Goal: Task Accomplishment & Management: Use online tool/utility

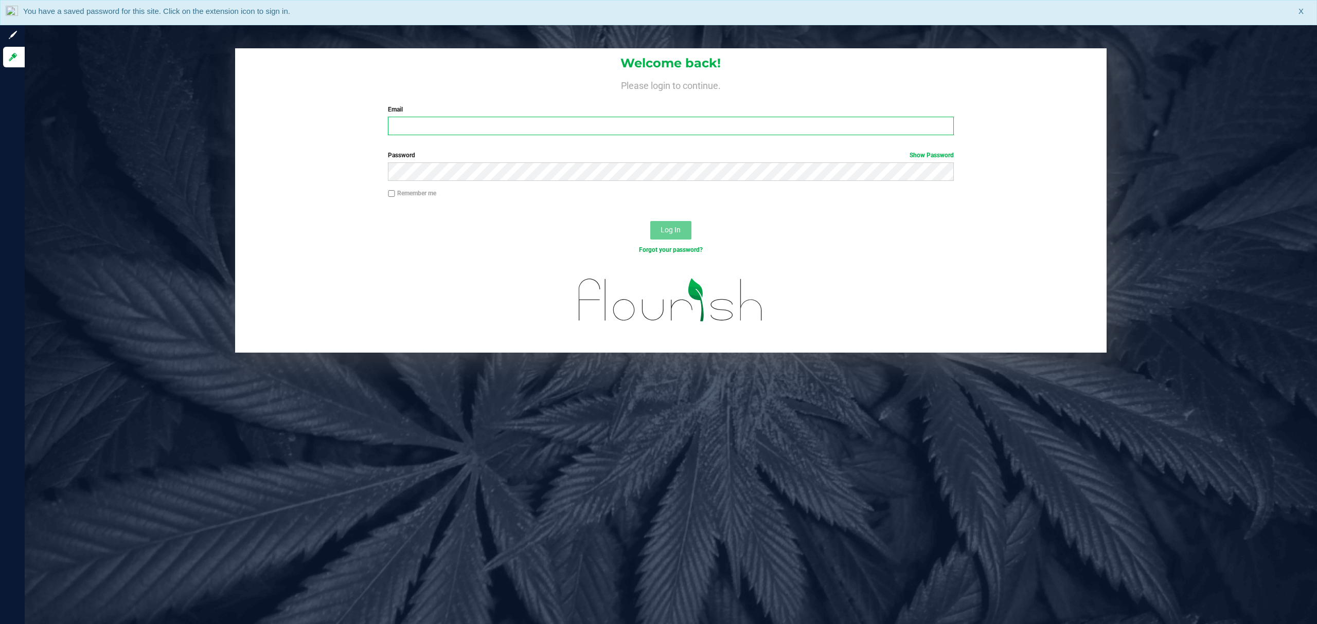
click at [401, 120] on input "Email" at bounding box center [671, 126] width 566 height 19
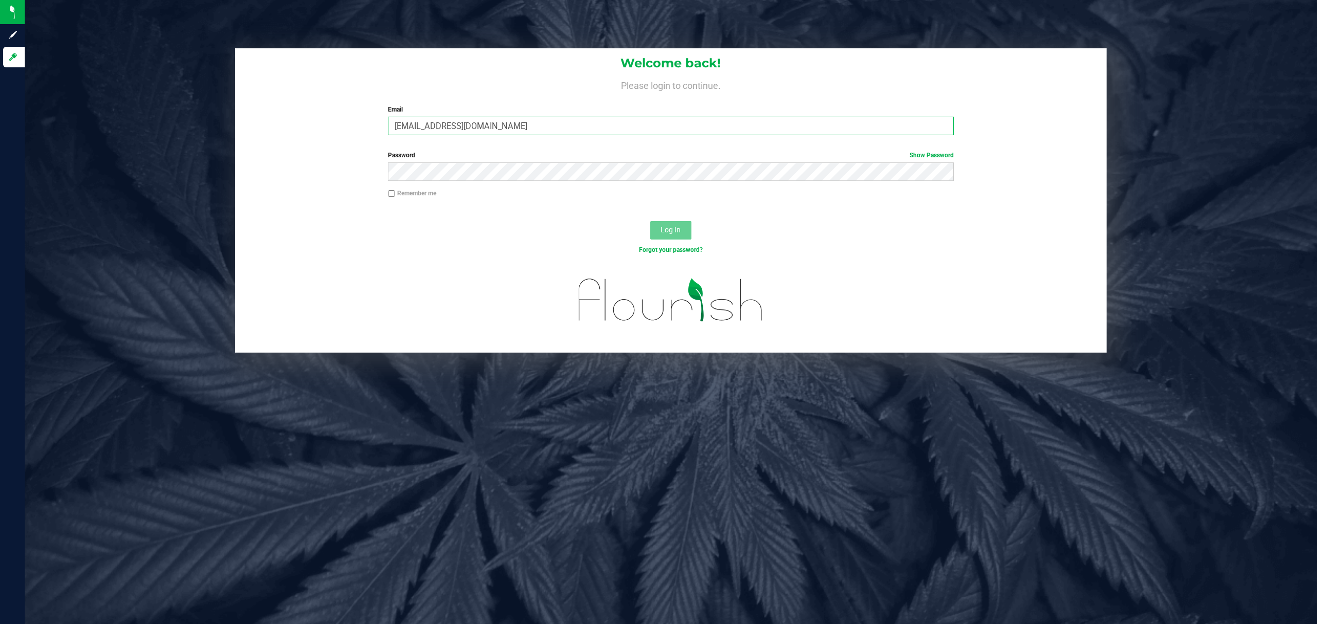
type input "[EMAIL_ADDRESS][DOMAIN_NAME]"
click at [650, 221] on button "Log In" at bounding box center [670, 230] width 41 height 19
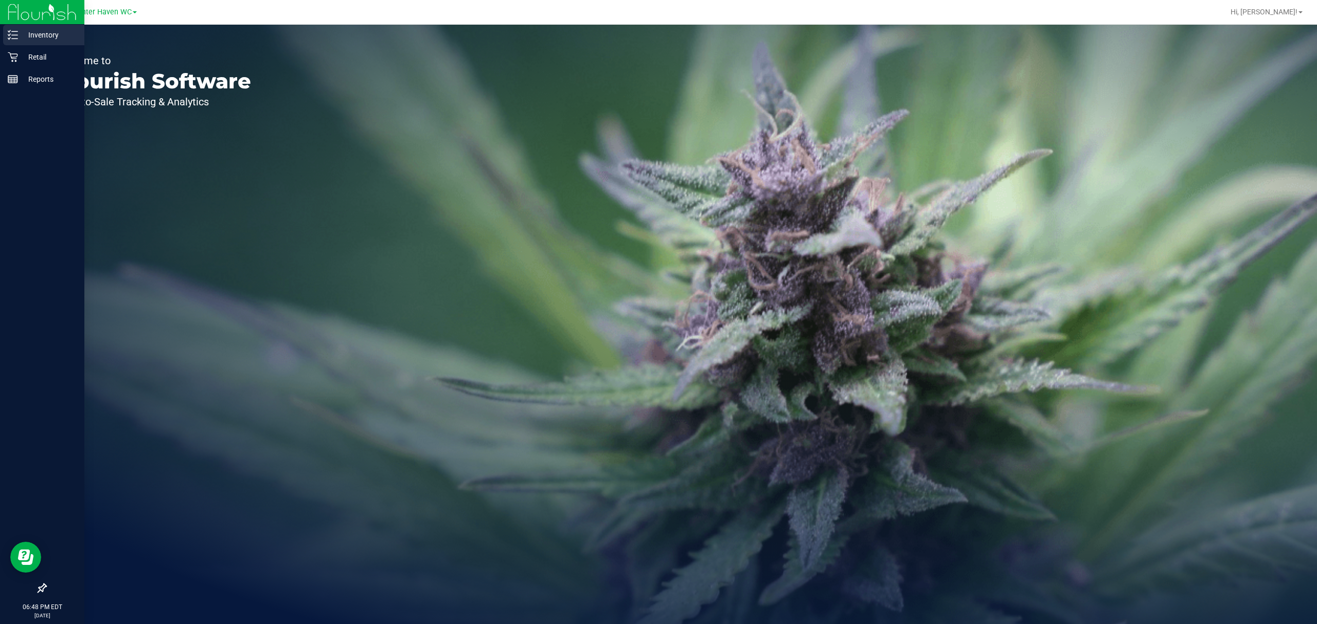
click at [45, 35] on p "Inventory" at bounding box center [49, 35] width 62 height 12
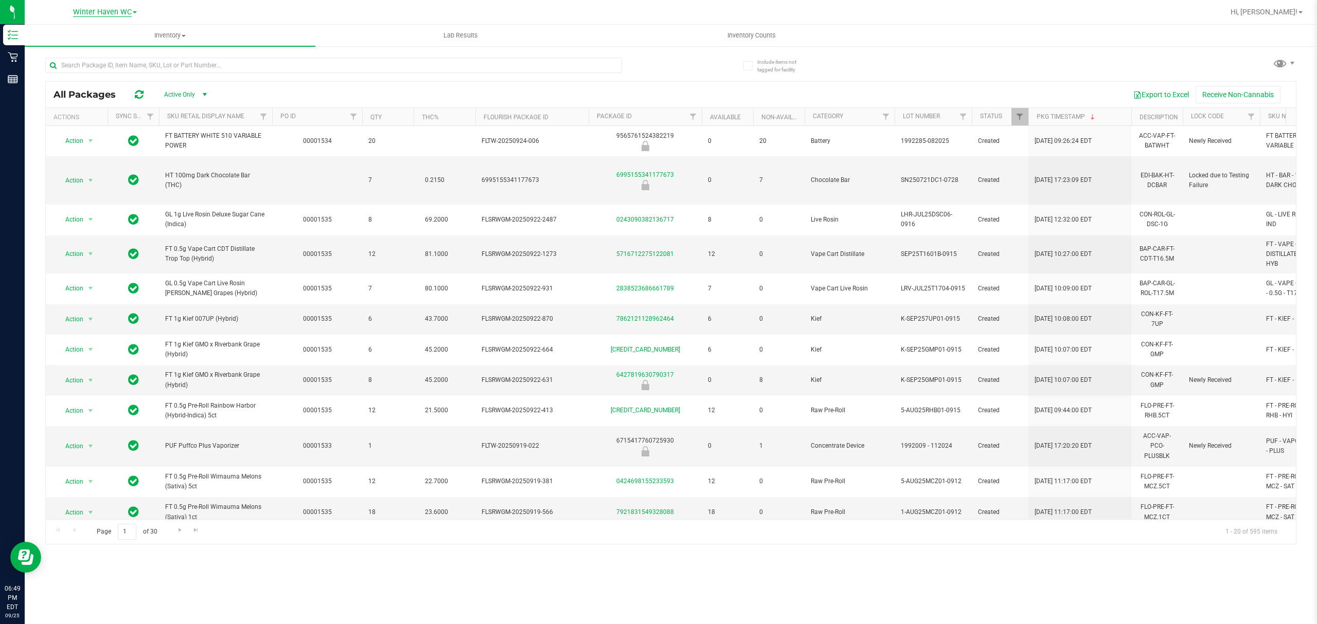
click at [112, 12] on span "Winter Haven WC" at bounding box center [102, 12] width 59 height 9
click at [83, 59] on link "[PERSON_NAME]" at bounding box center [105, 64] width 150 height 14
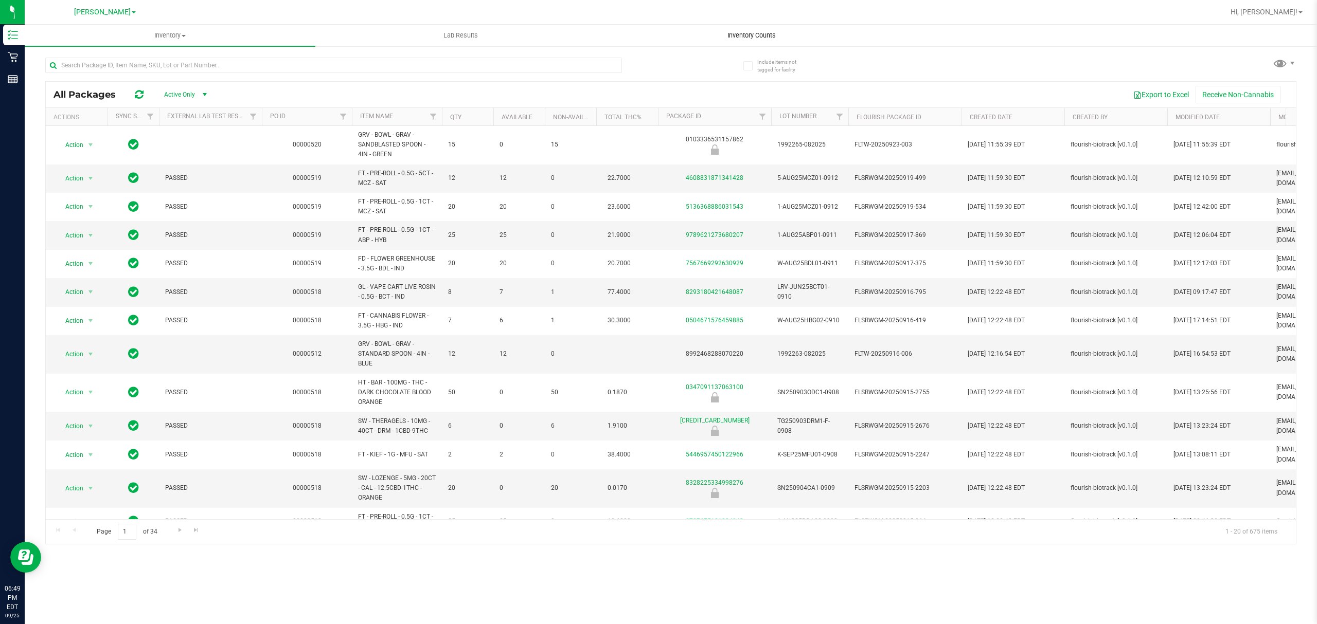
click at [746, 31] on span "Inventory Counts" at bounding box center [751, 35] width 76 height 9
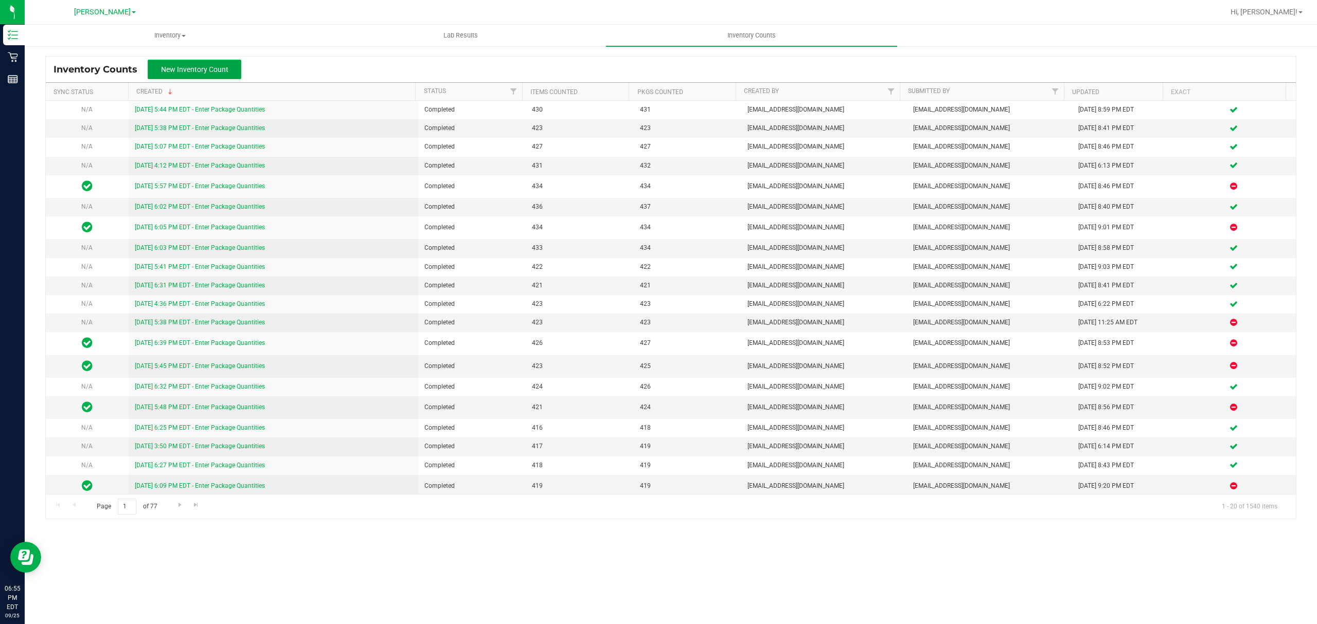
click at [194, 70] on span "New Inventory Count" at bounding box center [194, 69] width 67 height 8
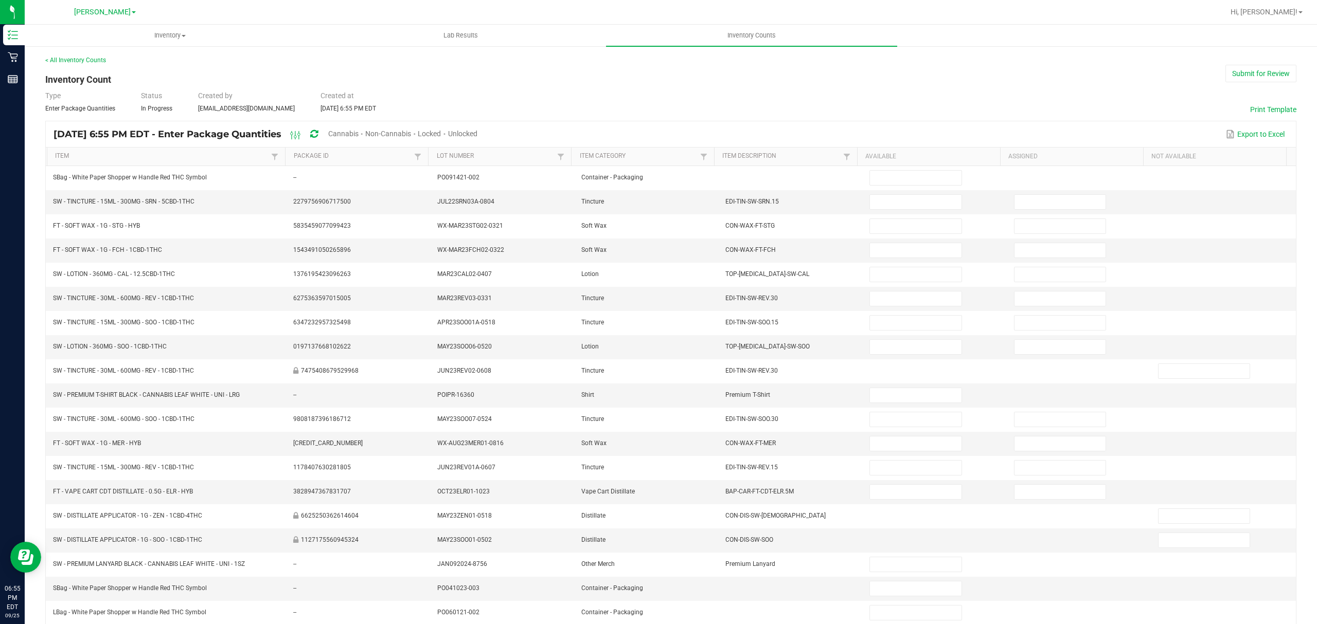
click at [359, 133] on span "Cannabis" at bounding box center [343, 134] width 30 height 8
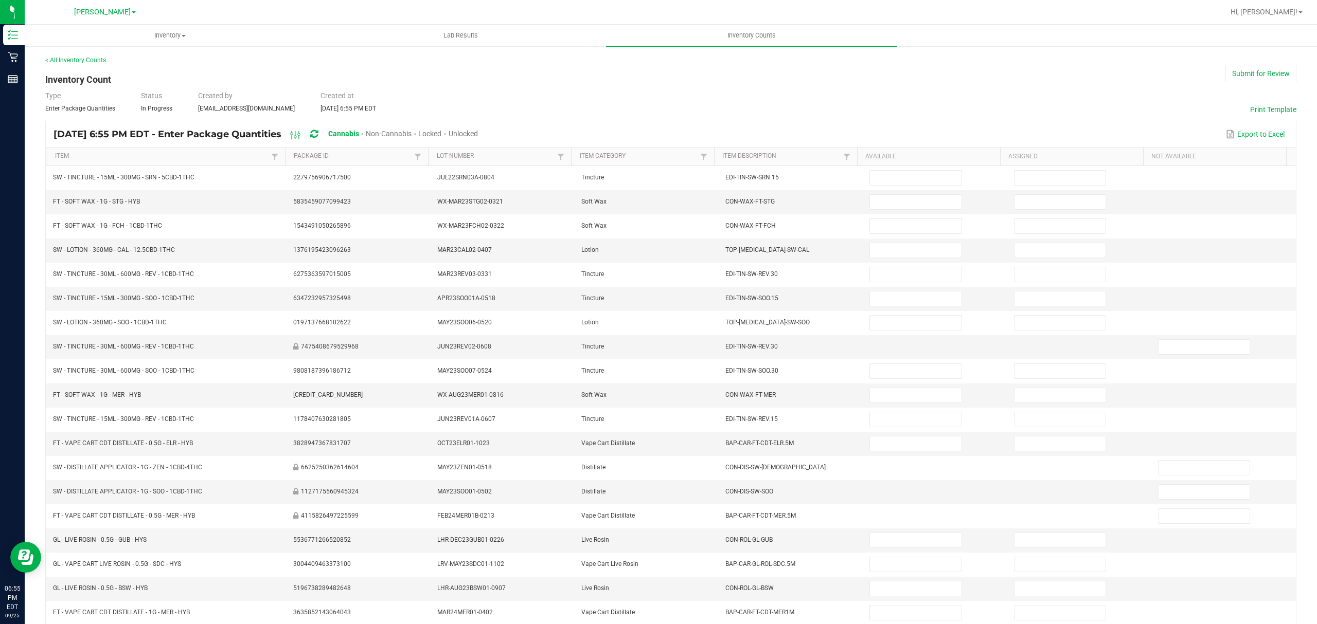
click at [478, 132] on span "Unlocked" at bounding box center [463, 134] width 29 height 8
click at [157, 153] on link "Item" at bounding box center [161, 156] width 213 height 8
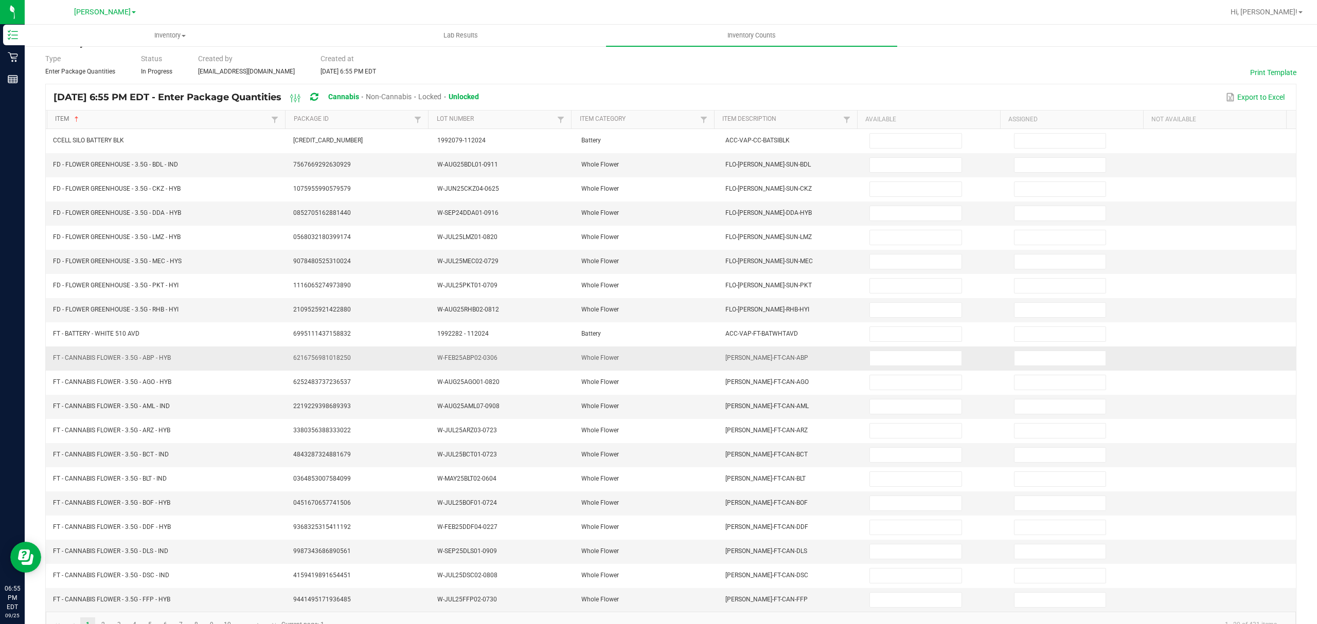
scroll to position [73, 0]
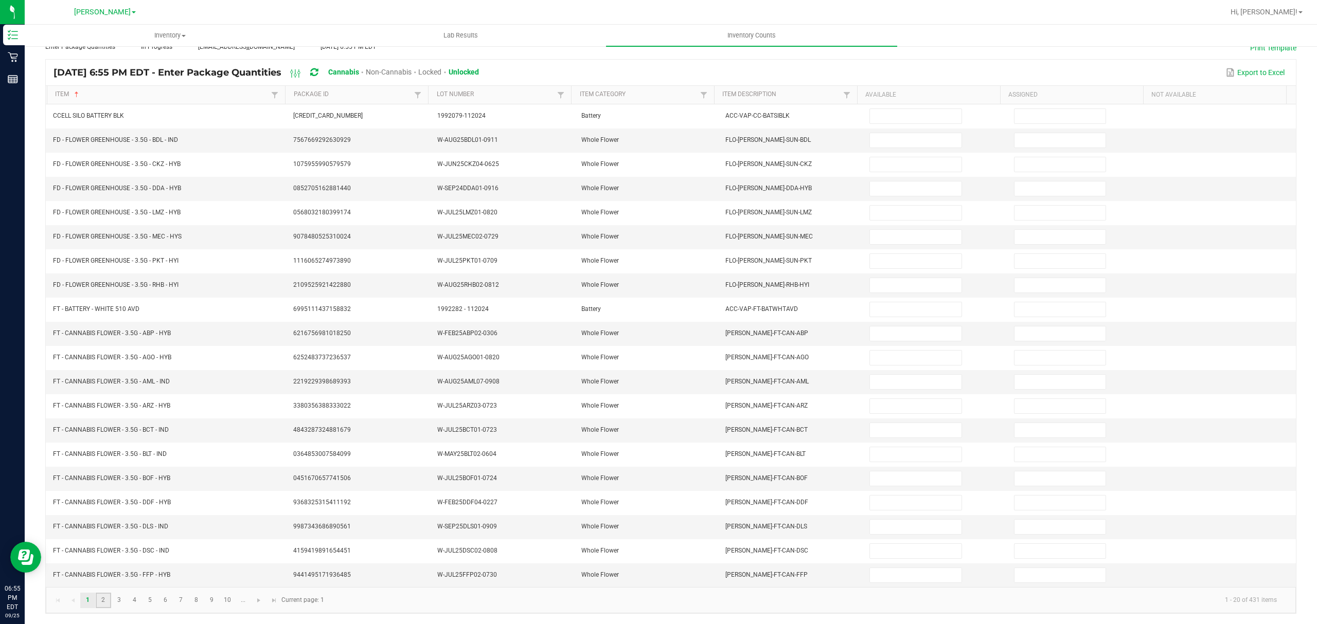
click at [107, 600] on link "2" at bounding box center [103, 600] width 15 height 15
click at [114, 597] on link "3" at bounding box center [119, 600] width 15 height 15
click at [880, 375] on input at bounding box center [915, 382] width 91 height 14
type input "2"
type input "0"
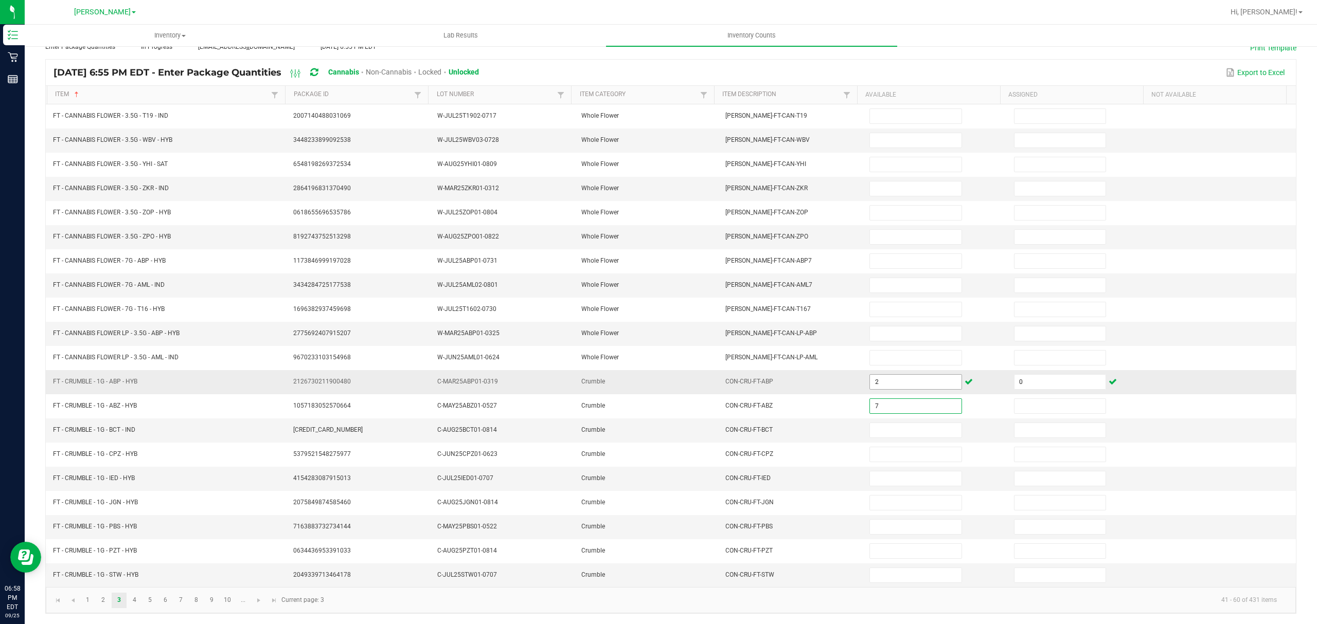
type input "7"
type input "0"
type input "2"
type input "0"
type input "7"
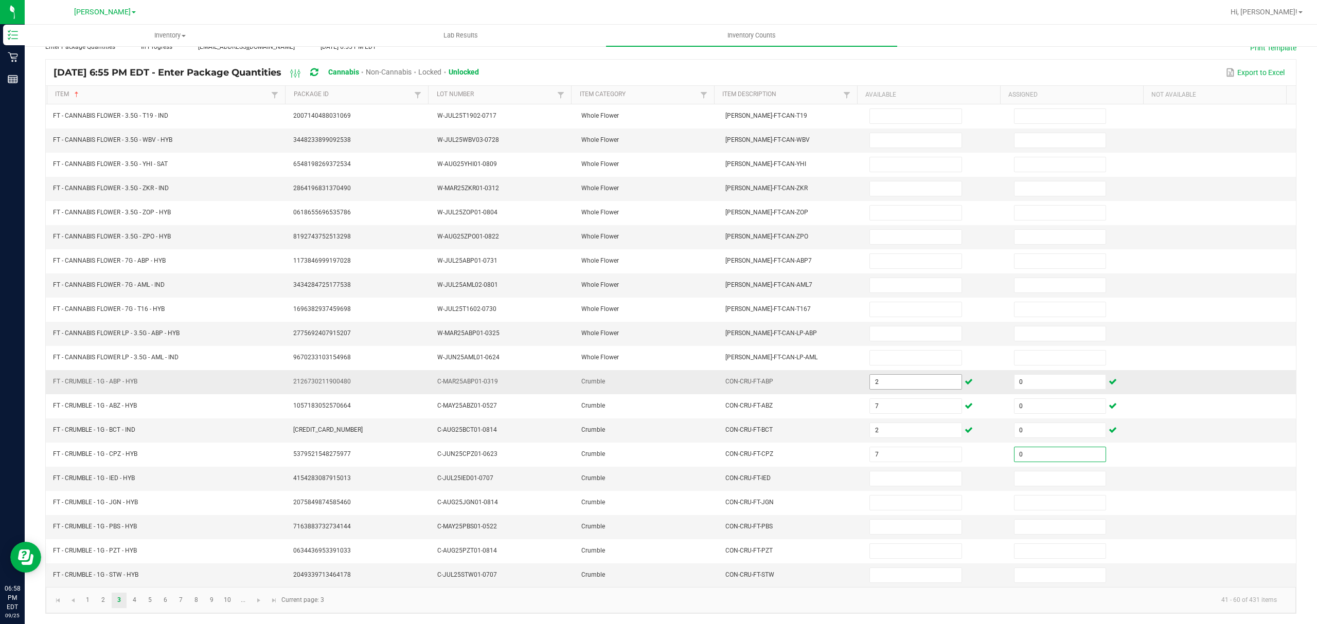
type input "0"
type input "6"
type input "0"
type input "3"
type input "0"
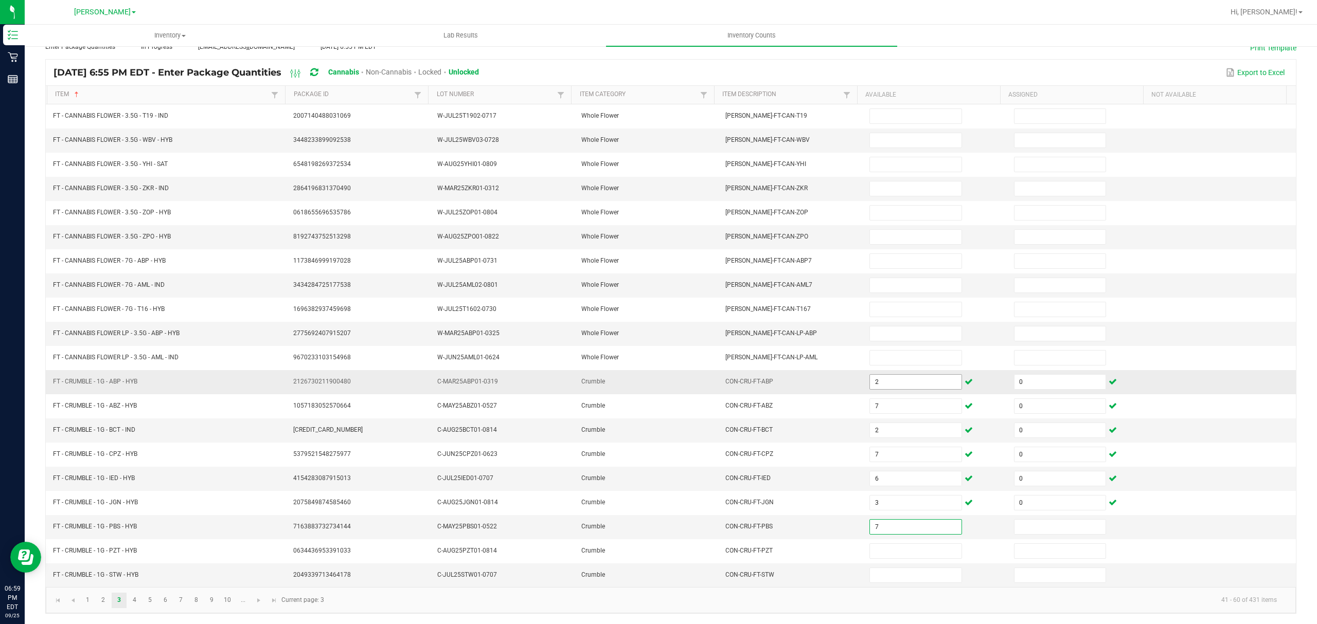
type input "7"
type input "0"
type input "8"
type input "0"
type input "8"
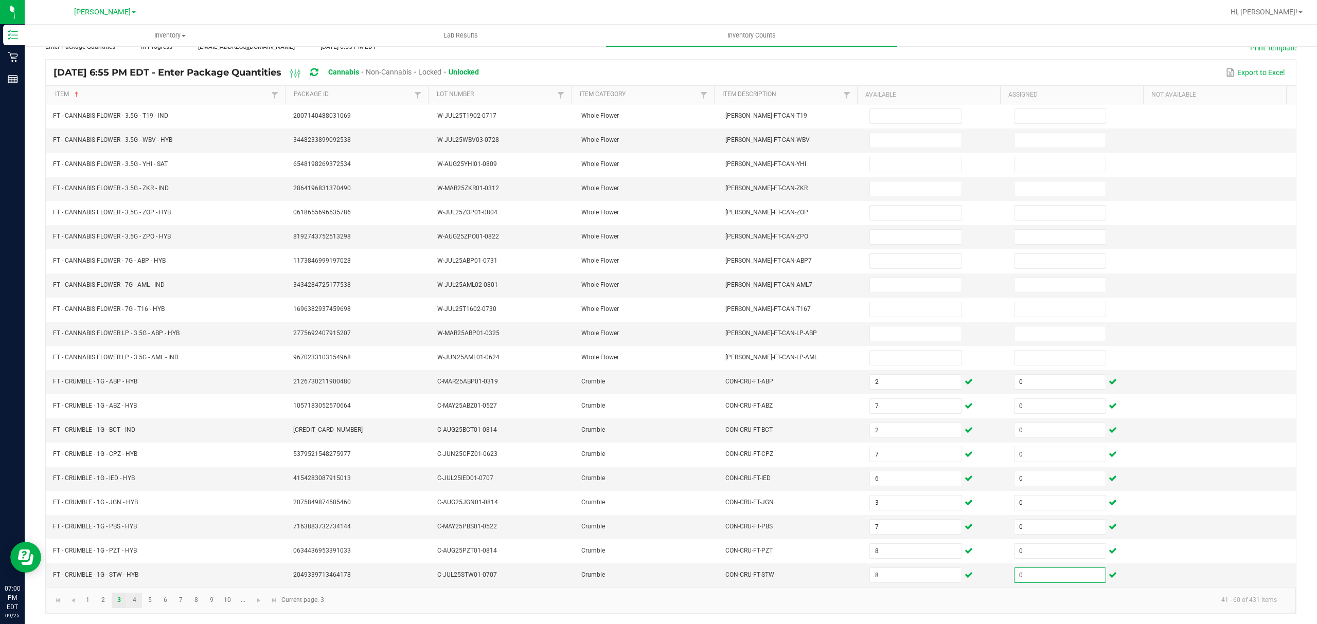
type input "0"
click at [133, 599] on link "4" at bounding box center [134, 600] width 15 height 15
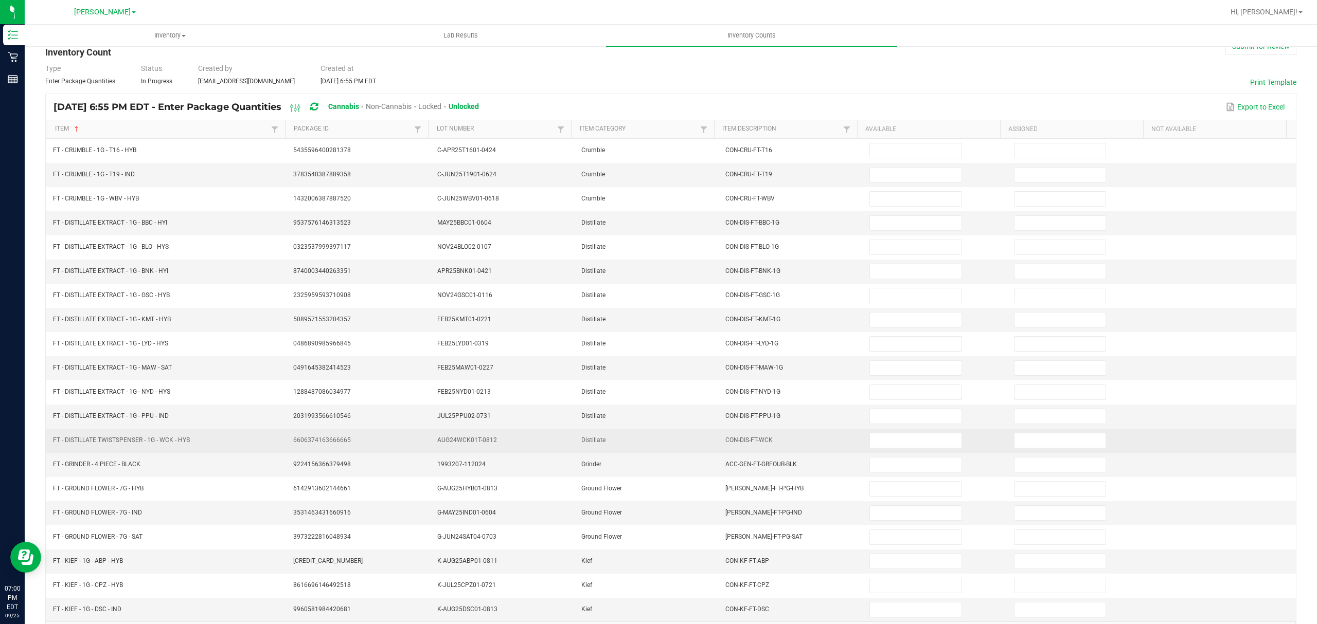
scroll to position [0, 0]
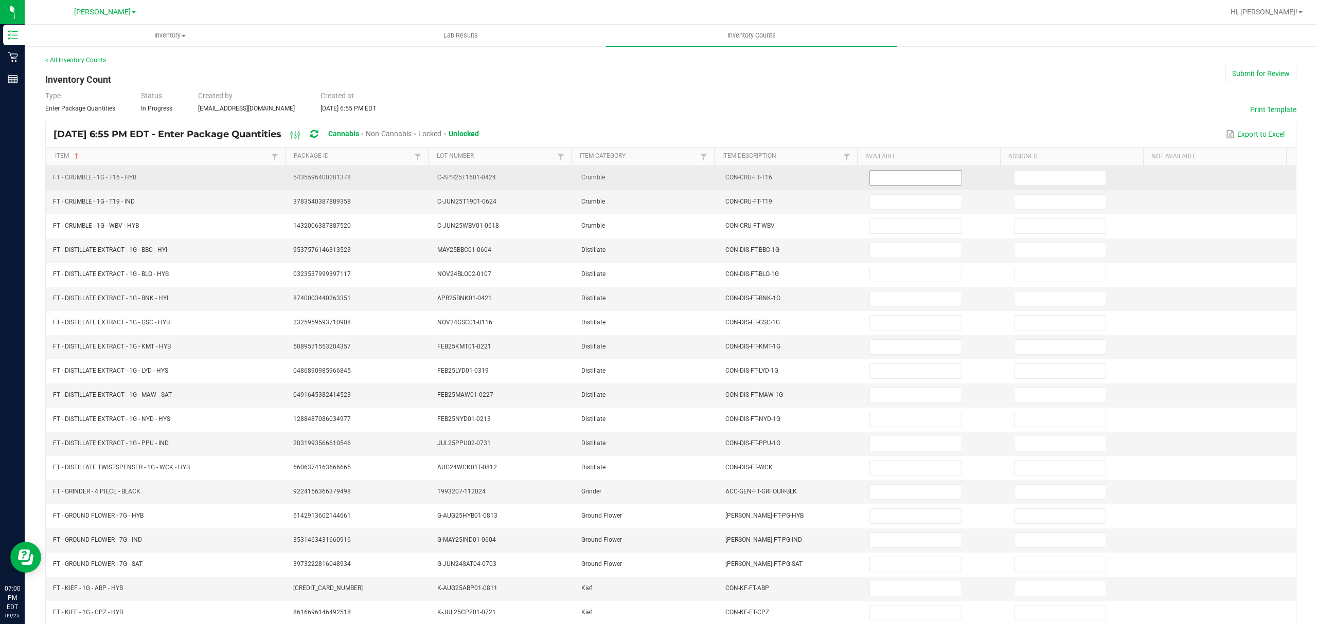
click at [870, 179] on input at bounding box center [915, 178] width 91 height 14
type input "3"
type input "0"
type input "1"
type input "0"
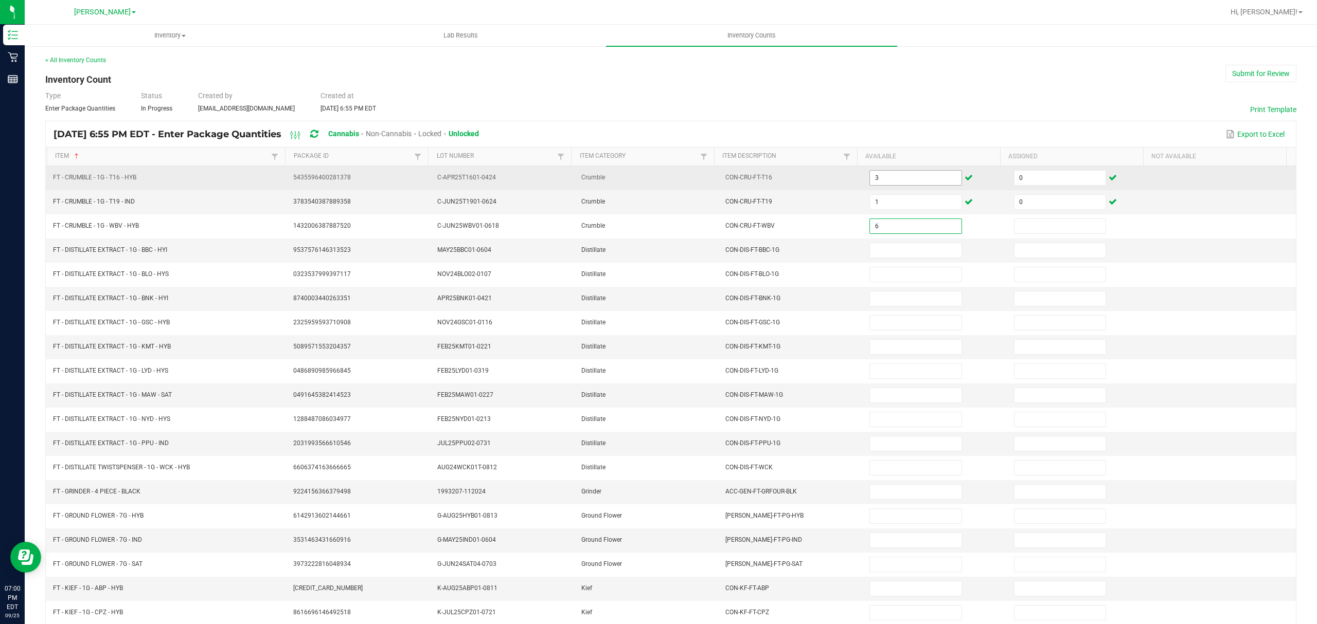
type input "6"
type input "0"
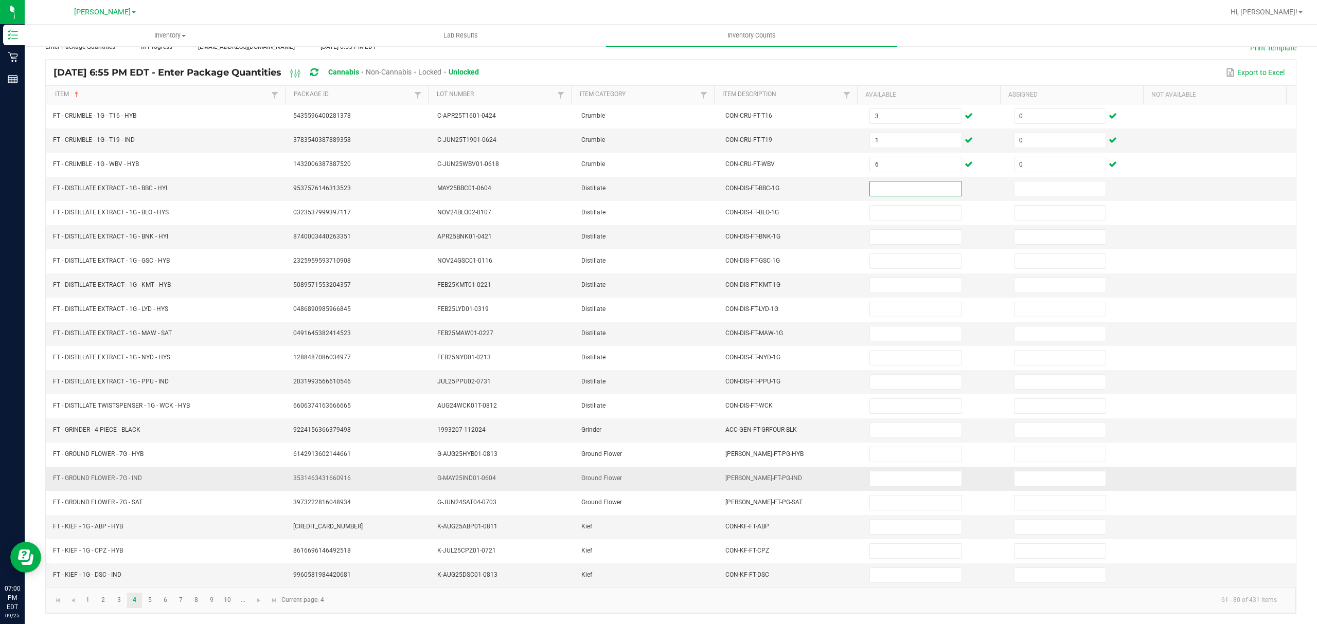
scroll to position [73, 0]
click at [878, 524] on input at bounding box center [915, 527] width 91 height 14
type input "5"
type input "0"
type input "2"
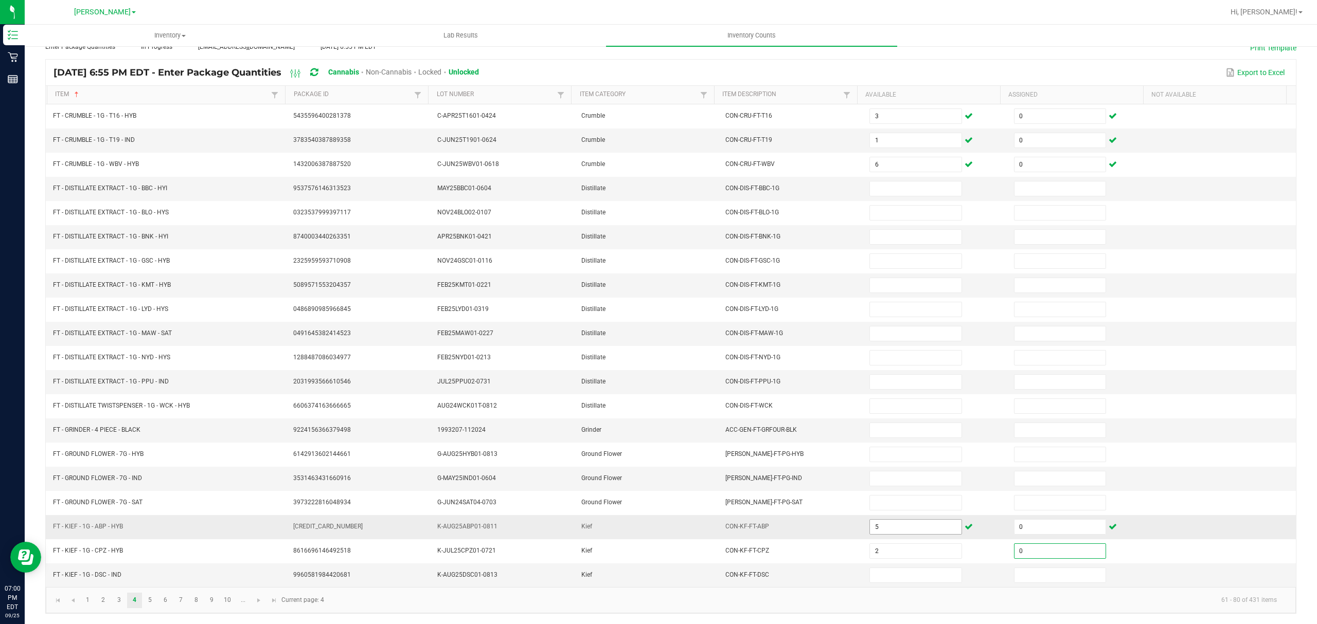
type input "0"
type input "4"
type input "0"
click at [150, 601] on link "5" at bounding box center [149, 600] width 15 height 15
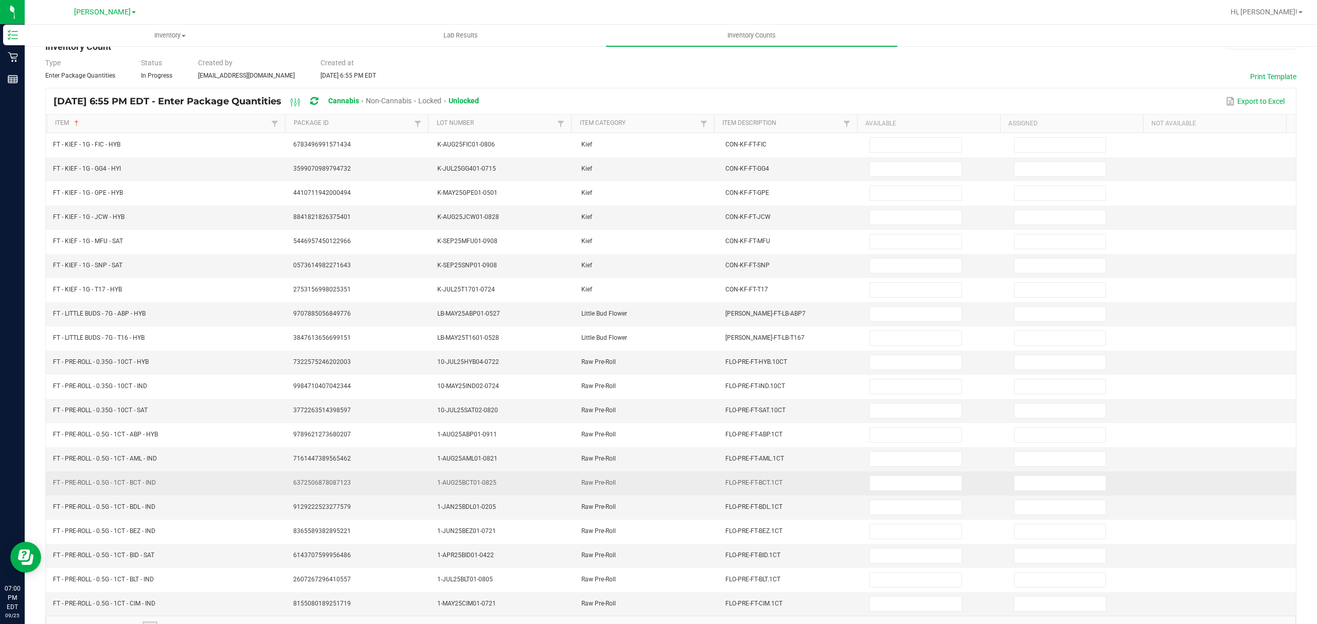
scroll to position [0, 0]
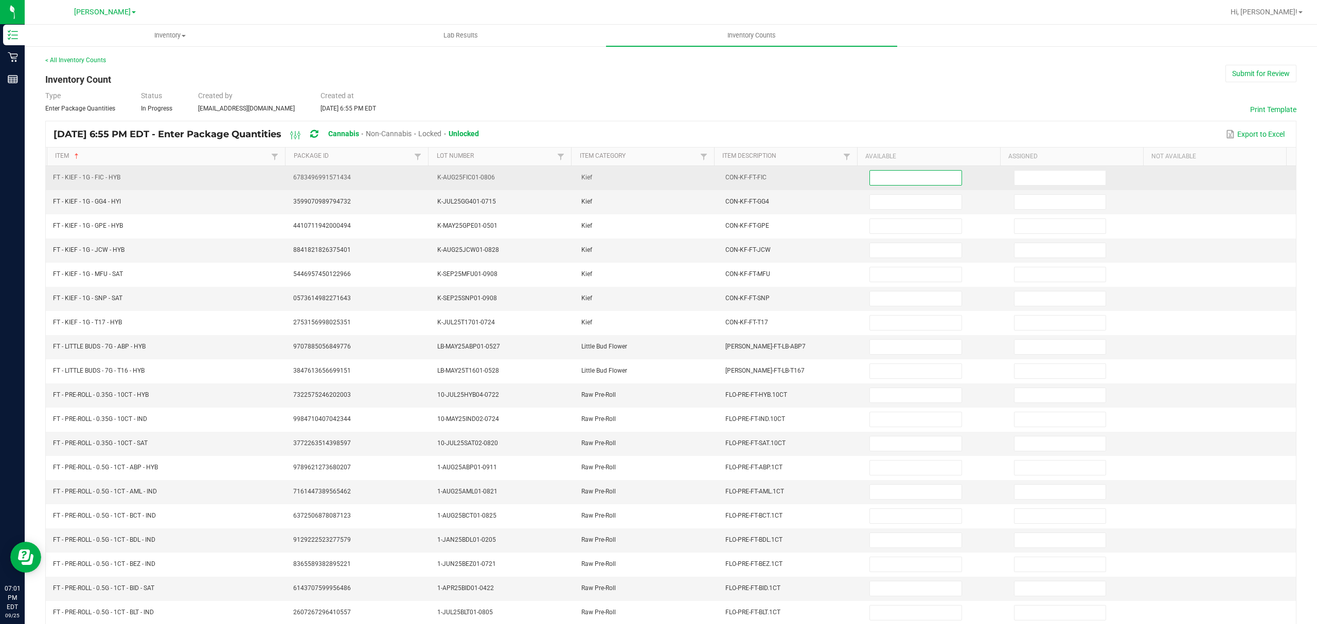
click at [870, 177] on input at bounding box center [915, 178] width 91 height 14
type input "1"
type input "0"
type input "1"
type input "0"
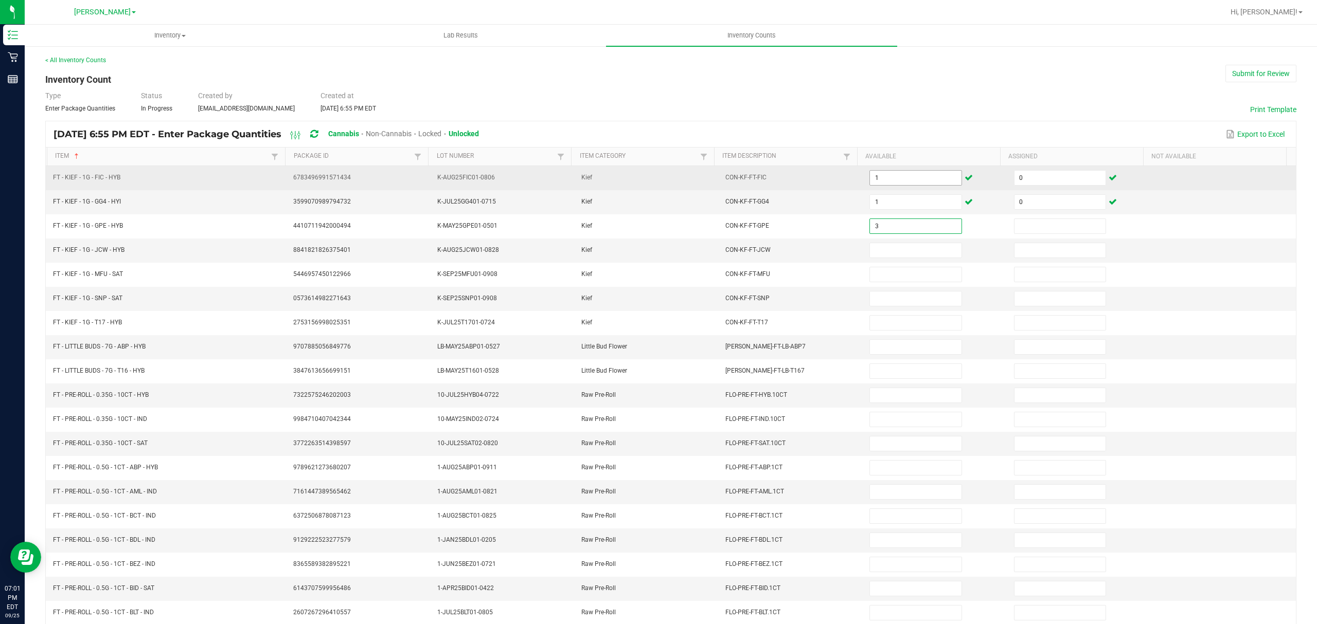
type input "3"
type input "0"
type input "4"
type input "0"
type input "2"
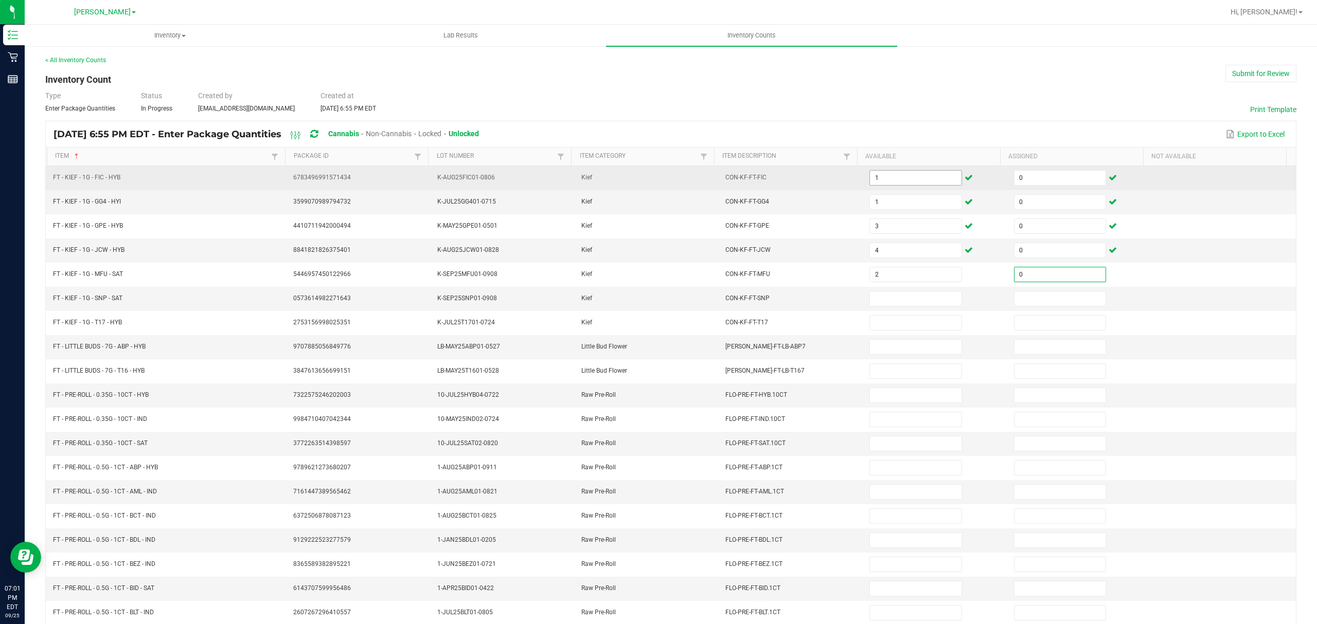
type input "0"
type input "8"
type input "0"
type input "3"
type input "0"
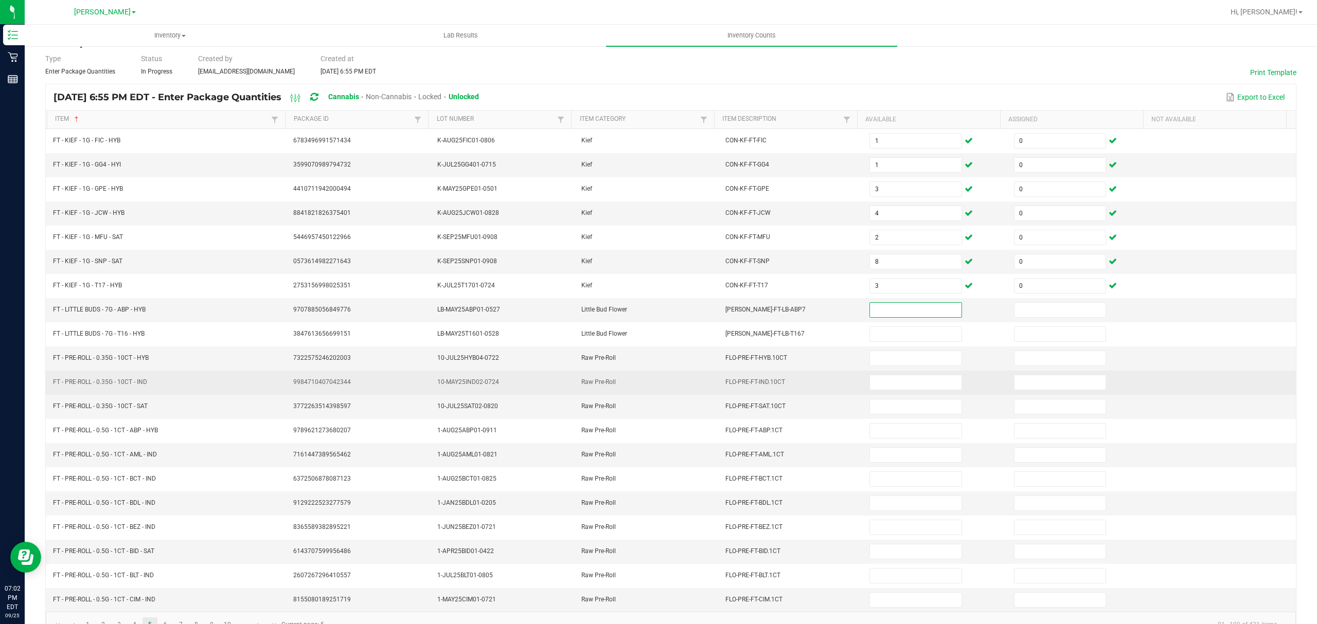
scroll to position [73, 0]
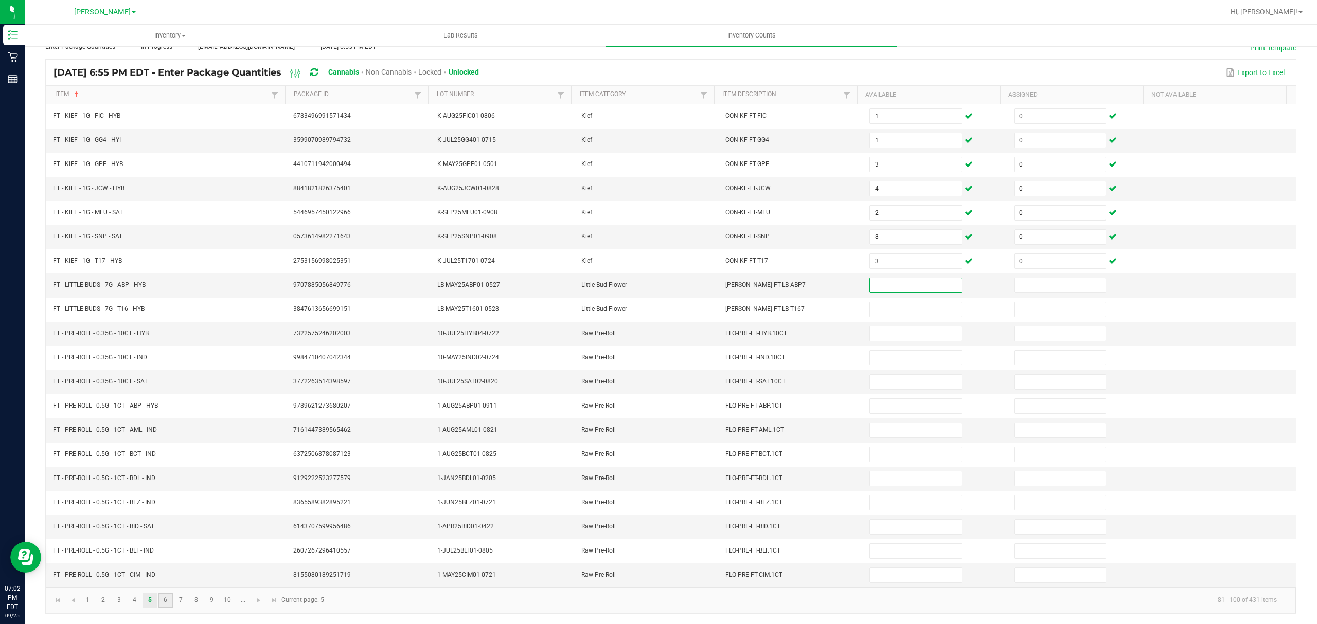
click at [165, 599] on link "6" at bounding box center [165, 600] width 15 height 15
click at [176, 599] on link "7" at bounding box center [180, 600] width 15 height 15
click at [198, 603] on link "8" at bounding box center [196, 600] width 15 height 15
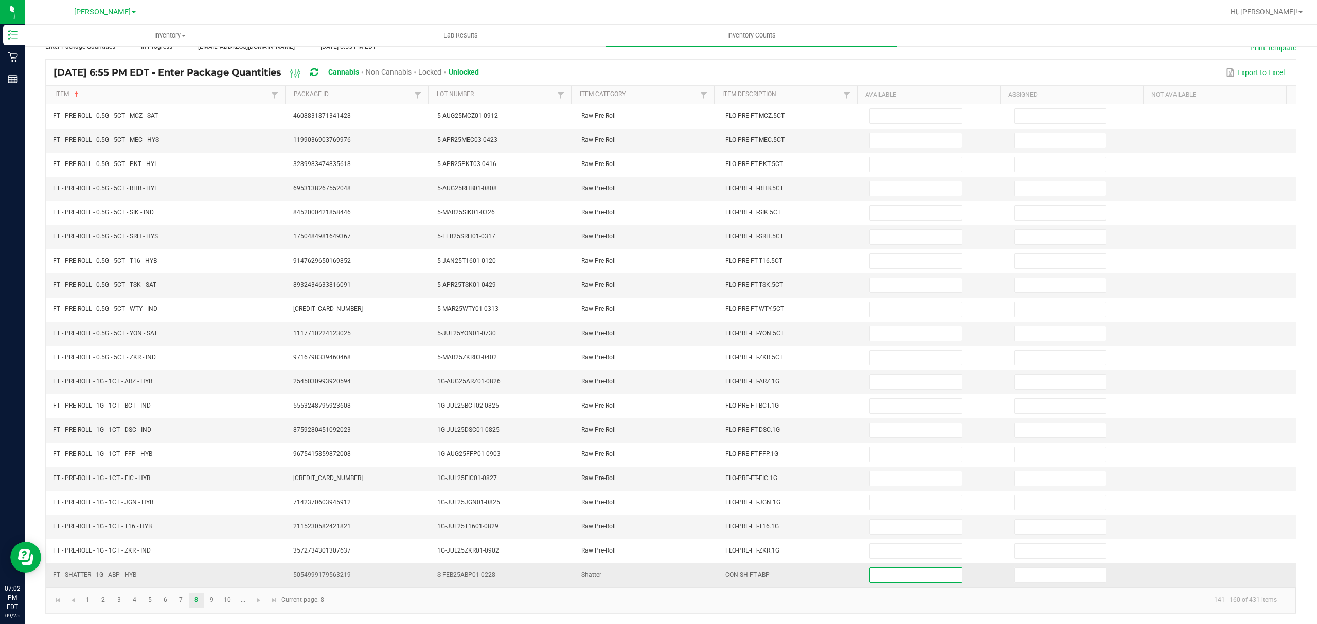
click at [870, 578] on input at bounding box center [915, 575] width 91 height 14
type input "6"
type input "0"
click at [212, 601] on link "9" at bounding box center [211, 600] width 15 height 15
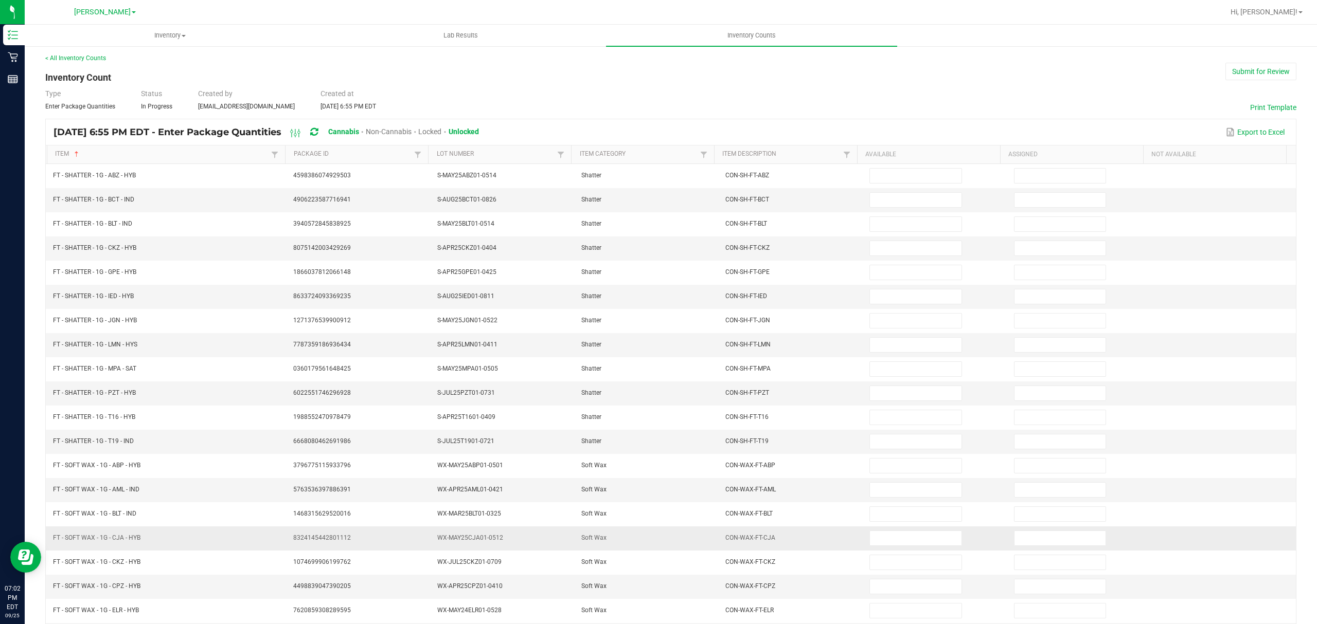
scroll to position [0, 0]
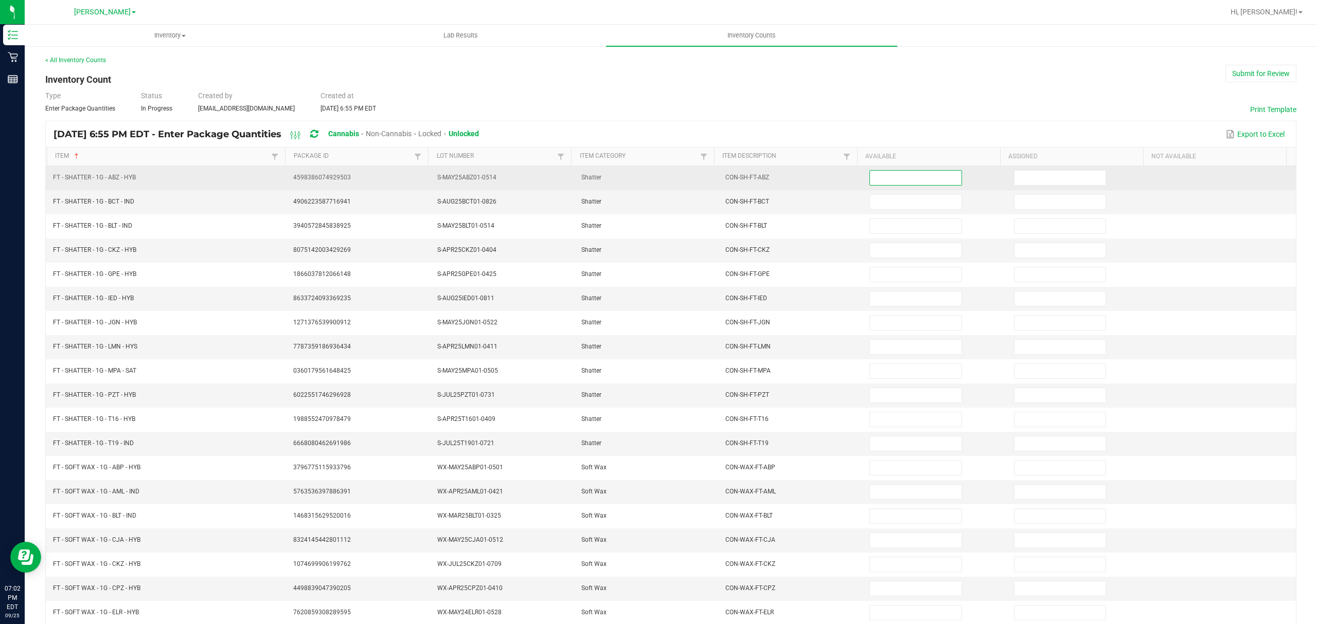
click at [870, 175] on input at bounding box center [915, 178] width 91 height 14
type input "2"
type input "0"
type input "6"
type input "0"
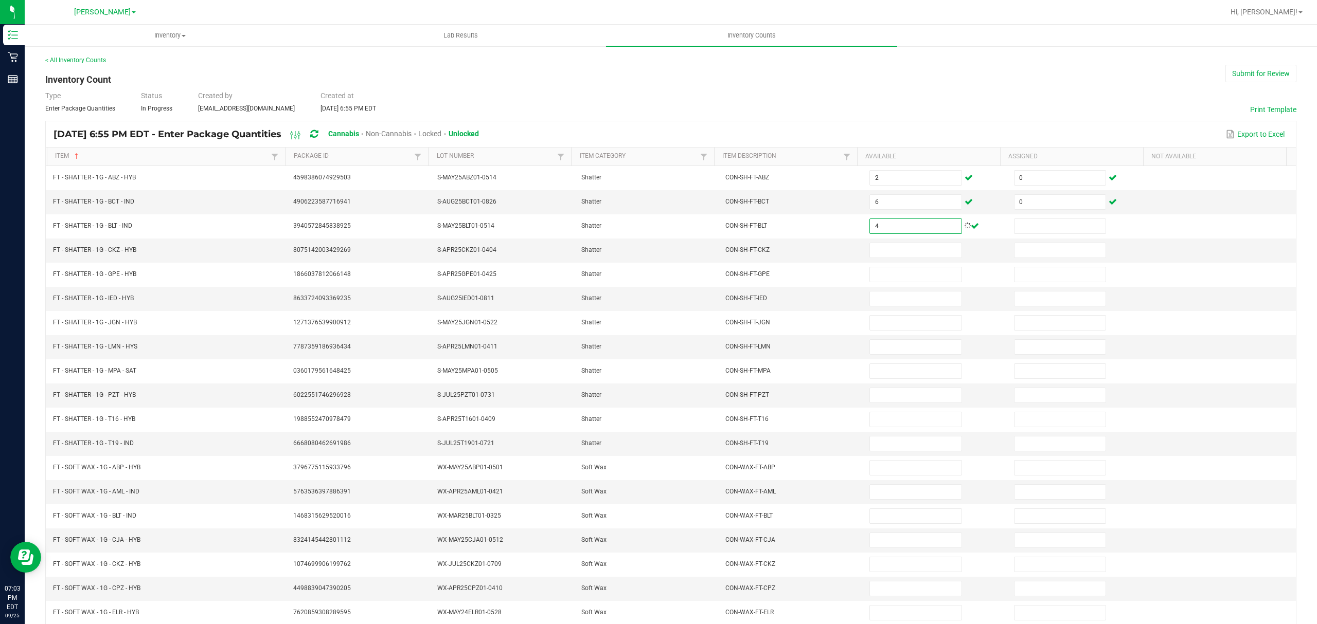
type input "4"
type input "0"
click at [884, 253] on input at bounding box center [915, 250] width 91 height 14
type input "1"
type input "0"
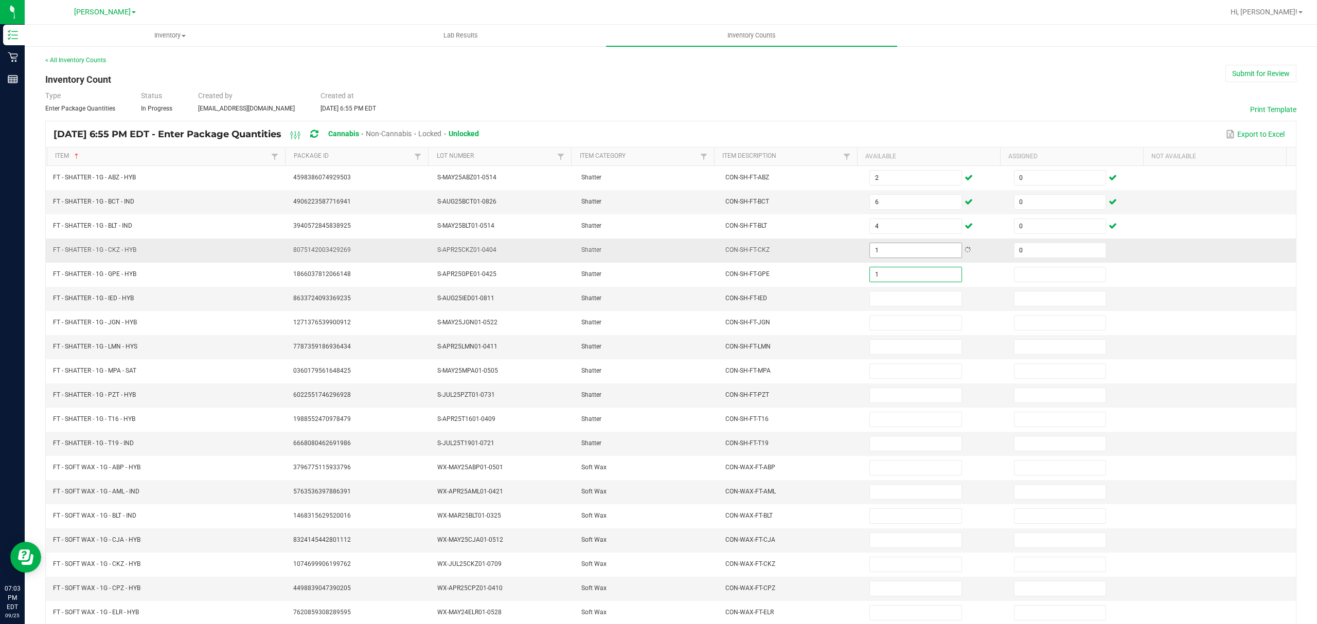
type input "1"
type input "0"
type input "5"
type input "0"
type input "5"
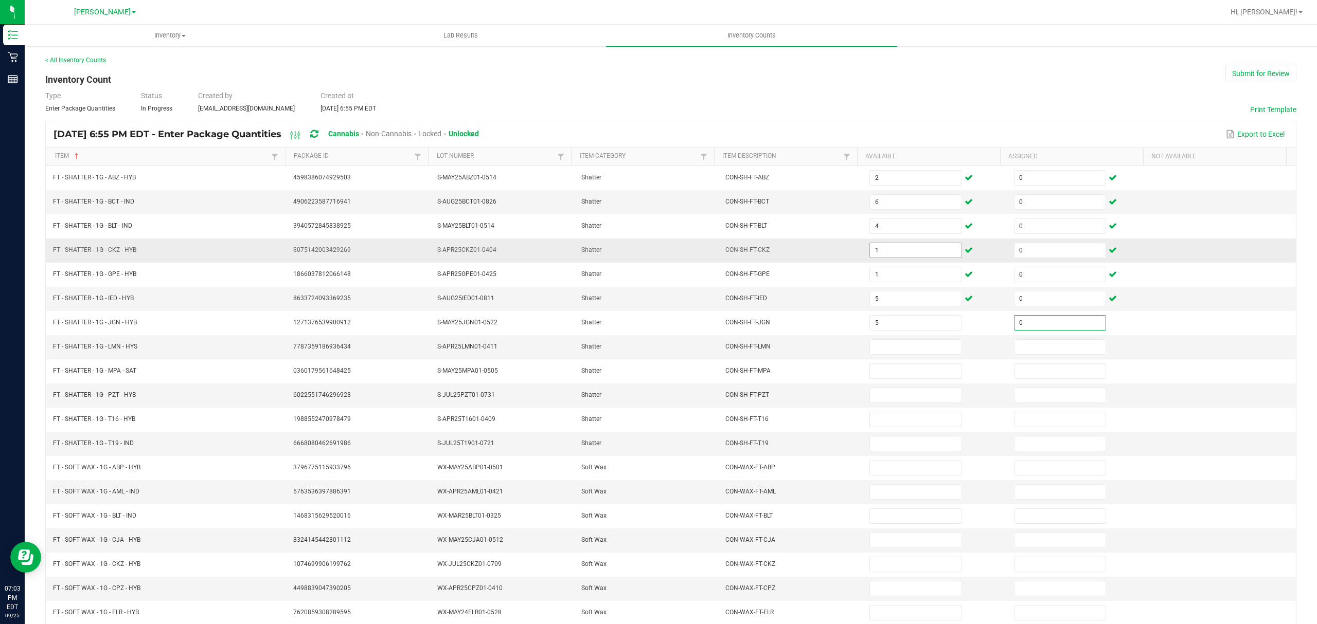
type input "0"
type input "8"
type input "0"
type input "8"
type input "0"
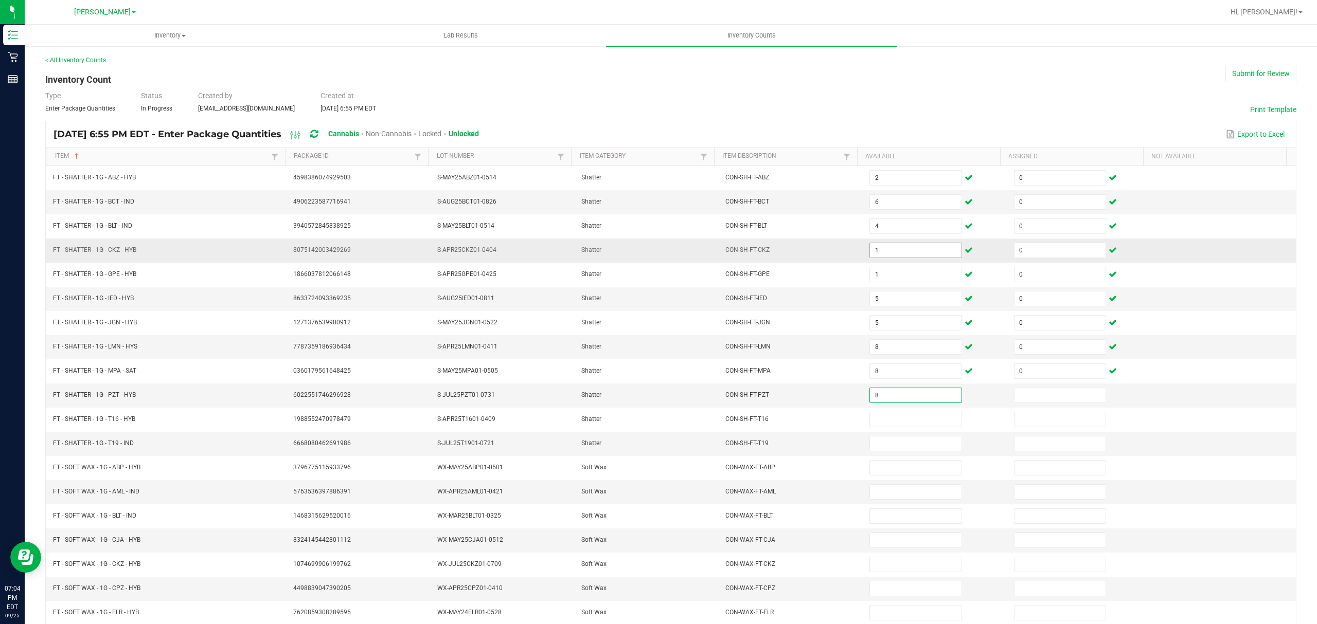
type input "8"
type input "0"
type input "8"
type input "0"
type input "5"
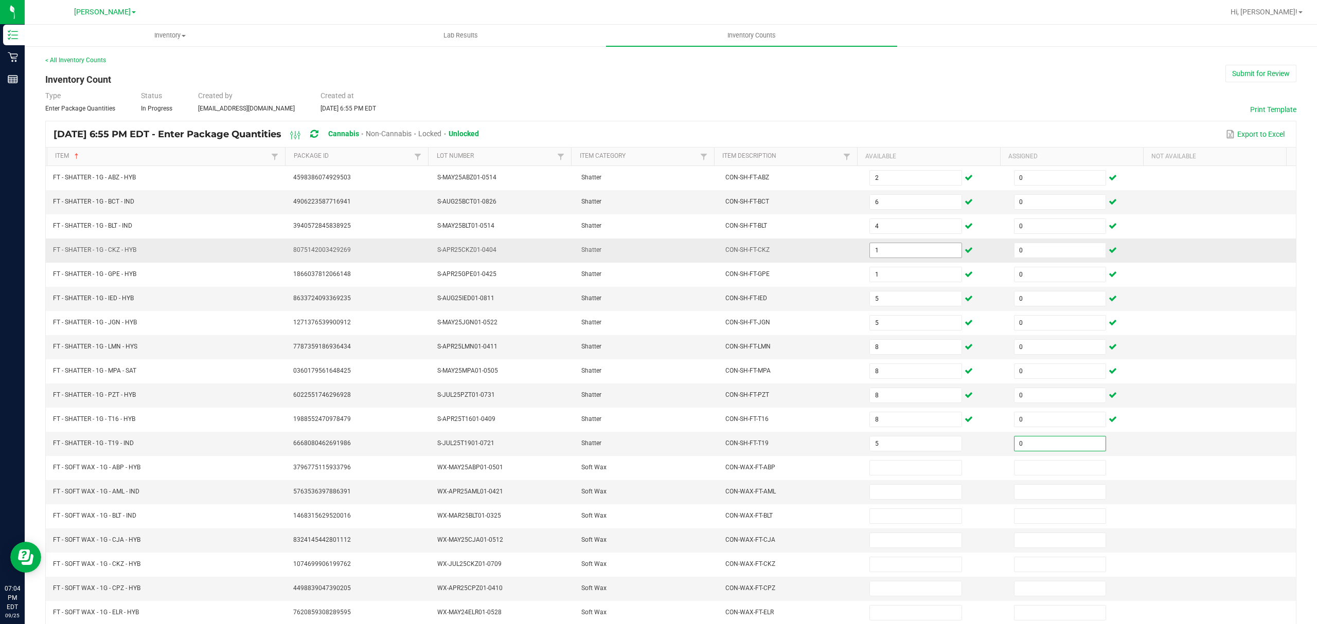
type input "0"
type input "6"
type input "0"
type input "2"
type input "0"
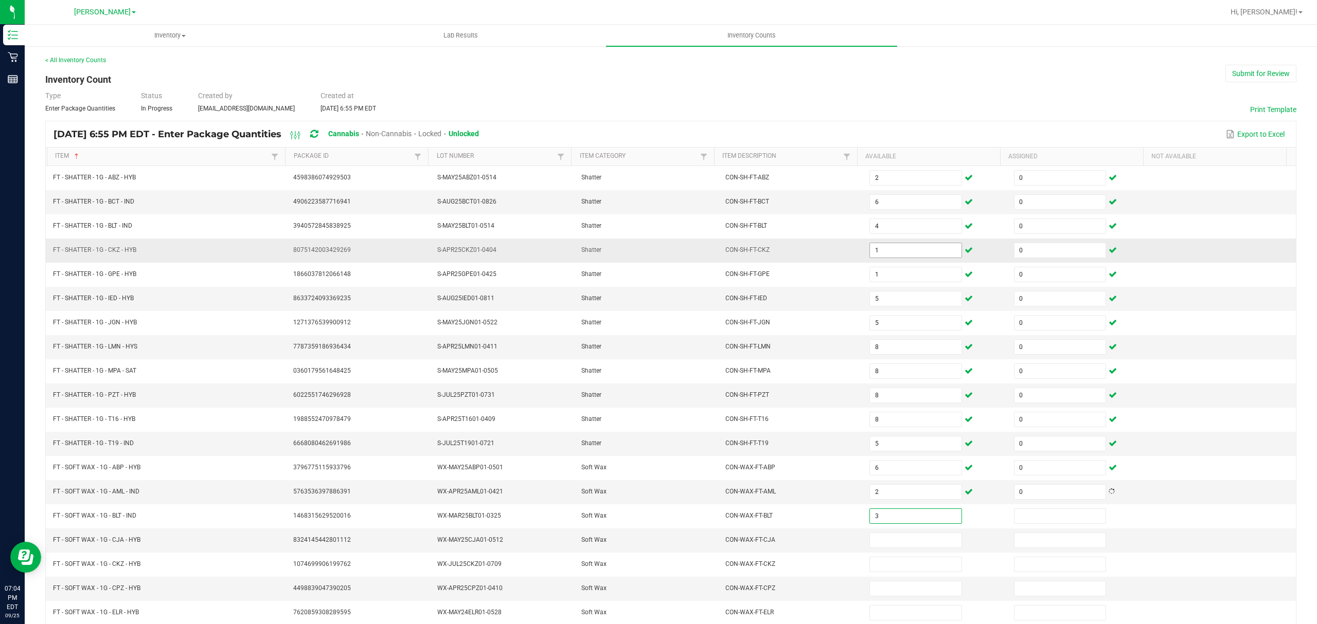
type input "3"
type input "0"
type input "5"
type input "0"
type input "7"
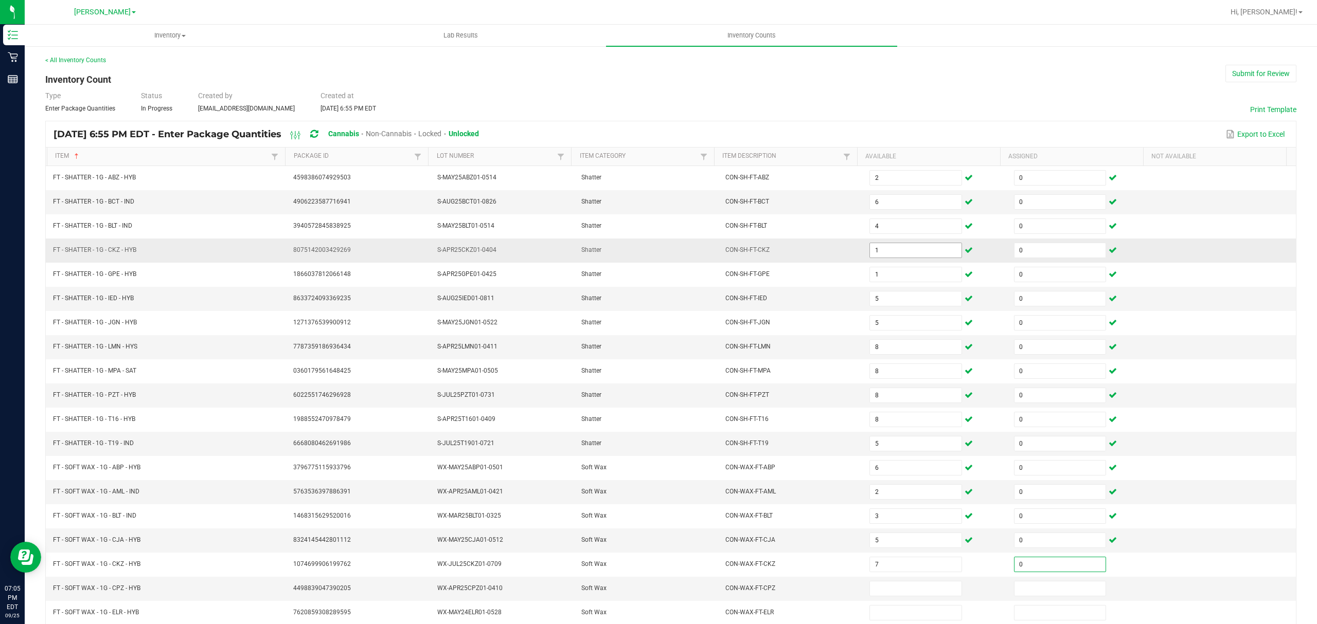
type input "0"
type input "7"
type input "0"
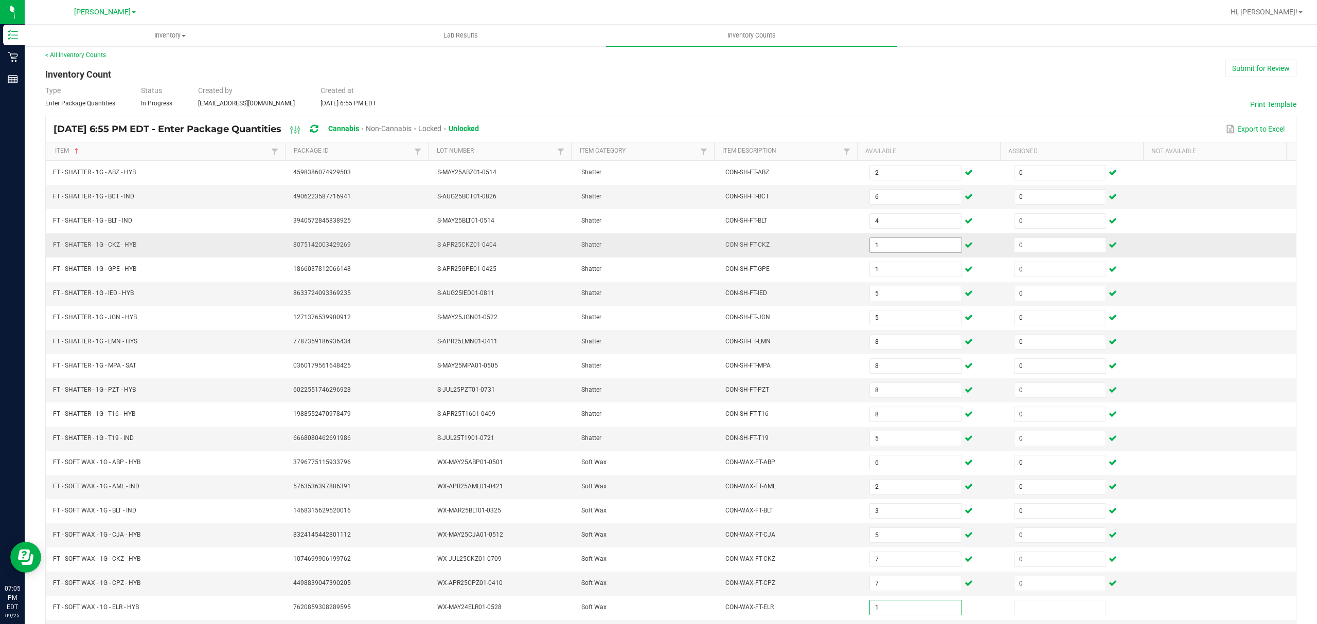
type input "1"
type input "0"
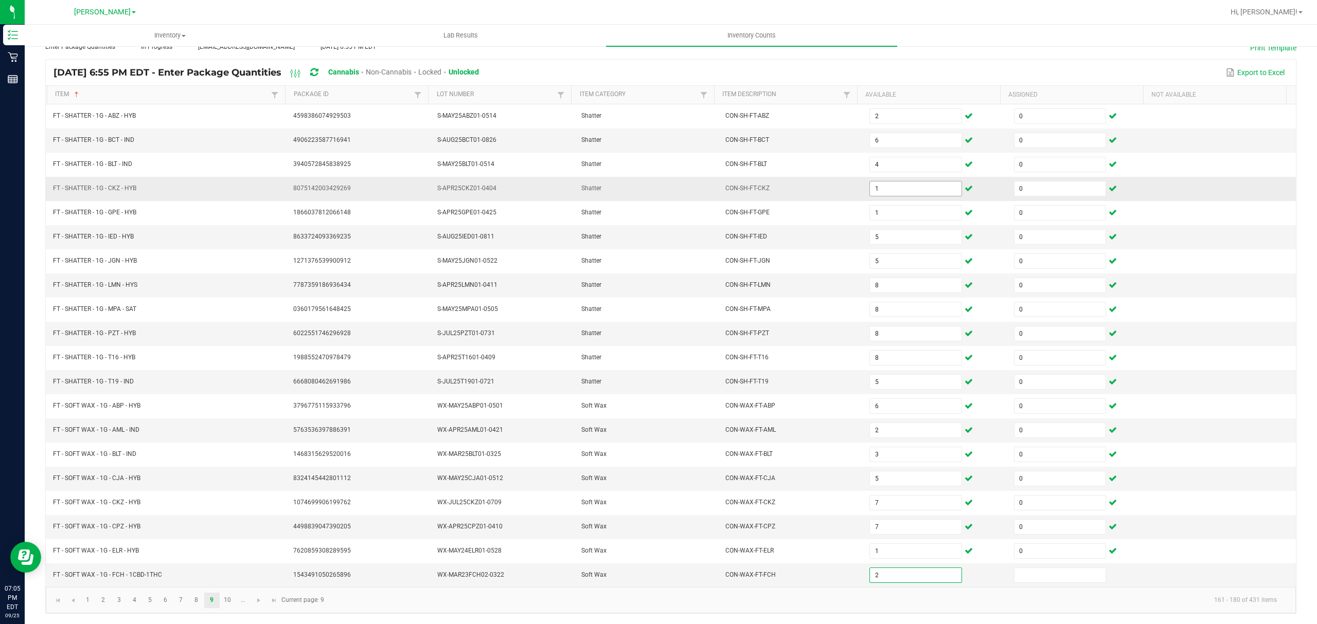
type input "2"
type input "0"
click at [223, 600] on link "10" at bounding box center [227, 600] width 15 height 15
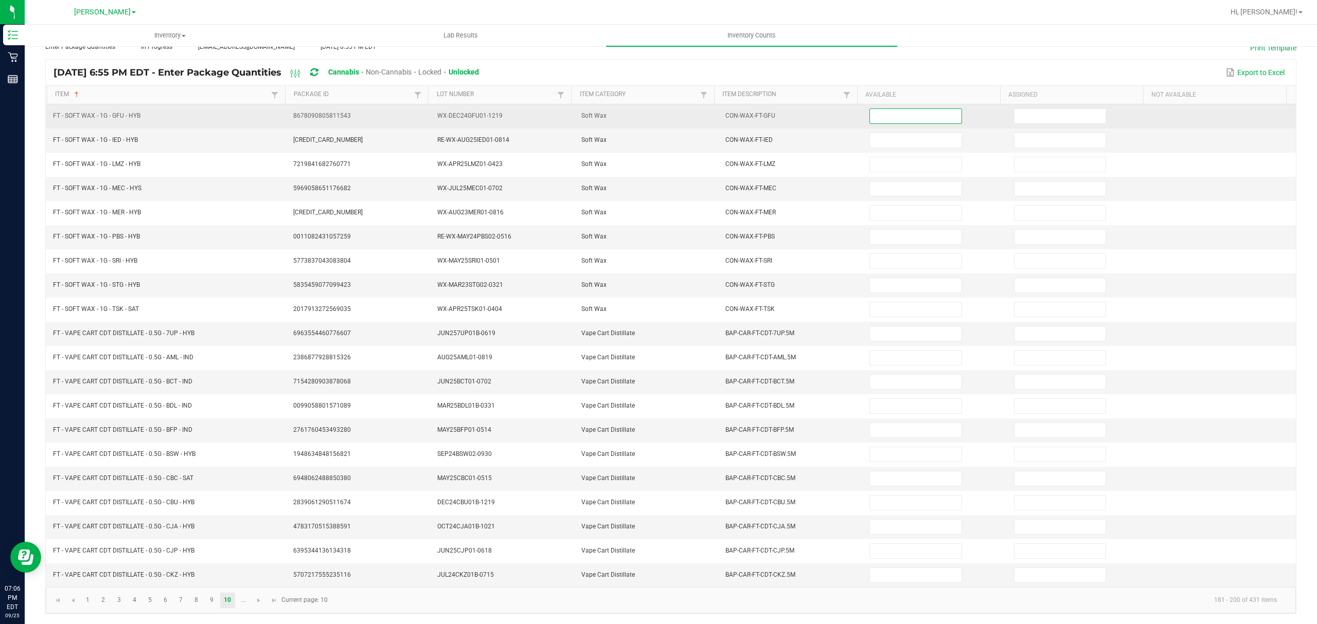
click at [878, 109] on input at bounding box center [915, 116] width 91 height 14
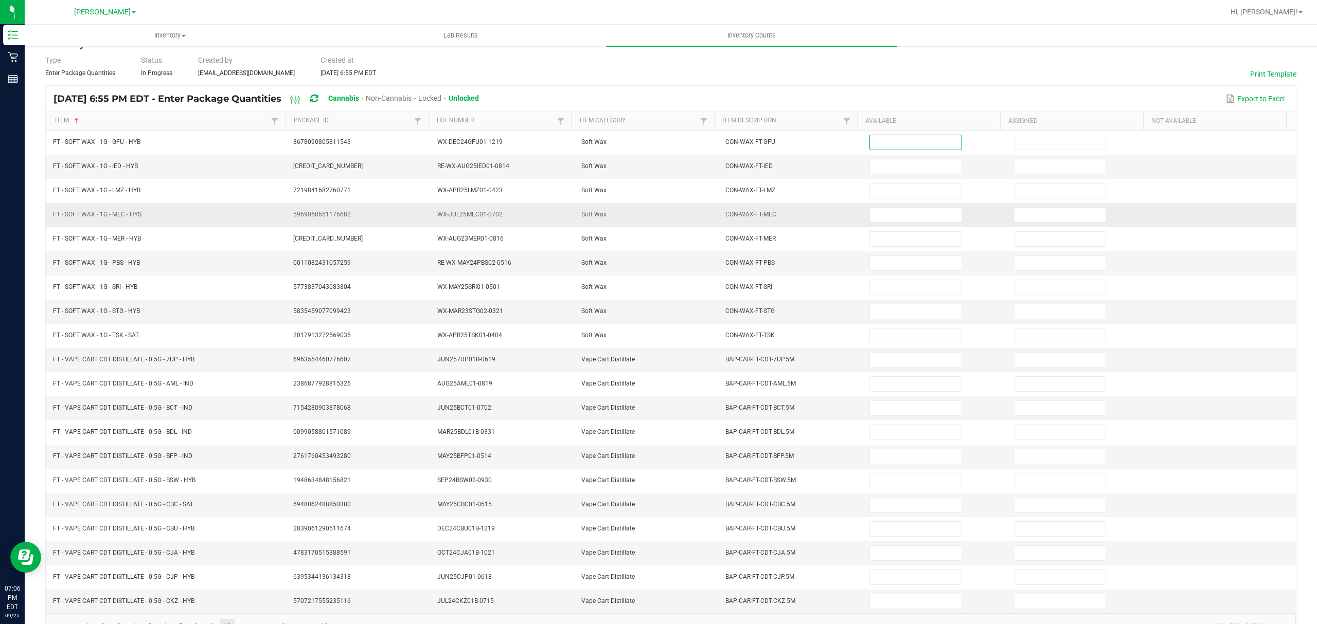
scroll to position [0, 0]
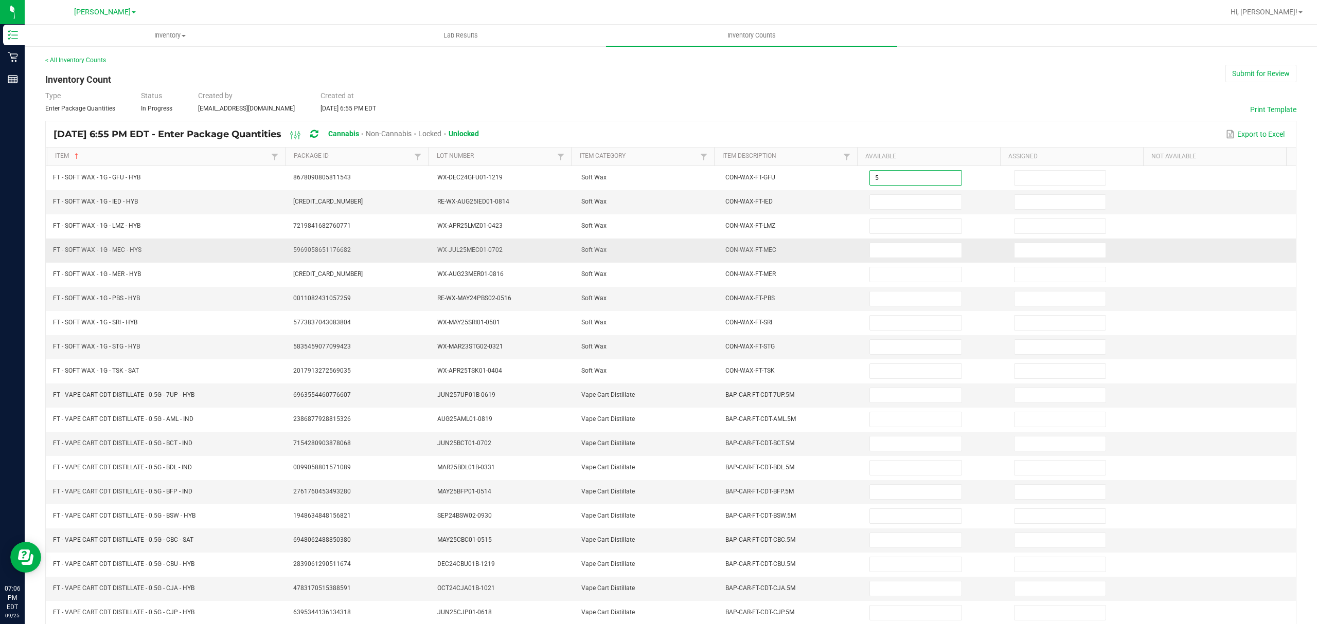
type input "5"
type input "0"
type input "8"
type input "0"
type input "8"
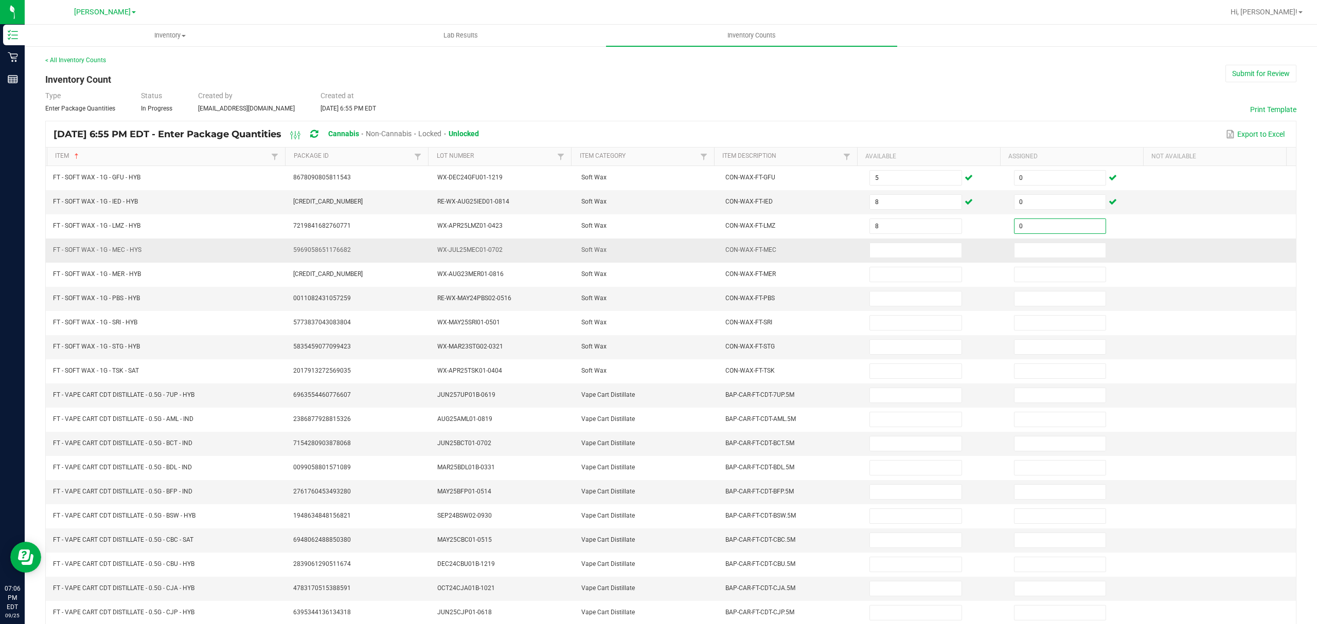
type input "0"
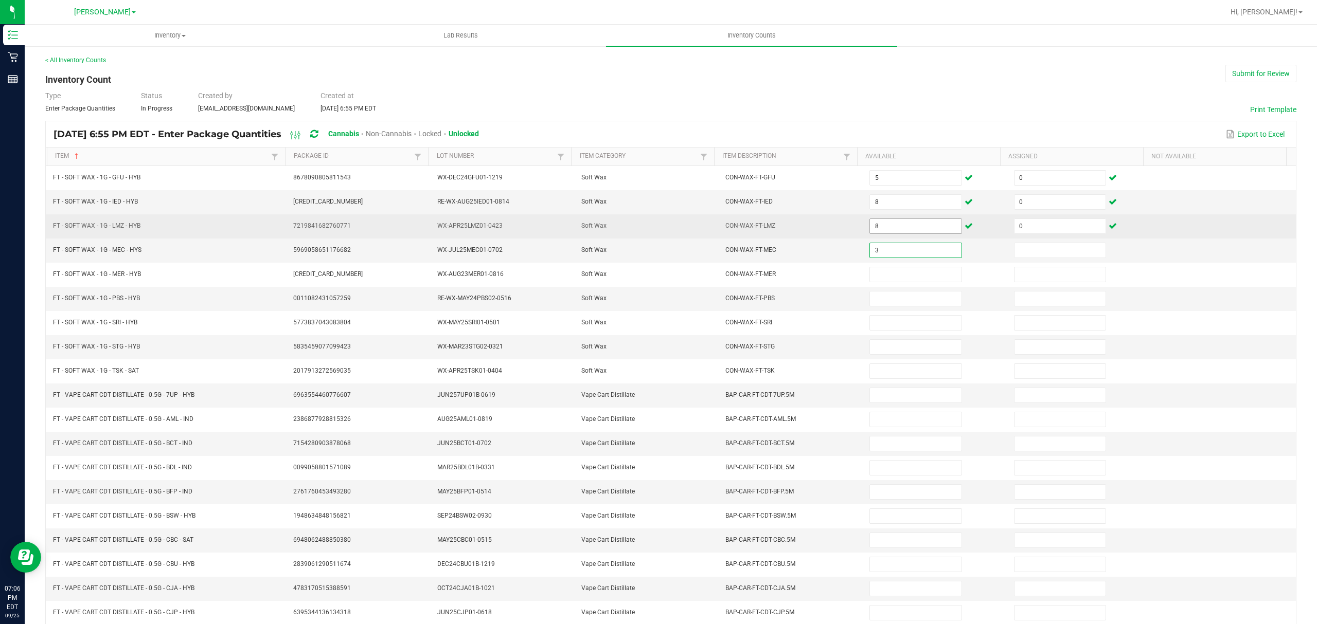
type input "3"
type input "0"
type input "1"
type input "0"
type input "6"
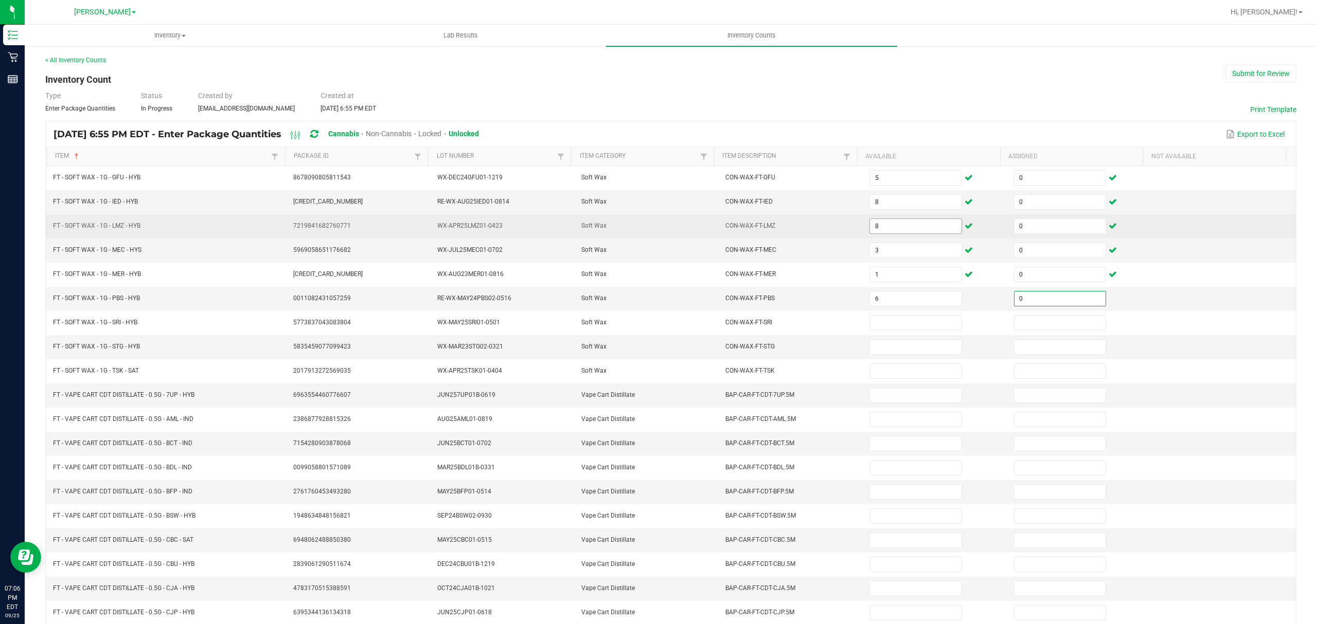
type input "0"
type input "6"
type input "0"
type input "5"
type input "0"
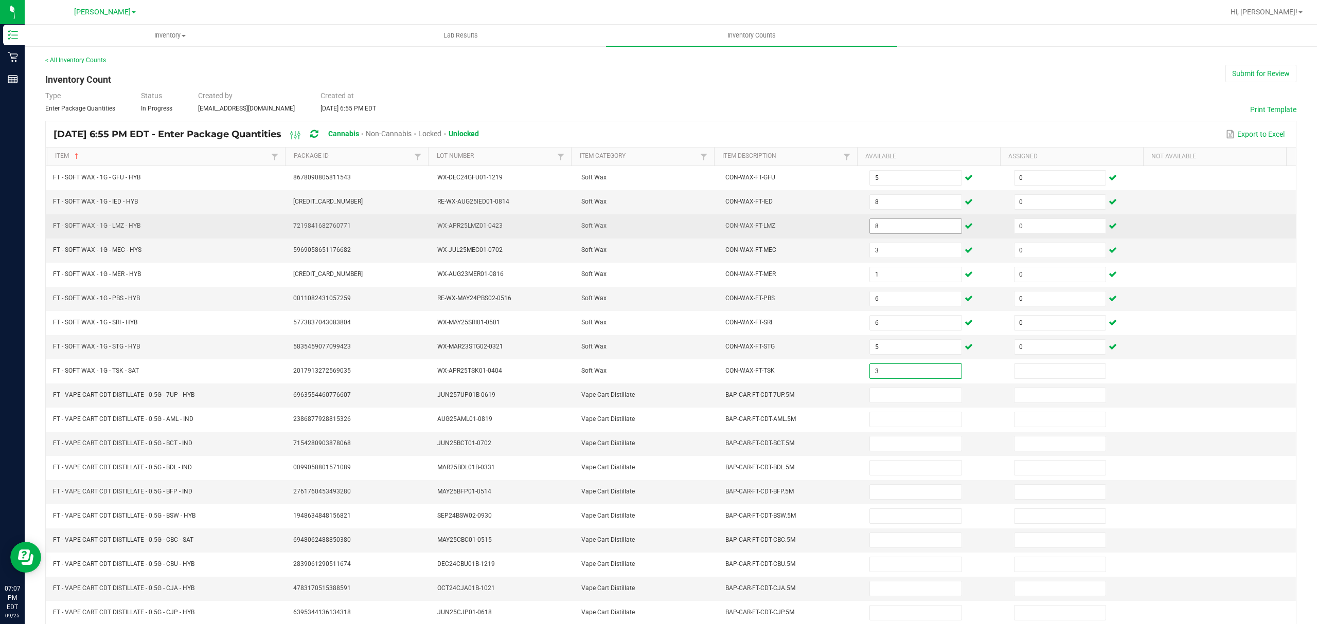
type input "3"
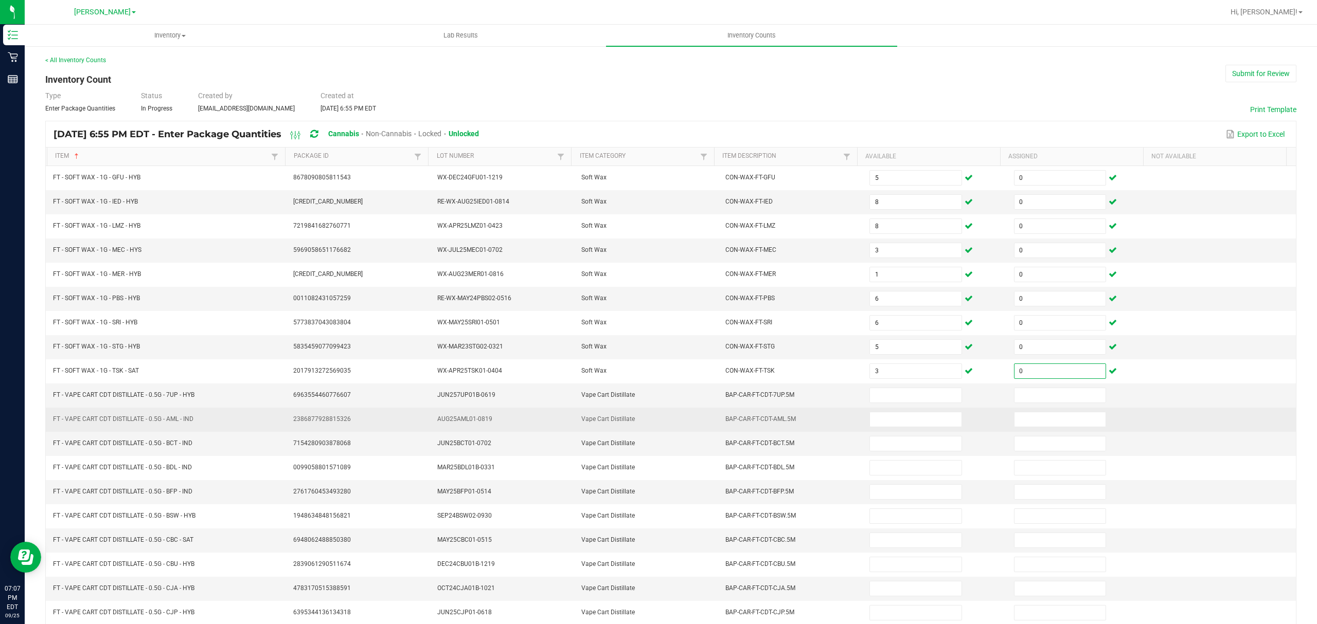
scroll to position [73, 0]
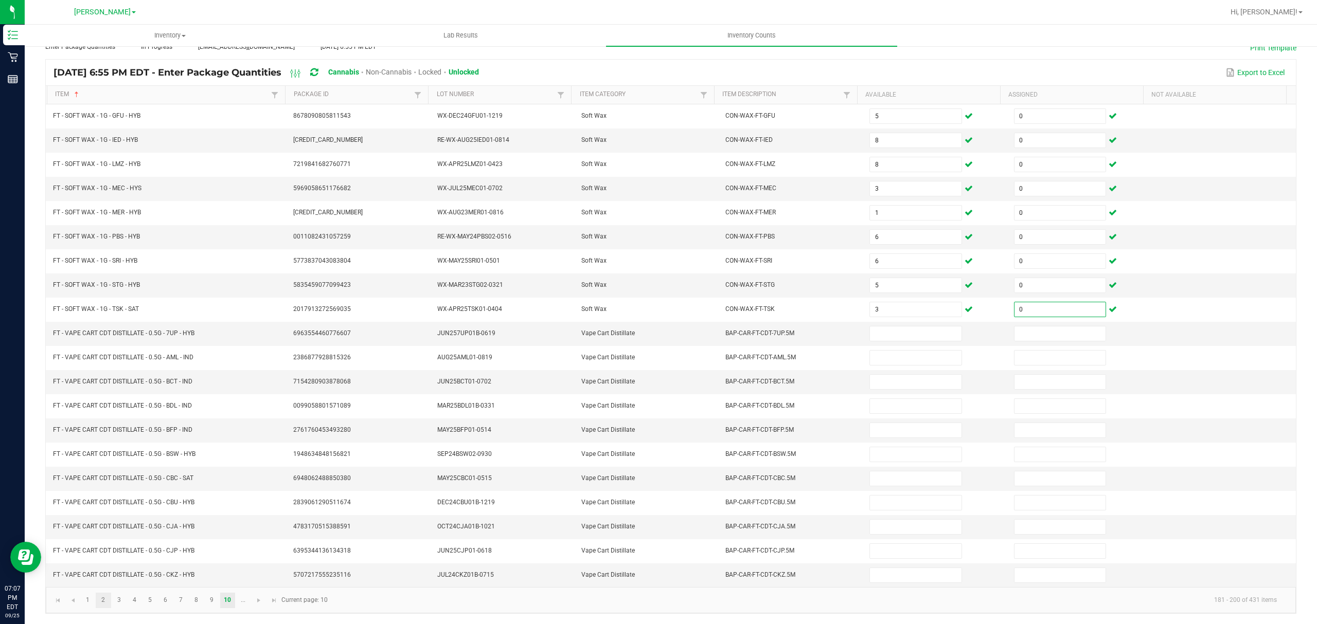
type input "0"
click at [103, 599] on link "2" at bounding box center [103, 600] width 15 height 15
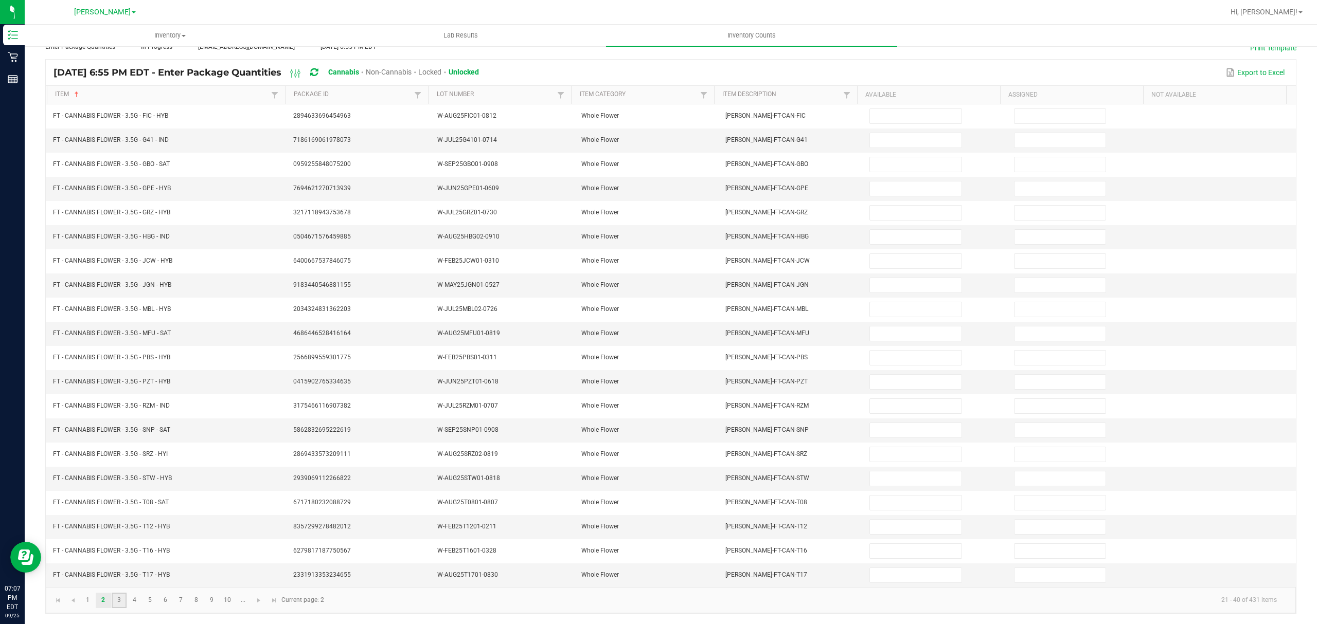
click at [118, 600] on link "3" at bounding box center [119, 600] width 15 height 15
click at [134, 601] on link "4" at bounding box center [134, 600] width 15 height 15
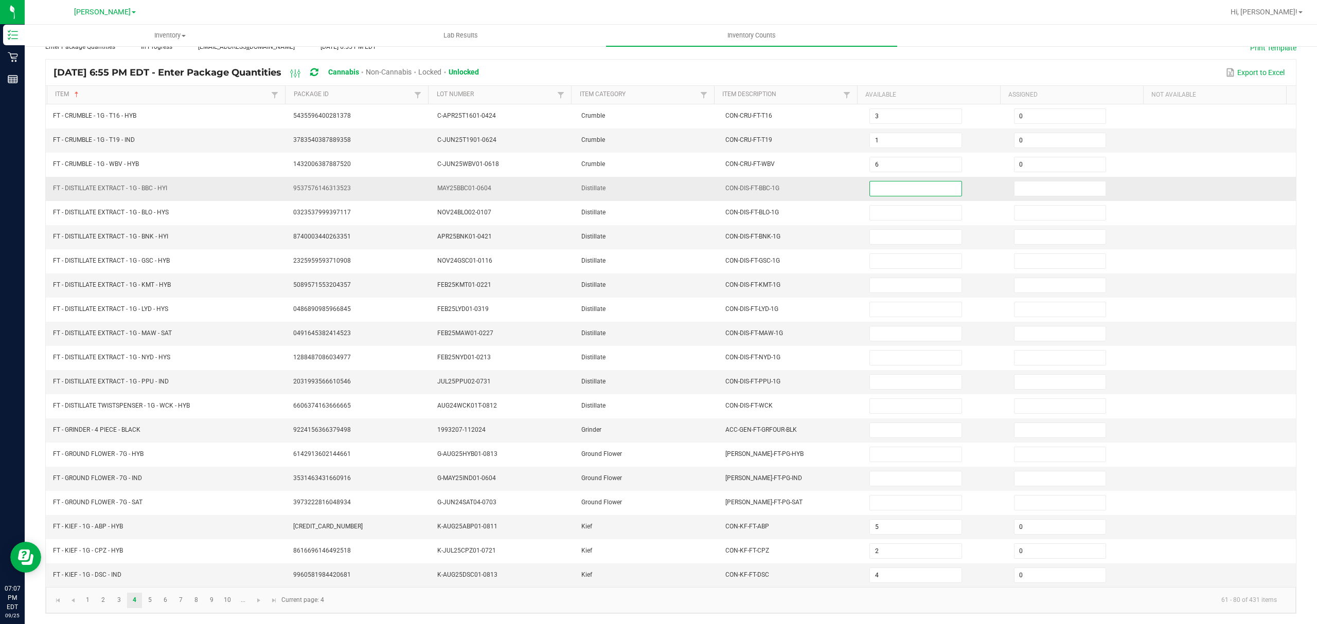
click at [891, 182] on input at bounding box center [915, 189] width 91 height 14
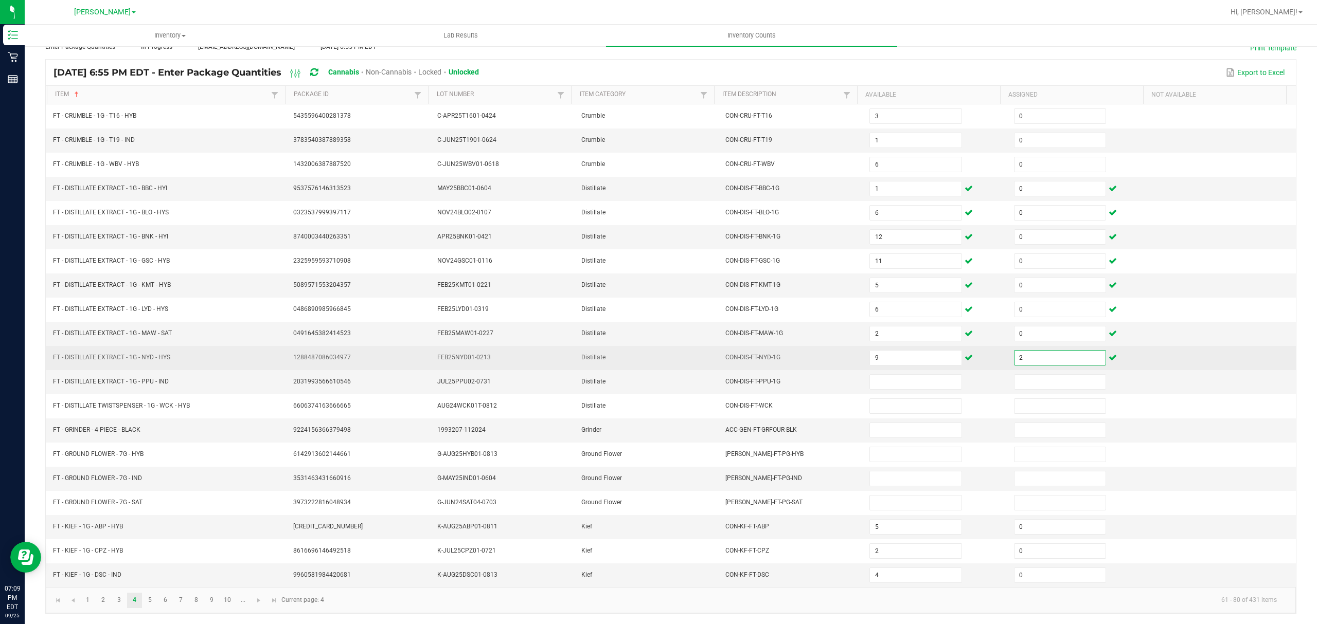
click at [1014, 354] on input "2" at bounding box center [1059, 358] width 91 height 14
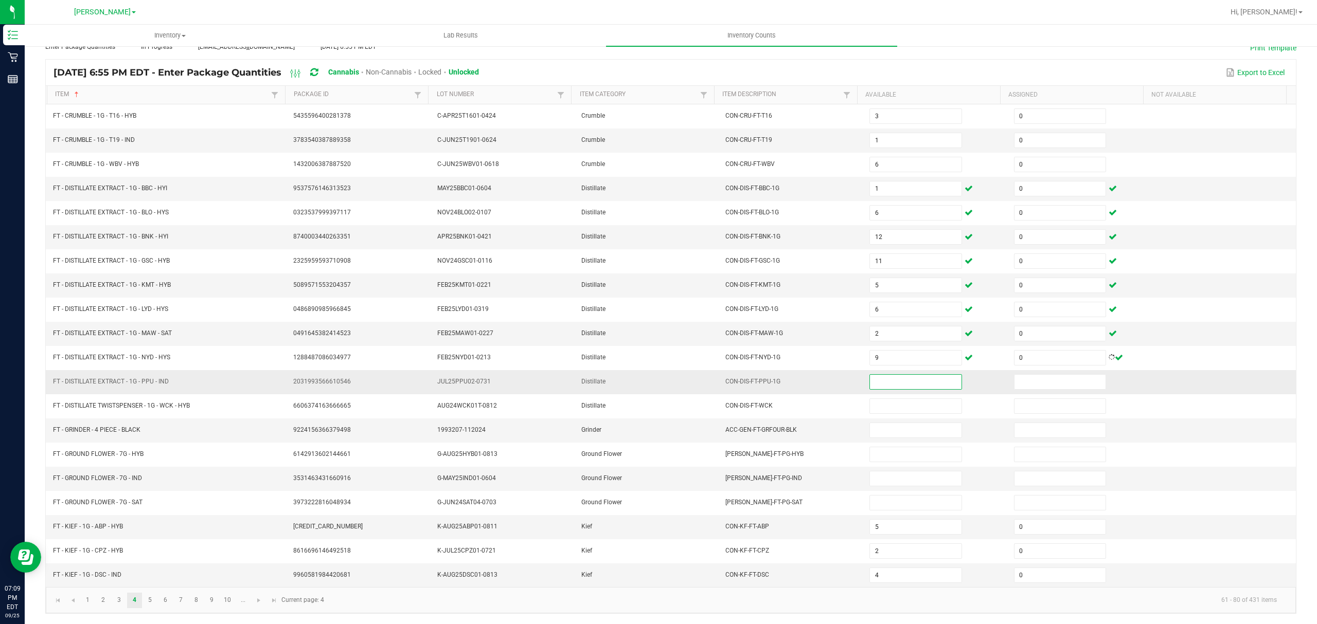
click at [903, 383] on input at bounding box center [915, 382] width 91 height 14
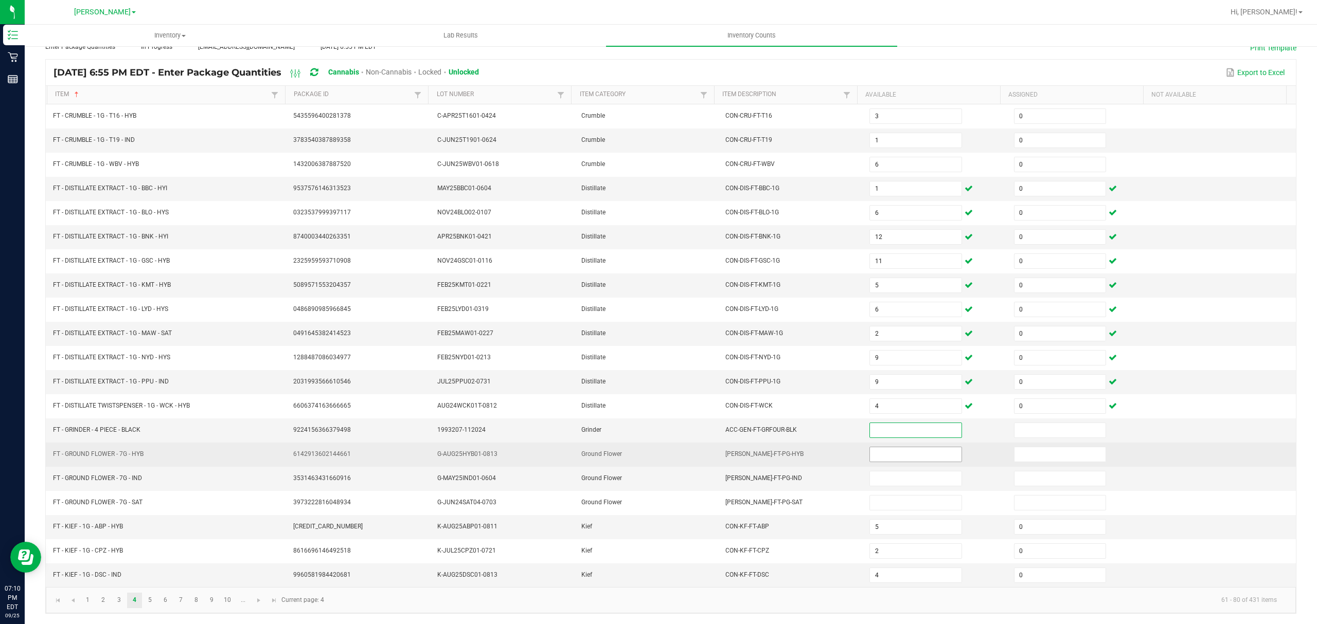
click at [885, 457] on input at bounding box center [915, 455] width 91 height 14
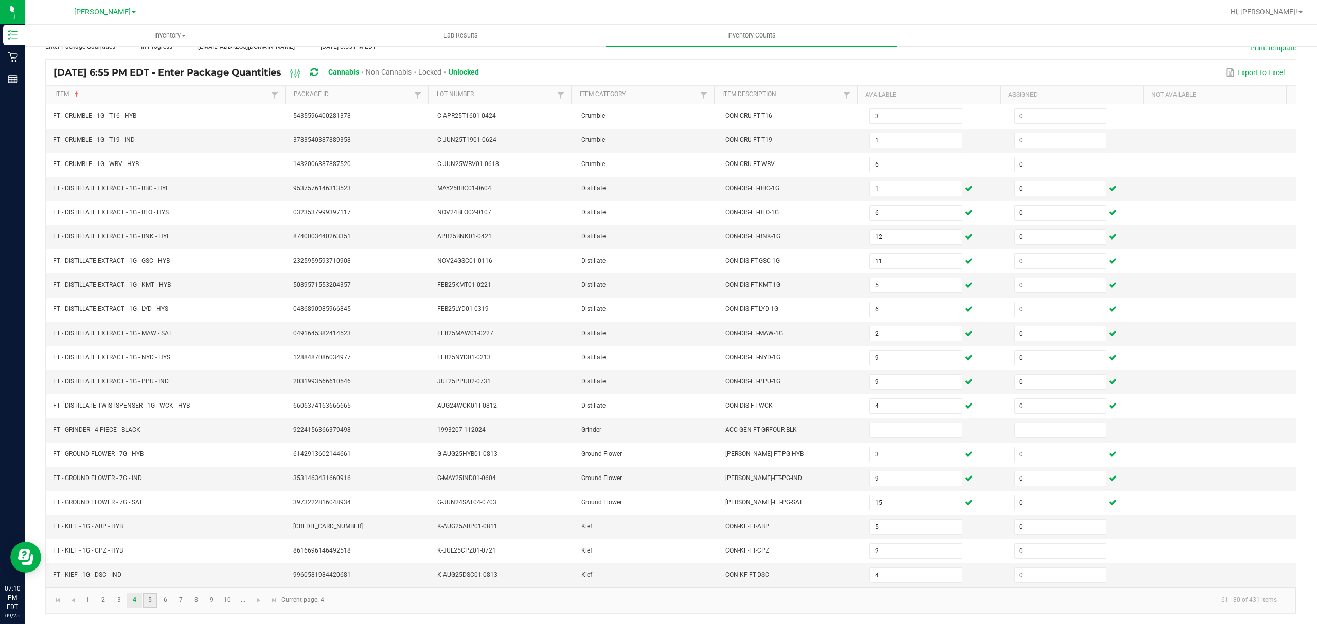
click at [149, 599] on link "5" at bounding box center [149, 600] width 15 height 15
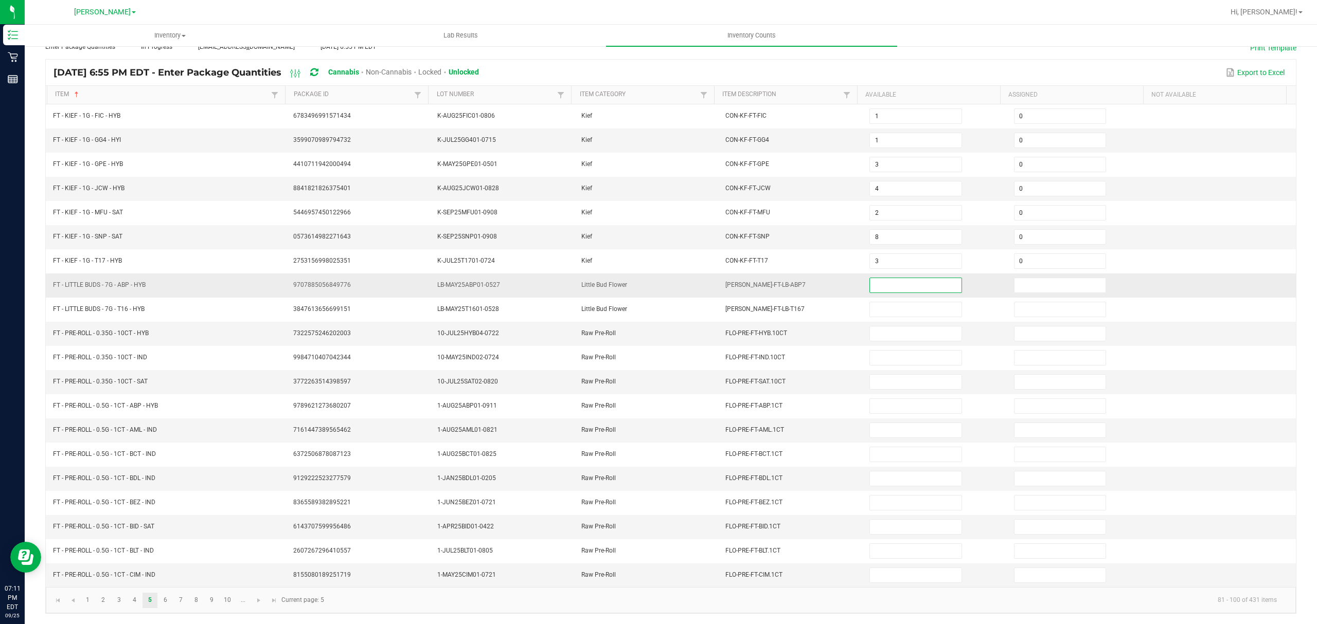
click at [873, 278] on input at bounding box center [915, 285] width 91 height 14
click at [87, 601] on link "1" at bounding box center [87, 600] width 15 height 15
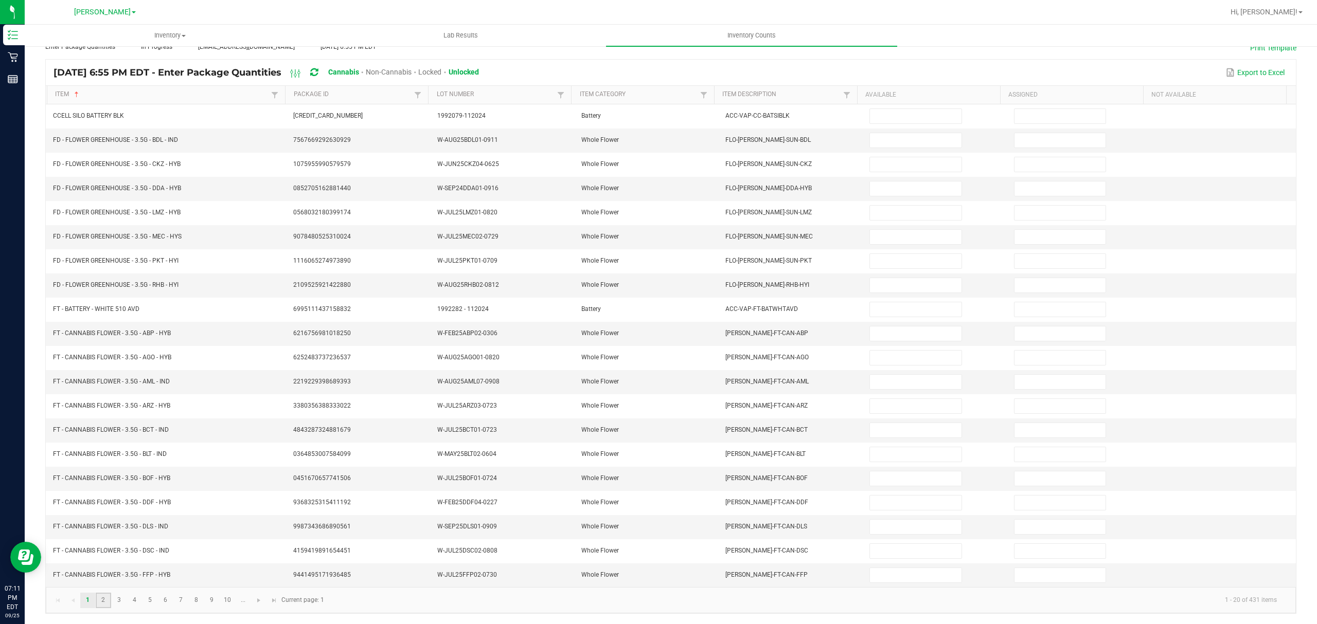
click at [106, 601] on link "2" at bounding box center [103, 600] width 15 height 15
click at [117, 599] on link "3" at bounding box center [119, 600] width 15 height 15
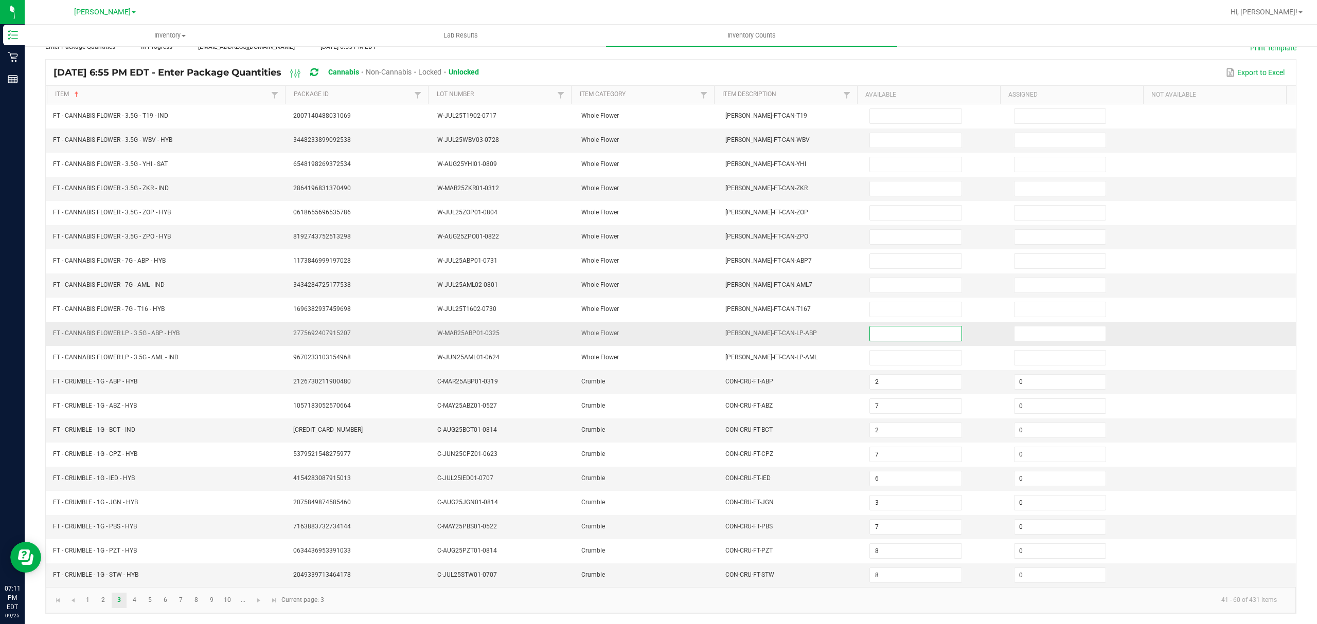
click at [881, 328] on input at bounding box center [915, 334] width 91 height 14
click at [136, 603] on link "4" at bounding box center [134, 600] width 15 height 15
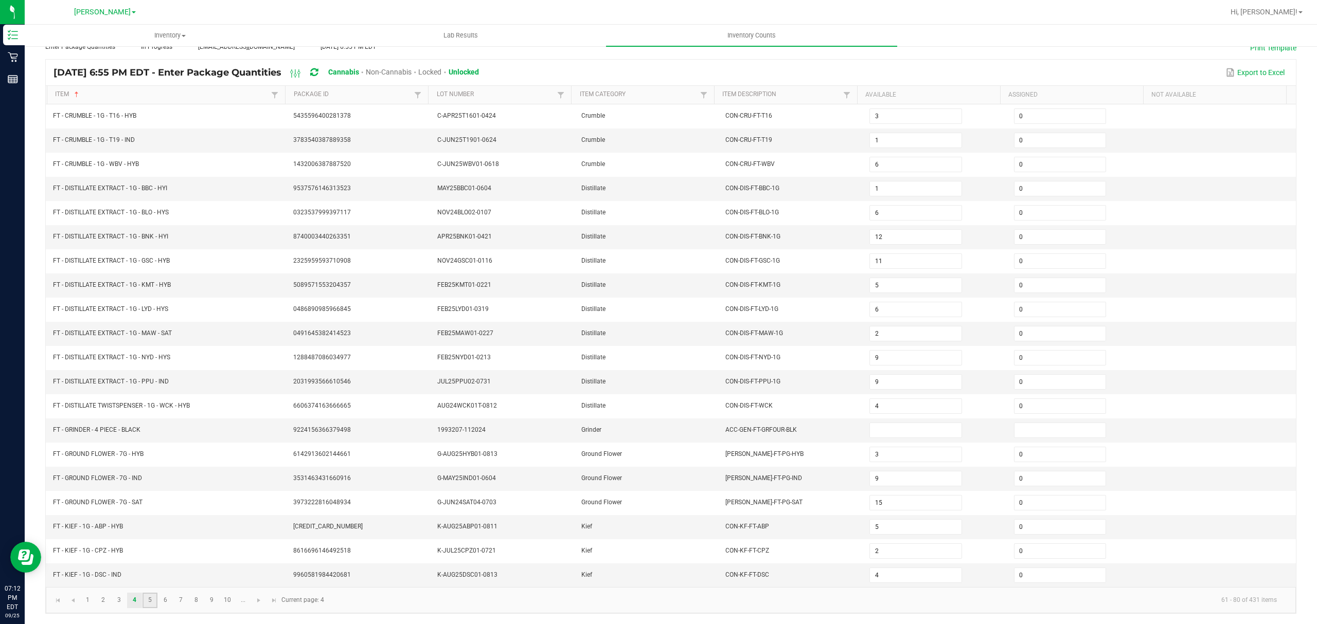
click at [151, 598] on link "5" at bounding box center [149, 600] width 15 height 15
click at [886, 327] on input at bounding box center [915, 334] width 91 height 14
click at [226, 601] on link "10" at bounding box center [227, 600] width 15 height 15
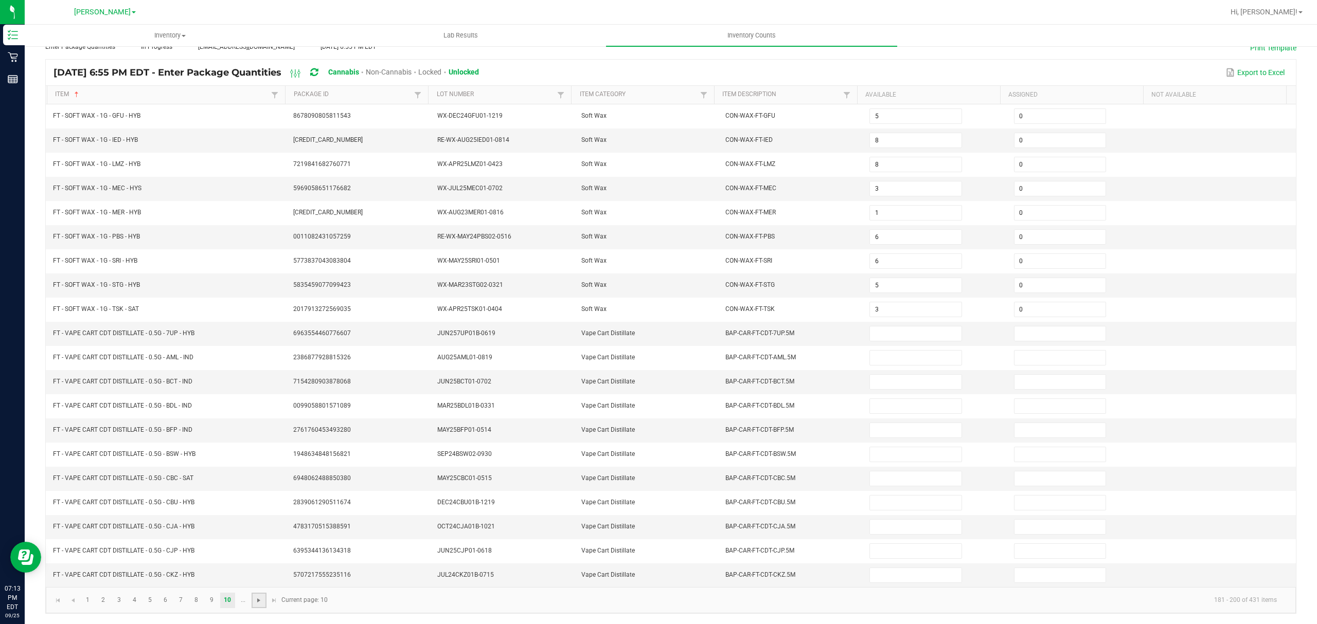
click at [259, 601] on span "Go to the next page" at bounding box center [259, 601] width 8 height 8
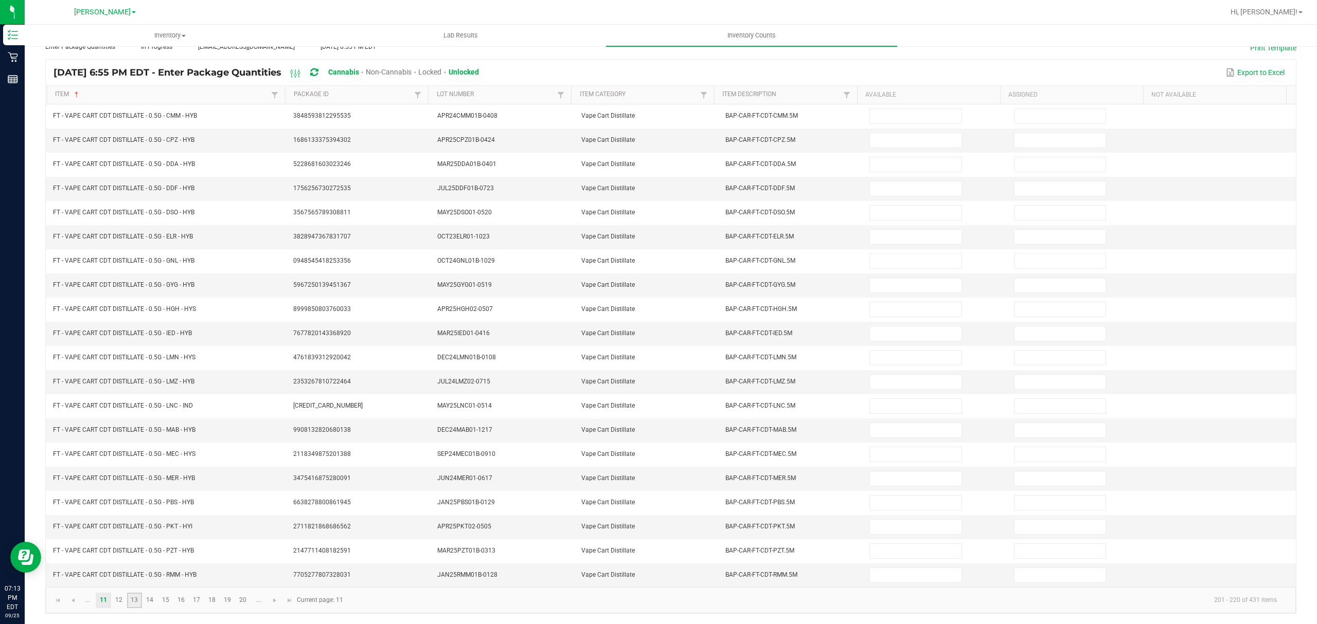
click at [136, 603] on link "13" at bounding box center [134, 600] width 15 height 15
click at [148, 601] on link "14" at bounding box center [149, 600] width 15 height 15
click at [184, 601] on link "16" at bounding box center [180, 600] width 15 height 15
click at [202, 599] on link "17" at bounding box center [196, 600] width 15 height 15
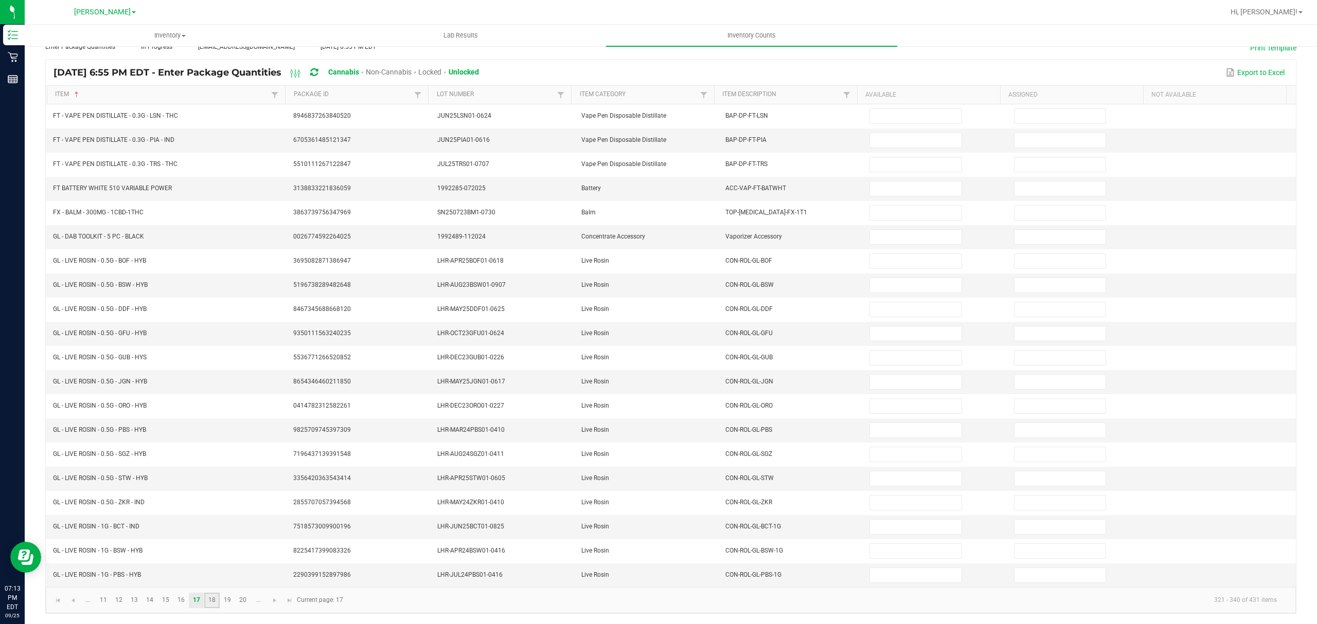
click at [211, 602] on link "18" at bounding box center [211, 600] width 15 height 15
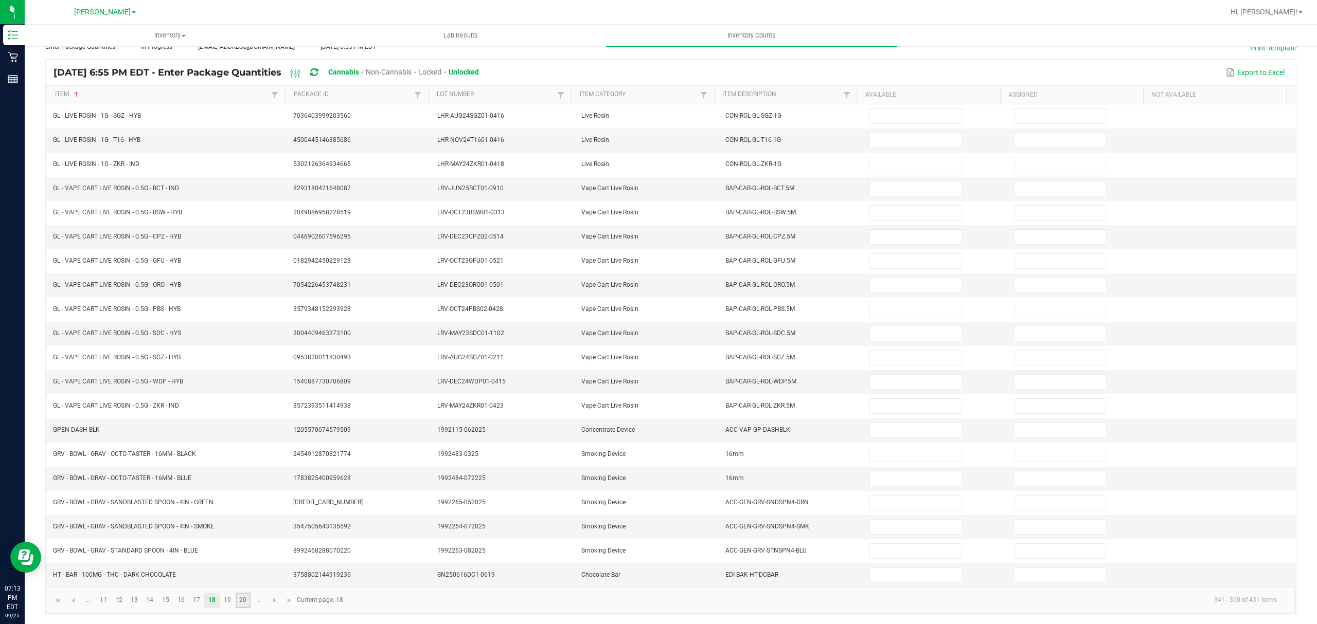
click at [240, 599] on link "20" at bounding box center [243, 600] width 15 height 15
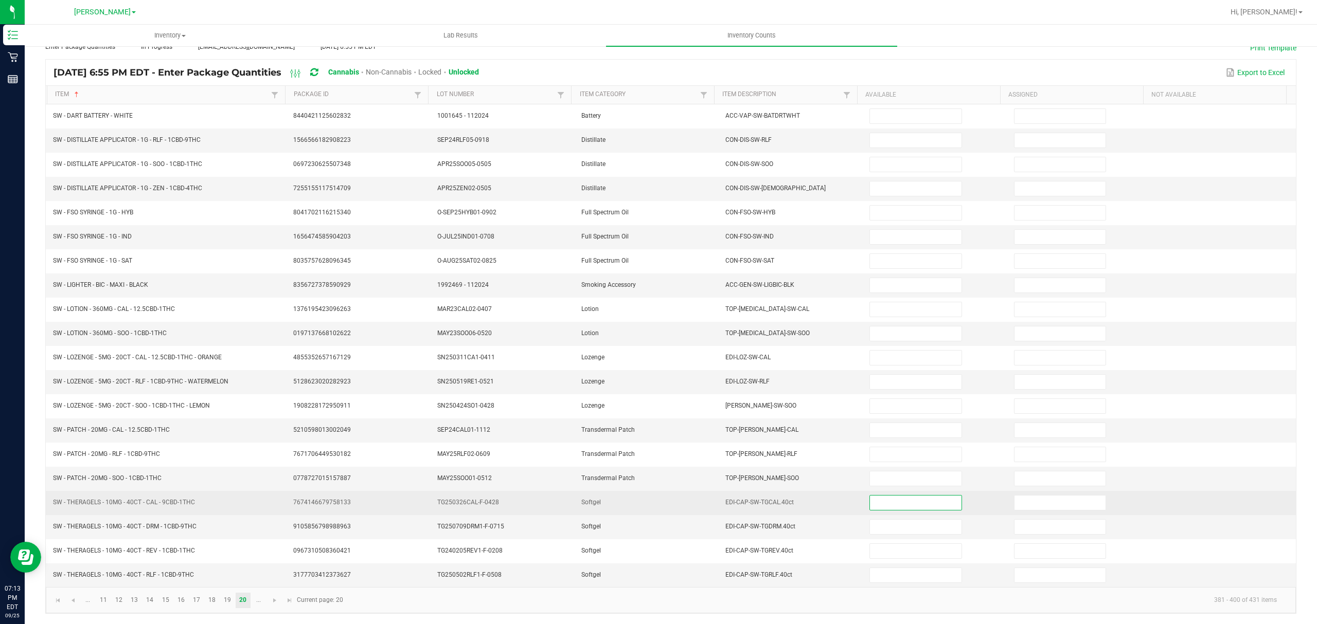
click at [890, 499] on input at bounding box center [915, 503] width 91 height 14
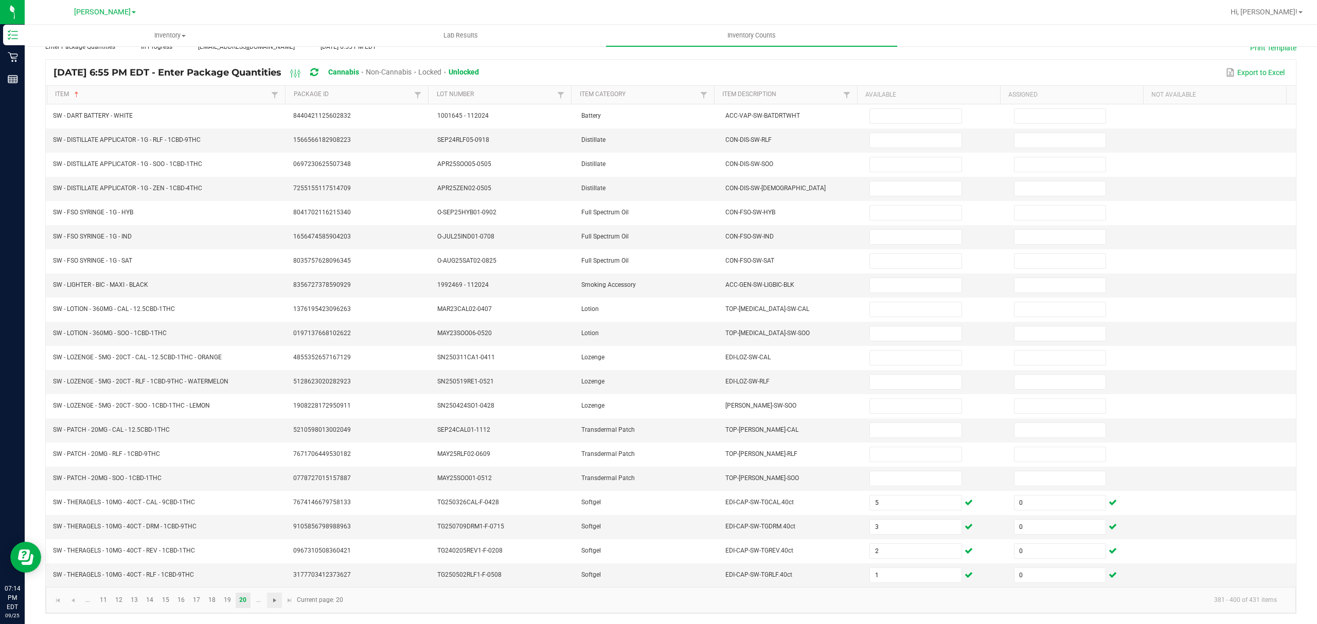
click at [272, 599] on span "Go to the next page" at bounding box center [275, 601] width 8 height 8
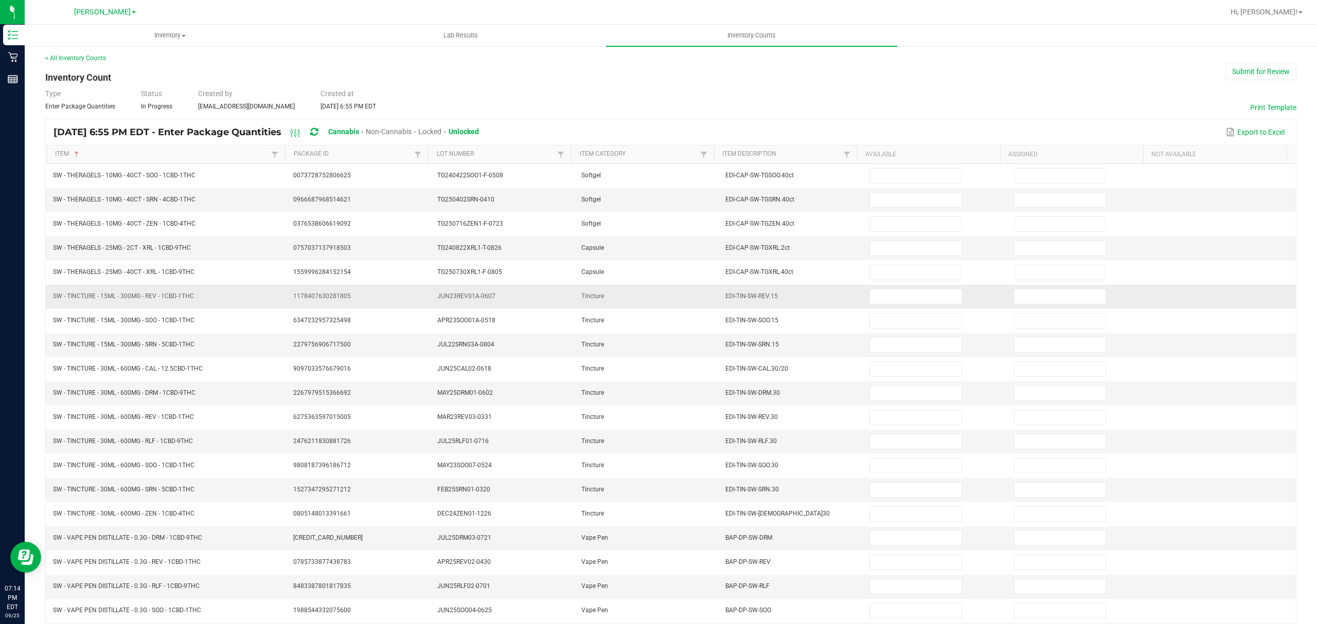
scroll to position [0, 0]
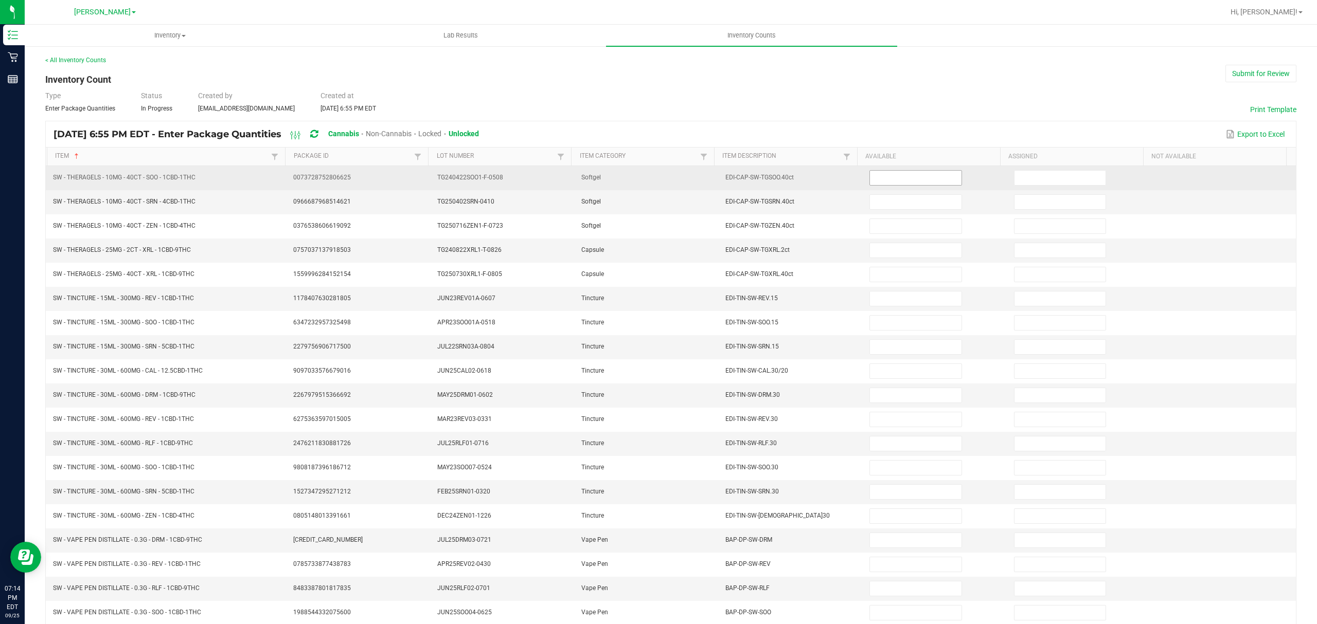
click at [870, 173] on input at bounding box center [915, 178] width 91 height 14
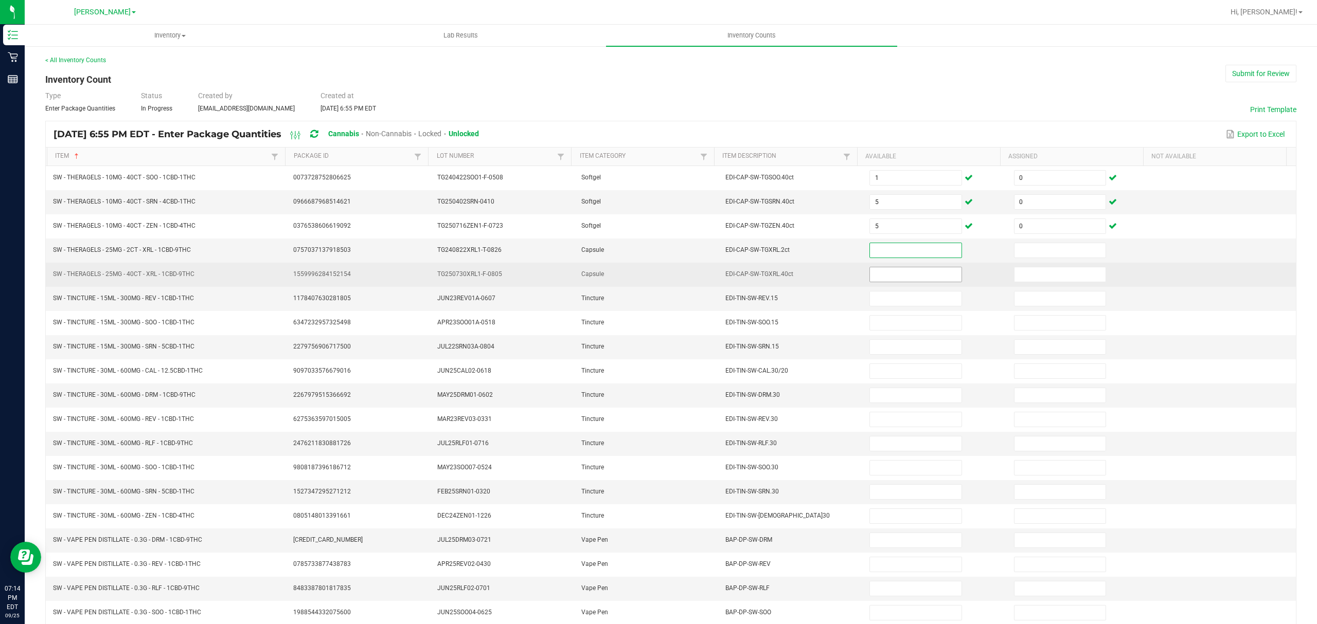
click at [877, 280] on input at bounding box center [915, 274] width 91 height 14
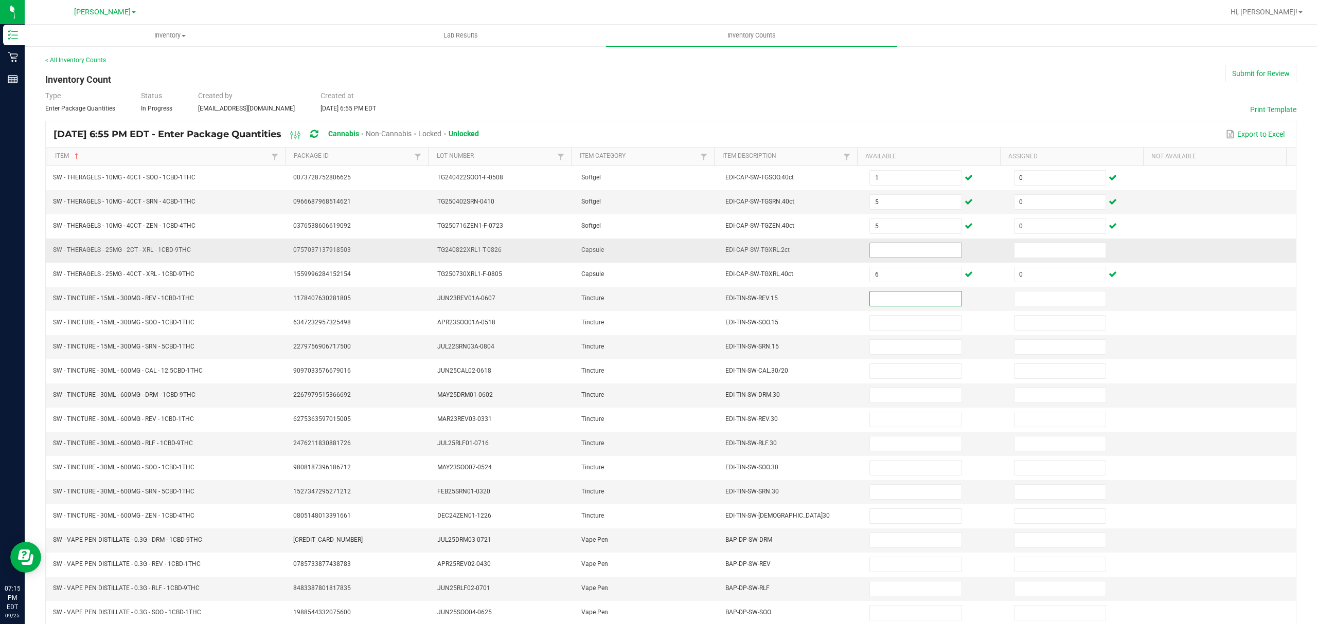
click at [871, 255] on input at bounding box center [915, 250] width 91 height 14
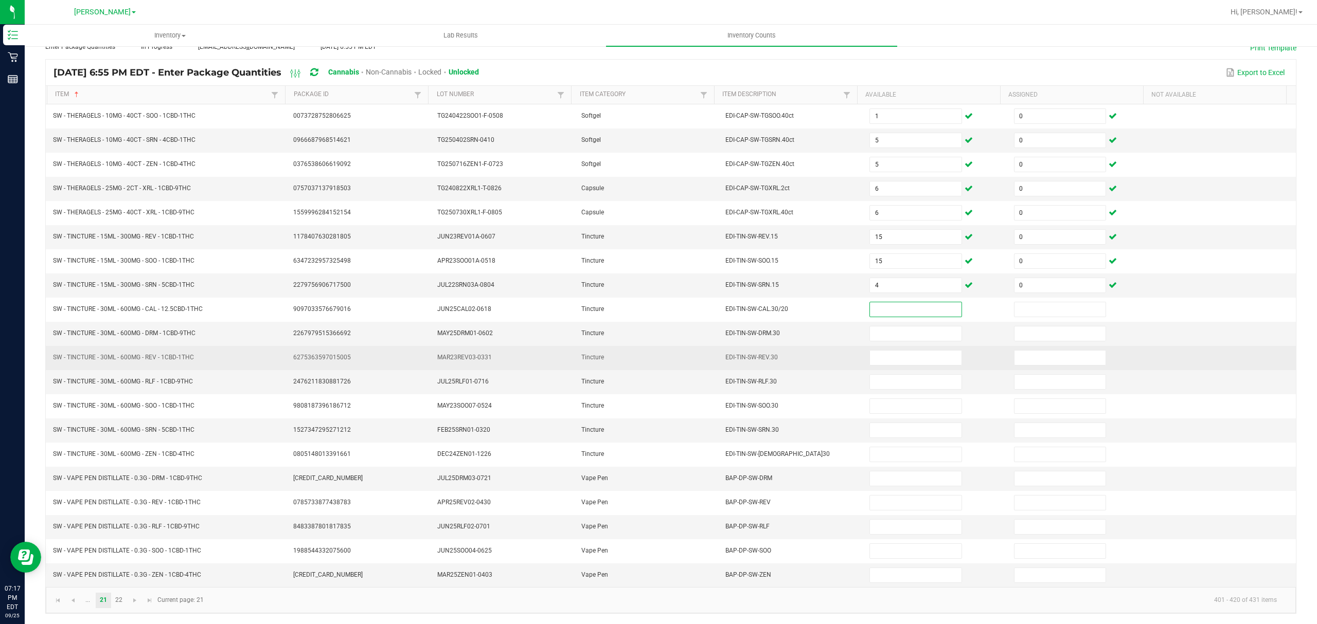
scroll to position [73, 0]
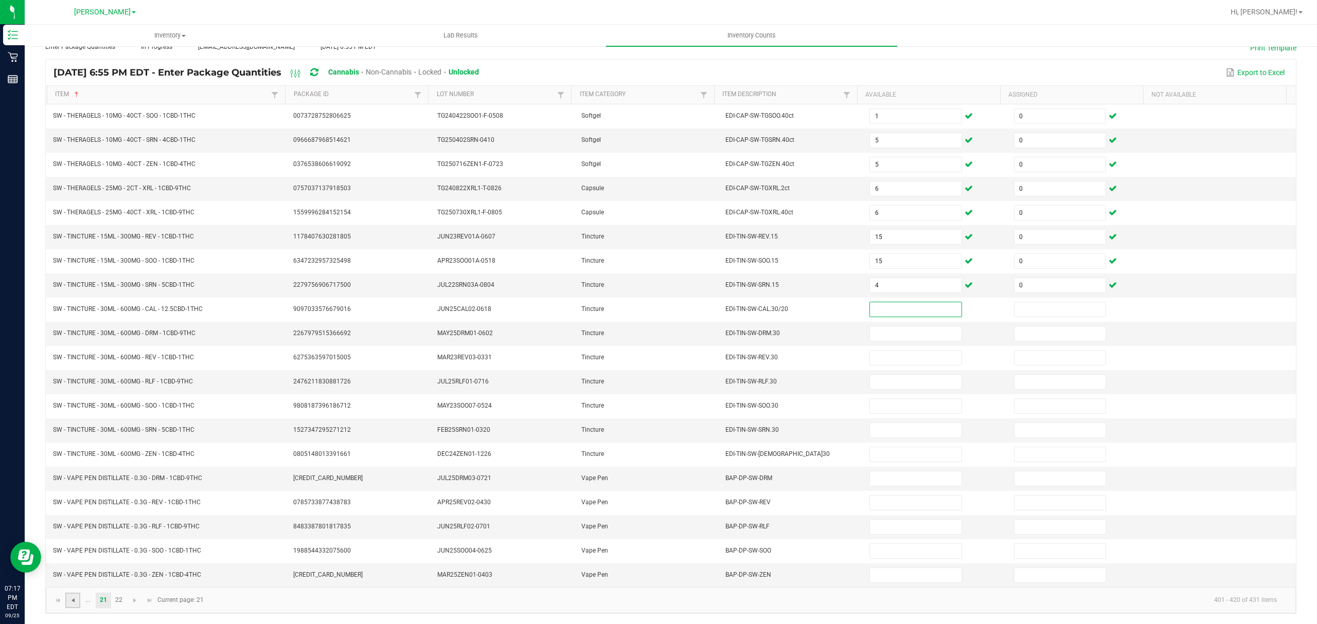
click at [73, 600] on span "Go to the previous page" at bounding box center [73, 601] width 8 height 8
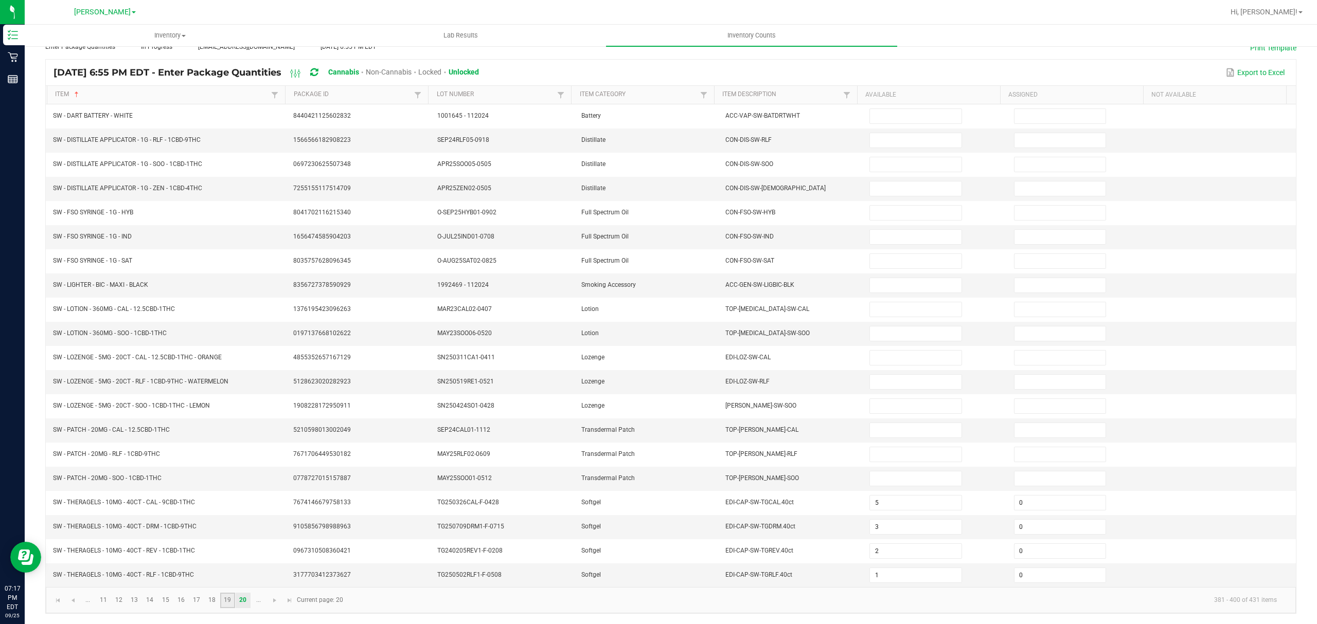
click at [223, 600] on link "19" at bounding box center [227, 600] width 15 height 15
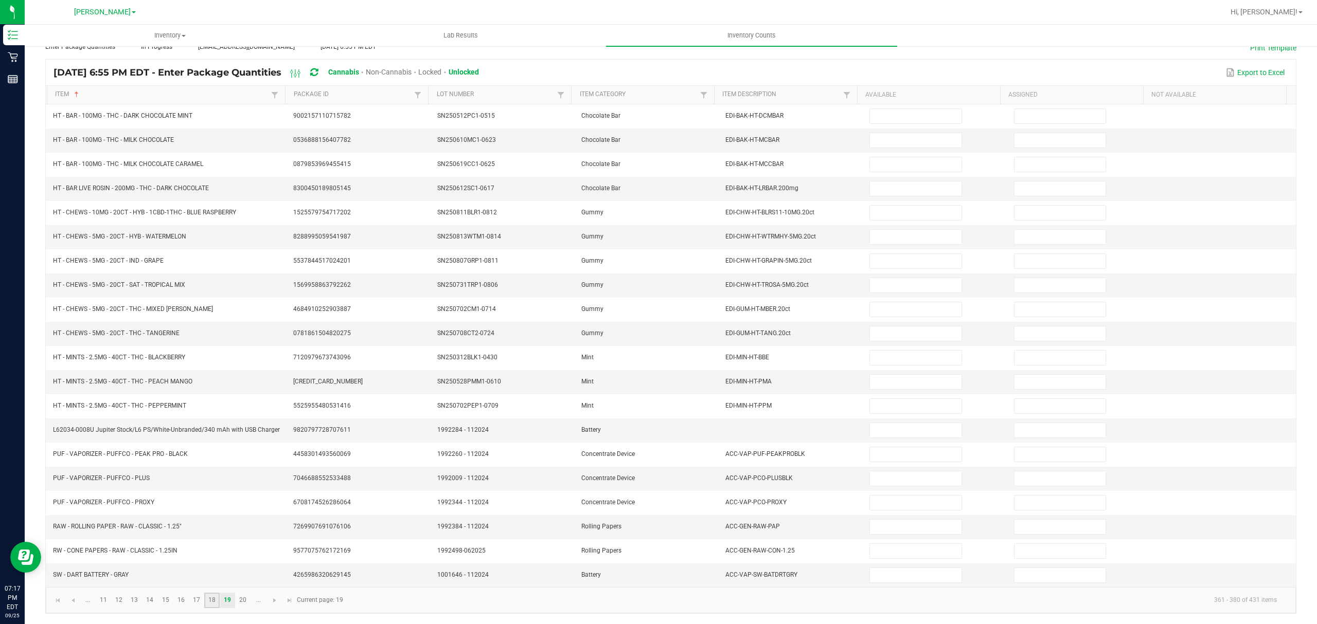
click at [210, 602] on link "18" at bounding box center [211, 600] width 15 height 15
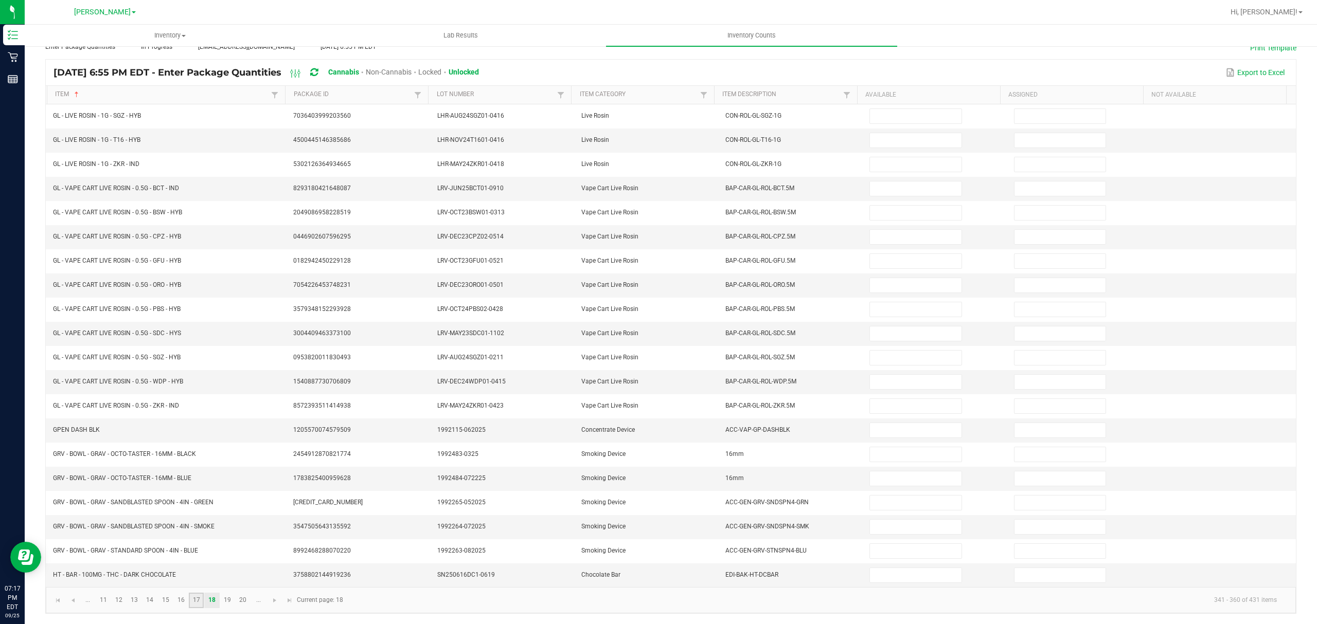
click at [195, 599] on link "17" at bounding box center [196, 600] width 15 height 15
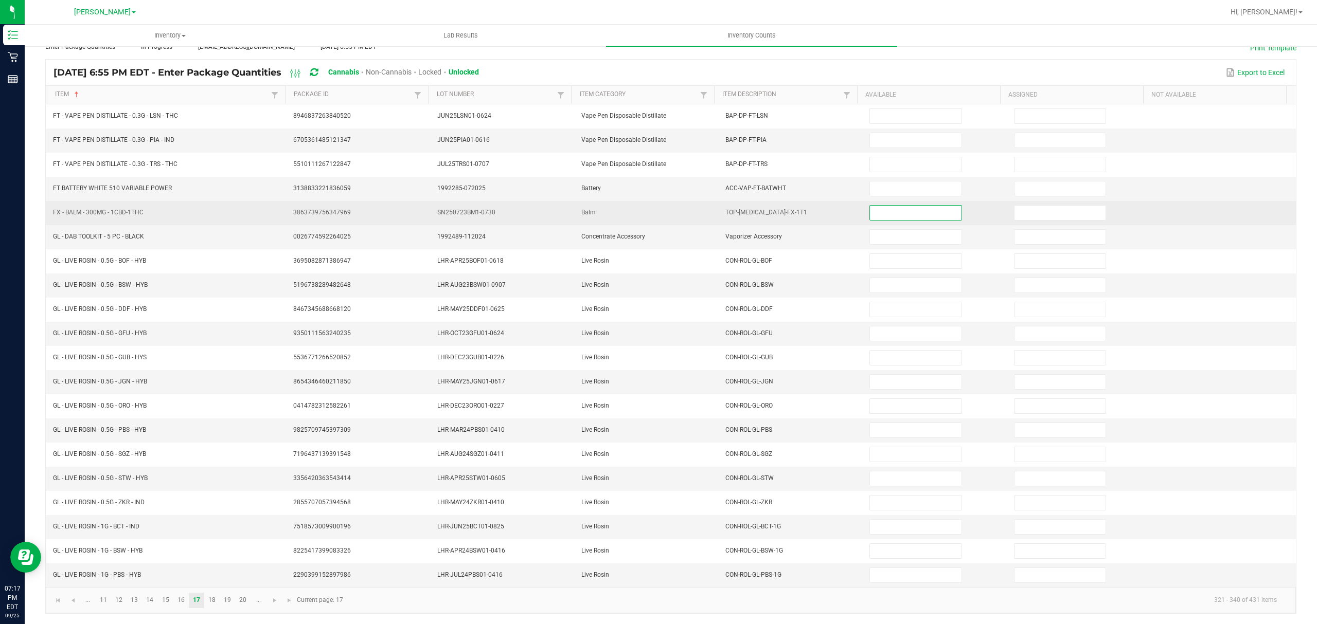
click at [873, 206] on input at bounding box center [915, 213] width 91 height 14
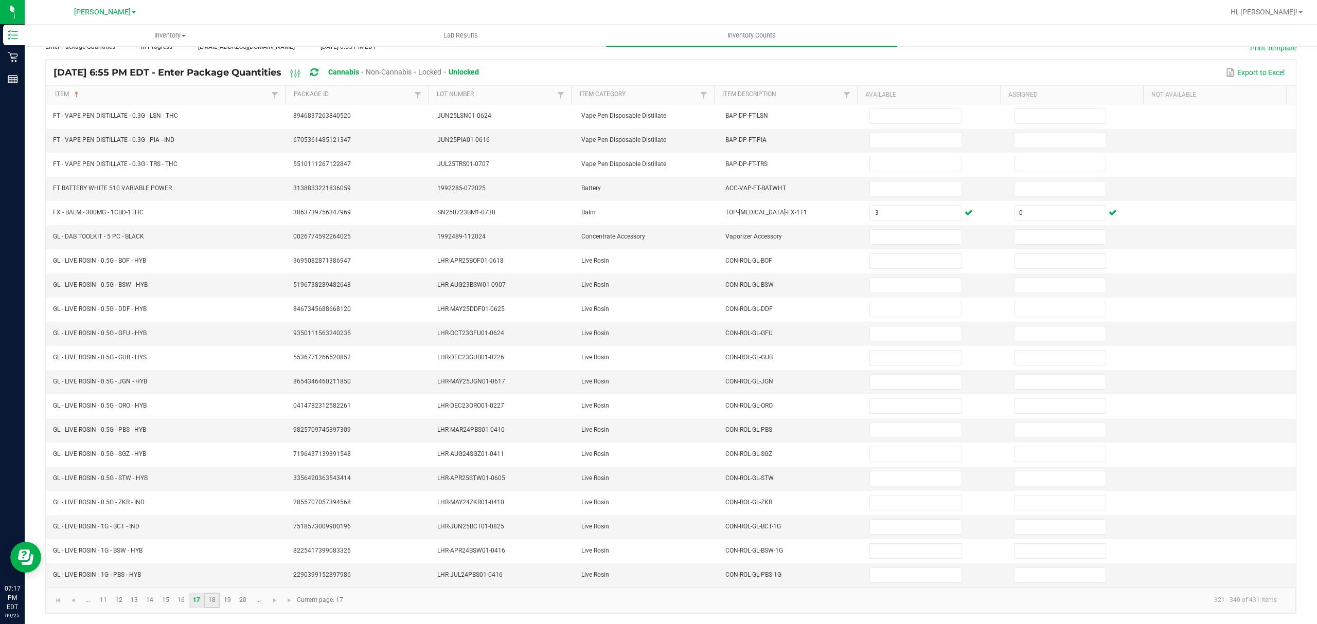
click at [214, 603] on link "18" at bounding box center [211, 600] width 15 height 15
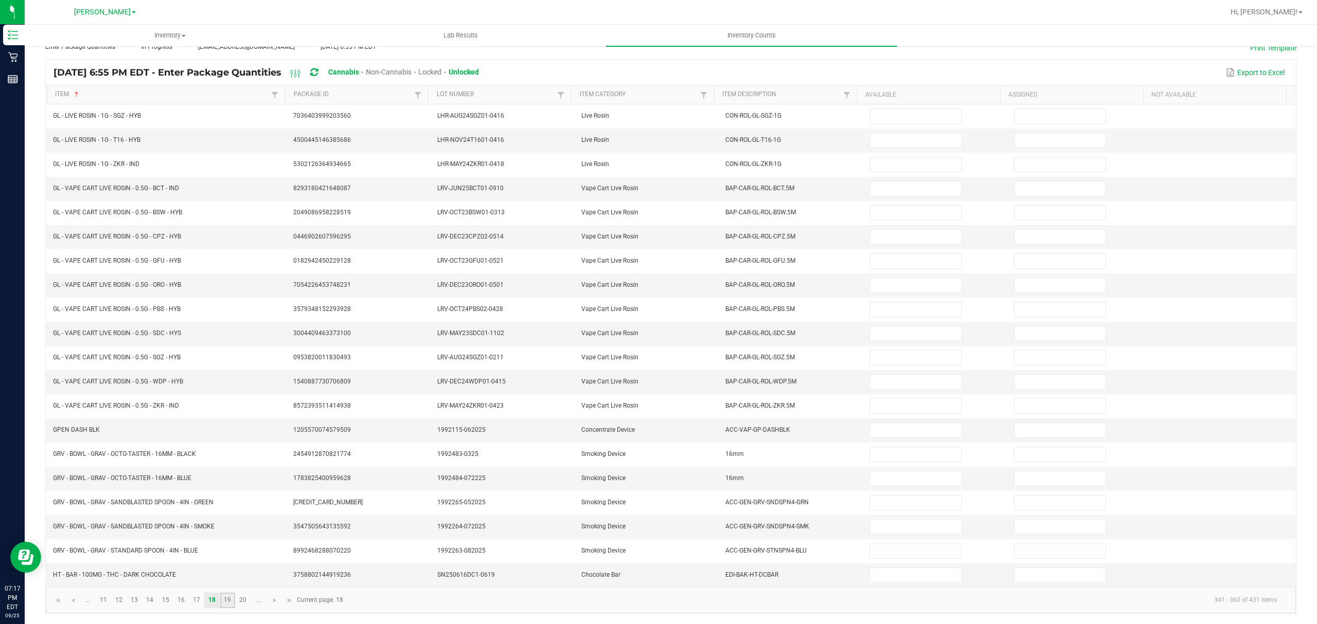
click at [227, 600] on link "19" at bounding box center [227, 600] width 15 height 15
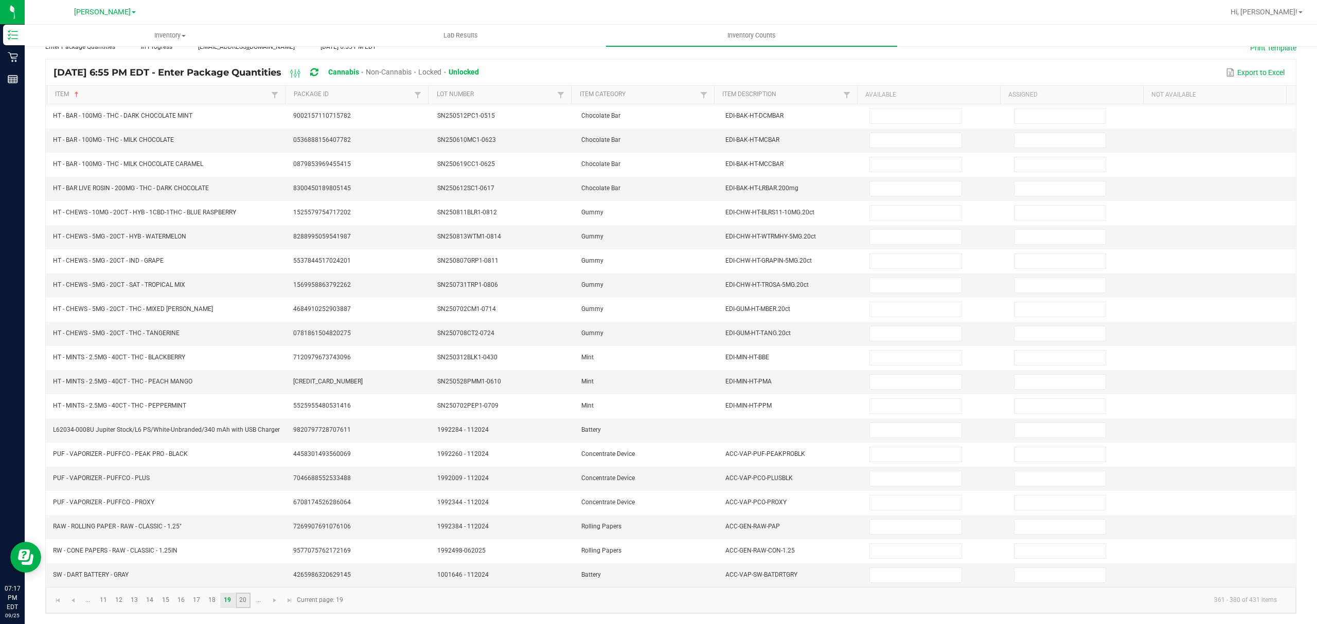
click at [249, 599] on link "20" at bounding box center [243, 600] width 15 height 15
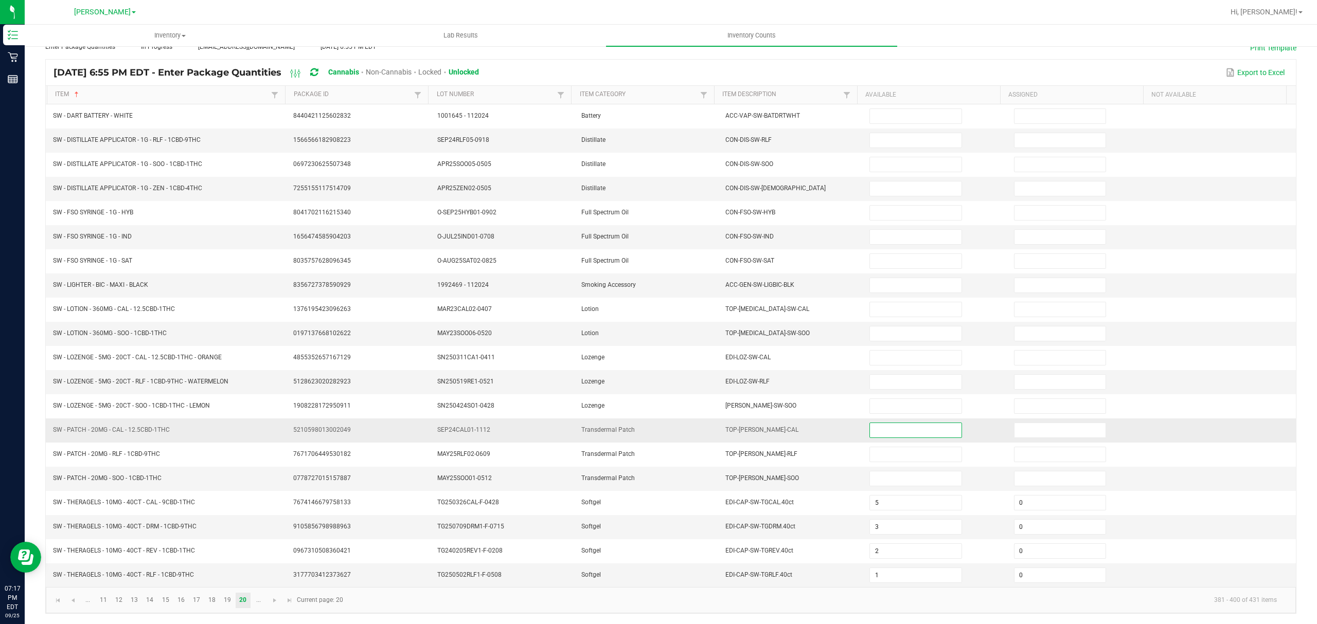
click at [889, 426] on input at bounding box center [915, 430] width 91 height 14
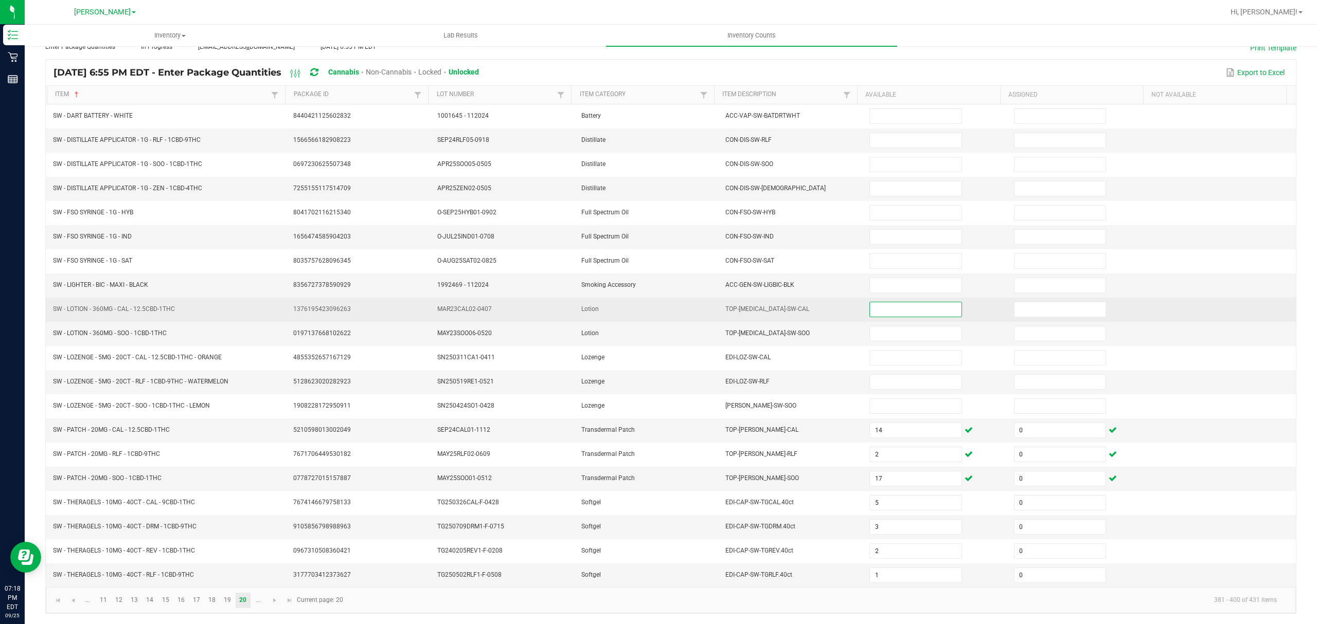
click at [879, 306] on input at bounding box center [915, 309] width 91 height 14
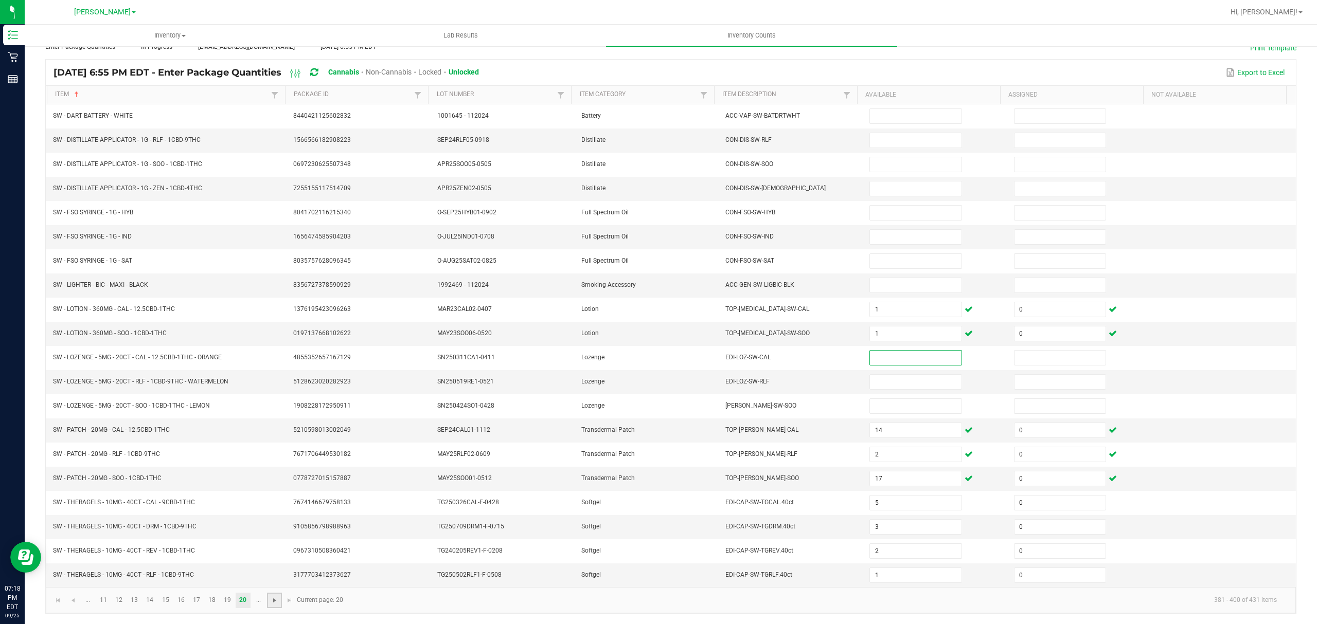
click at [273, 601] on span "Go to the next page" at bounding box center [275, 601] width 8 height 8
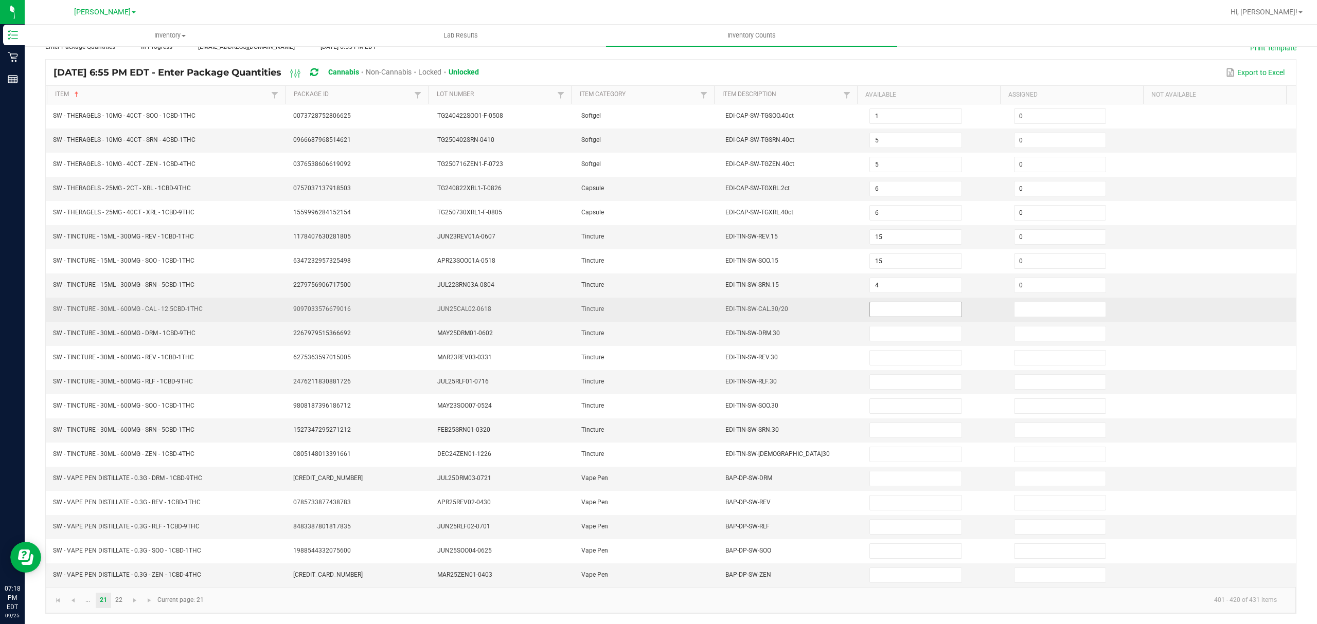
click at [885, 307] on input at bounding box center [915, 309] width 91 height 14
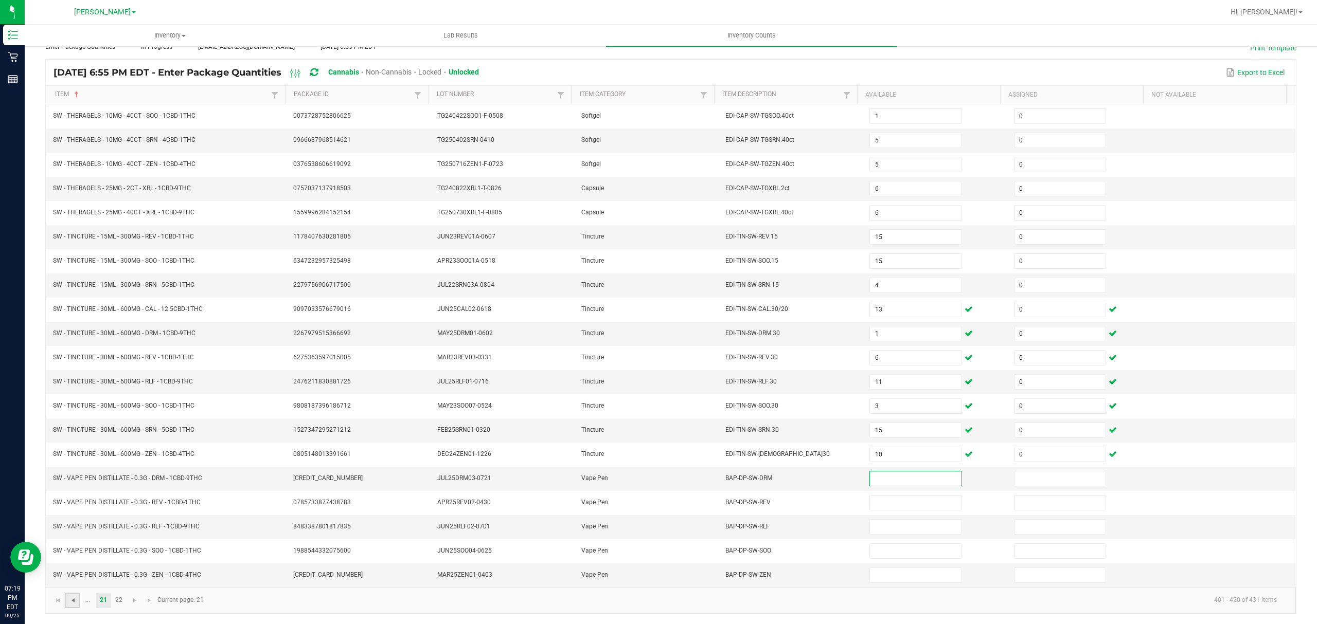
click at [75, 602] on span "Go to the previous page" at bounding box center [73, 601] width 8 height 8
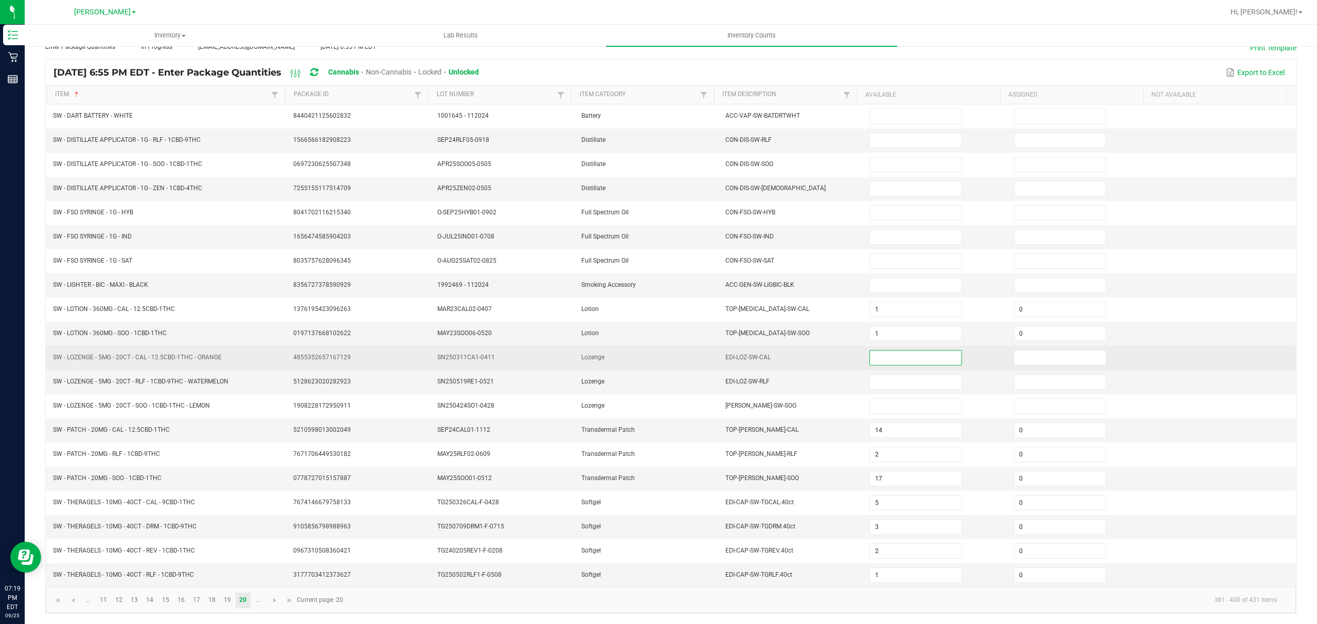
click at [883, 351] on input at bounding box center [915, 358] width 91 height 14
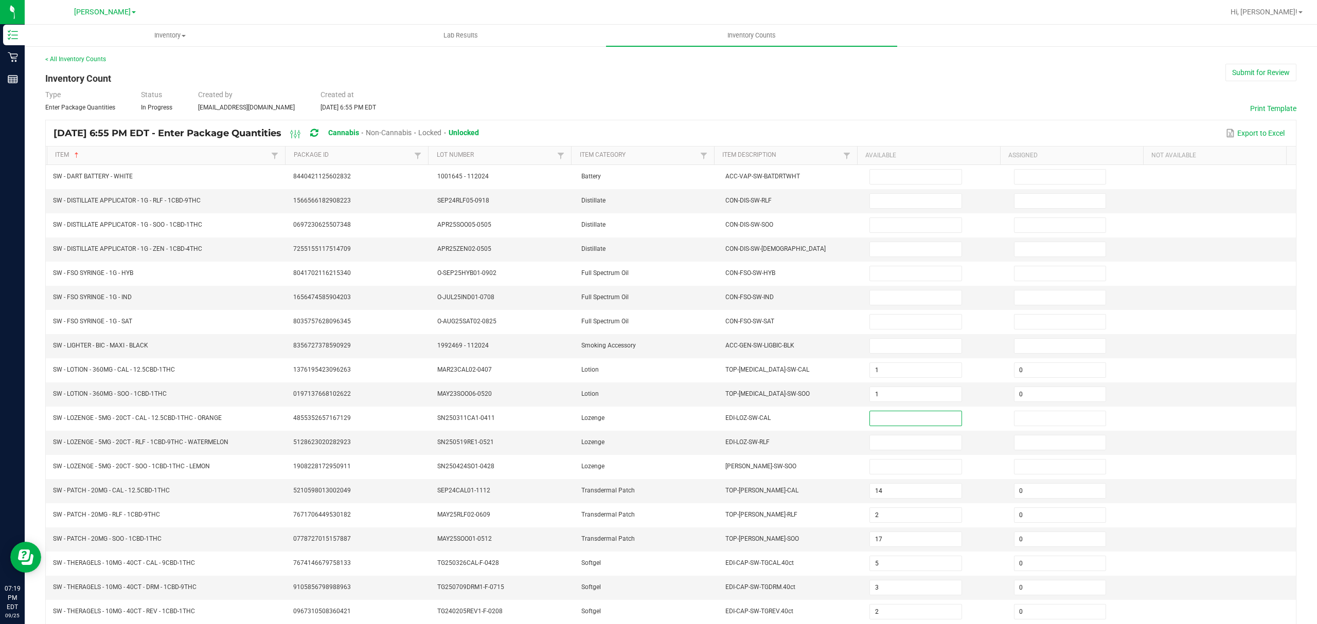
scroll to position [0, 0]
click at [887, 200] on input at bounding box center [915, 202] width 91 height 14
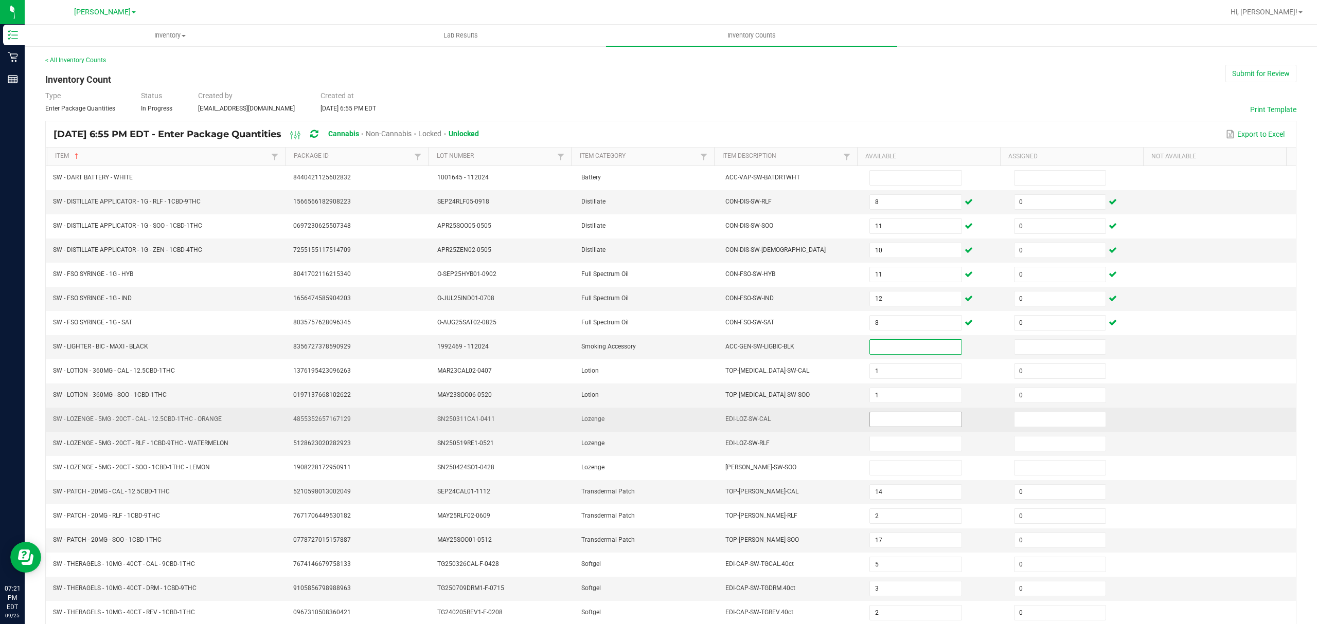
click at [882, 427] on input at bounding box center [915, 420] width 91 height 14
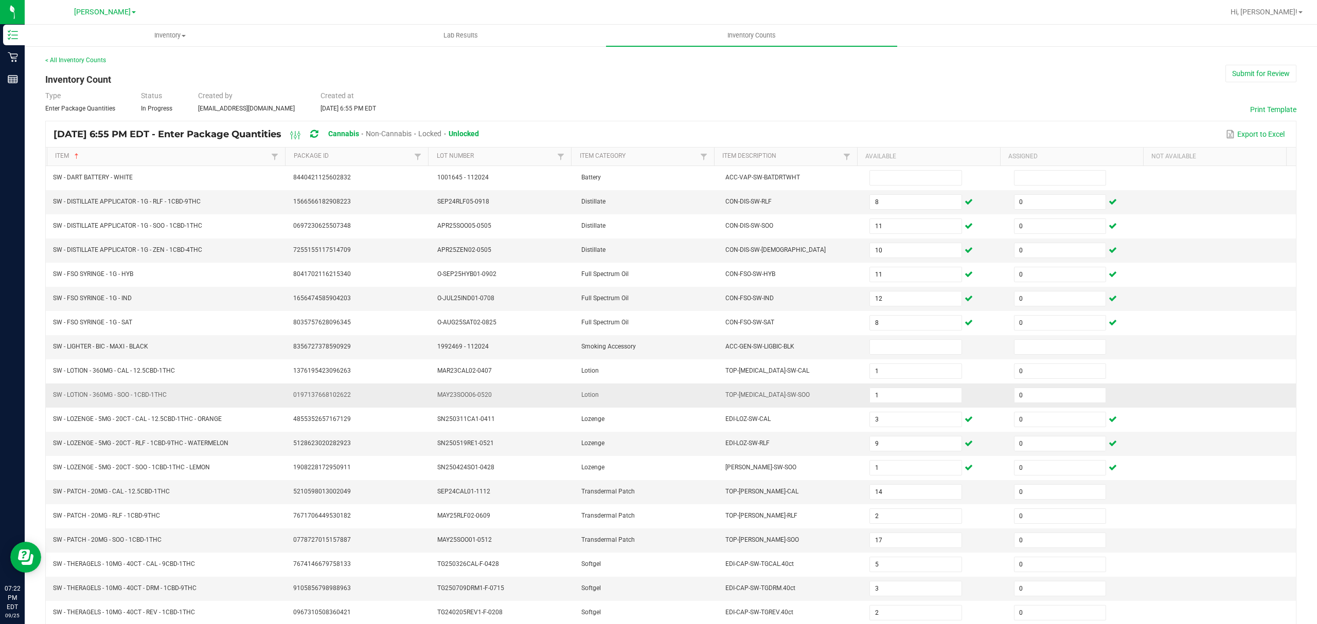
click at [1229, 406] on td at bounding box center [1224, 396] width 144 height 24
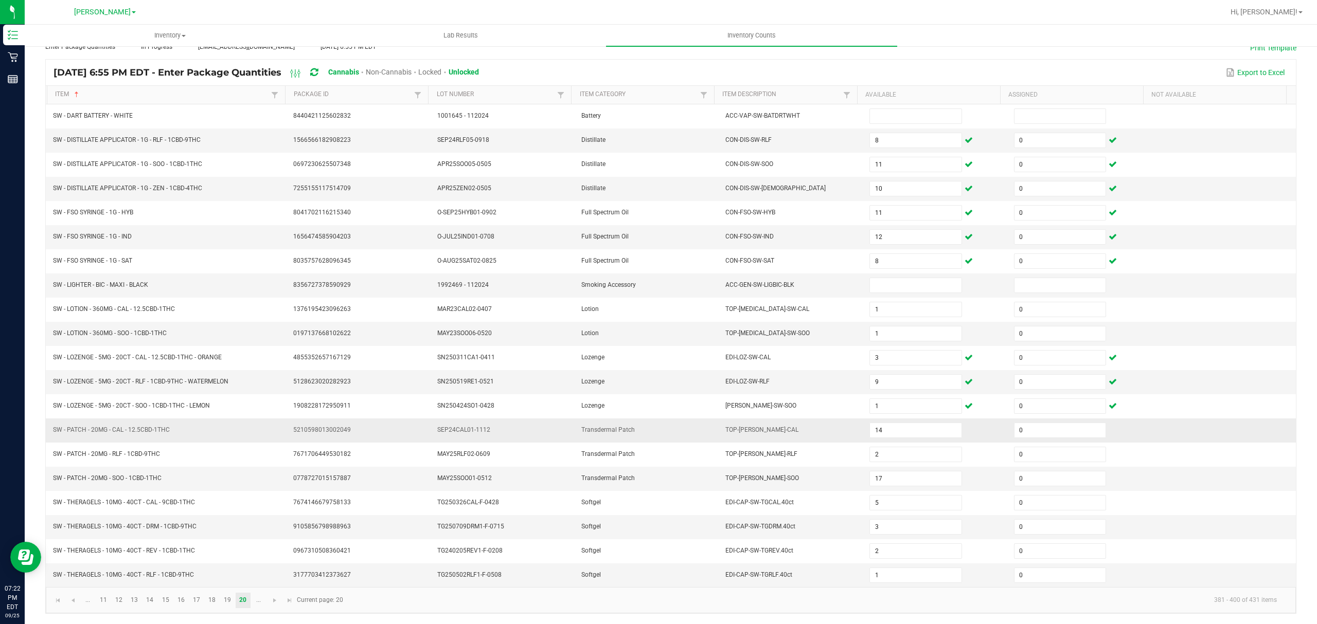
scroll to position [73, 0]
click at [278, 598] on span "Go to the next page" at bounding box center [275, 601] width 8 height 8
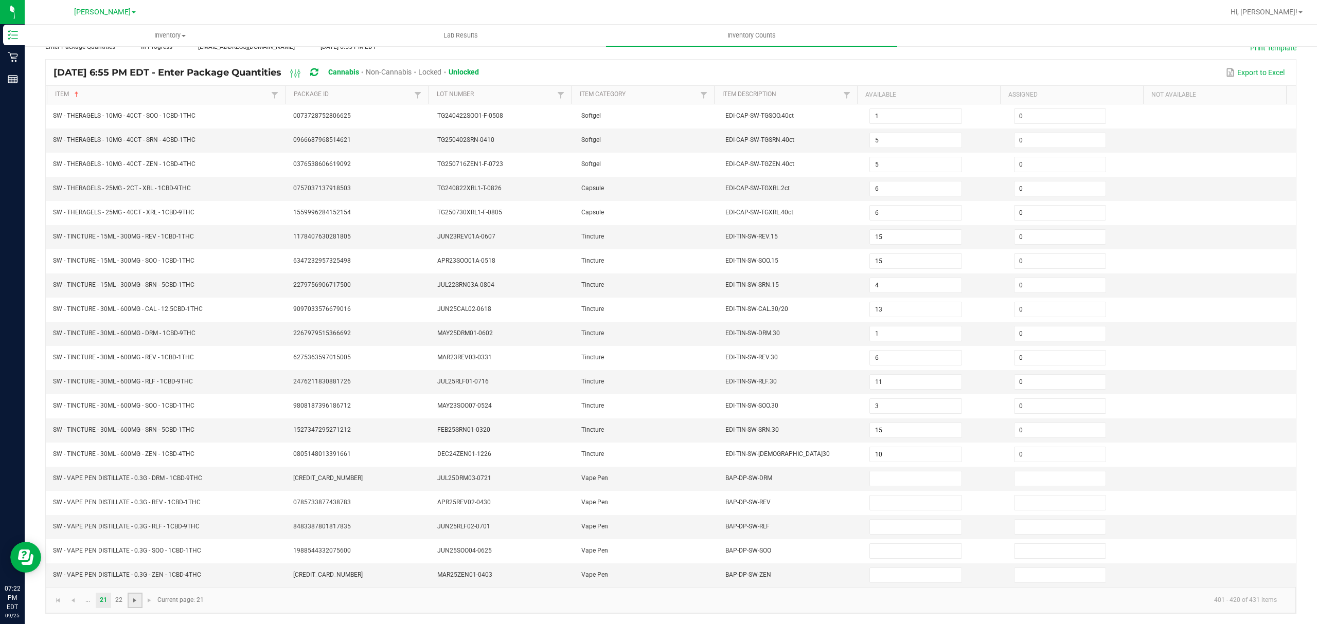
click at [132, 599] on span "Go to the next page" at bounding box center [135, 601] width 8 height 8
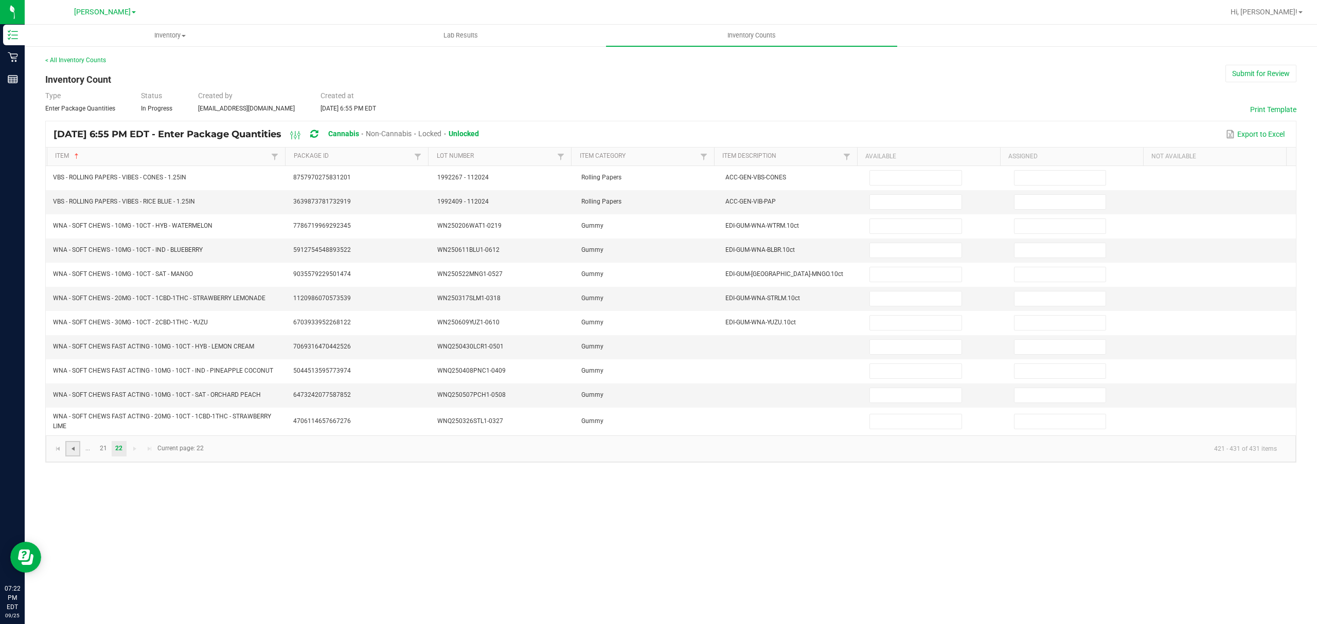
click at [71, 453] on span "Go to the previous page" at bounding box center [73, 449] width 8 height 8
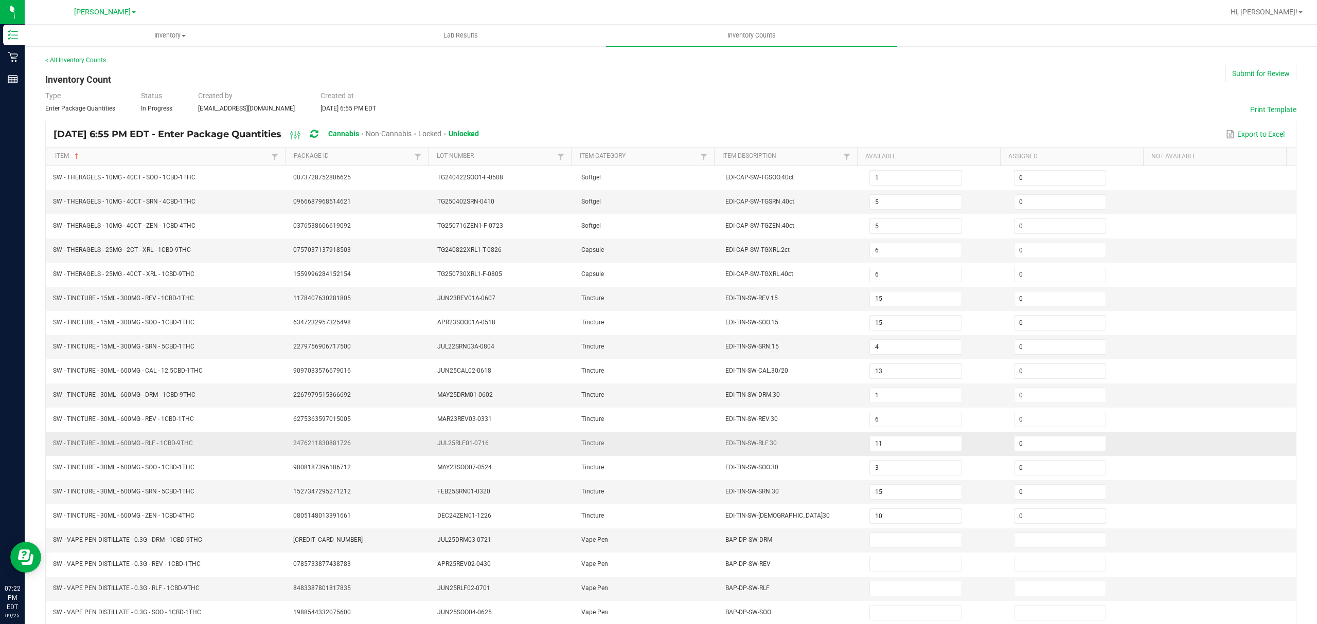
scroll to position [73, 0]
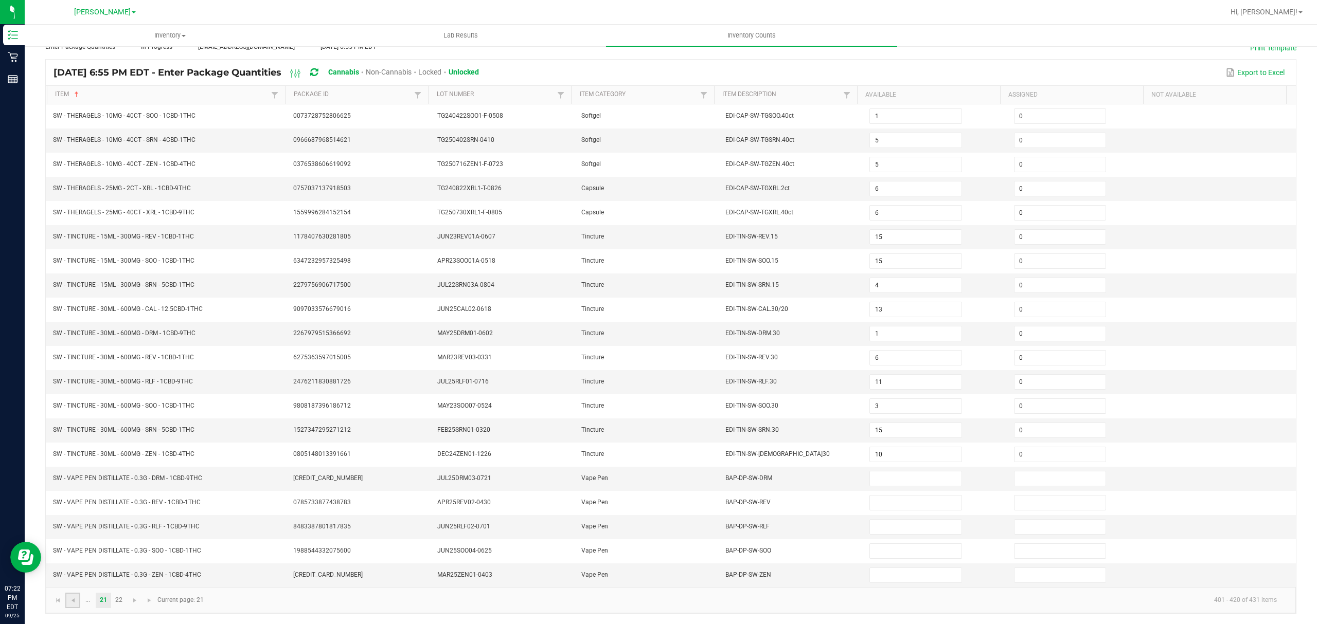
click at [72, 595] on link at bounding box center [72, 600] width 15 height 15
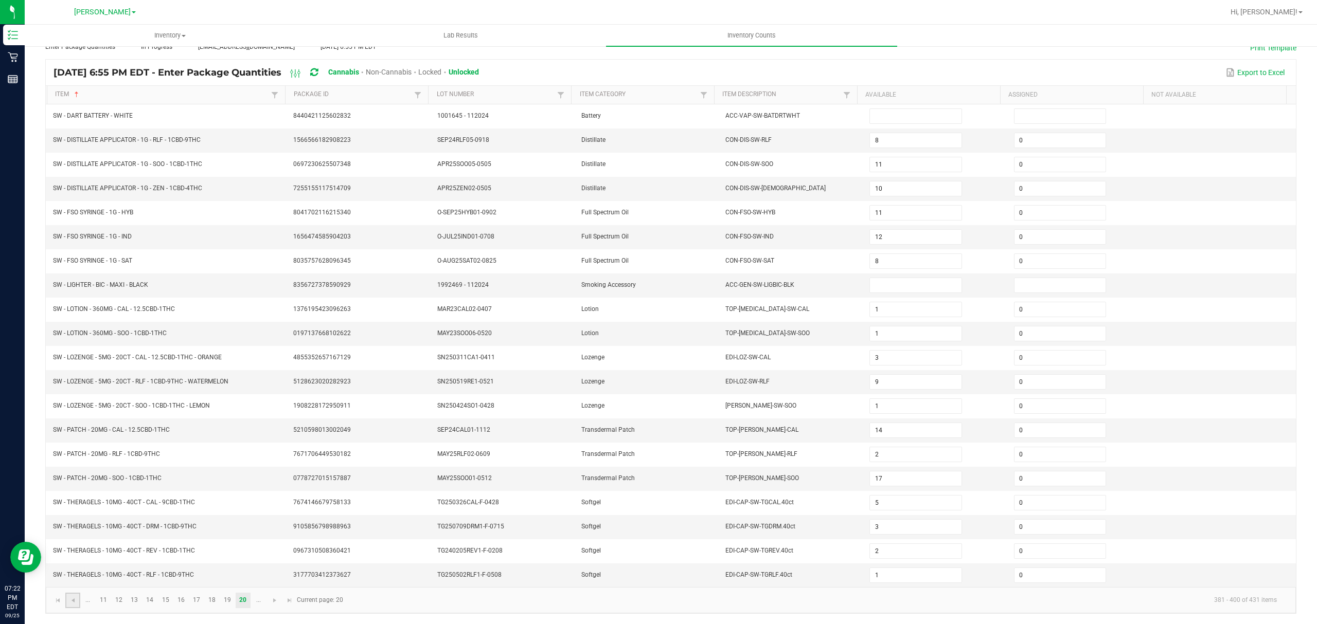
click at [72, 595] on link at bounding box center [72, 600] width 15 height 15
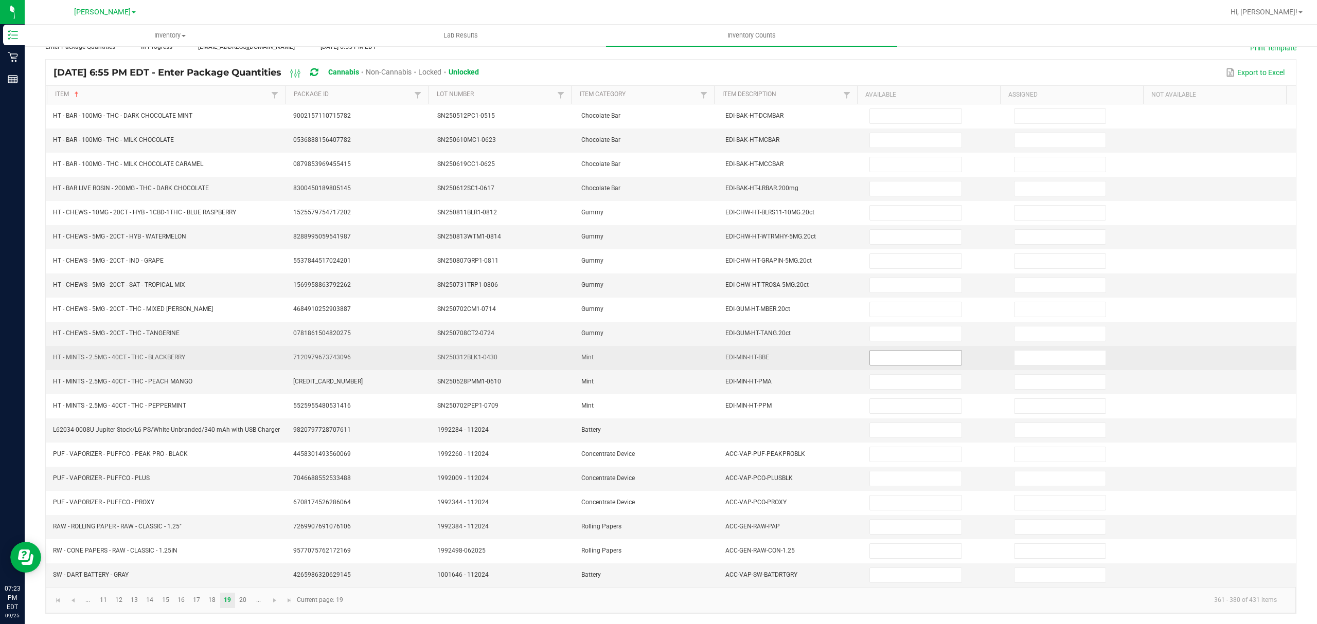
click at [870, 351] on input at bounding box center [915, 358] width 91 height 14
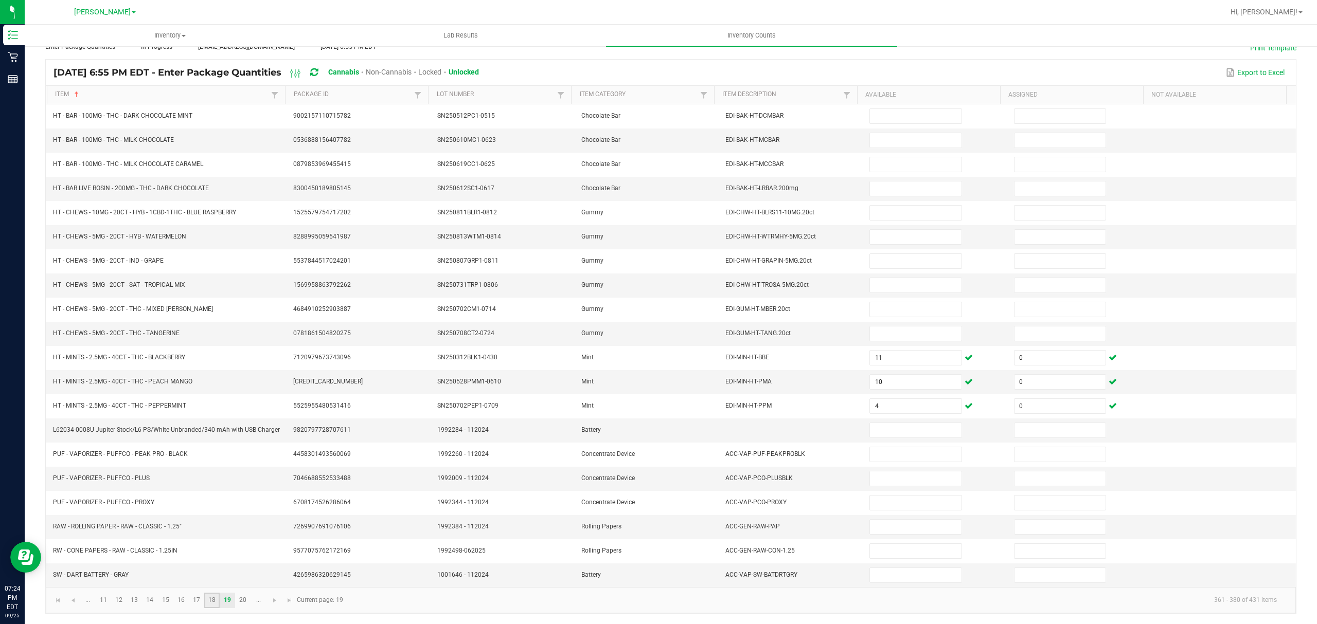
click at [213, 599] on link "18" at bounding box center [211, 600] width 15 height 15
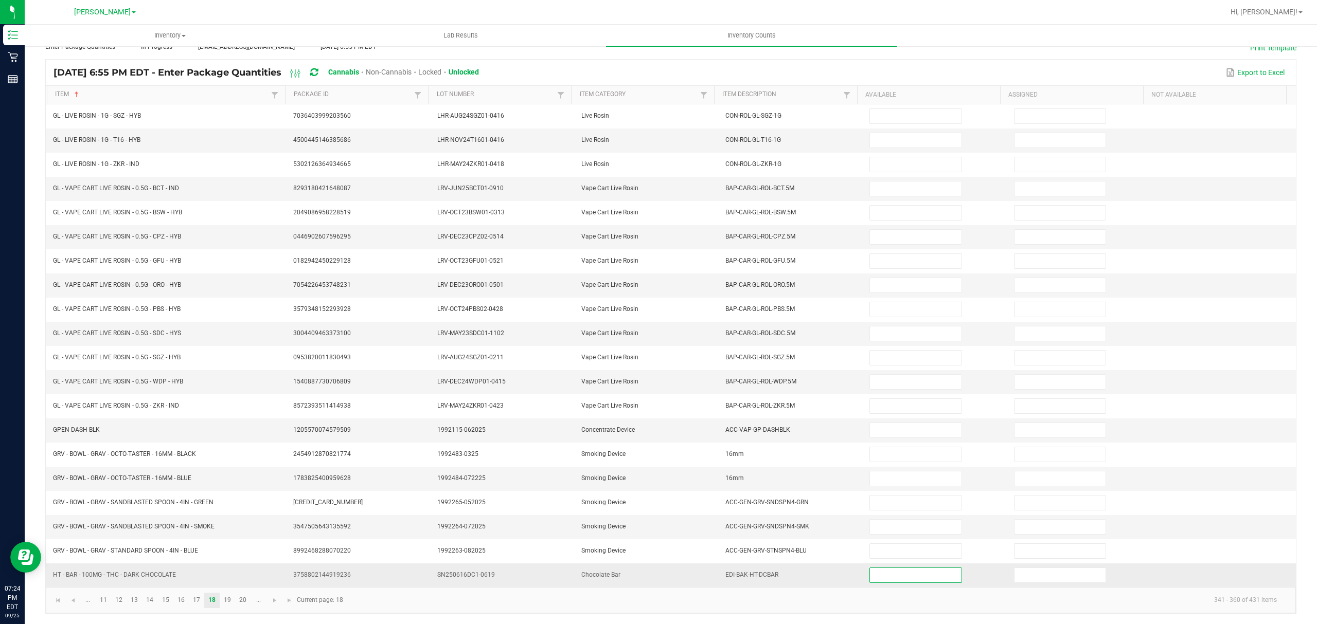
click at [888, 581] on input at bounding box center [915, 575] width 91 height 14
click at [221, 600] on link "19" at bounding box center [227, 600] width 15 height 15
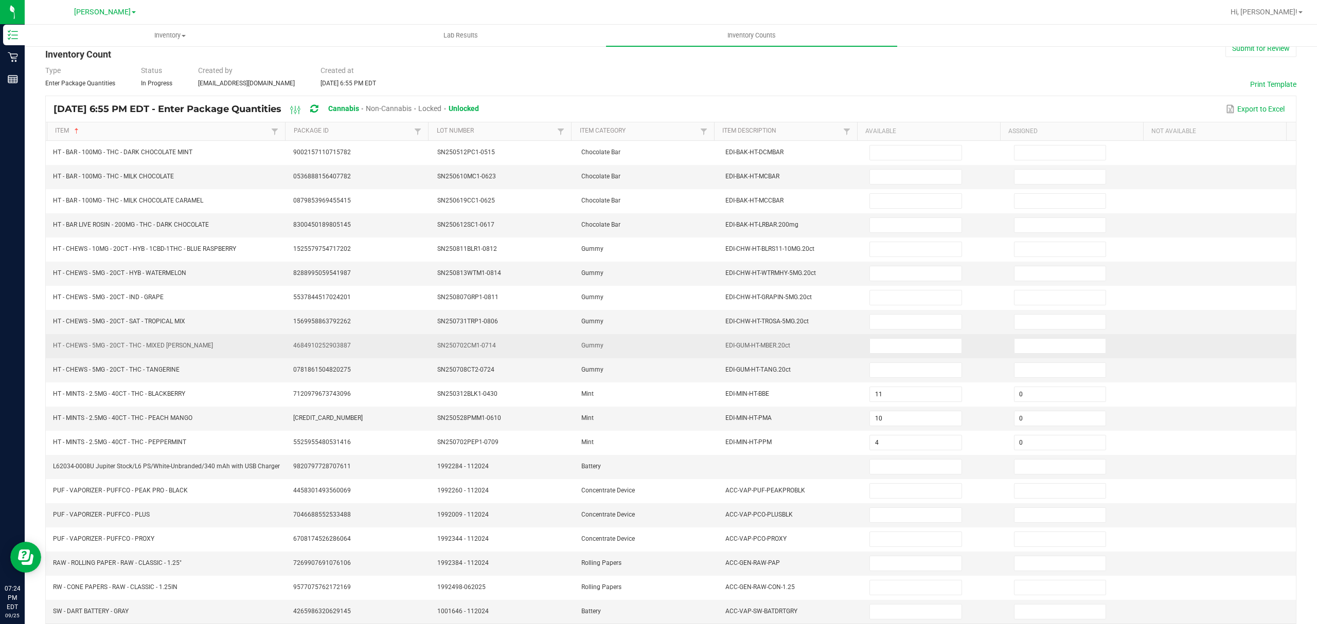
scroll to position [0, 0]
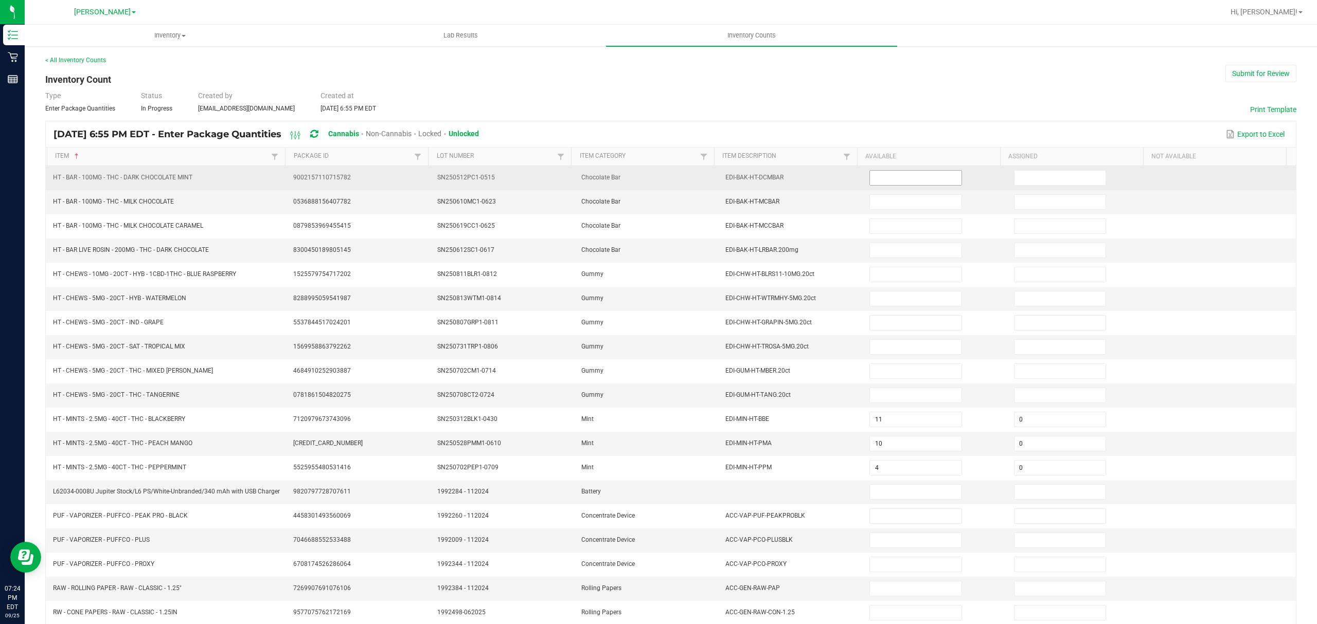
click at [889, 180] on input at bounding box center [915, 178] width 91 height 14
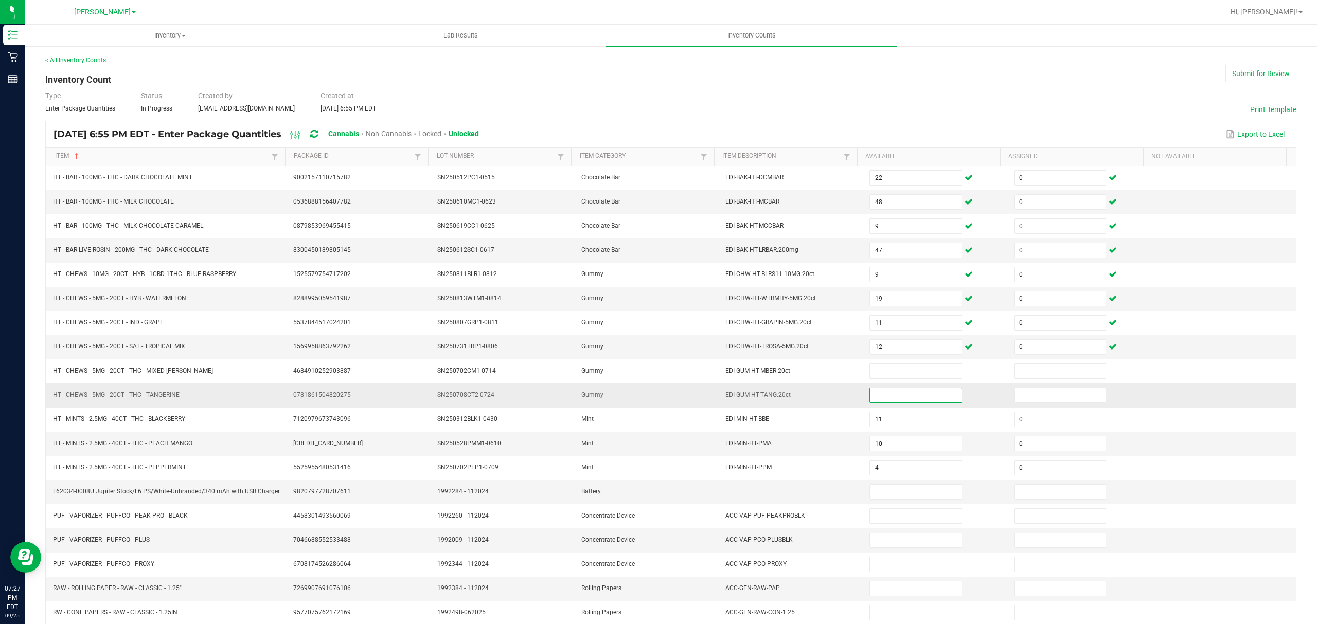
click at [896, 402] on input at bounding box center [915, 395] width 91 height 14
click at [889, 360] on td "12" at bounding box center [935, 347] width 144 height 24
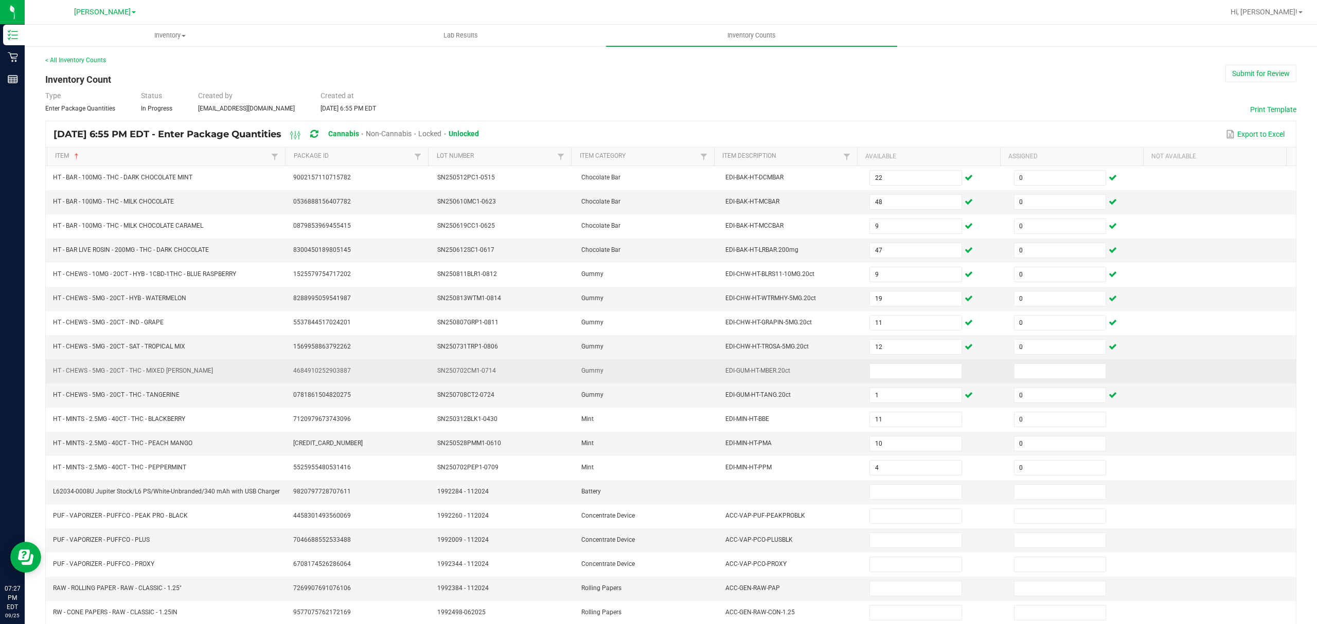
click at [883, 367] on td at bounding box center [935, 372] width 144 height 24
click at [881, 371] on input at bounding box center [915, 371] width 91 height 14
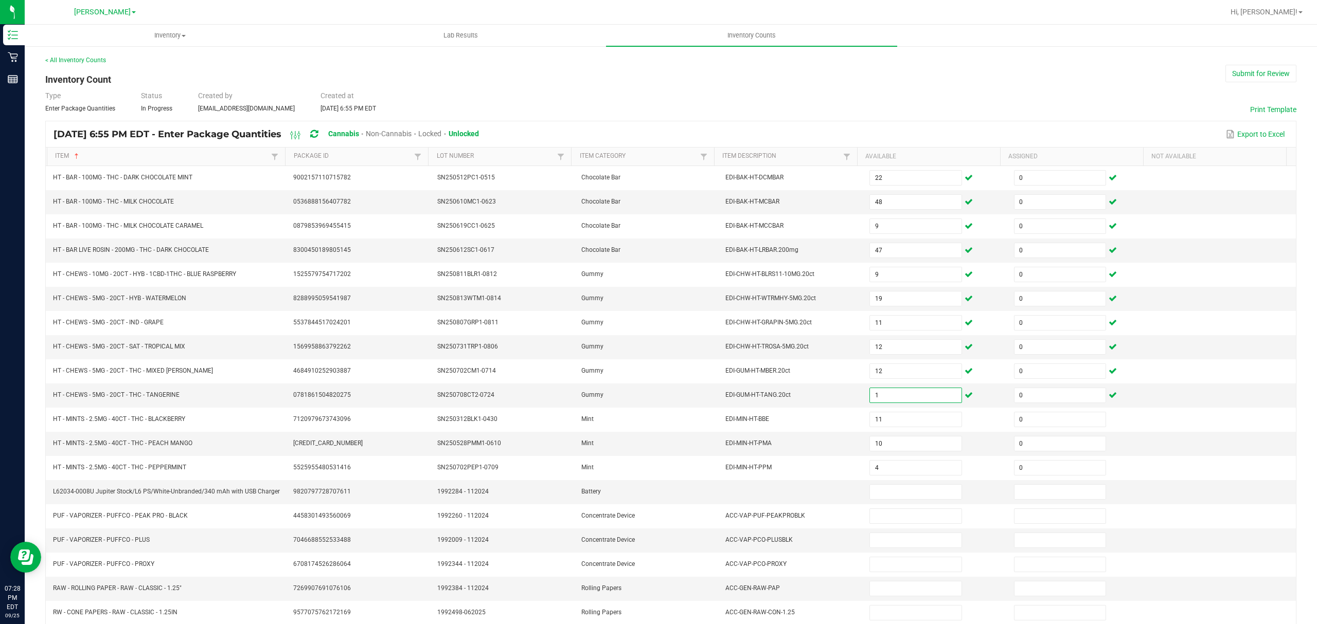
click at [1291, 417] on div "< All Inventory Counts Inventory Count Submit for Review Type Enter Package Qua…" at bounding box center [671, 365] width 1292 height 641
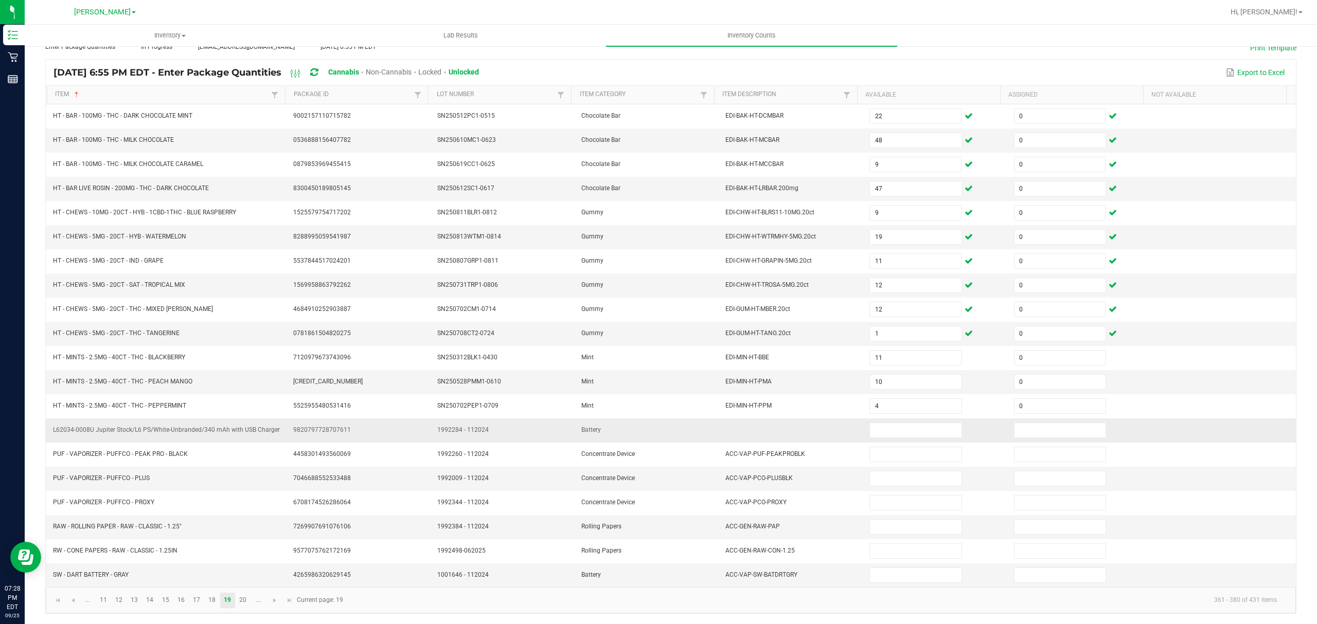
scroll to position [73, 0]
click at [245, 601] on link "20" at bounding box center [243, 600] width 15 height 15
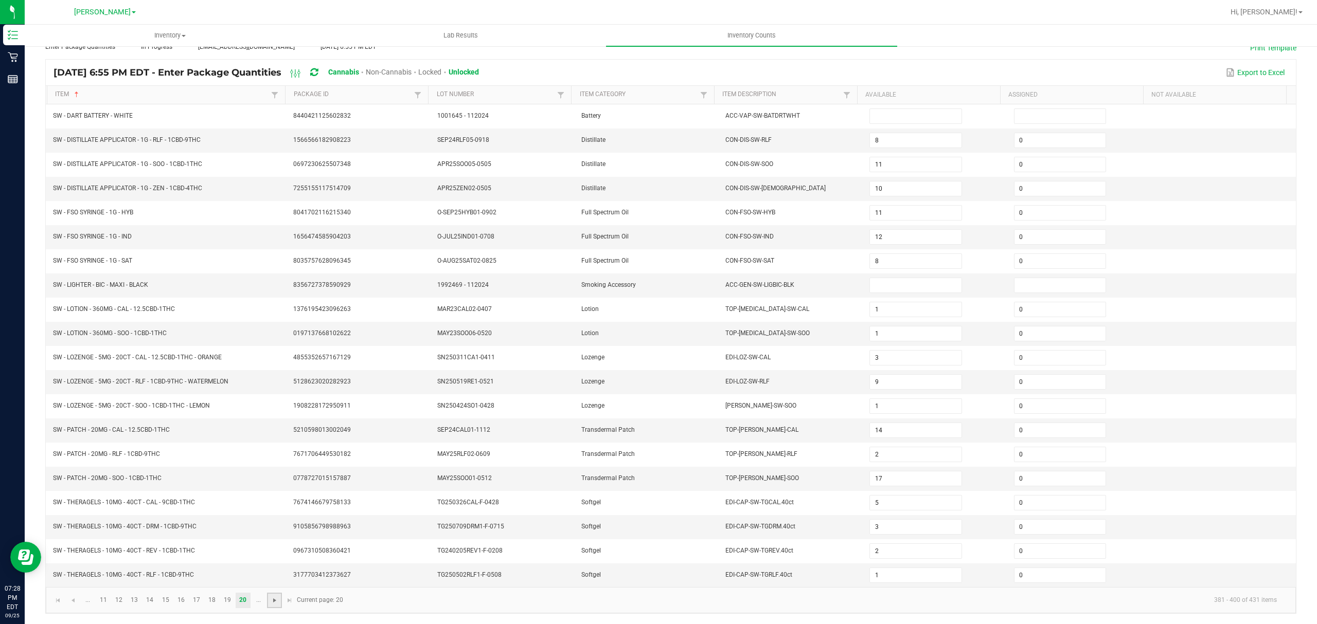
click at [274, 599] on span "Go to the next page" at bounding box center [275, 601] width 8 height 8
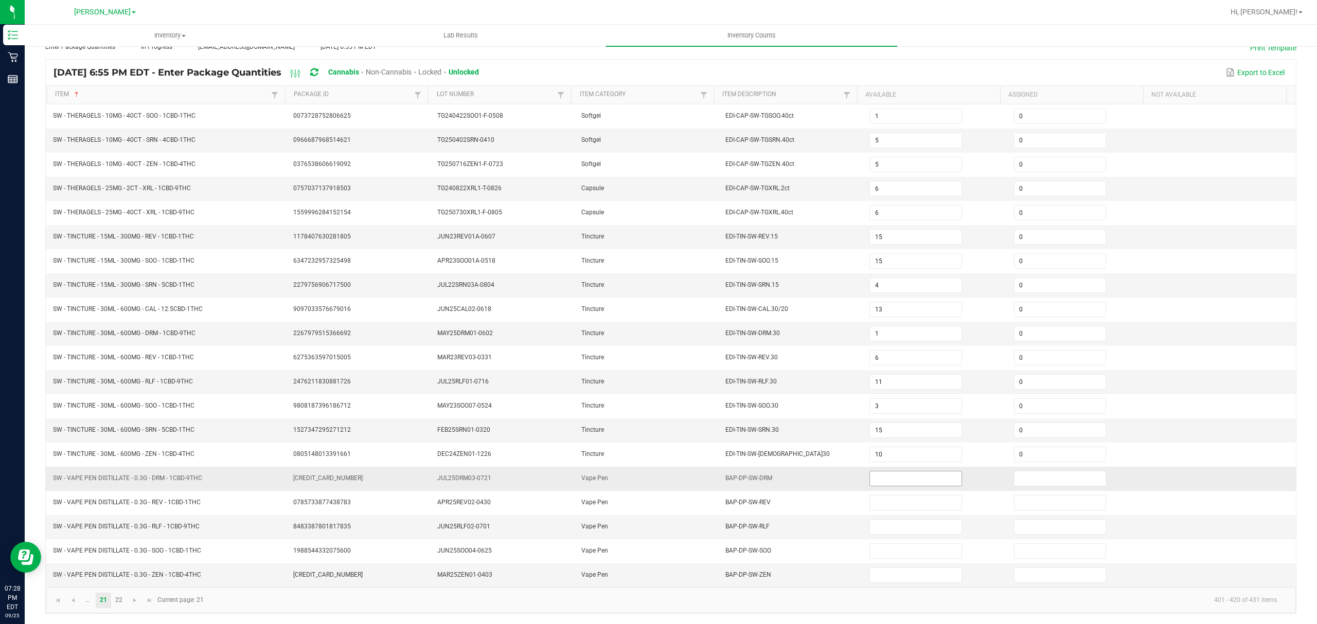
click at [878, 476] on input at bounding box center [915, 479] width 91 height 14
click at [122, 601] on link "22" at bounding box center [119, 600] width 15 height 15
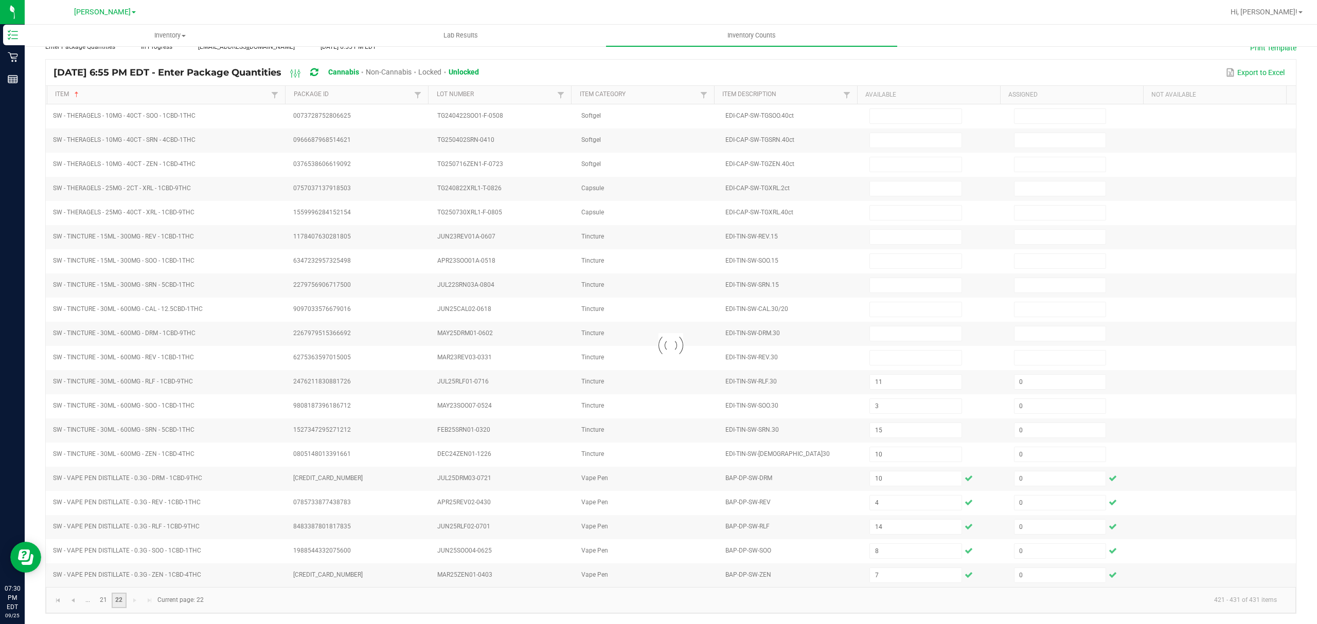
scroll to position [0, 0]
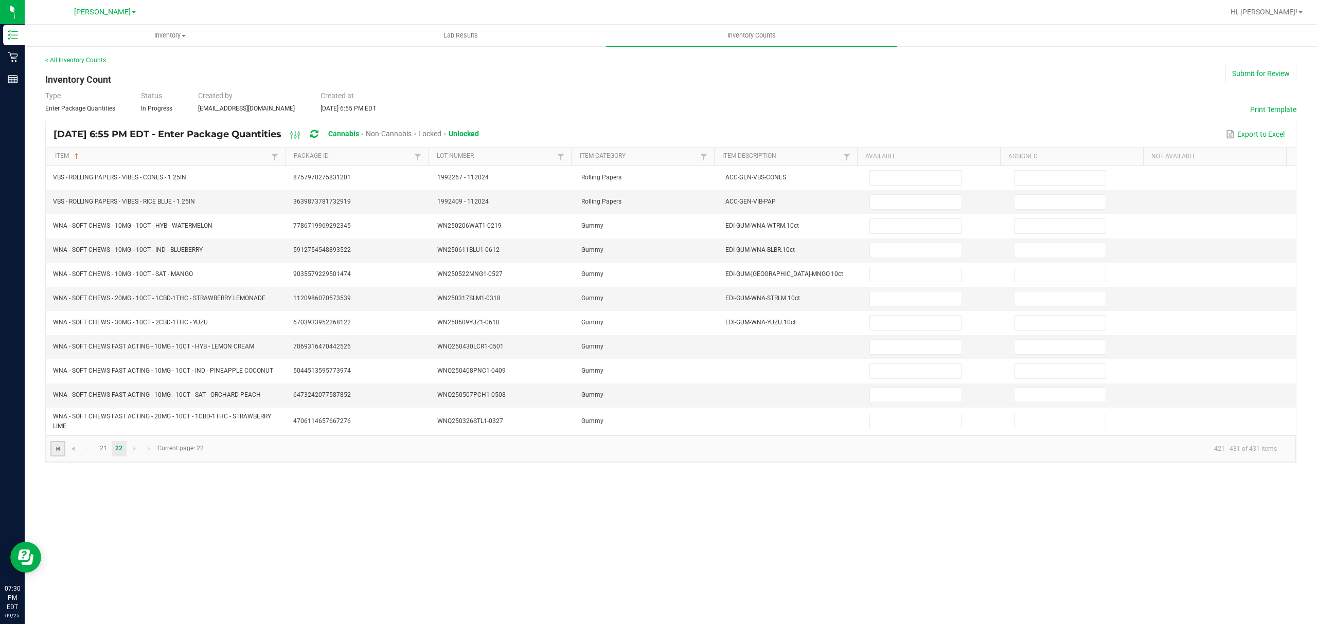
click at [60, 453] on span "Go to the first page" at bounding box center [58, 449] width 8 height 8
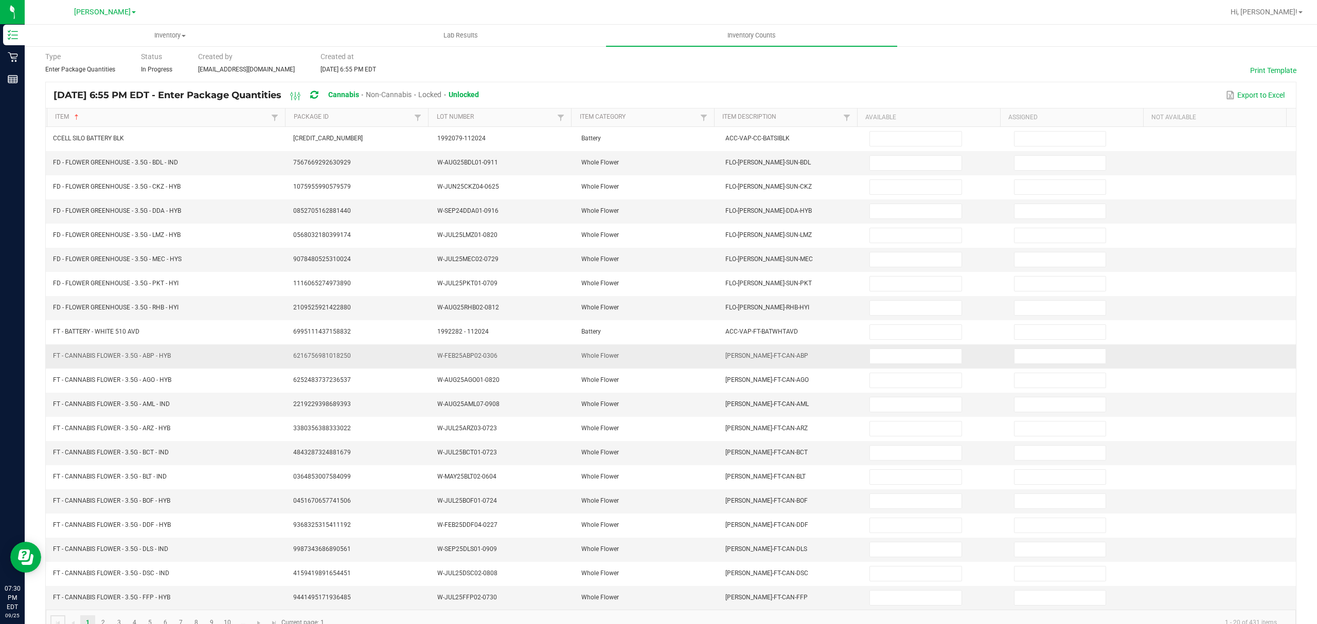
scroll to position [73, 0]
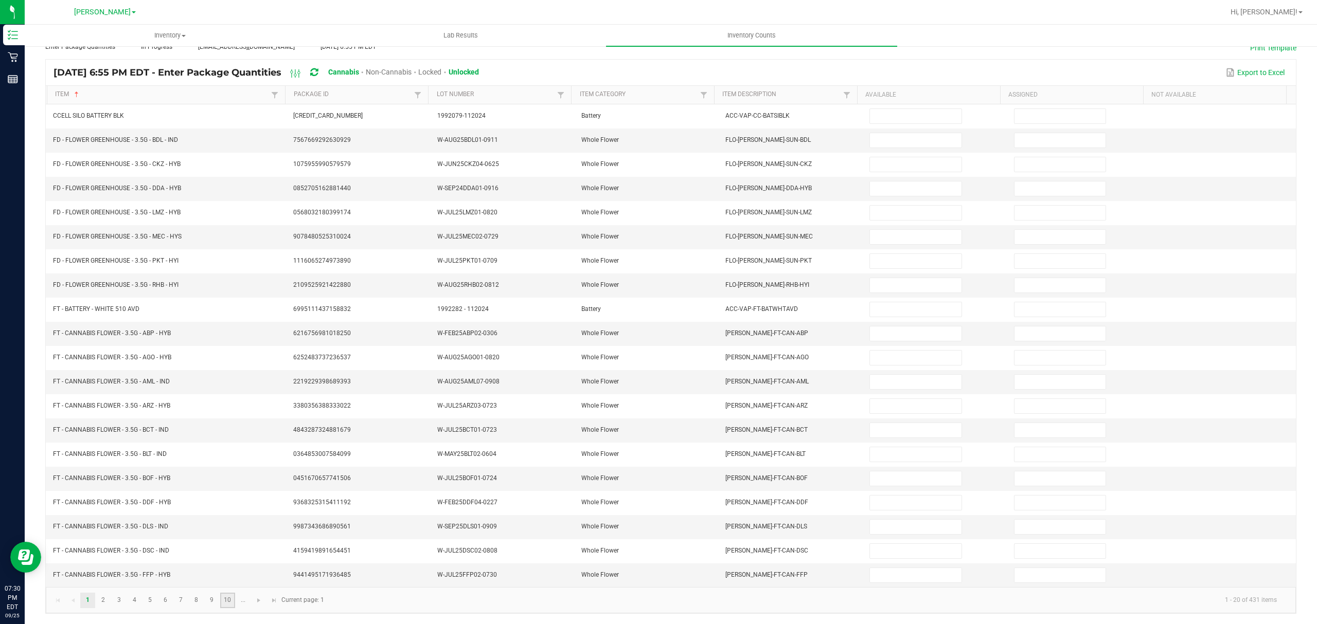
click at [222, 602] on link "10" at bounding box center [227, 600] width 15 height 15
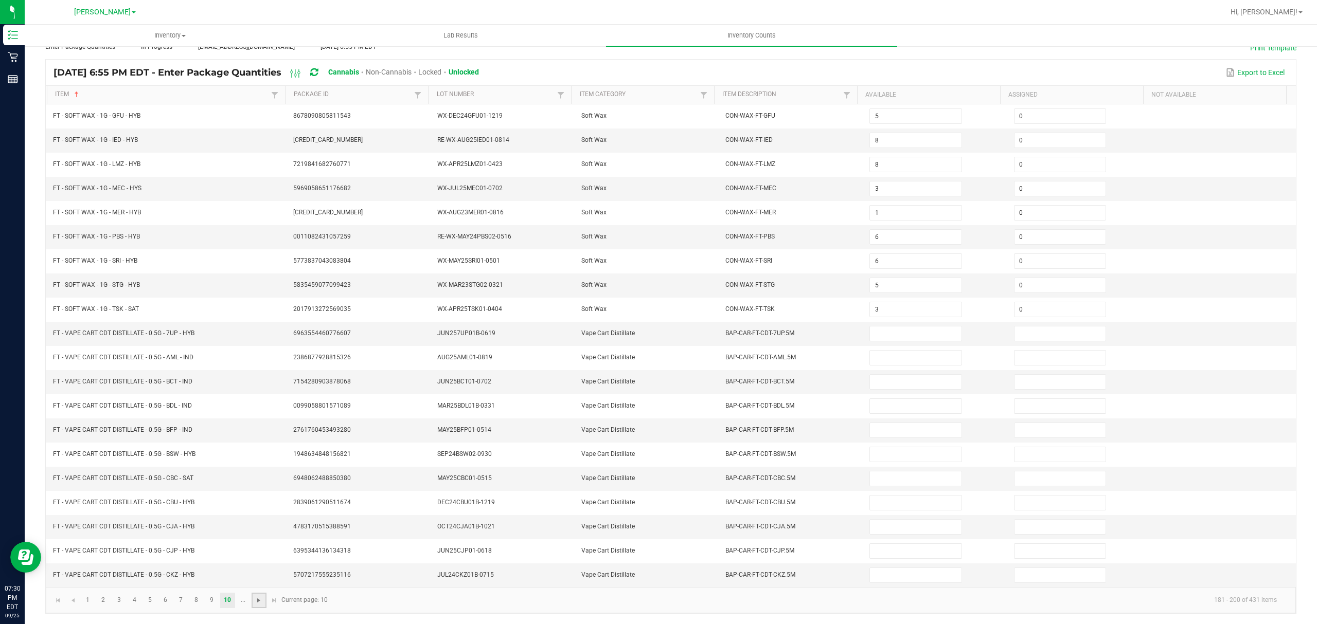
click at [256, 601] on span "Go to the next page" at bounding box center [259, 601] width 8 height 8
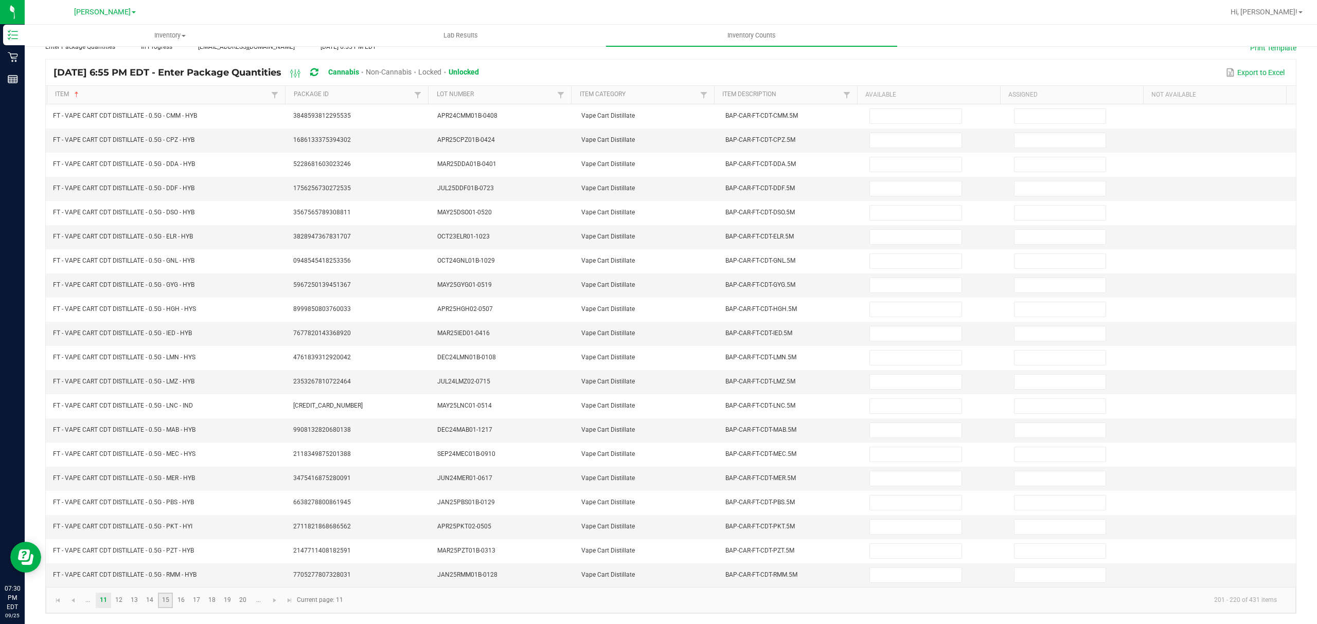
click at [164, 599] on link "15" at bounding box center [165, 600] width 15 height 15
click at [183, 599] on link "16" at bounding box center [180, 600] width 15 height 15
click at [871, 520] on input at bounding box center [915, 527] width 91 height 14
click at [1260, 384] on td at bounding box center [1224, 382] width 144 height 24
click at [198, 601] on link "17" at bounding box center [196, 600] width 15 height 15
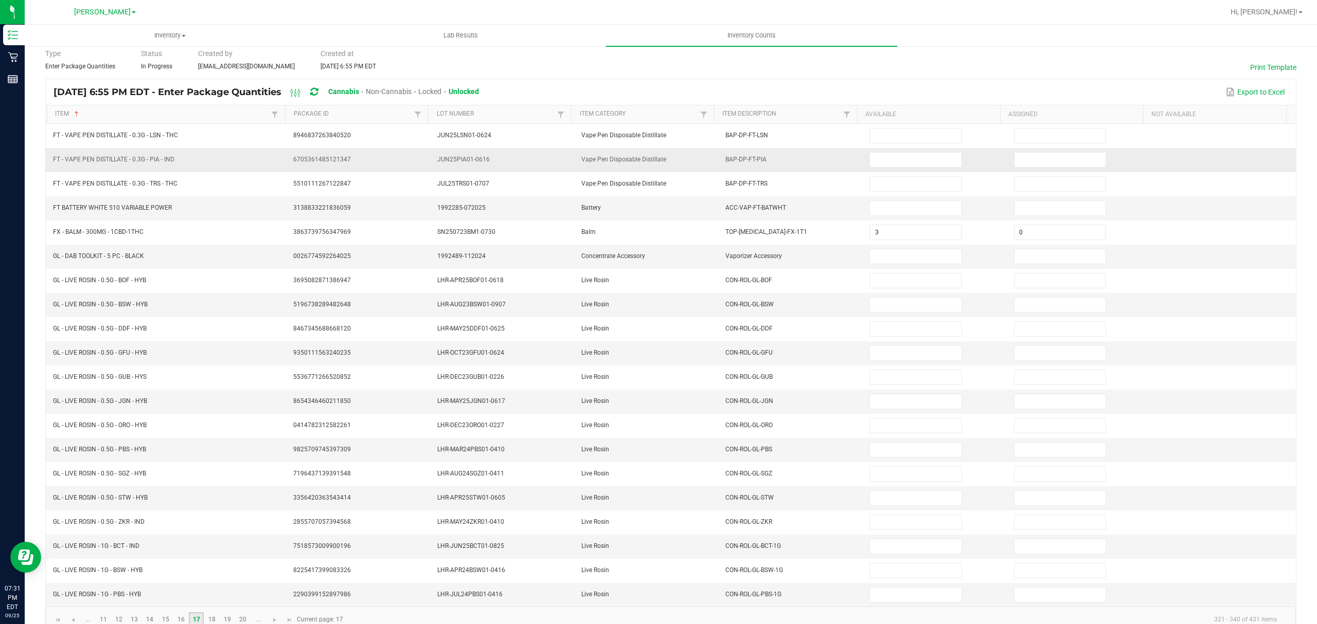
scroll to position [0, 0]
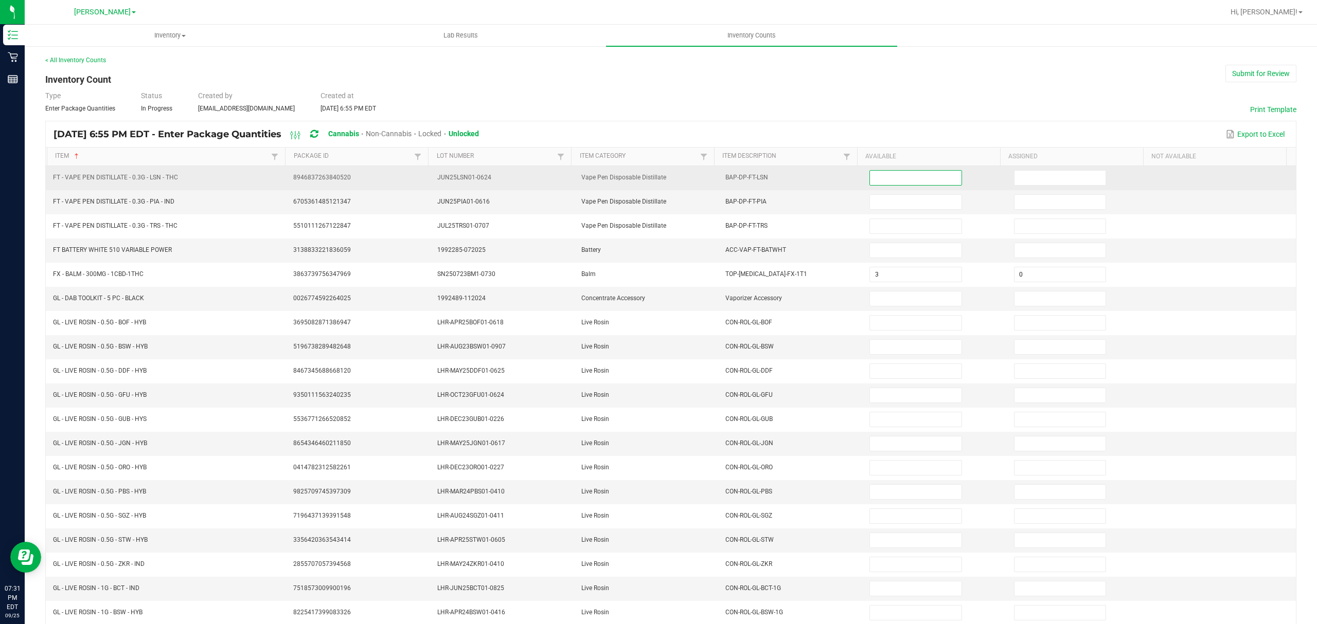
click at [870, 183] on input at bounding box center [915, 178] width 91 height 14
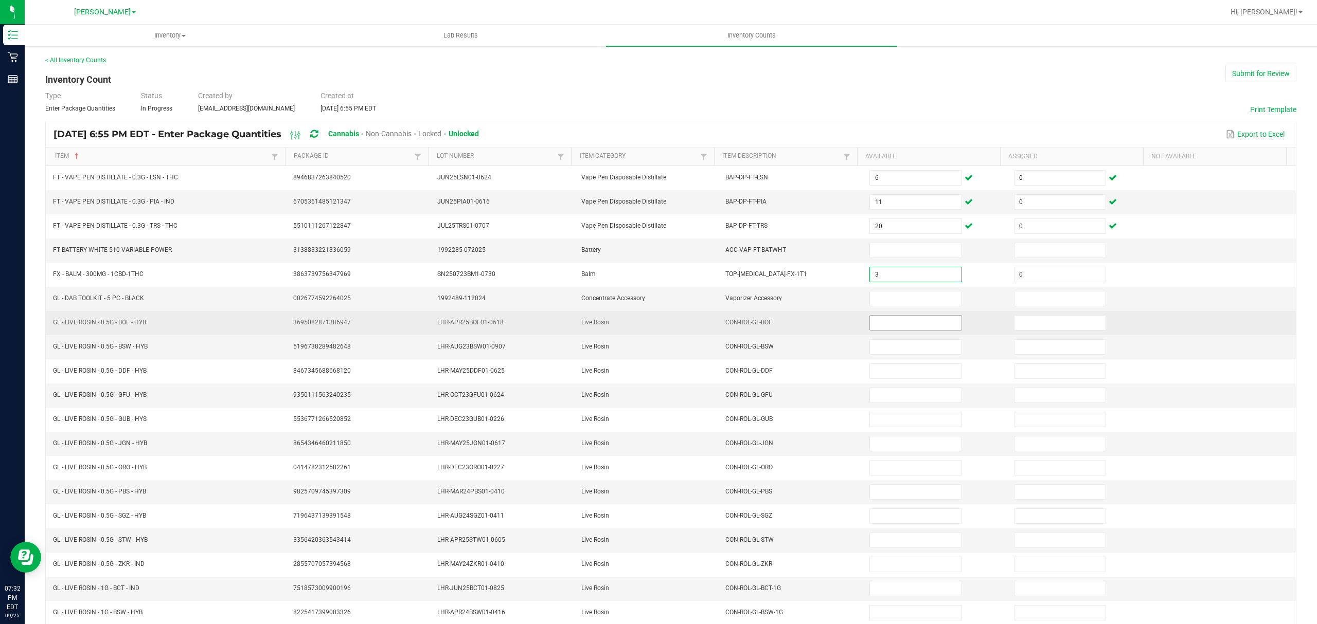
click at [877, 328] on input at bounding box center [915, 323] width 91 height 14
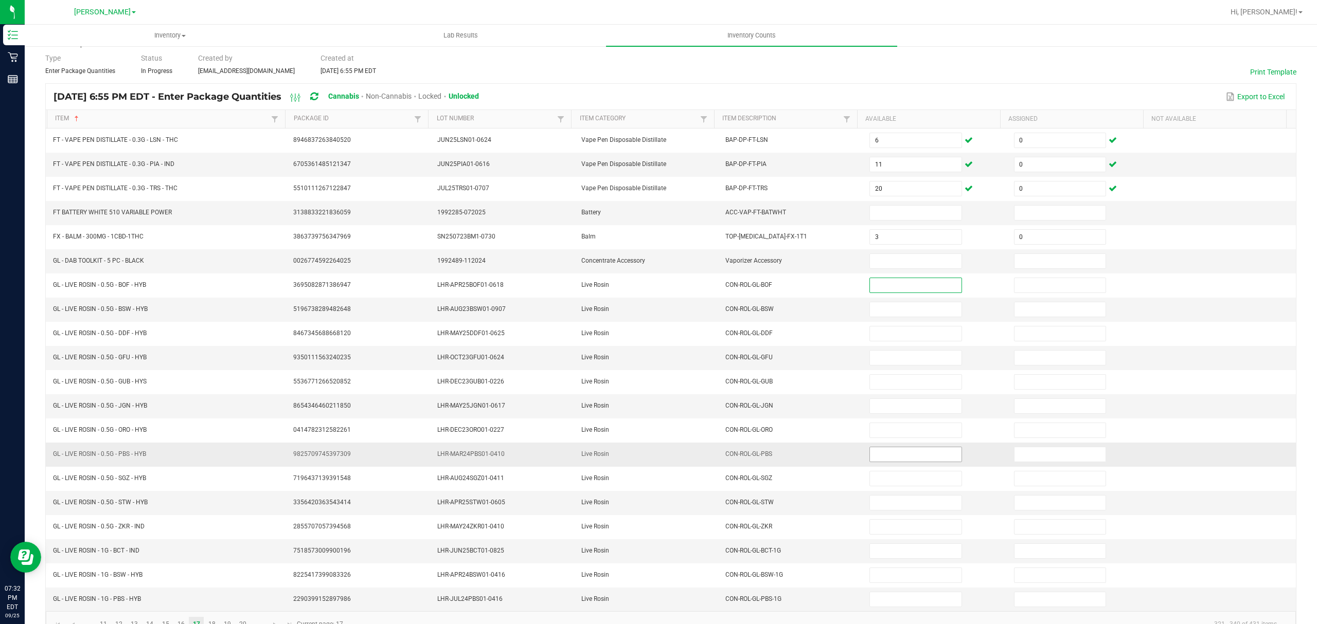
scroll to position [73, 0]
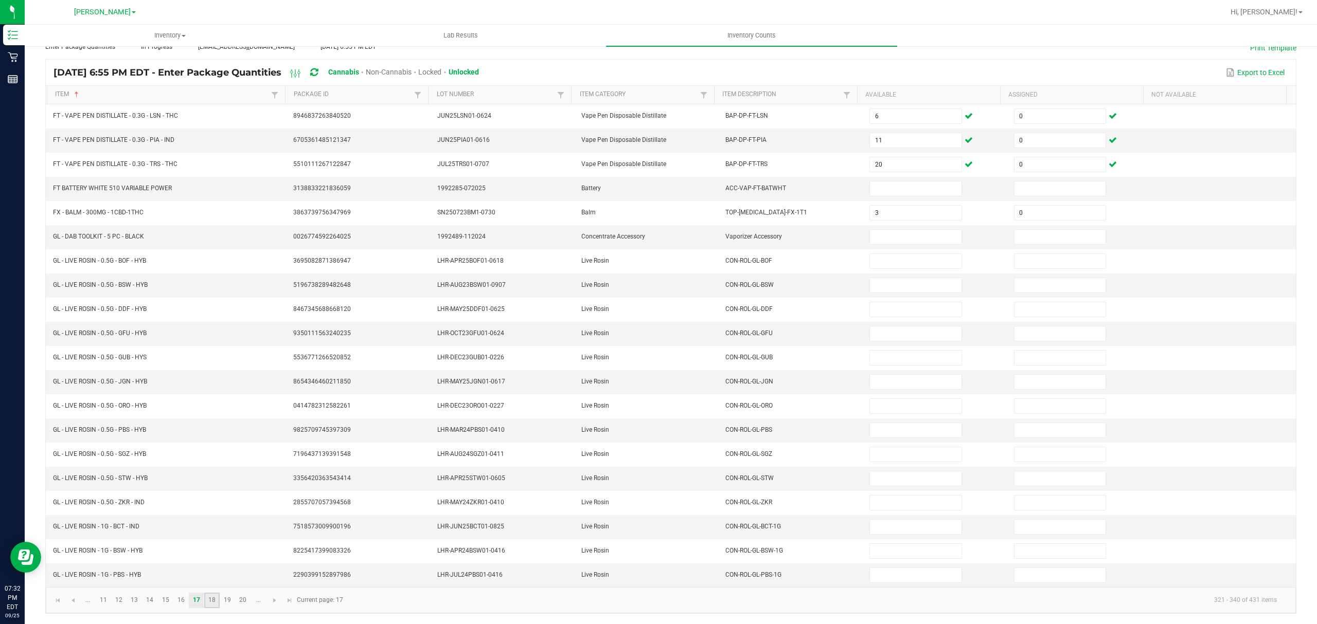
click at [212, 601] on link "18" at bounding box center [211, 600] width 15 height 15
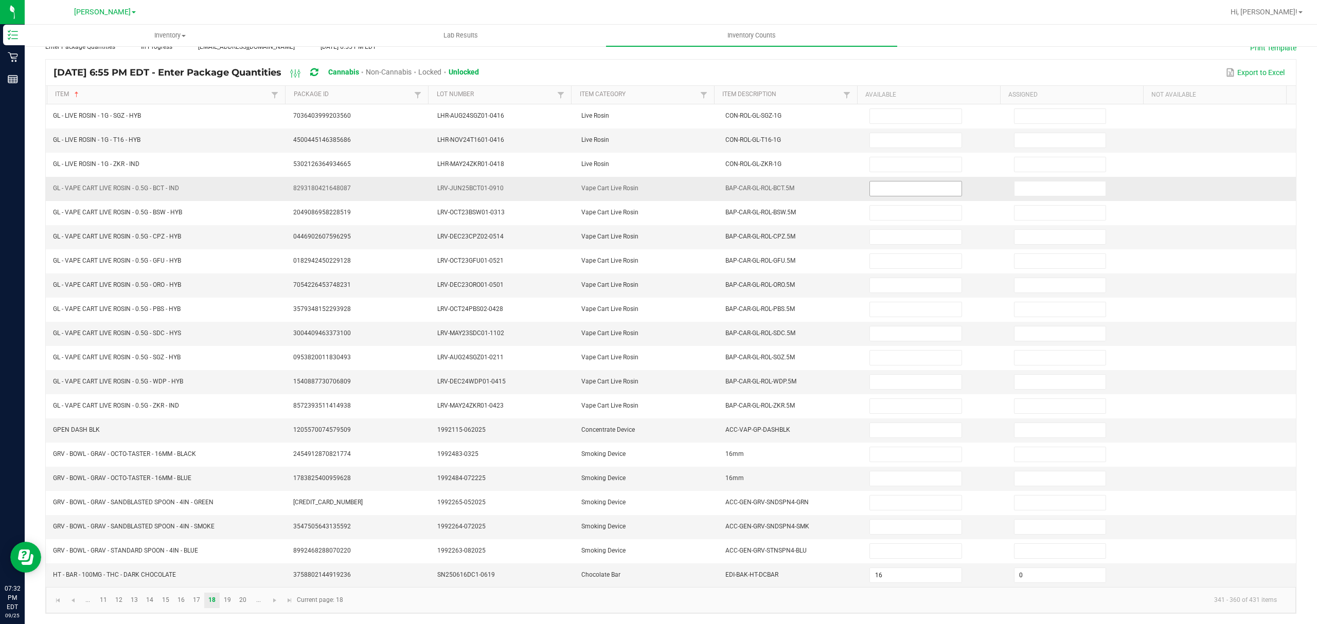
click at [886, 182] on input at bounding box center [915, 189] width 91 height 14
click at [193, 599] on link "17" at bounding box center [196, 600] width 15 height 15
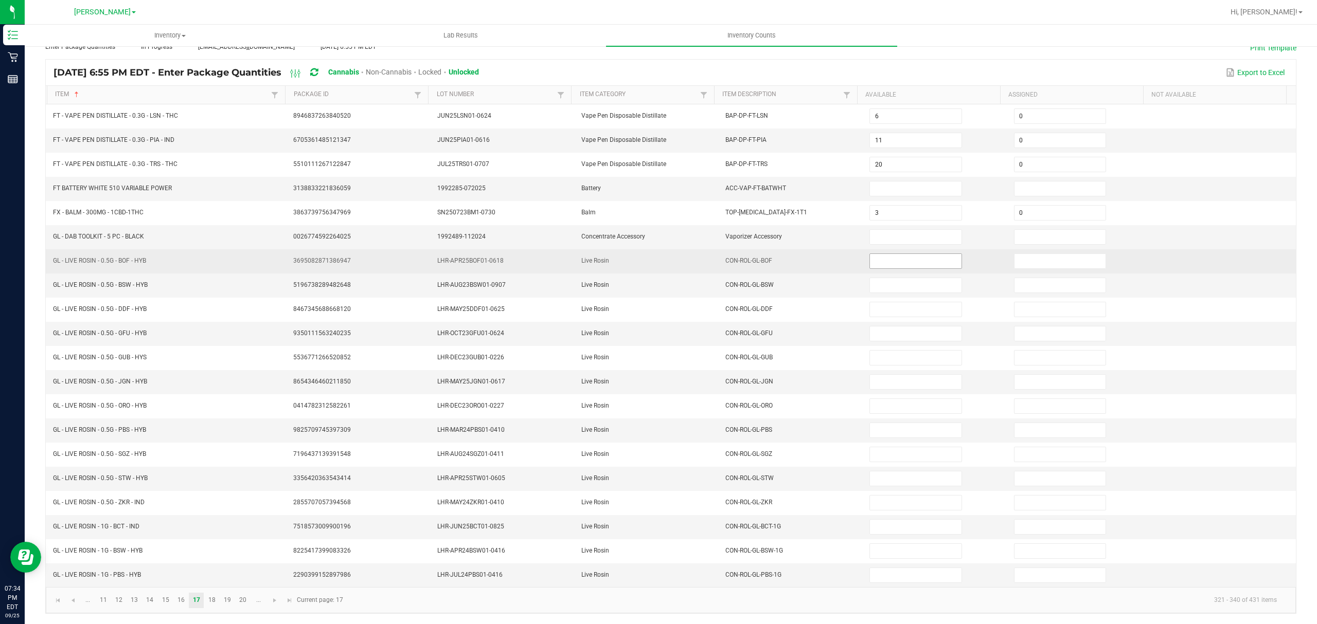
click at [898, 257] on input at bounding box center [915, 261] width 91 height 14
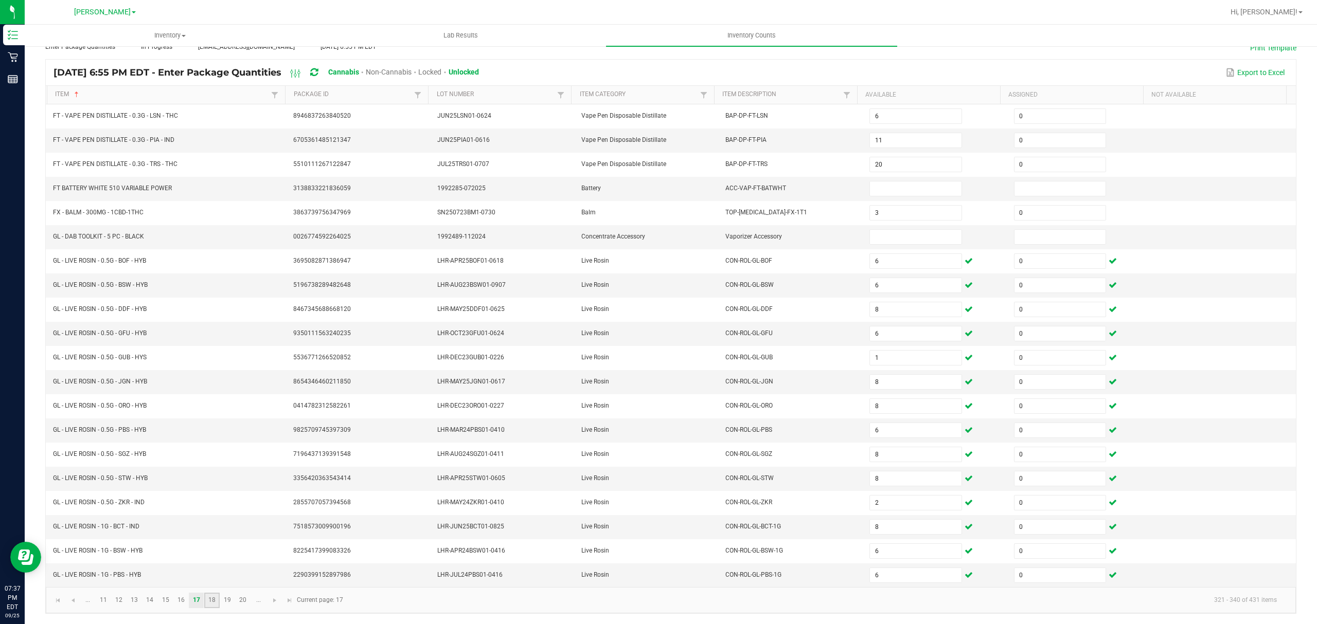
click at [211, 596] on link "18" at bounding box center [211, 600] width 15 height 15
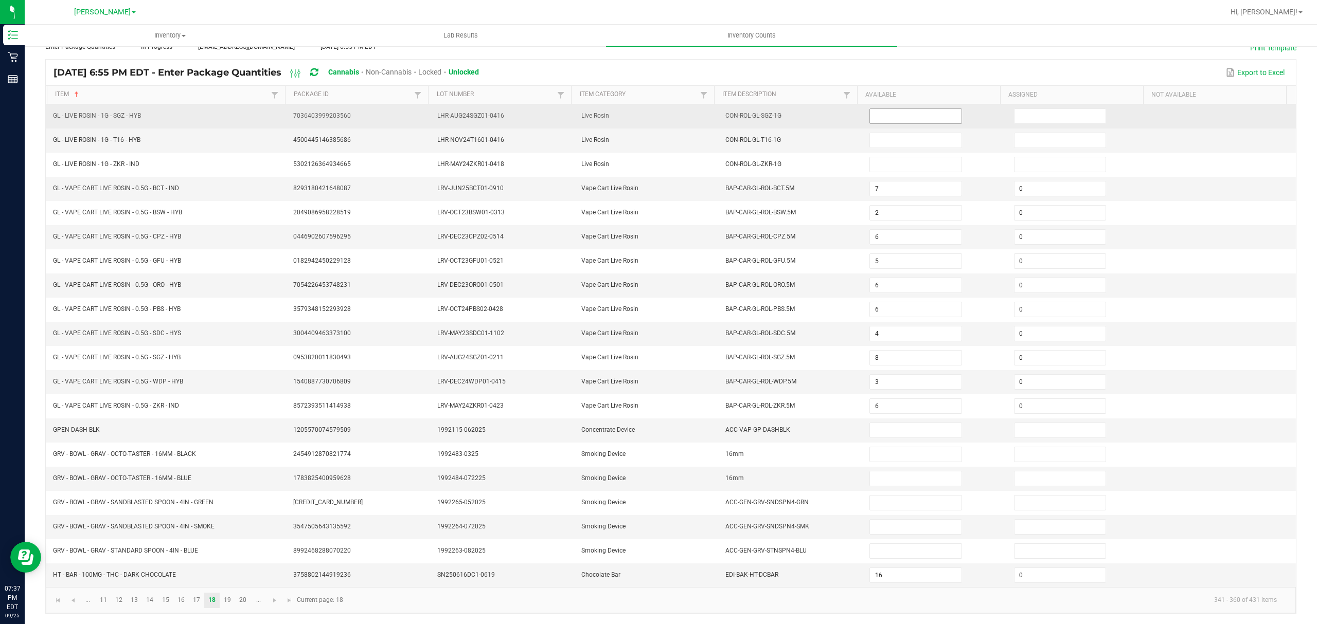
click at [870, 109] on input at bounding box center [915, 116] width 91 height 14
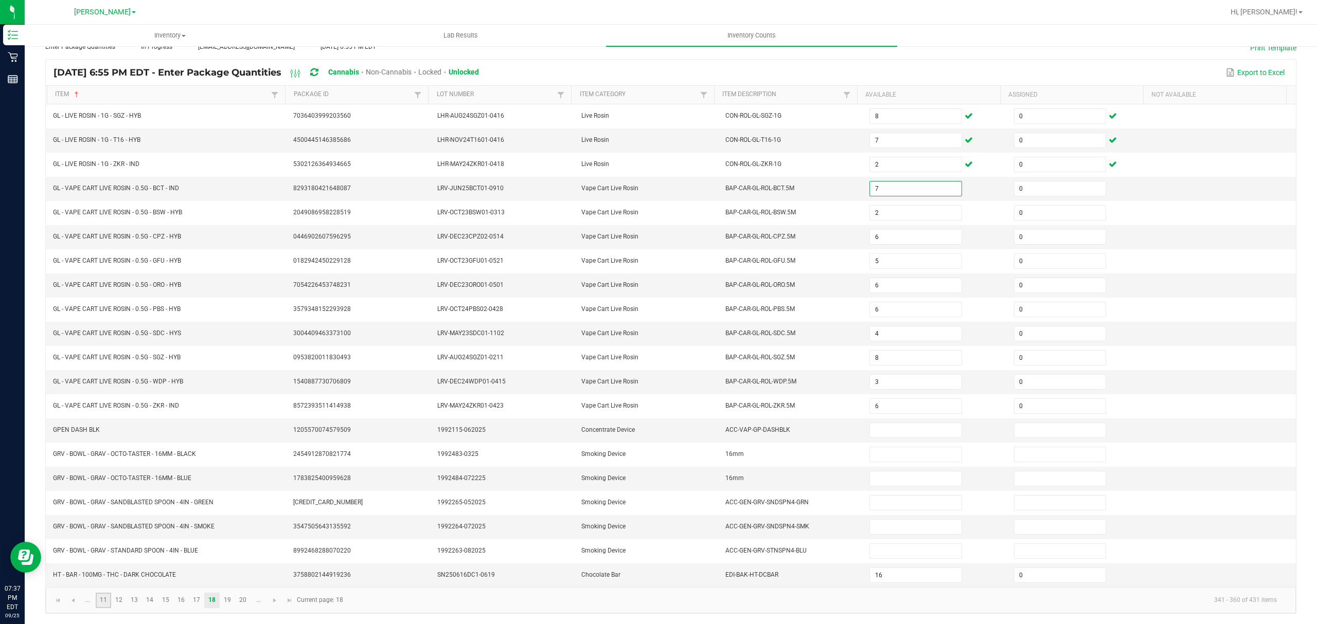
click at [101, 600] on link "11" at bounding box center [103, 600] width 15 height 15
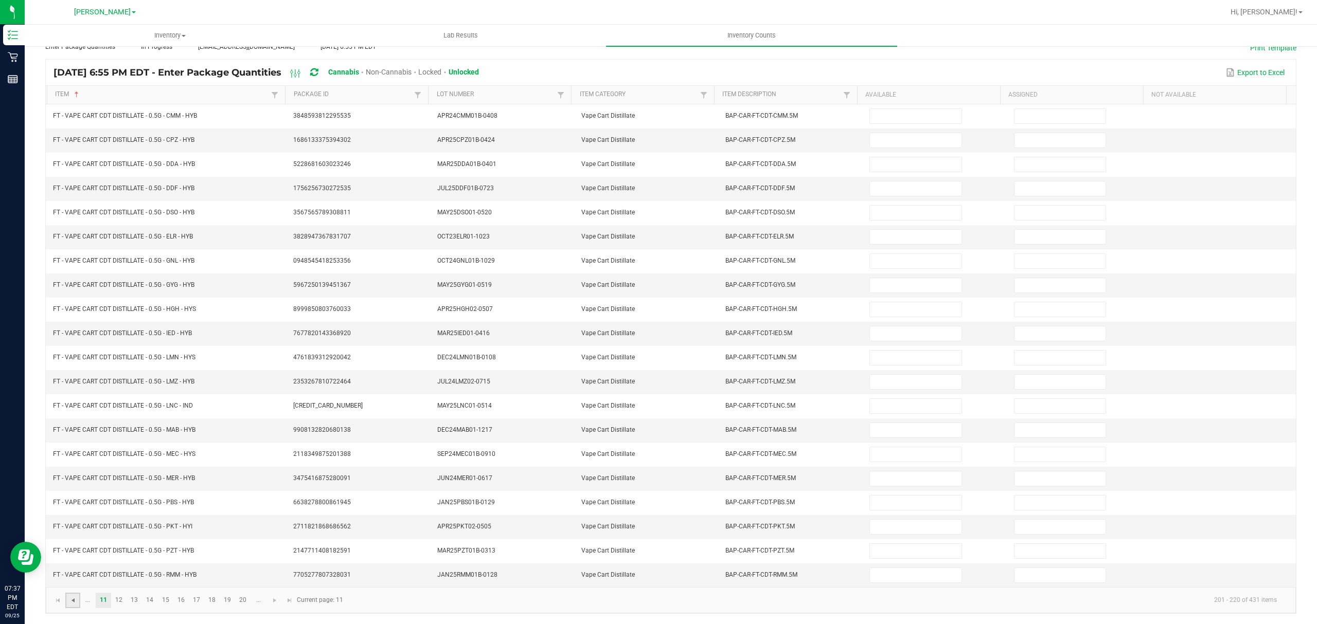
click at [70, 602] on span "Go to the previous page" at bounding box center [73, 601] width 8 height 8
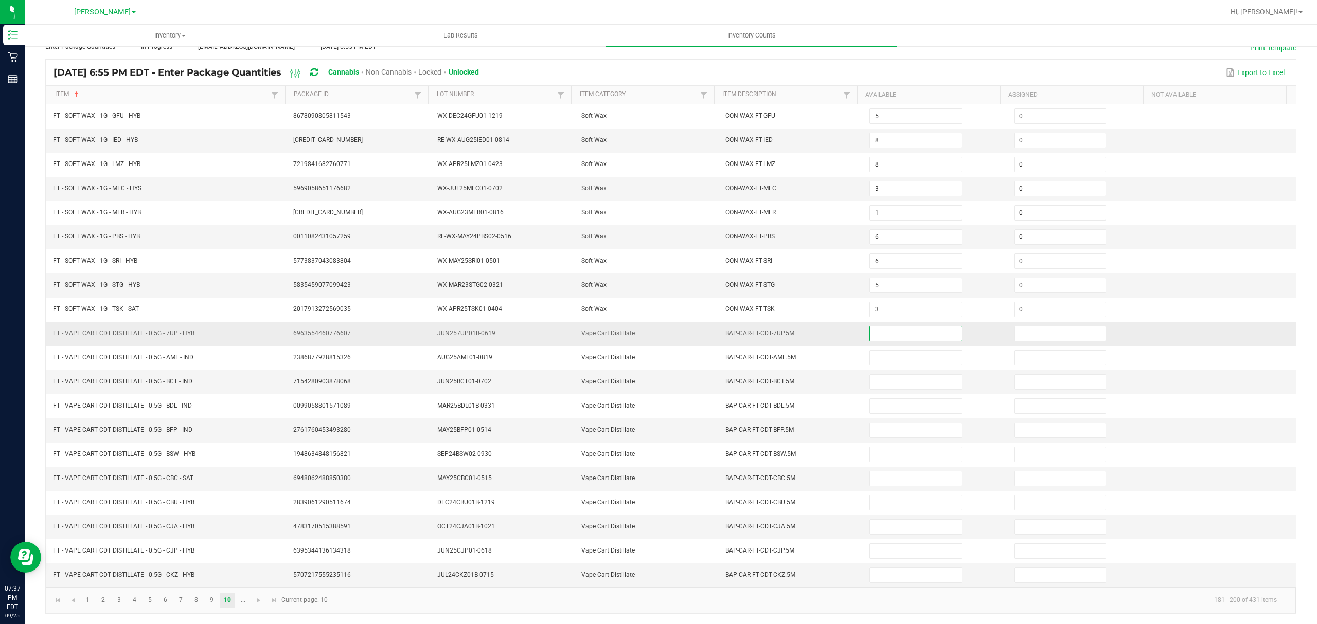
click at [877, 327] on input at bounding box center [915, 334] width 91 height 14
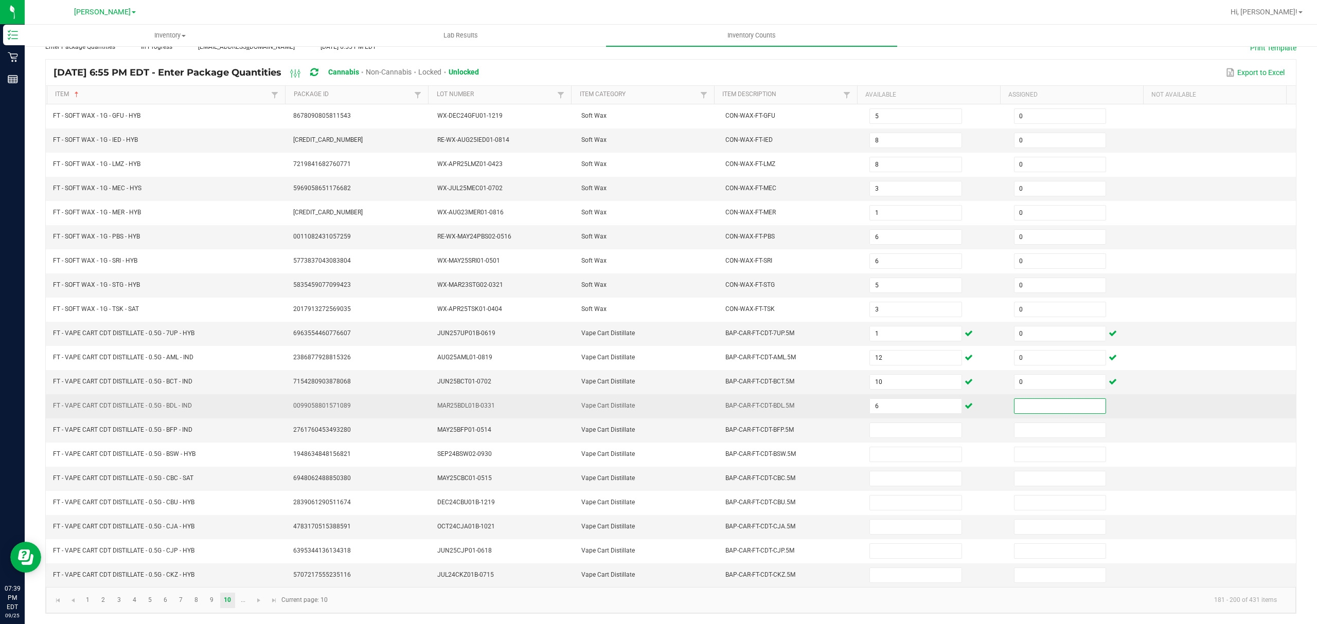
click at [1036, 399] on input at bounding box center [1059, 406] width 91 height 14
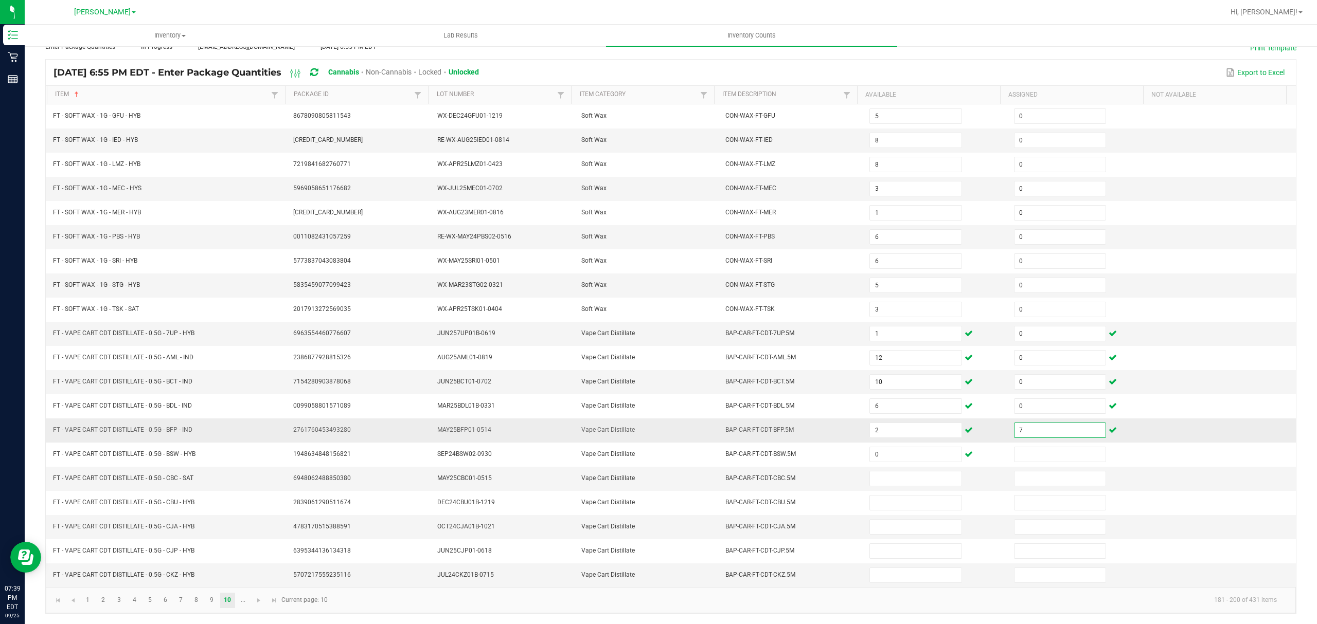
click at [1016, 430] on input "7" at bounding box center [1059, 430] width 91 height 14
click at [256, 600] on span "Go to the next page" at bounding box center [259, 601] width 8 height 8
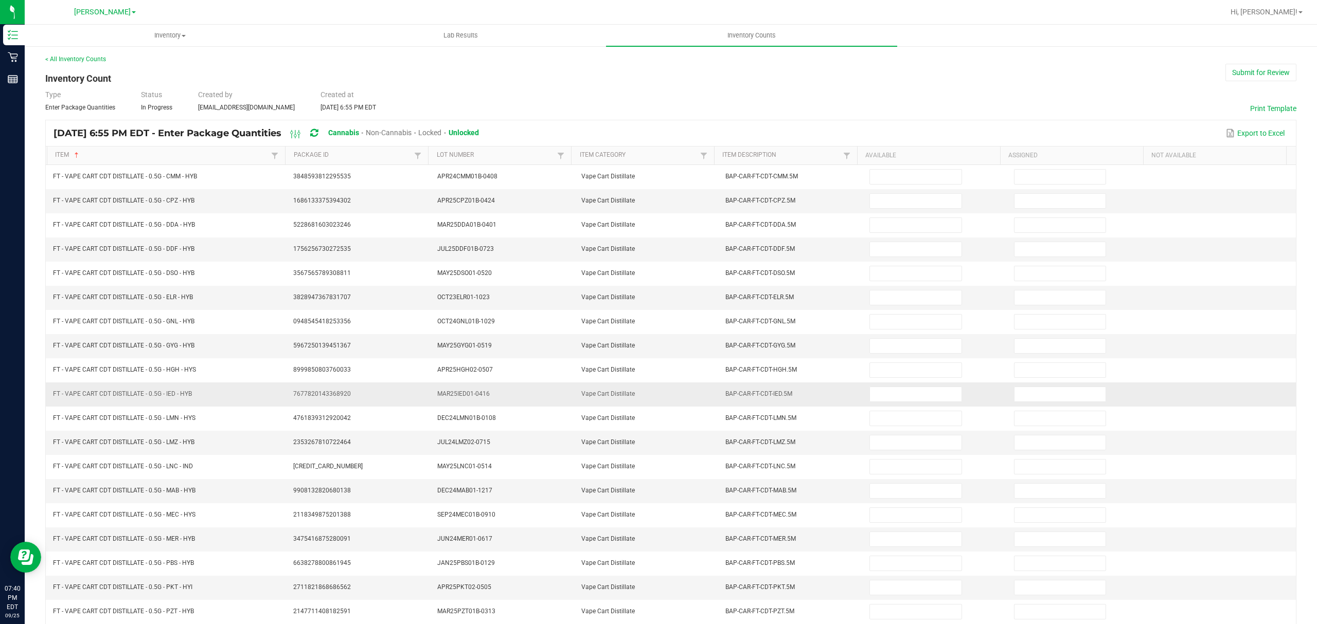
scroll to position [0, 0]
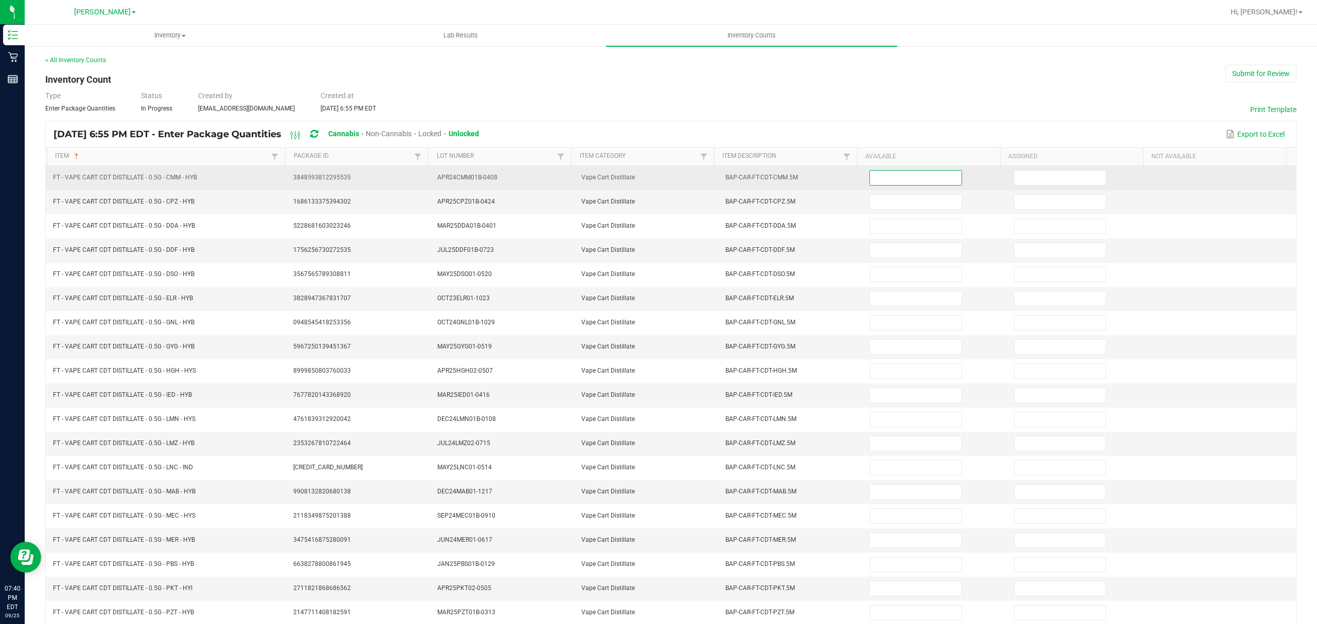
click at [888, 178] on input at bounding box center [915, 178] width 91 height 14
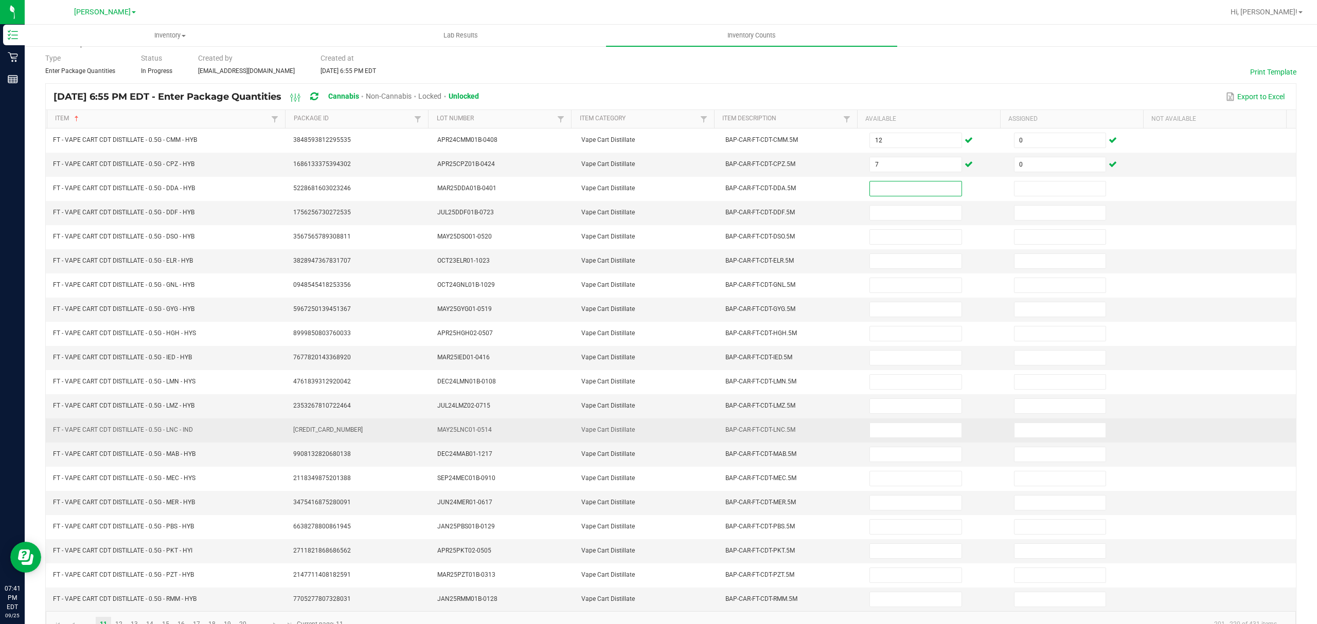
scroll to position [73, 0]
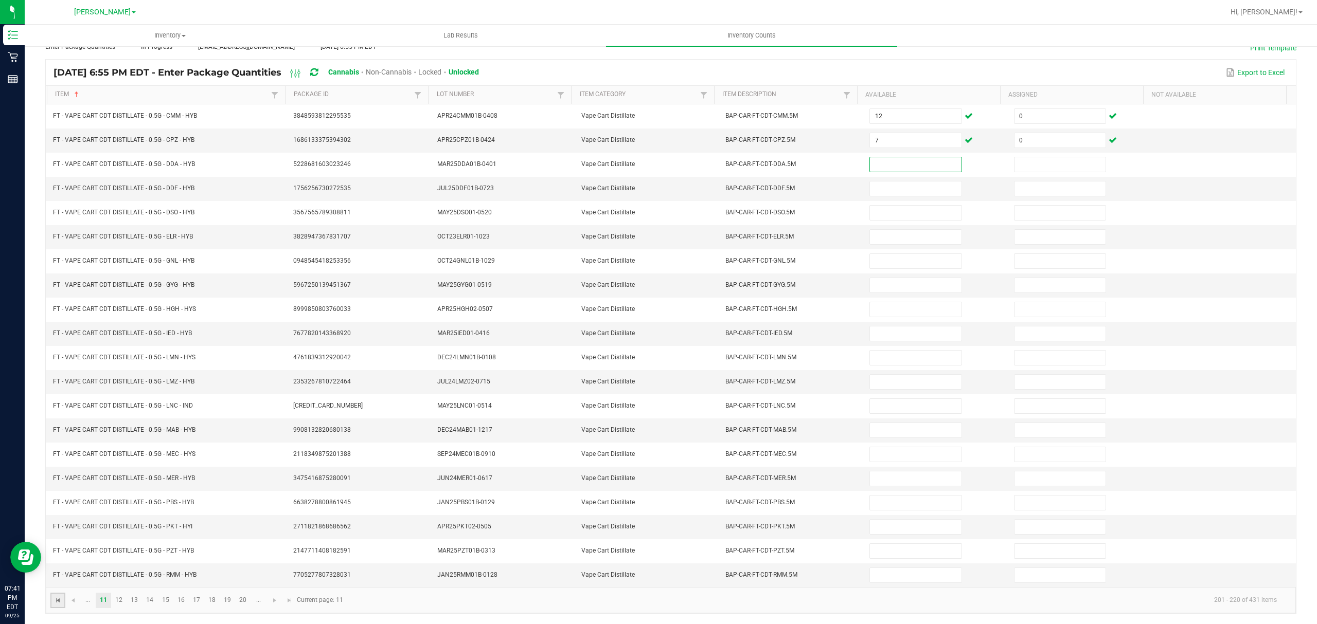
click at [56, 597] on span "Go to the first page" at bounding box center [58, 601] width 8 height 8
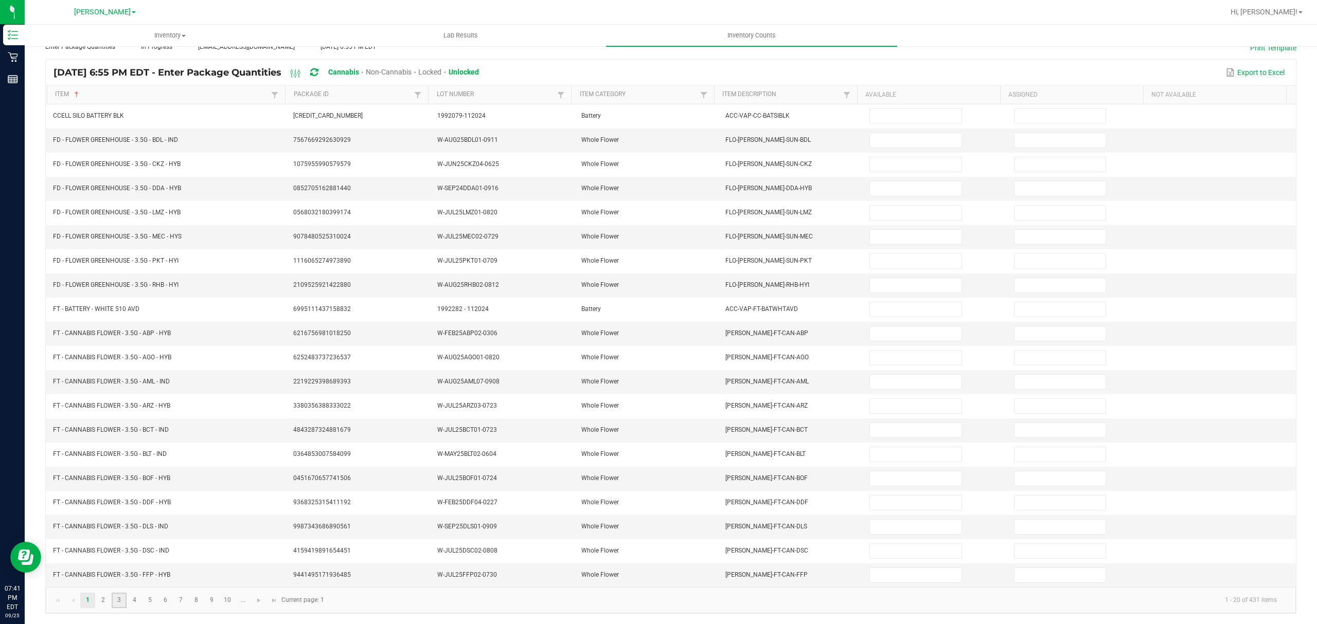
click at [122, 599] on link "3" at bounding box center [119, 600] width 15 height 15
click at [130, 600] on link "4" at bounding box center [134, 600] width 15 height 15
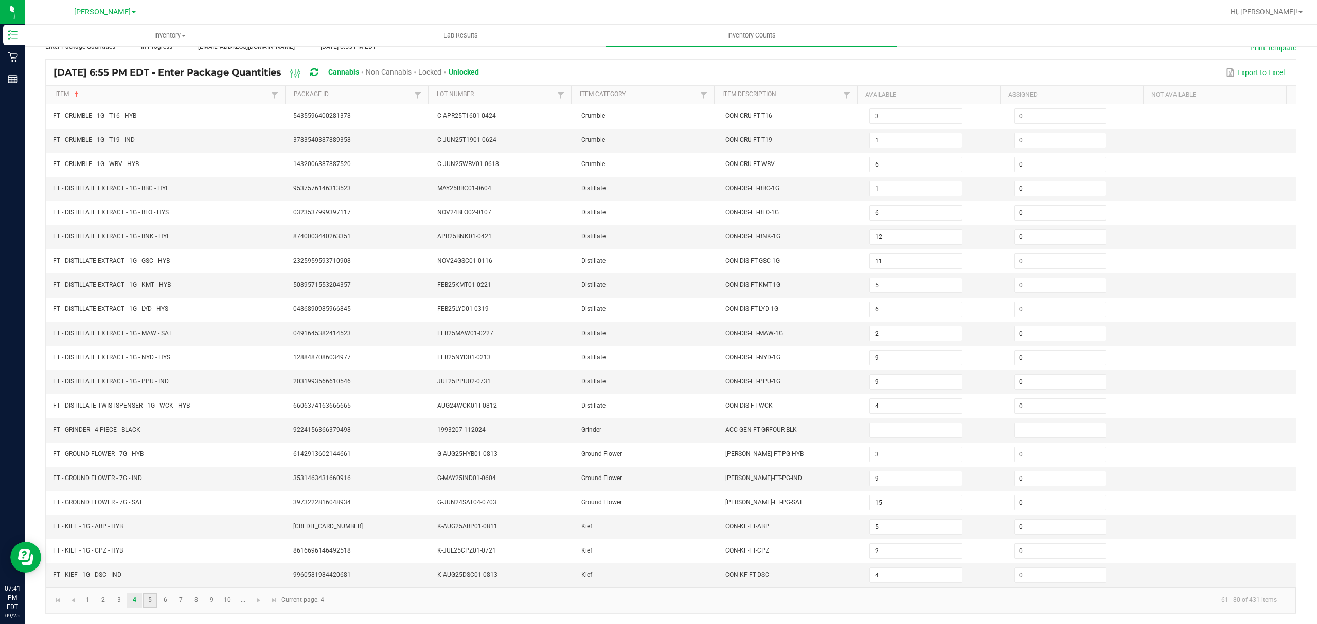
click at [153, 601] on link "5" at bounding box center [149, 600] width 15 height 15
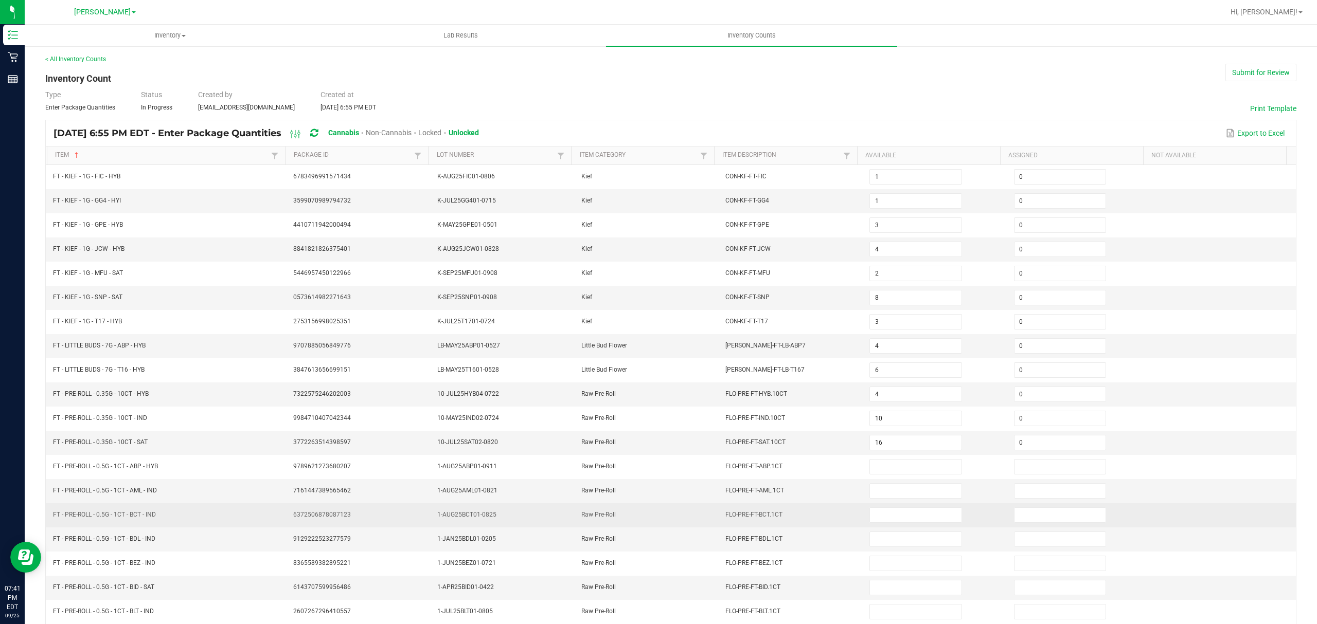
scroll to position [0, 0]
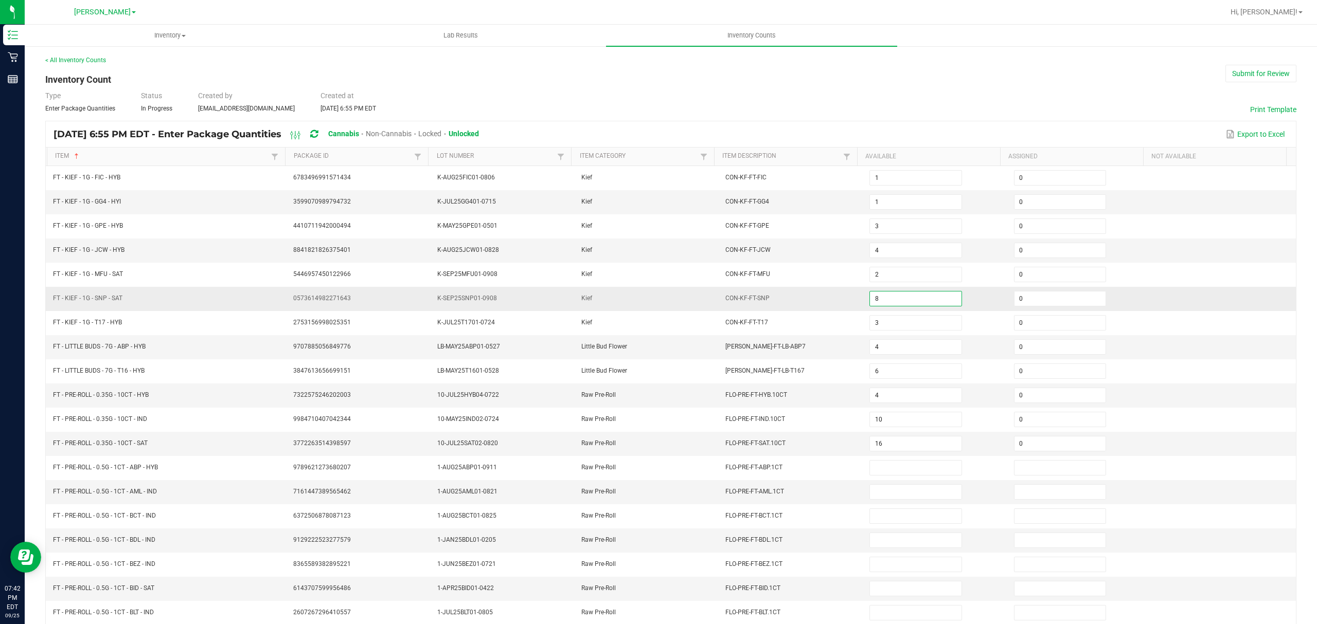
click at [875, 305] on input "8" at bounding box center [915, 299] width 91 height 14
drag, startPoint x: 884, startPoint y: 305, endPoint x: 836, endPoint y: 299, distance: 47.6
click at [836, 299] on tr "FT - KIEF - 1G - SNP - SAT 0573614982271643 K-SEP25SNP01-0908 Kief CON-KF-FT-SN…" at bounding box center [671, 299] width 1250 height 24
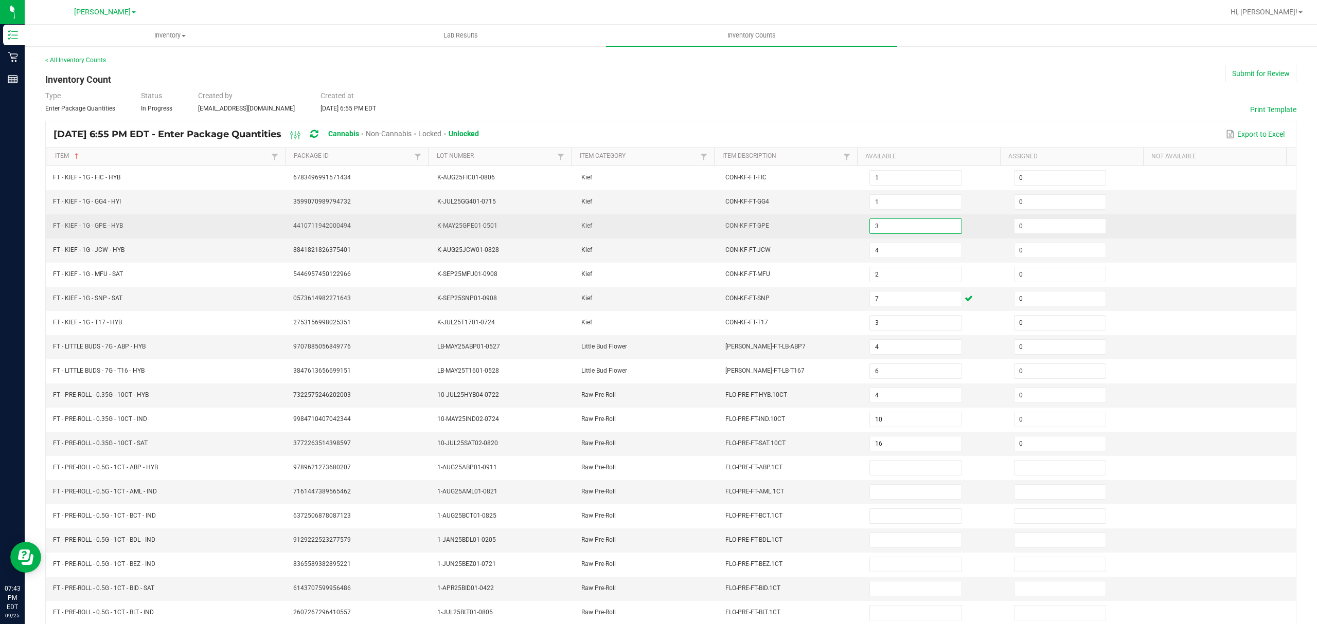
click at [873, 225] on input "3" at bounding box center [915, 226] width 91 height 14
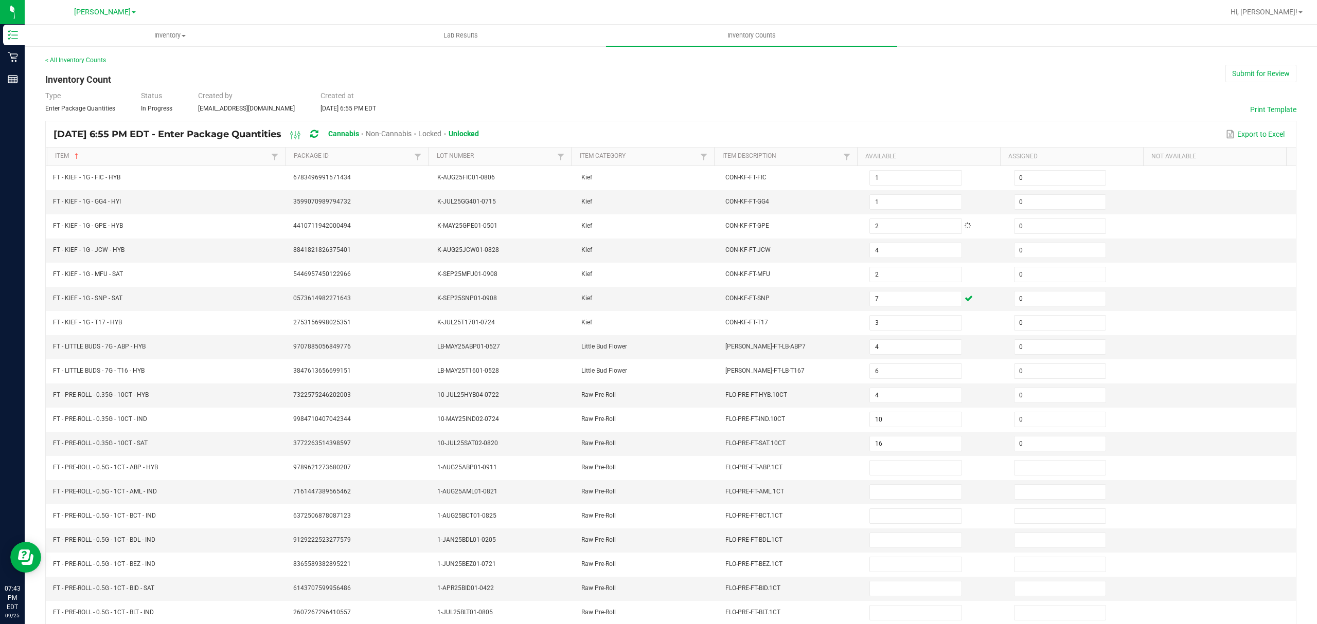
click at [844, 112] on div "Type Enter Package Quantities Status In Progress Created by [EMAIL_ADDRESS][DOM…" at bounding box center [670, 102] width 1251 height 23
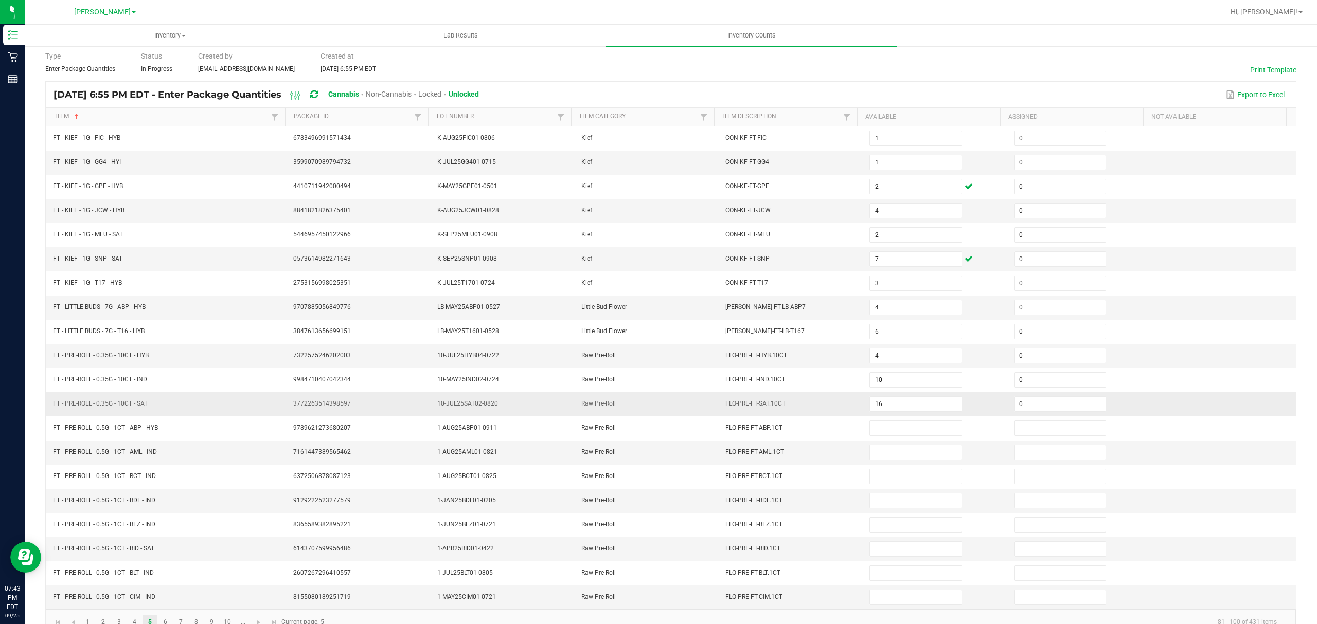
scroll to position [73, 0]
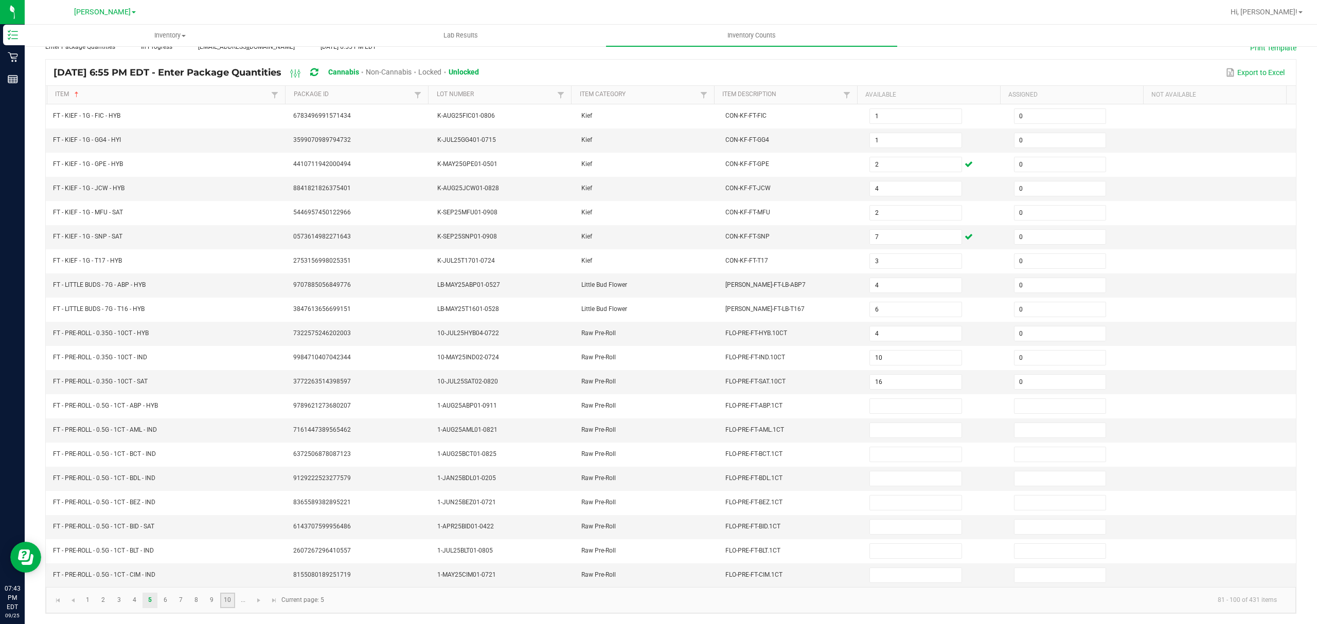
click at [228, 601] on link "10" at bounding box center [227, 600] width 15 height 15
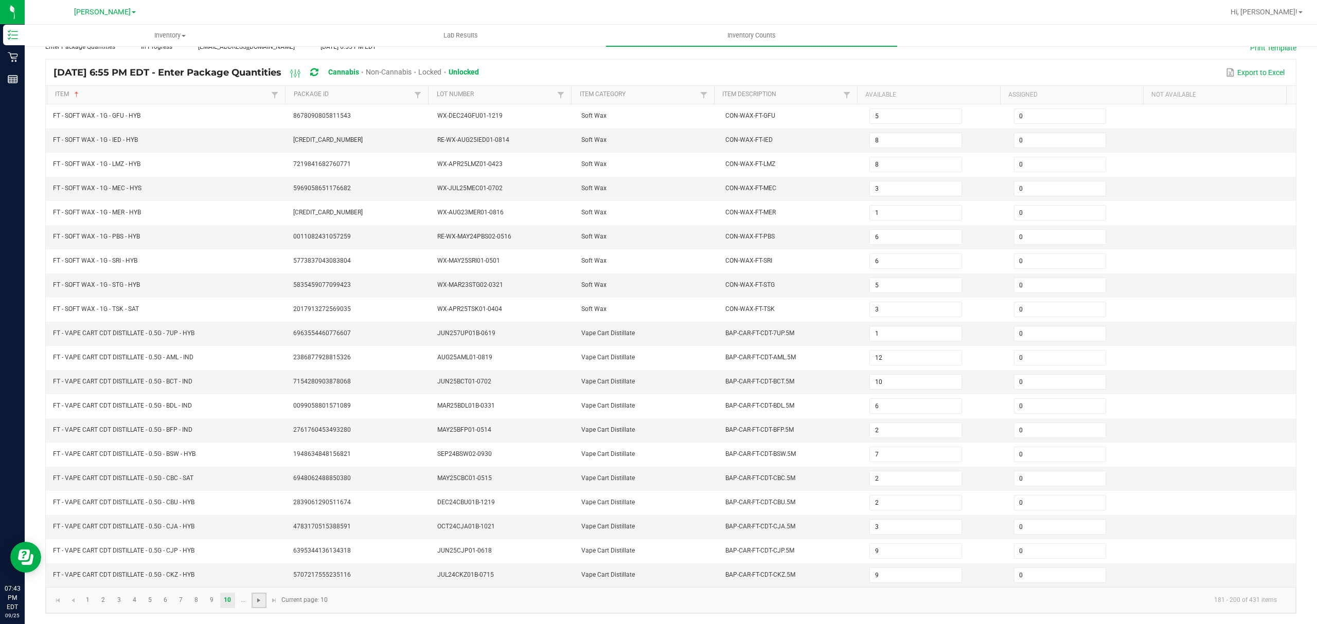
click at [256, 600] on span "Go to the next page" at bounding box center [259, 601] width 8 height 8
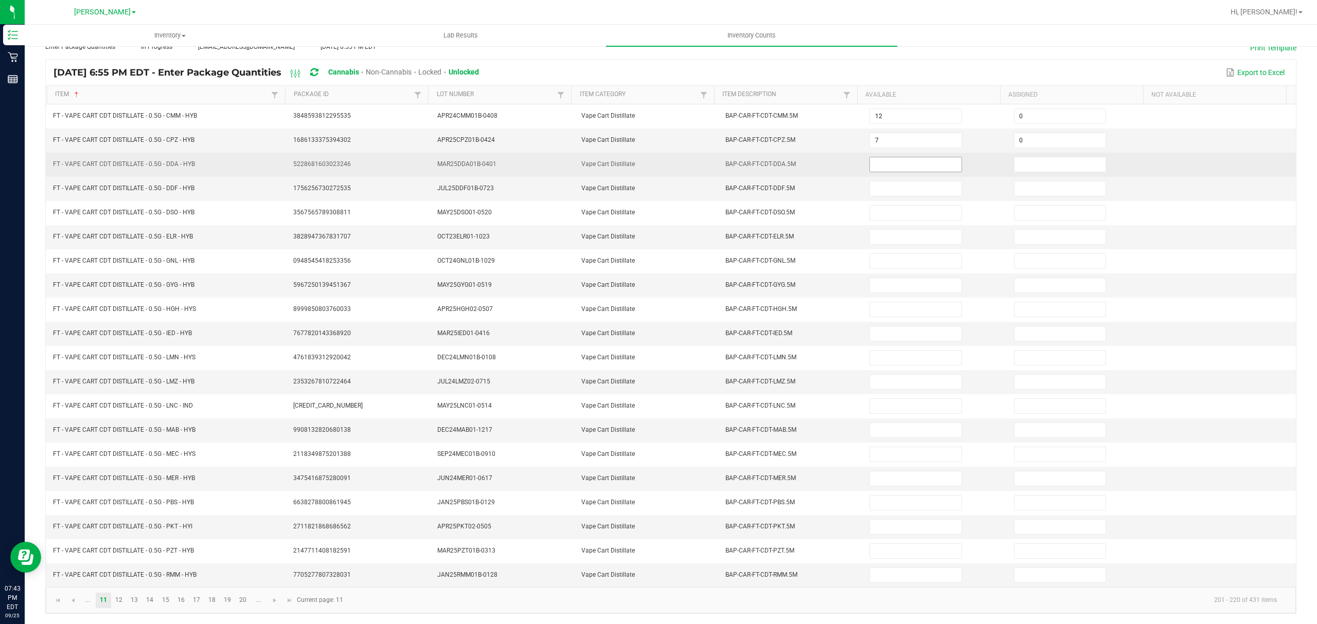
click at [875, 159] on input at bounding box center [915, 164] width 91 height 14
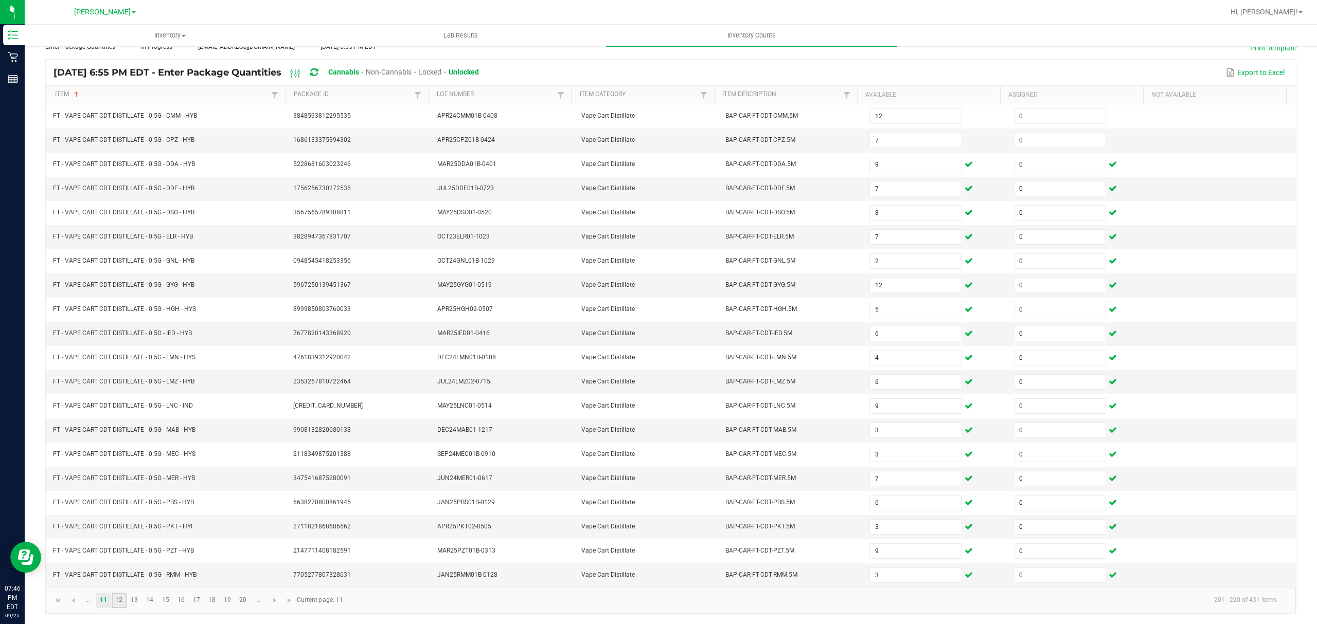
click at [118, 603] on link "12" at bounding box center [119, 600] width 15 height 15
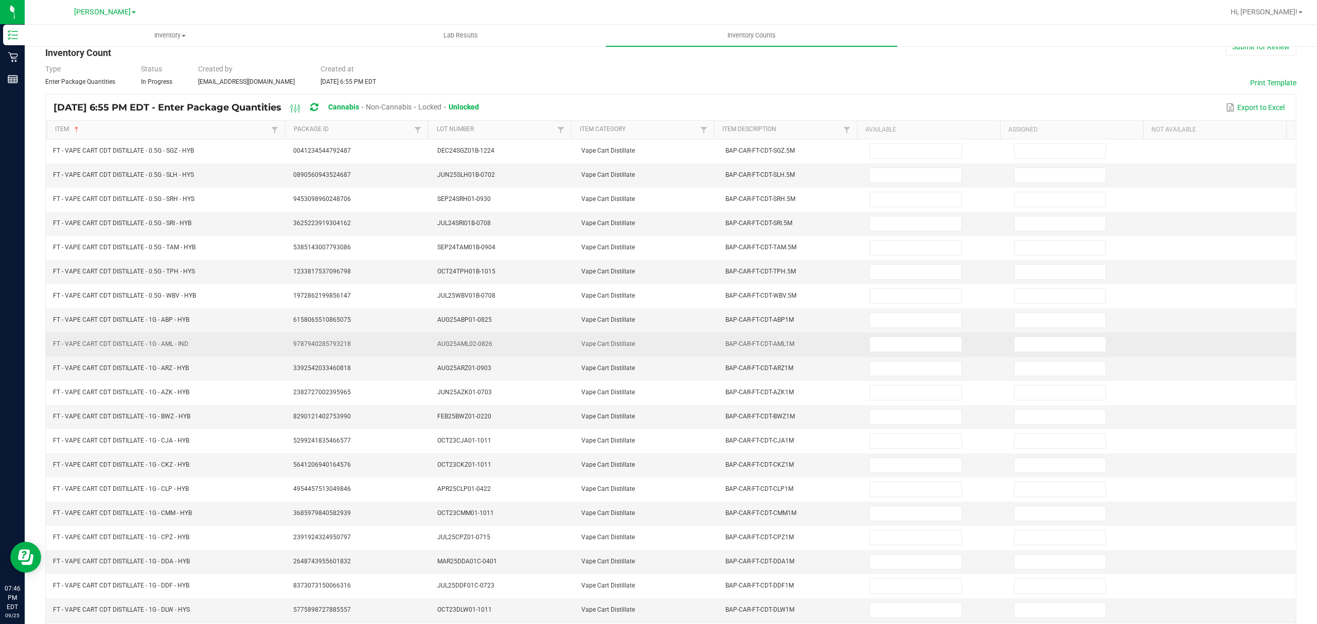
scroll to position [0, 0]
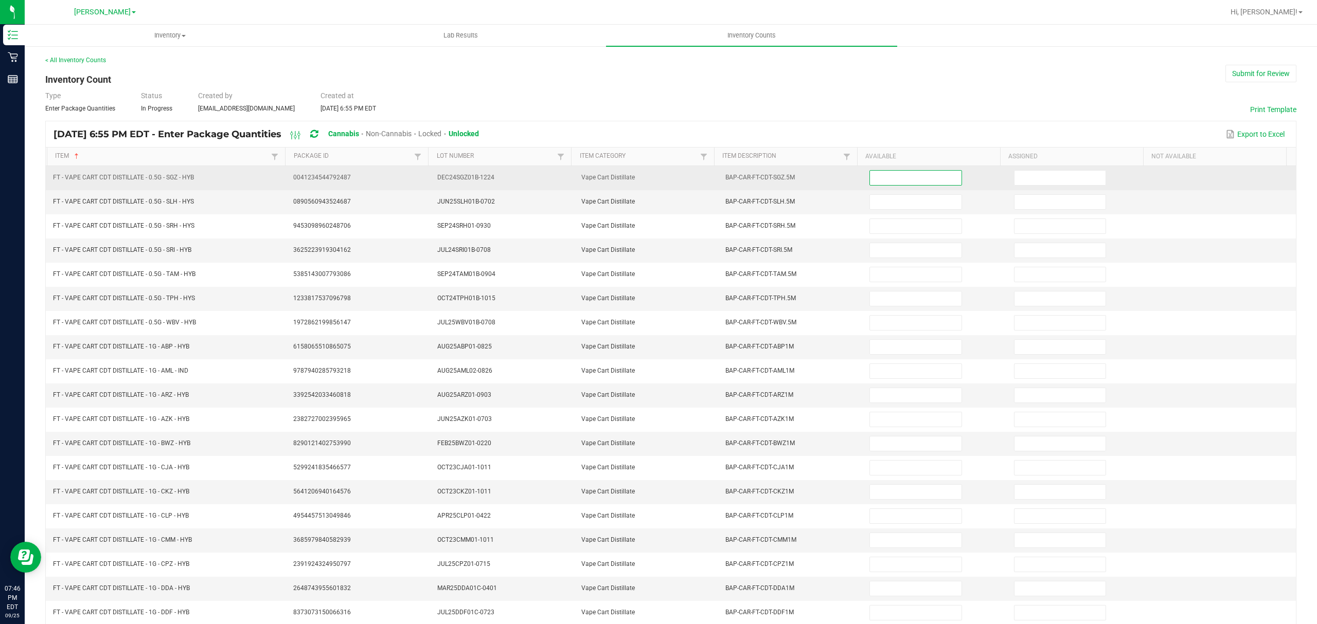
click at [875, 177] on input at bounding box center [915, 178] width 91 height 14
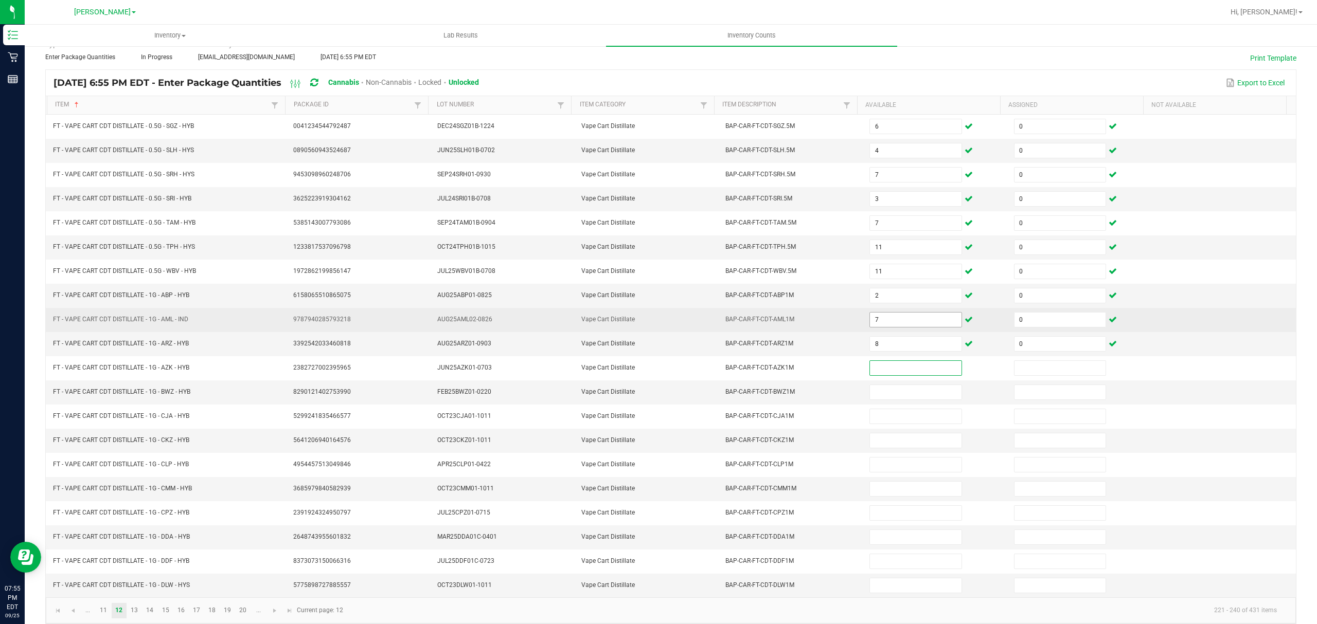
scroll to position [73, 0]
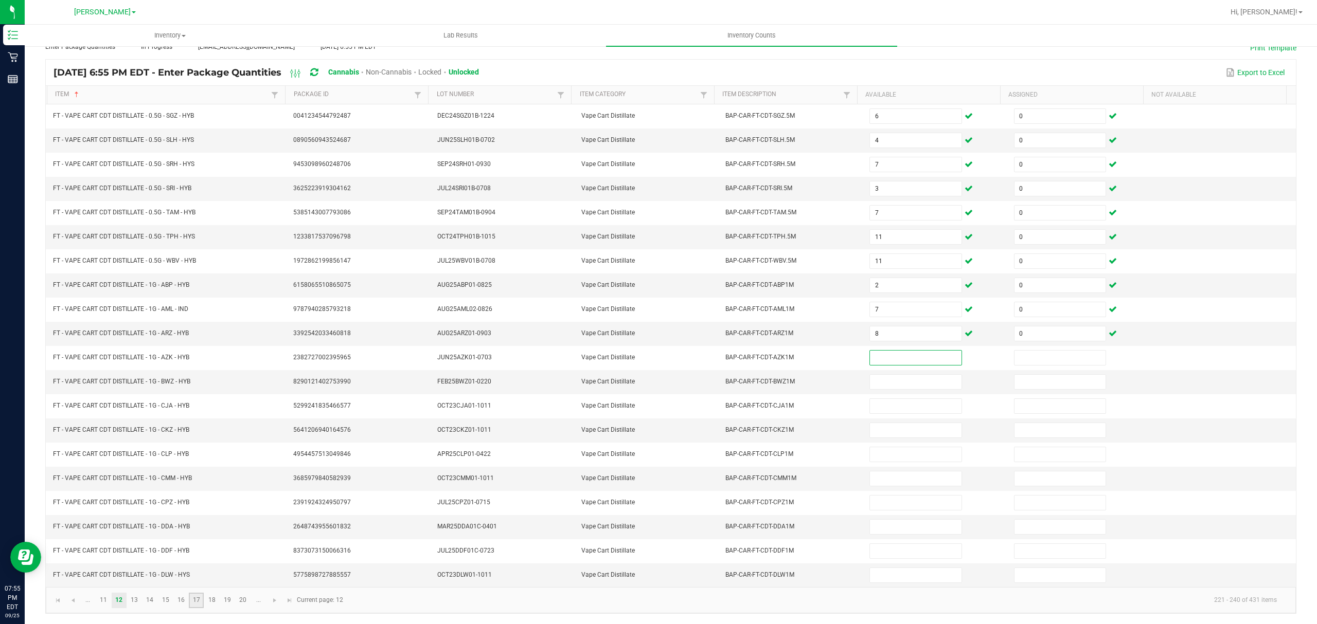
click at [200, 604] on link "17" at bounding box center [196, 600] width 15 height 15
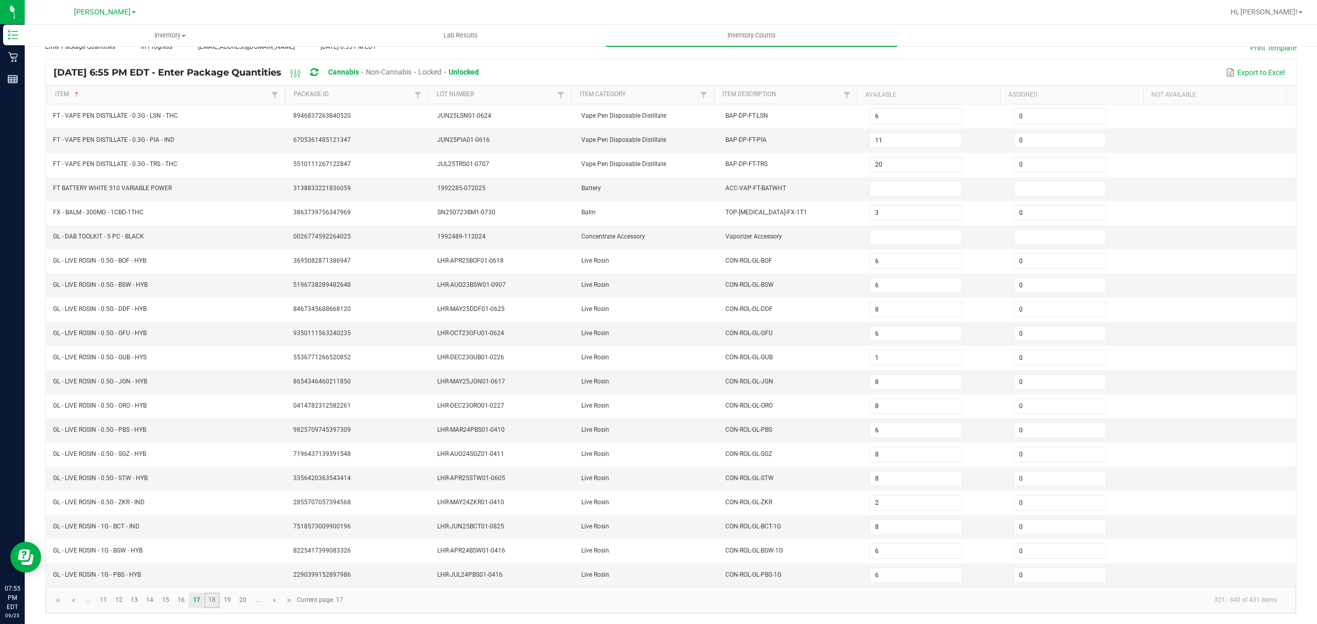
click at [212, 601] on link "18" at bounding box center [211, 600] width 15 height 15
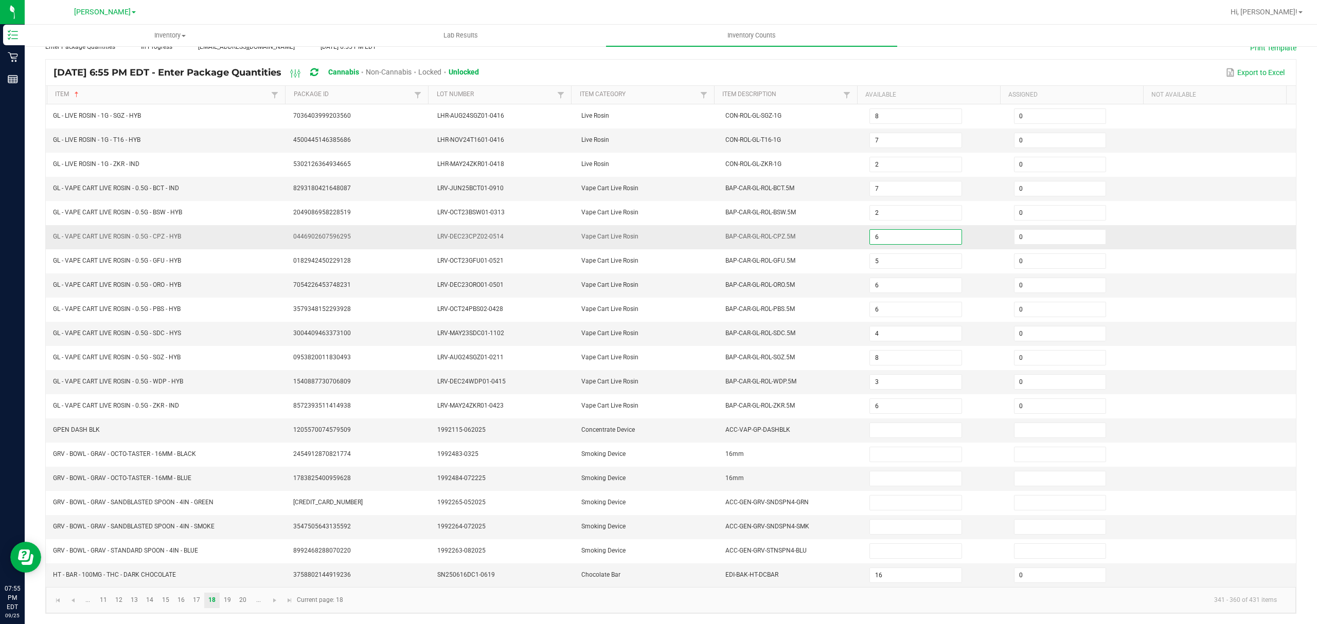
click at [890, 230] on input "6" at bounding box center [915, 237] width 91 height 14
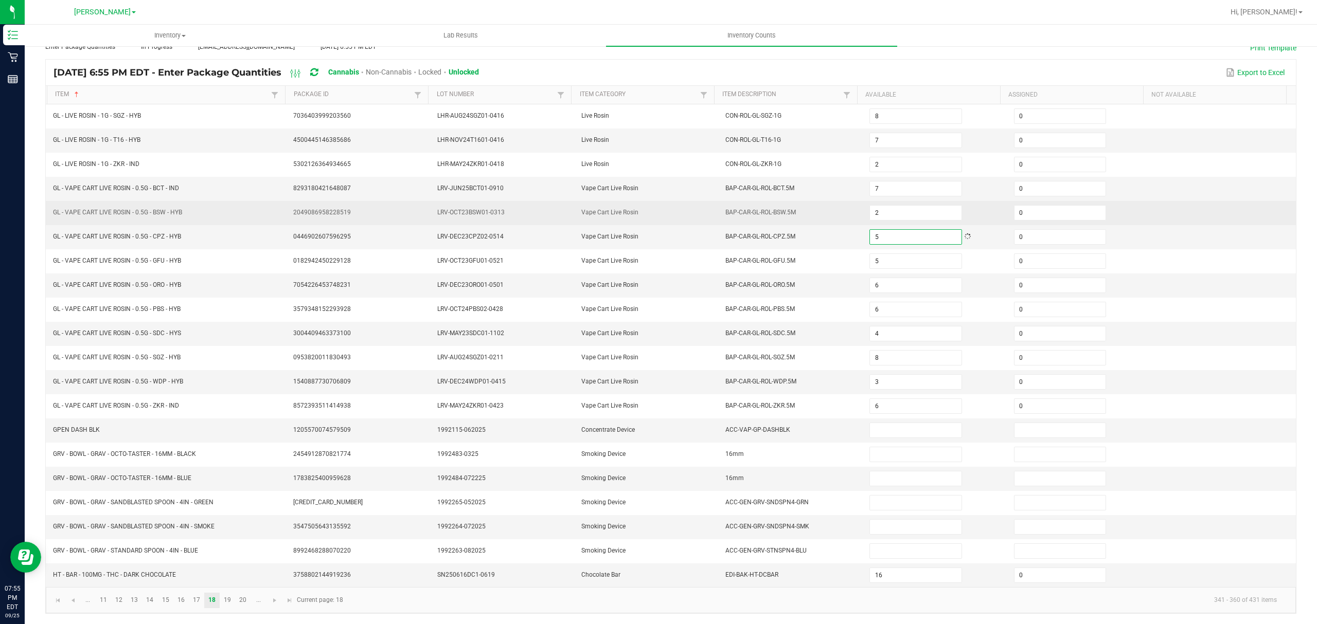
click at [1182, 202] on td at bounding box center [1224, 213] width 144 height 24
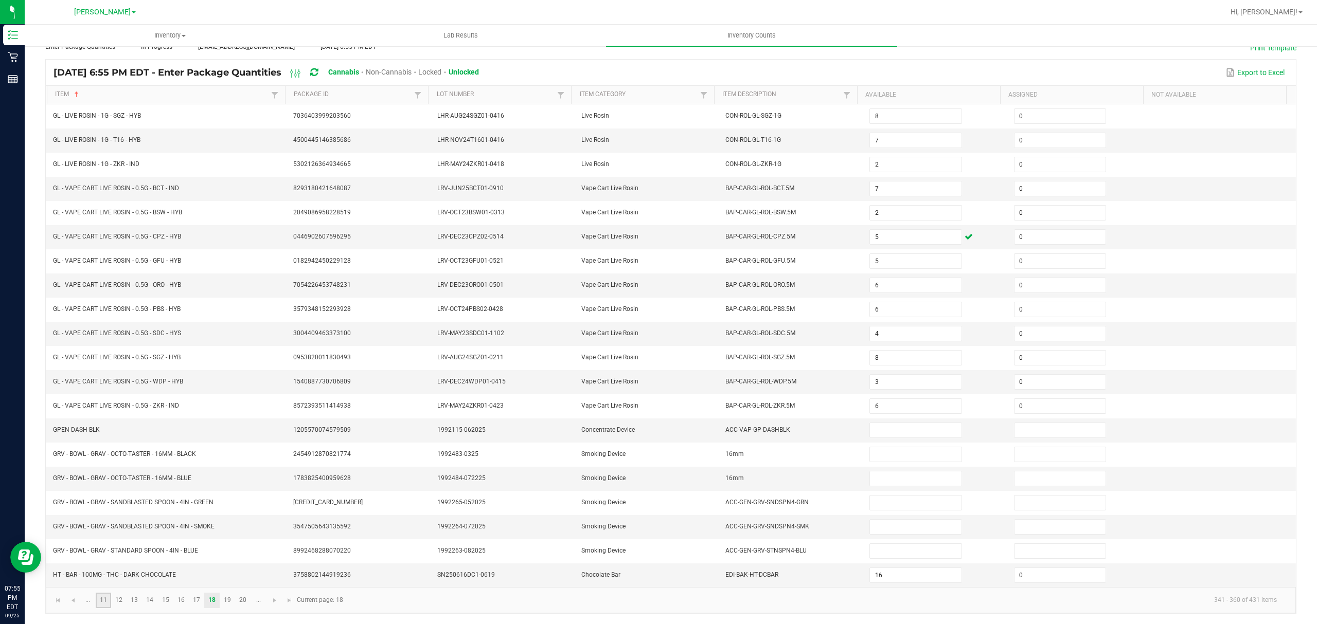
click at [106, 603] on link "11" at bounding box center [103, 600] width 15 height 15
click at [124, 603] on link "12" at bounding box center [119, 600] width 15 height 15
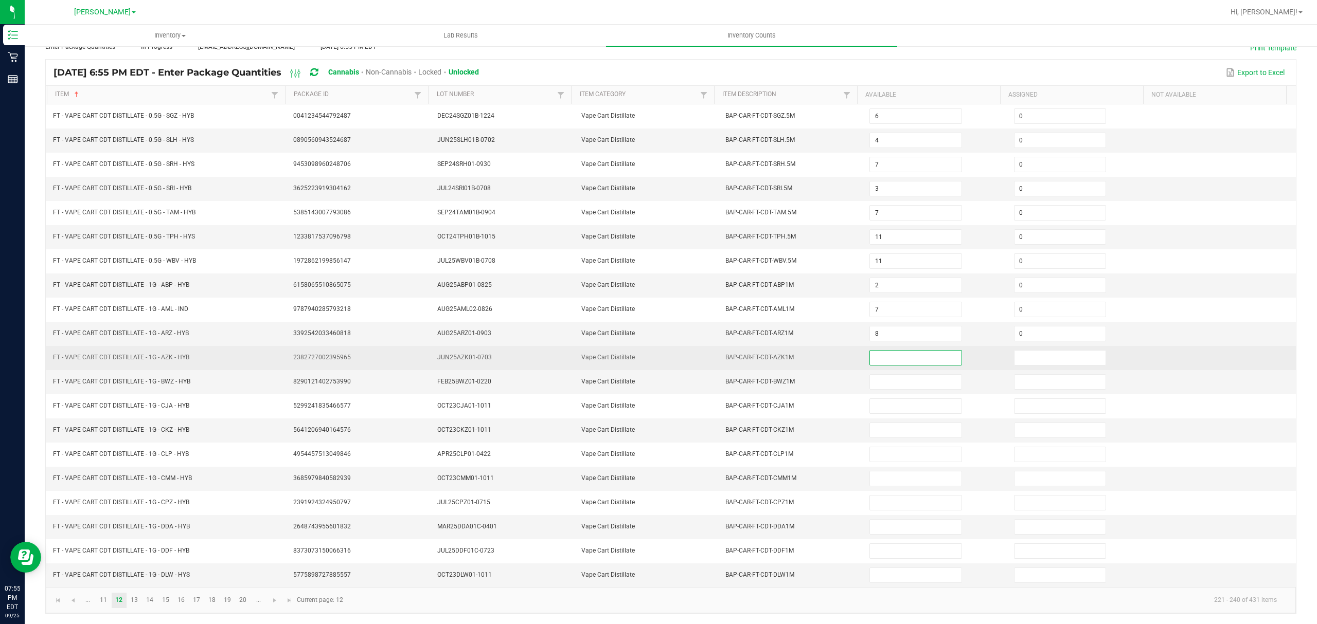
click at [875, 352] on input at bounding box center [915, 358] width 91 height 14
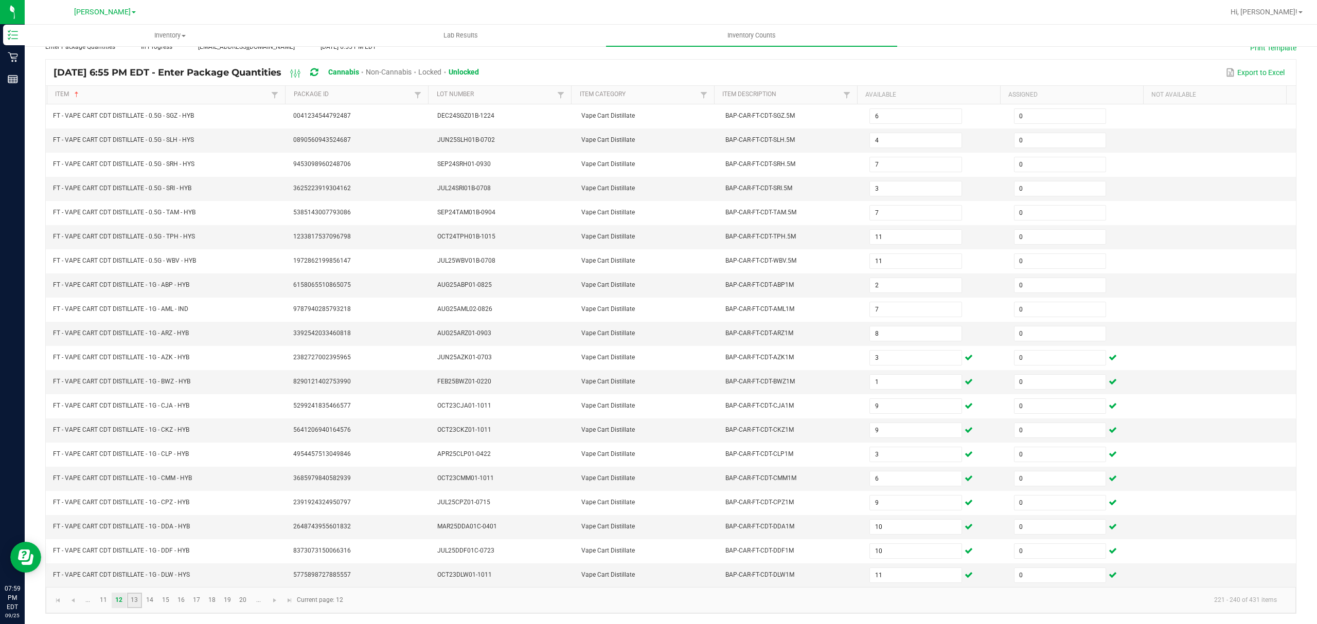
click at [138, 602] on link "13" at bounding box center [134, 600] width 15 height 15
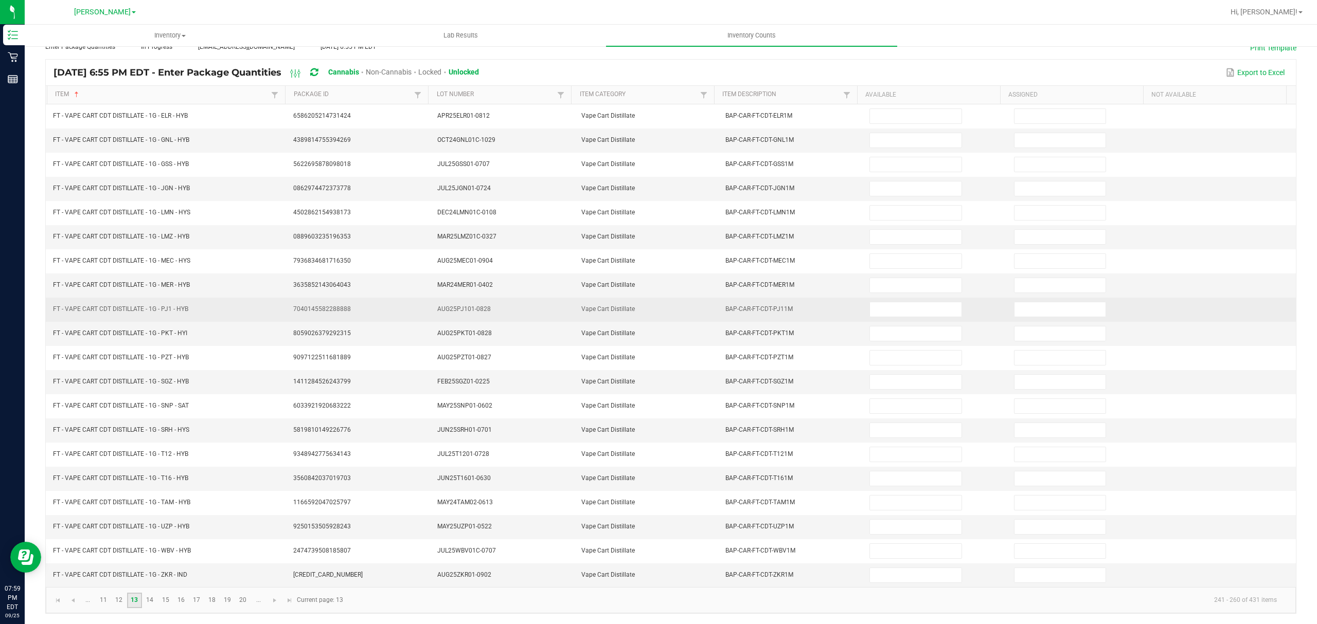
scroll to position [0, 0]
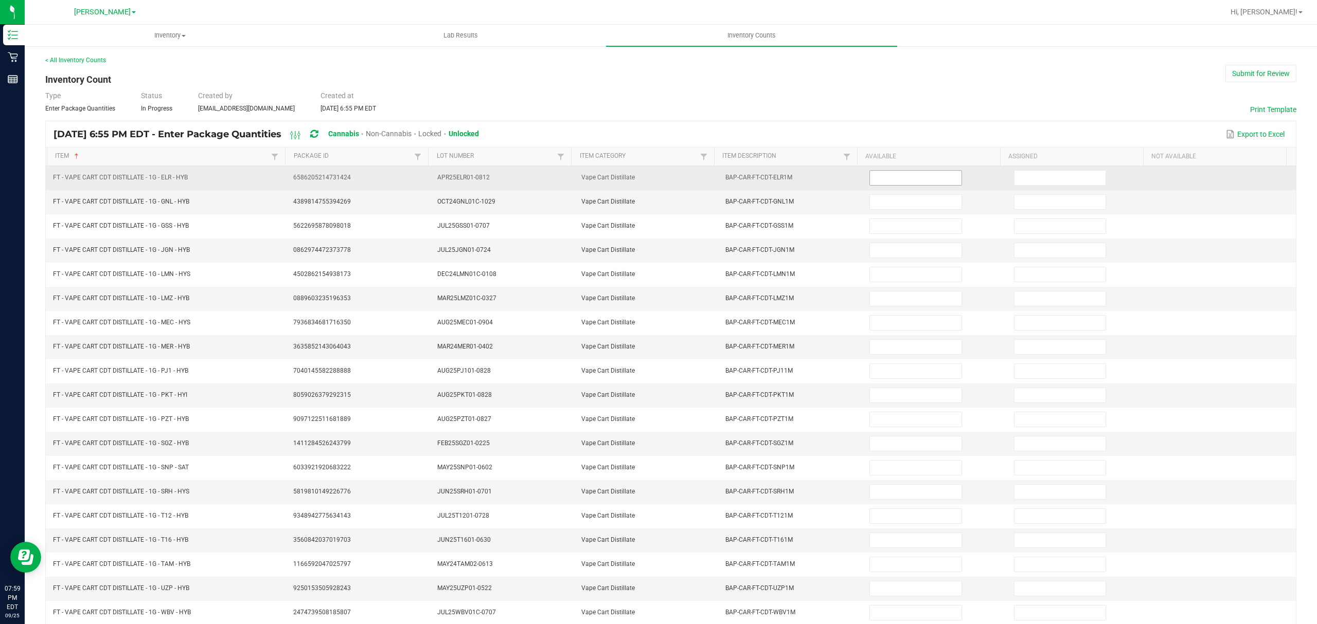
click at [885, 177] on input at bounding box center [915, 178] width 91 height 14
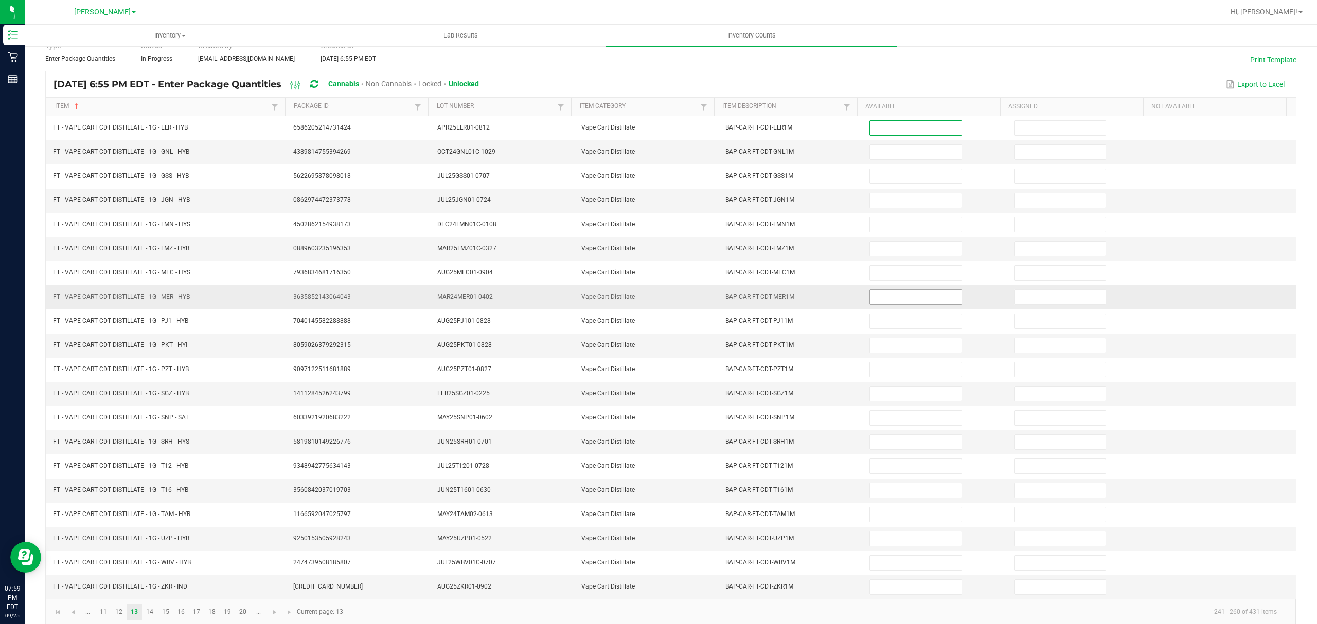
scroll to position [73, 0]
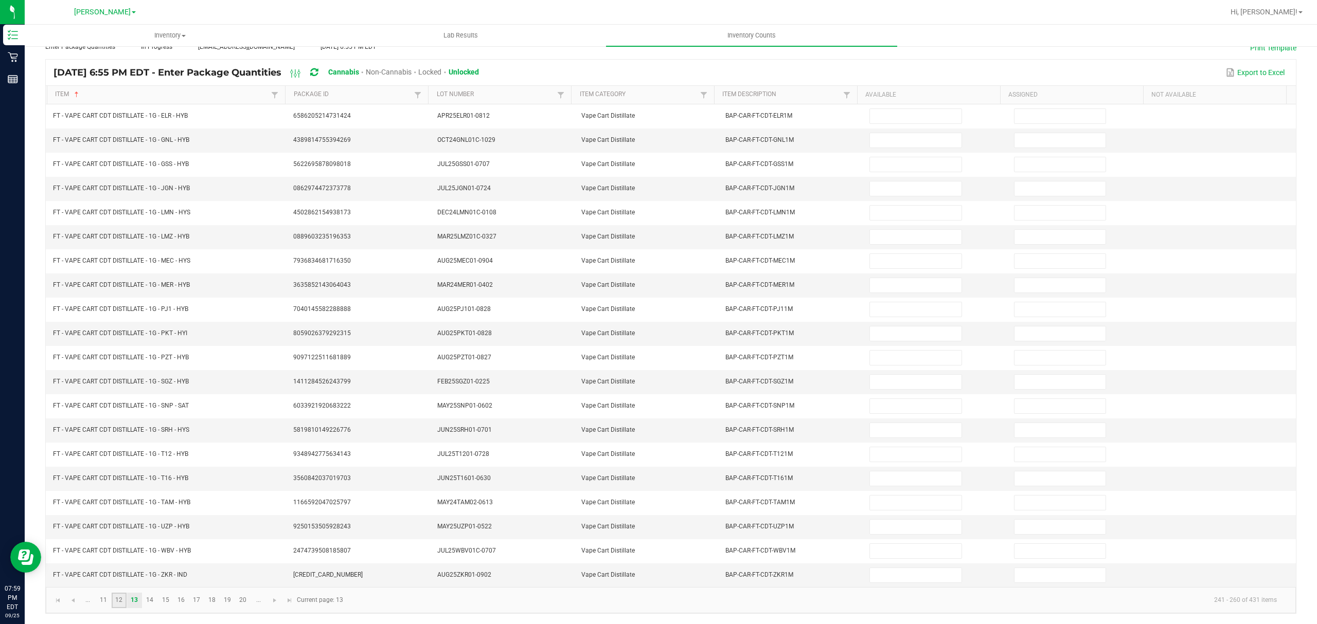
click at [122, 601] on link "12" at bounding box center [119, 600] width 15 height 15
click at [133, 601] on link "13" at bounding box center [134, 600] width 15 height 15
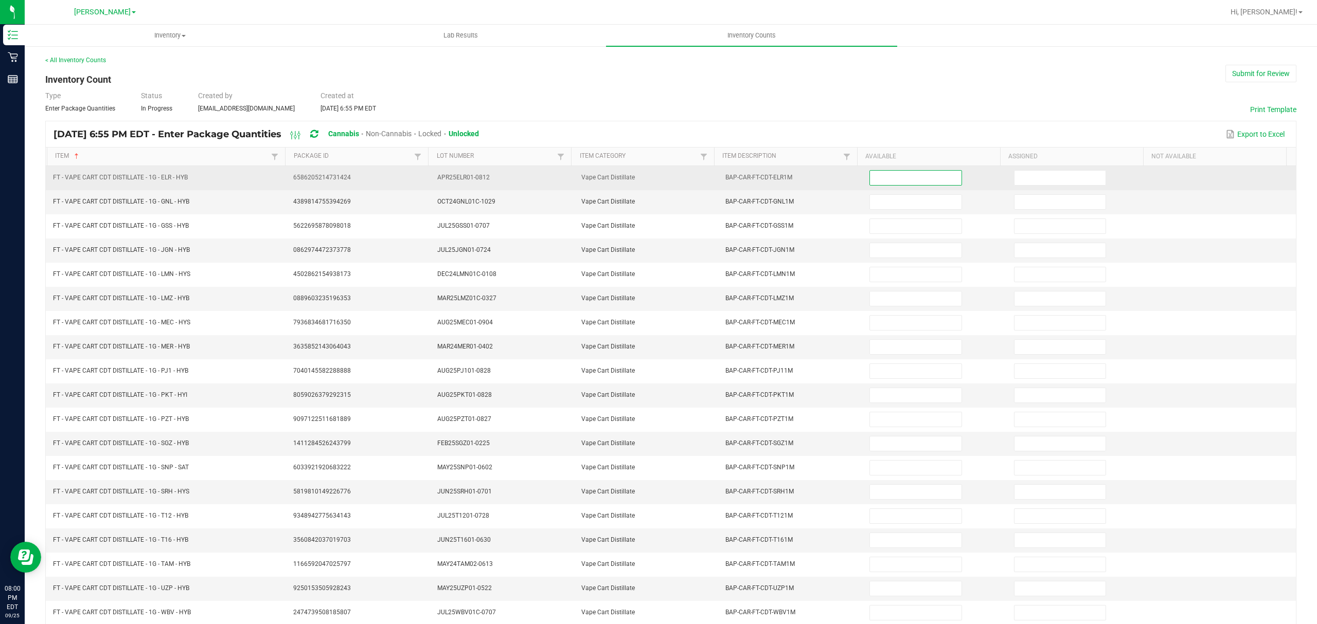
click at [900, 182] on input at bounding box center [915, 178] width 91 height 14
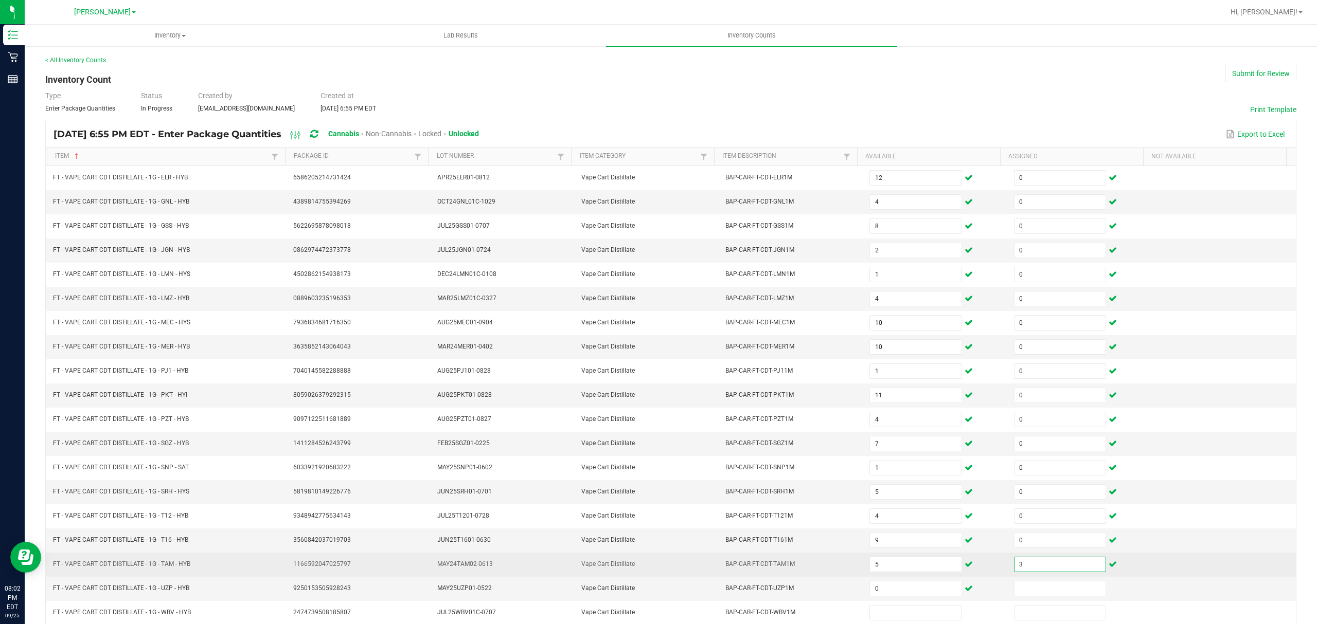
click at [1014, 570] on input "3" at bounding box center [1059, 565] width 91 height 14
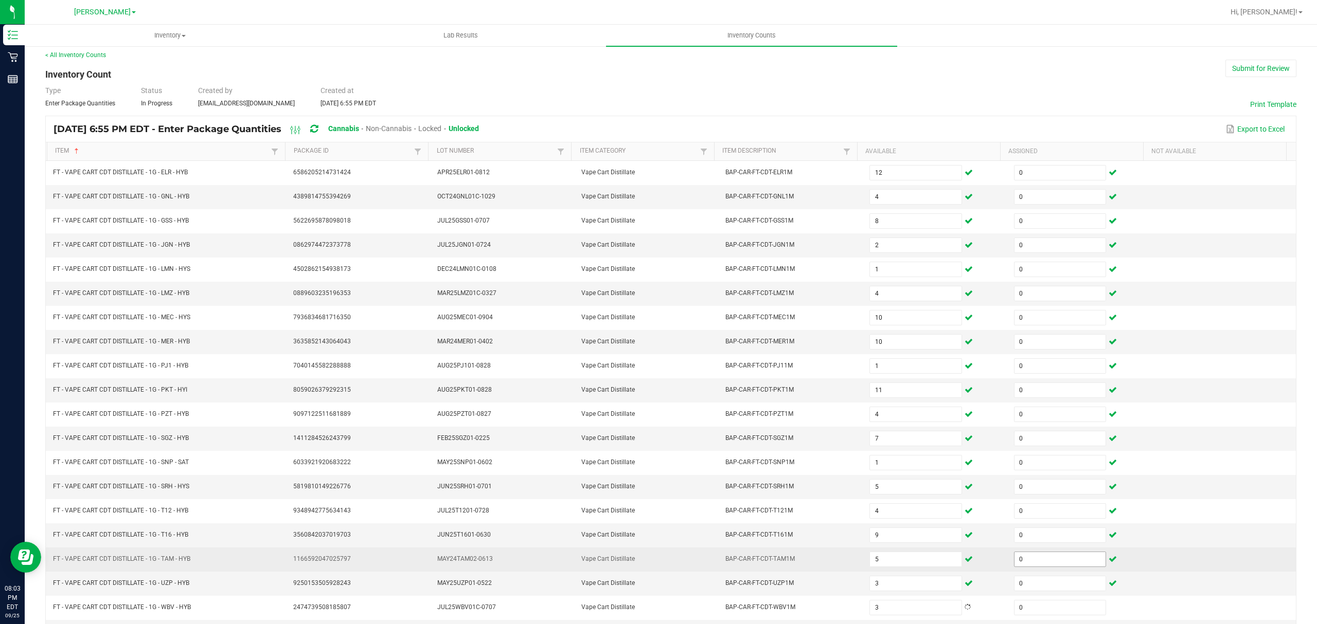
scroll to position [73, 0]
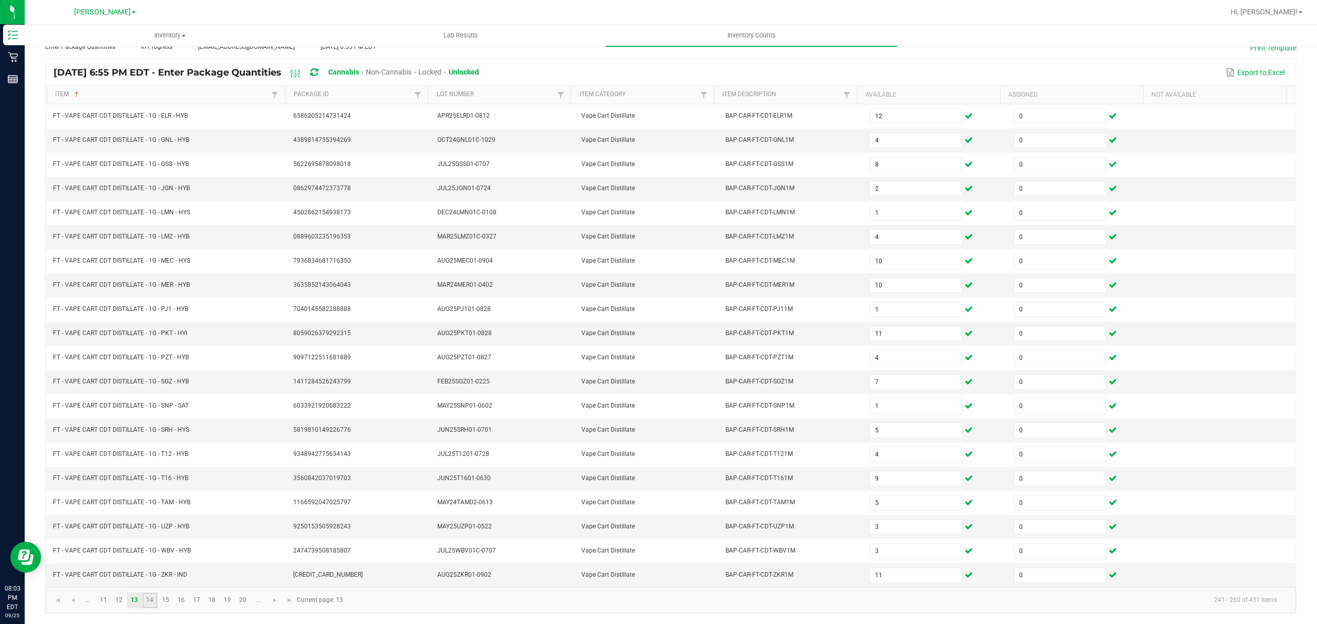
click at [149, 602] on link "14" at bounding box center [149, 600] width 15 height 15
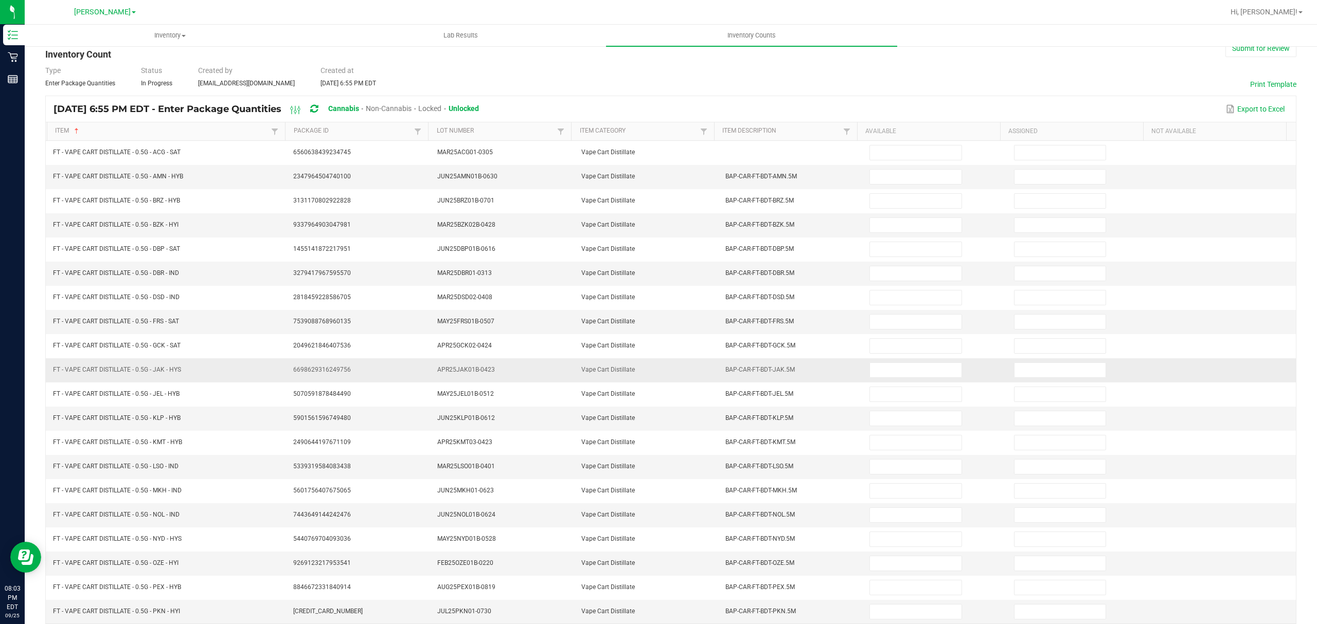
scroll to position [0, 0]
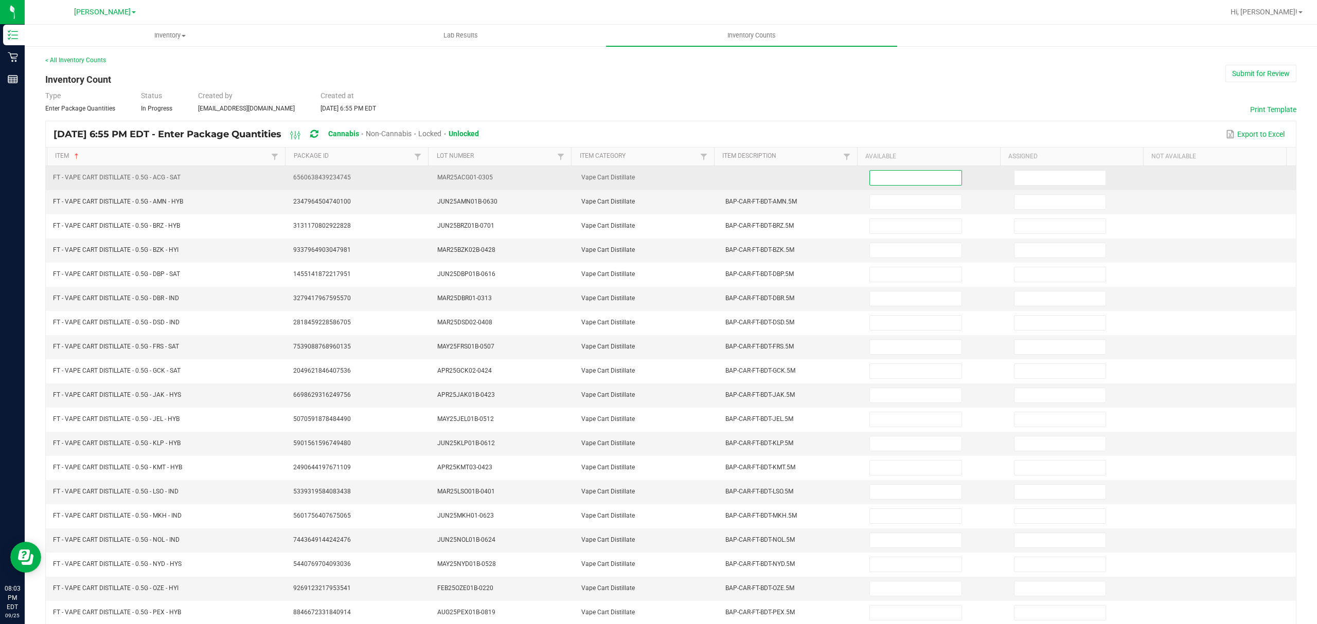
click at [898, 179] on input at bounding box center [915, 178] width 91 height 14
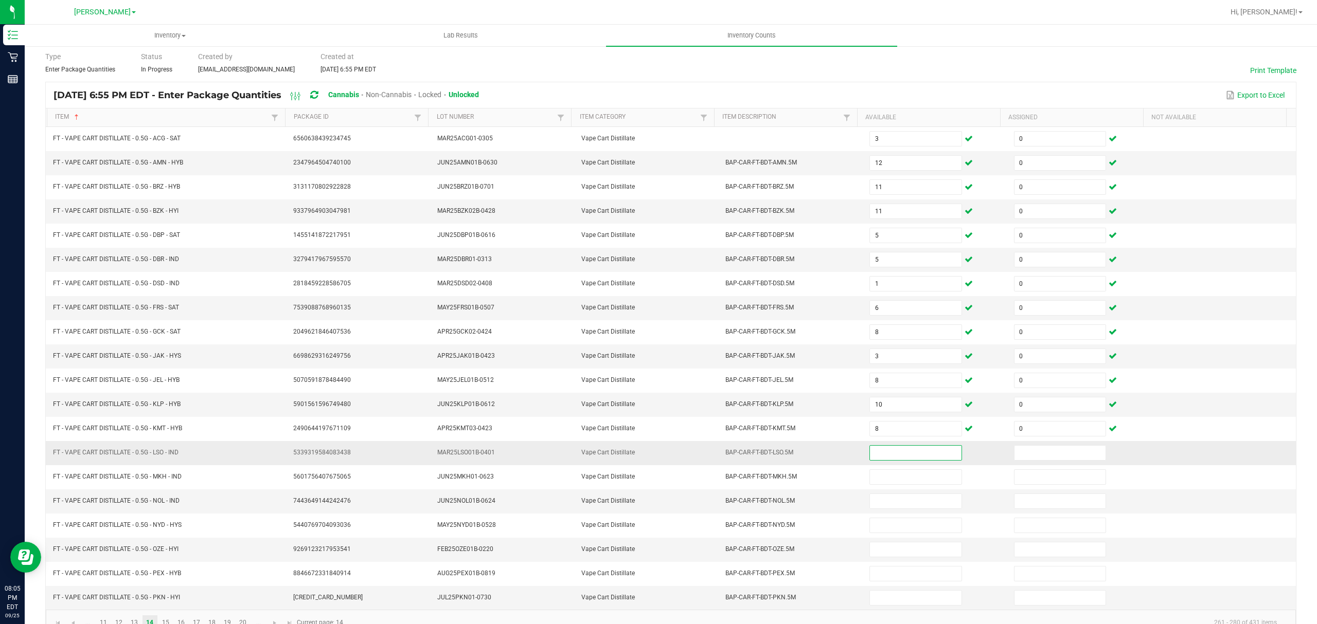
scroll to position [73, 0]
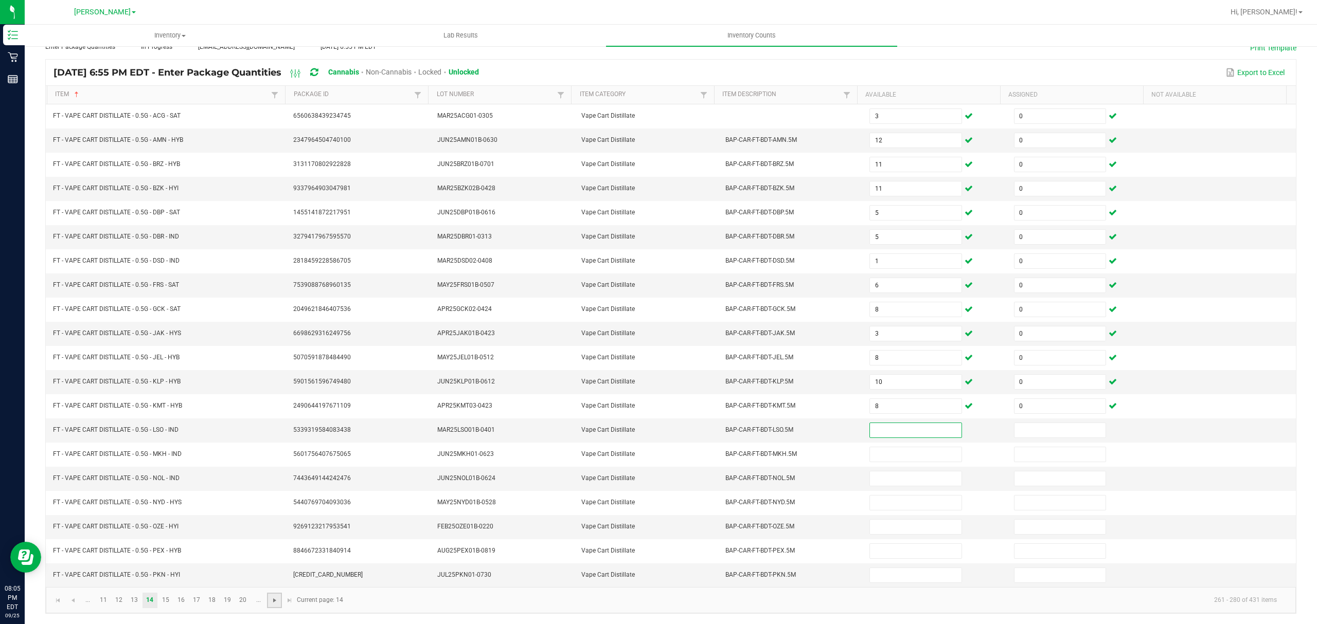
click at [275, 600] on span "Go to the next page" at bounding box center [275, 601] width 8 height 8
click at [242, 599] on link "20" at bounding box center [243, 600] width 15 height 15
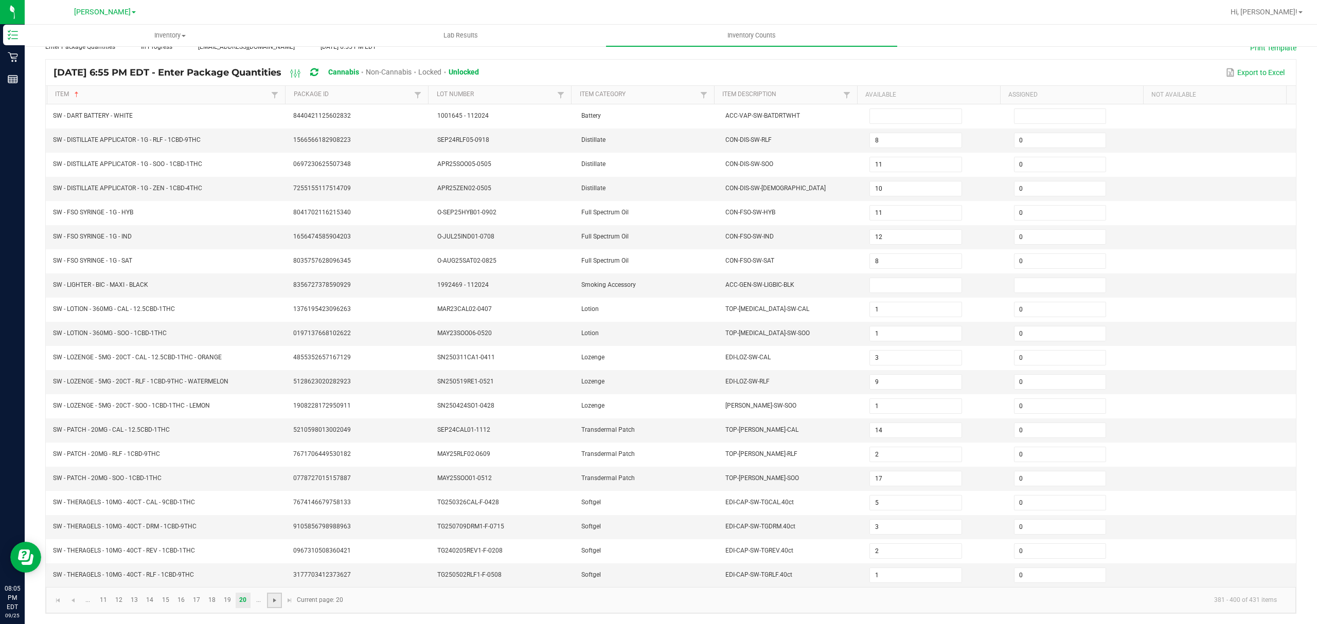
click at [272, 599] on span "Go to the next page" at bounding box center [275, 601] width 8 height 8
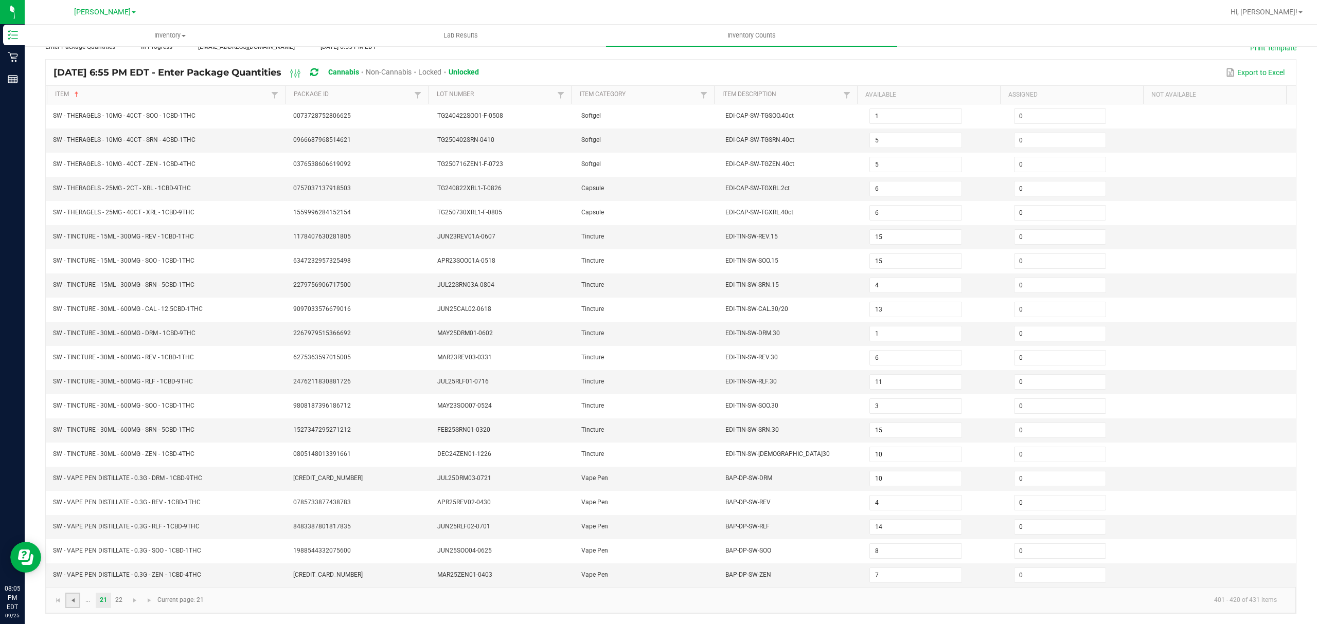
click at [73, 600] on span "Go to the previous page" at bounding box center [73, 601] width 8 height 8
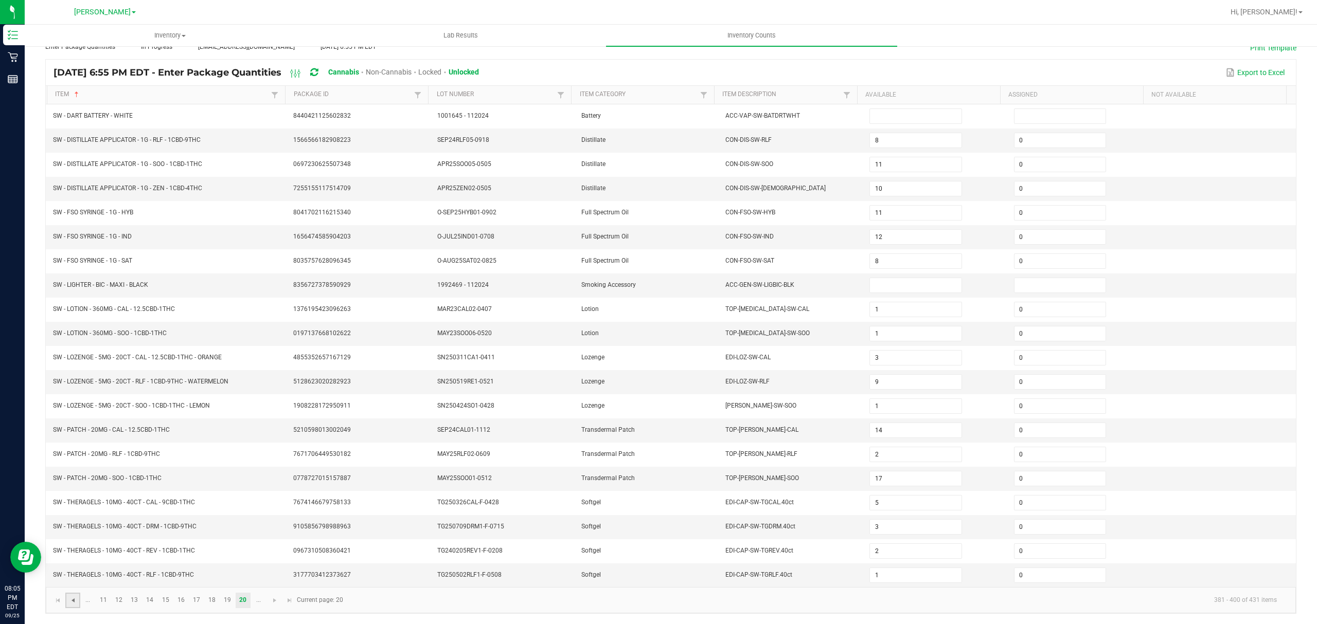
click at [73, 599] on span "Go to the previous page" at bounding box center [73, 601] width 8 height 8
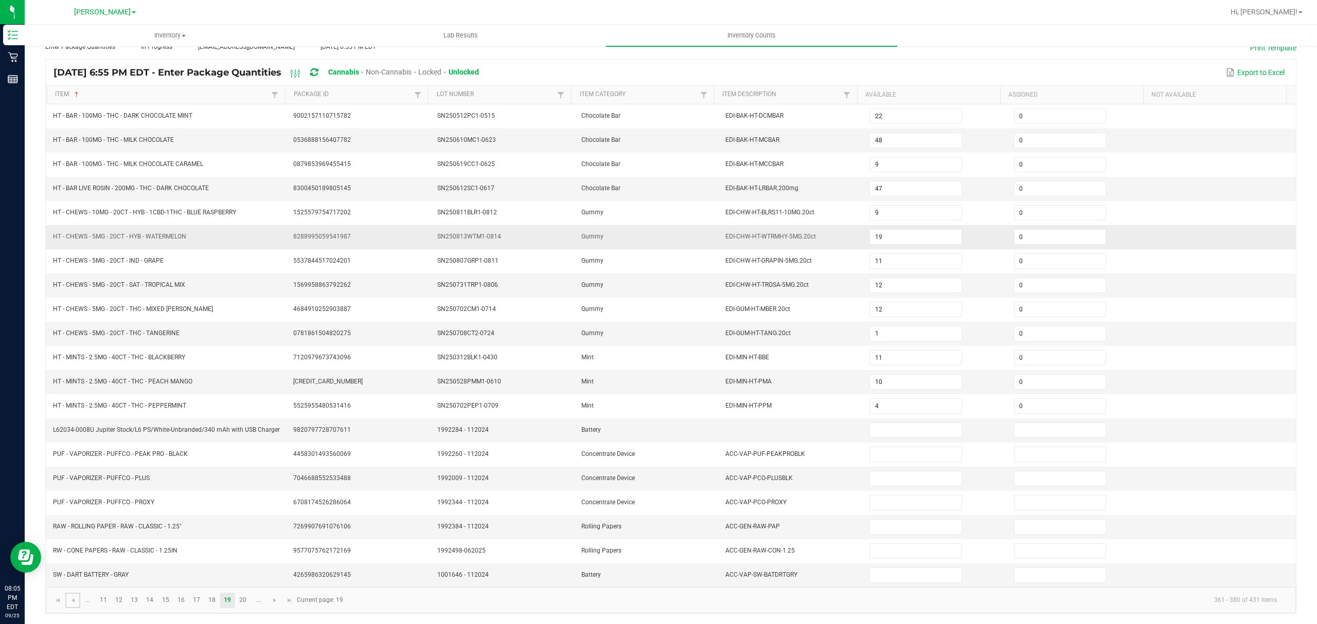
scroll to position [4, 0]
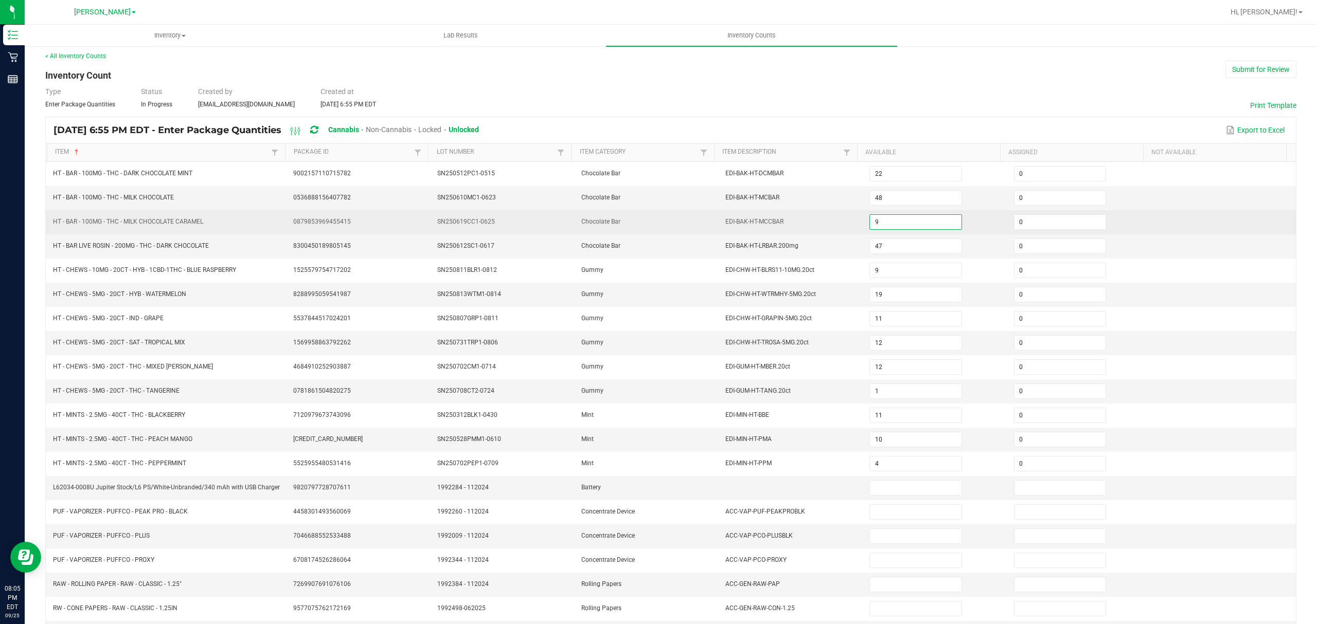
click at [902, 229] on input "9" at bounding box center [915, 222] width 91 height 14
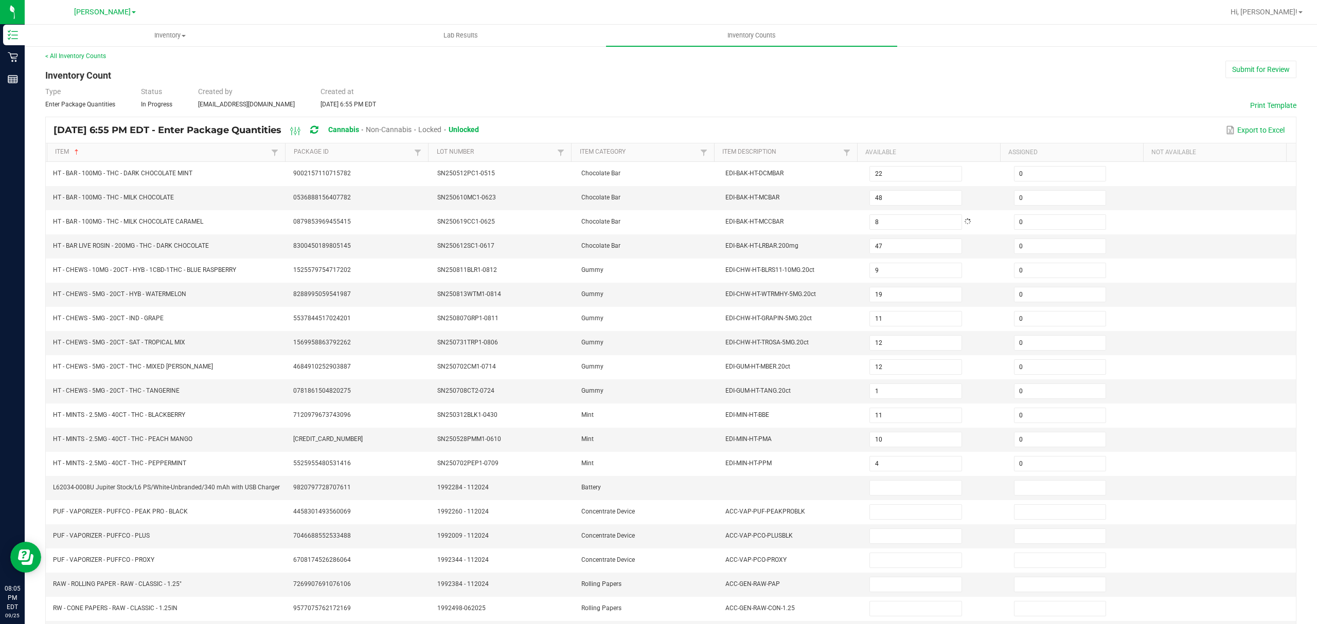
click at [894, 101] on div "Type Enter Package Quantities Status In Progress Created by [EMAIL_ADDRESS][DOM…" at bounding box center [670, 97] width 1251 height 23
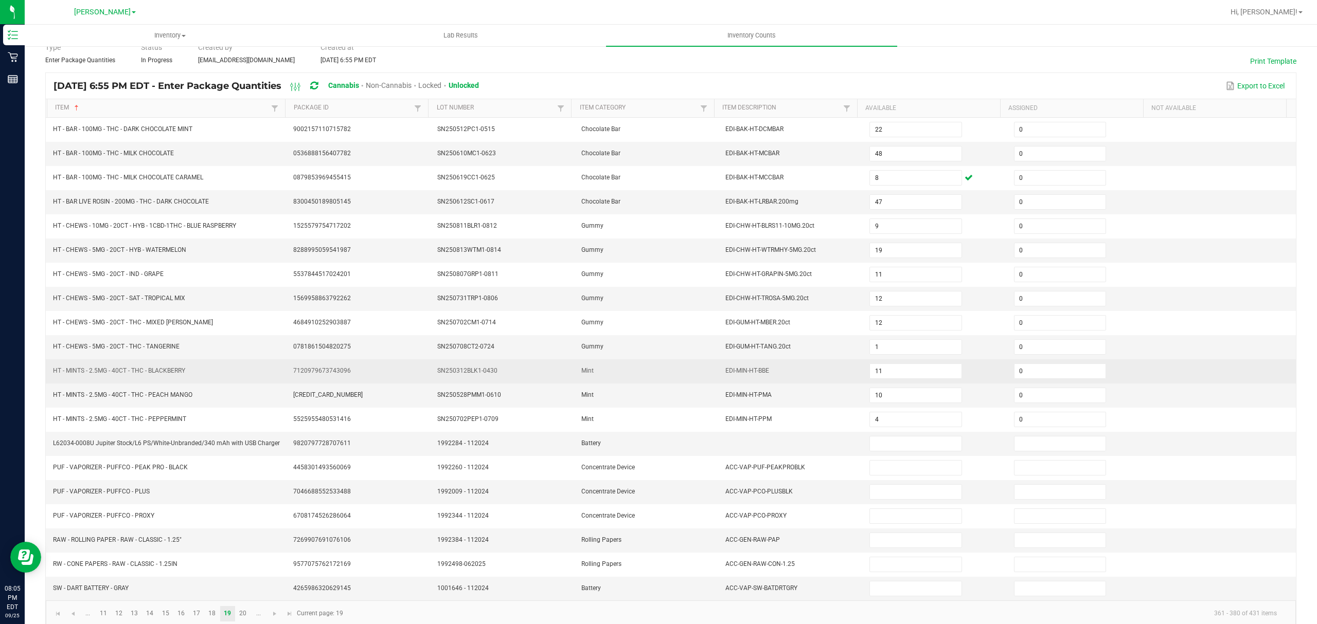
scroll to position [73, 0]
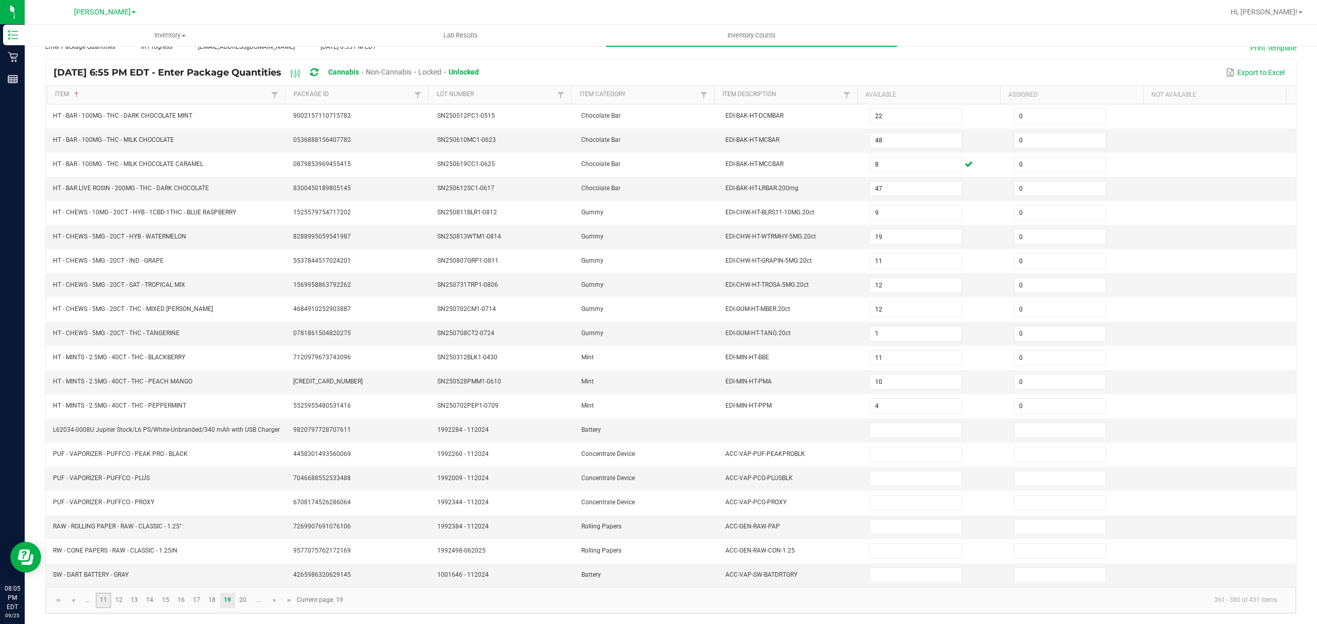
click at [106, 597] on link "11" at bounding box center [103, 600] width 15 height 15
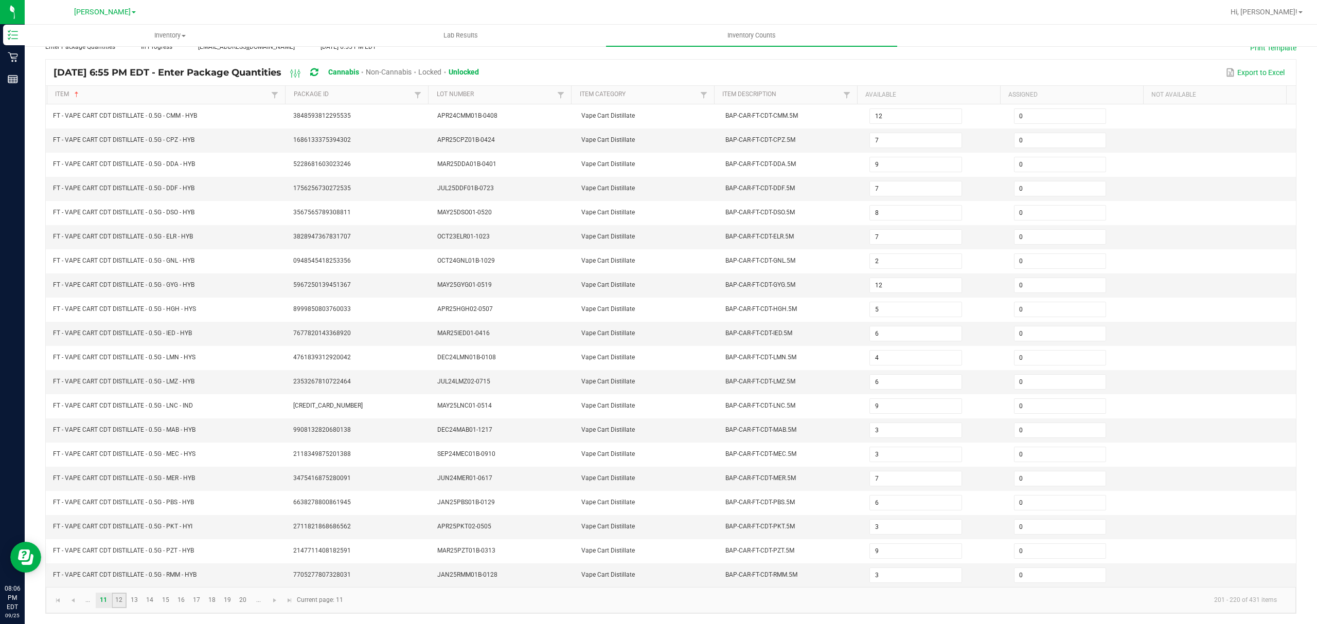
click at [122, 601] on link "12" at bounding box center [119, 600] width 15 height 15
click at [132, 603] on link "13" at bounding box center [134, 600] width 15 height 15
click at [151, 601] on link "14" at bounding box center [149, 600] width 15 height 15
click at [894, 431] on input at bounding box center [915, 430] width 91 height 14
click at [164, 602] on link "15" at bounding box center [165, 600] width 15 height 15
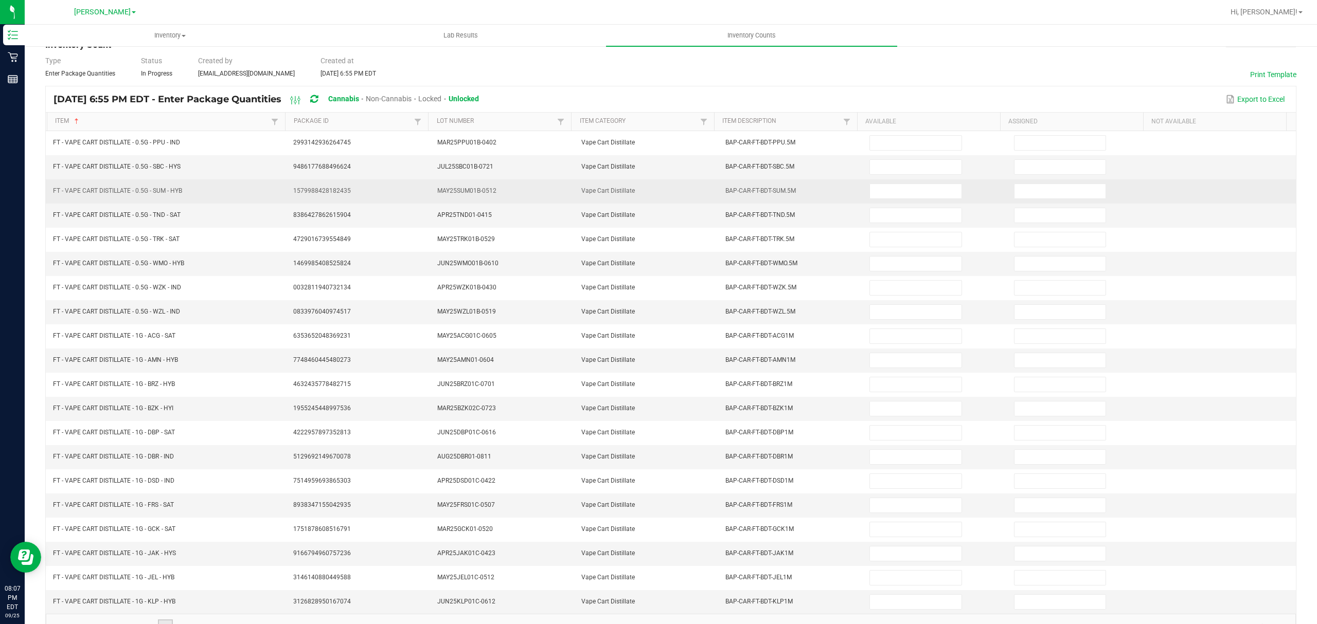
scroll to position [0, 0]
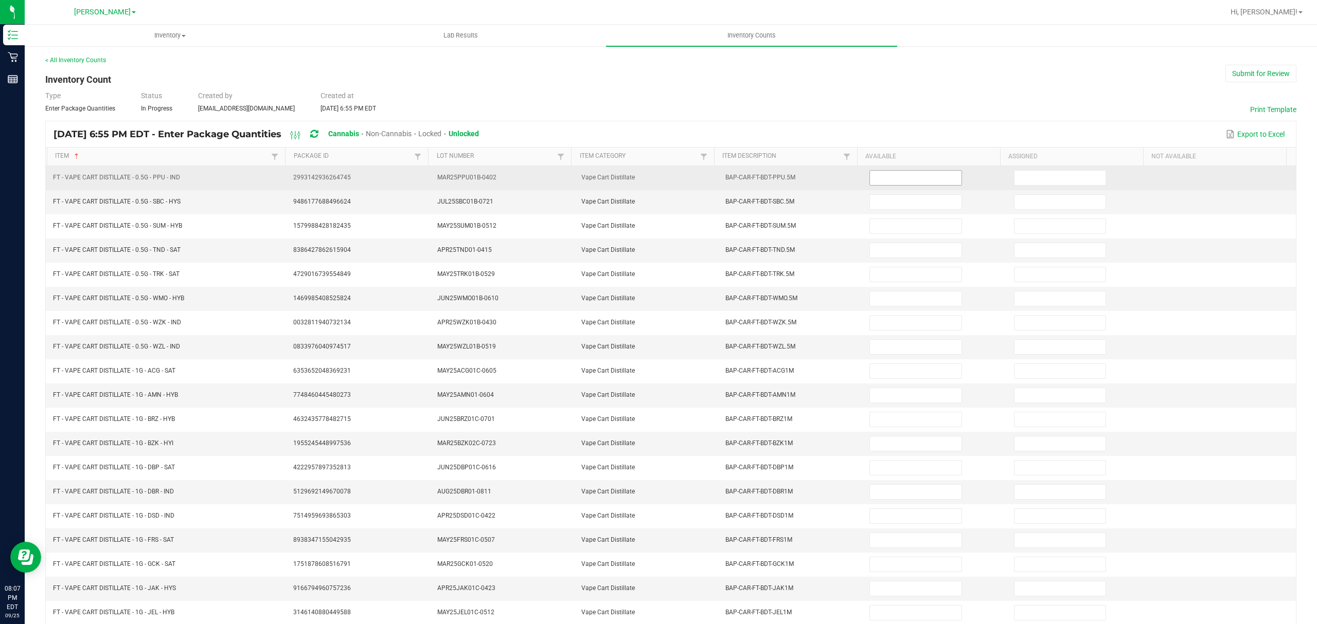
click at [870, 174] on input at bounding box center [915, 178] width 91 height 14
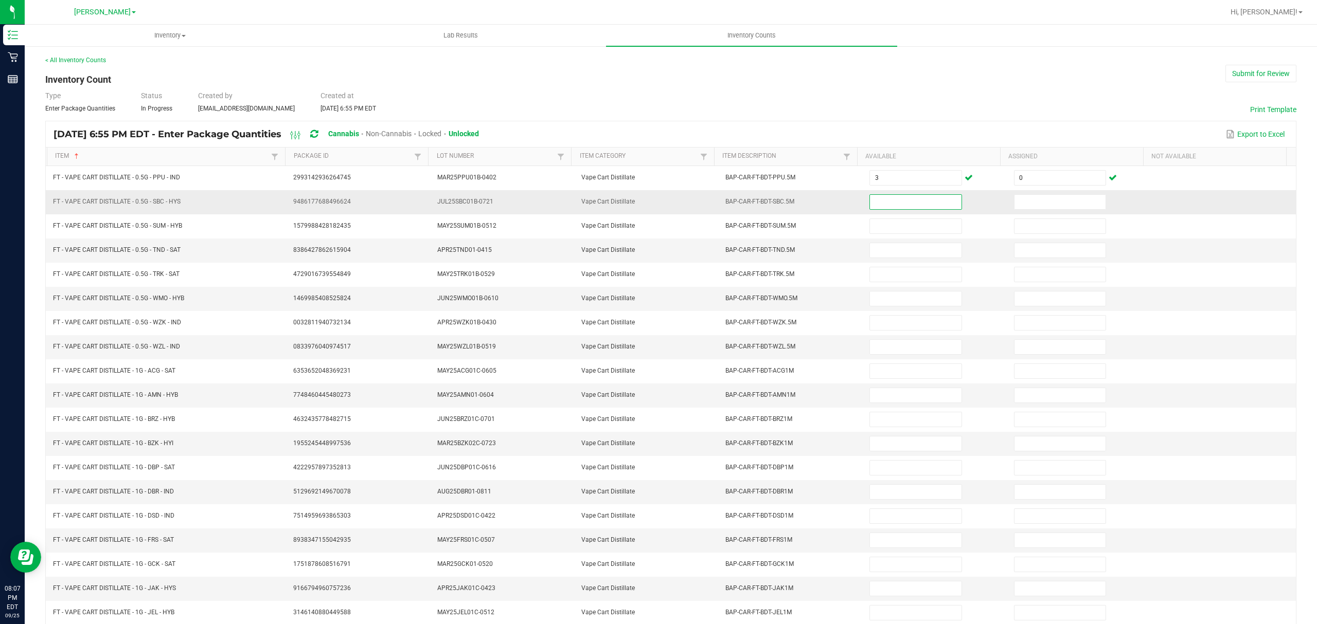
click at [925, 204] on input at bounding box center [915, 202] width 91 height 14
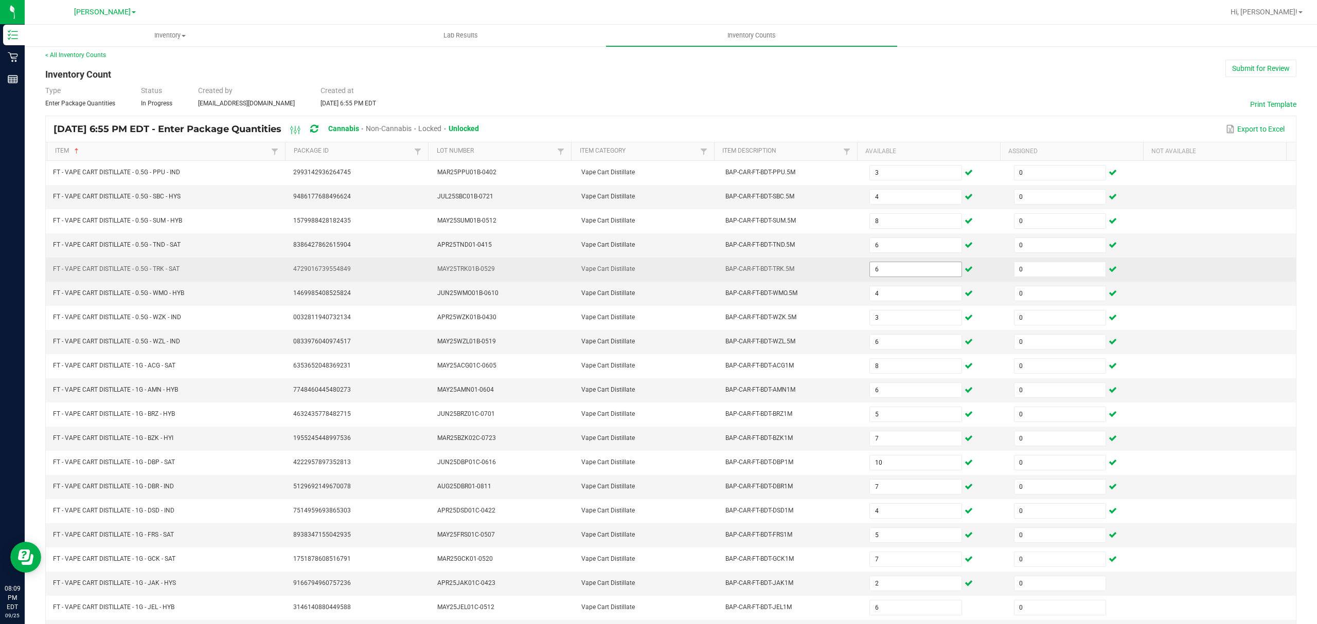
scroll to position [73, 0]
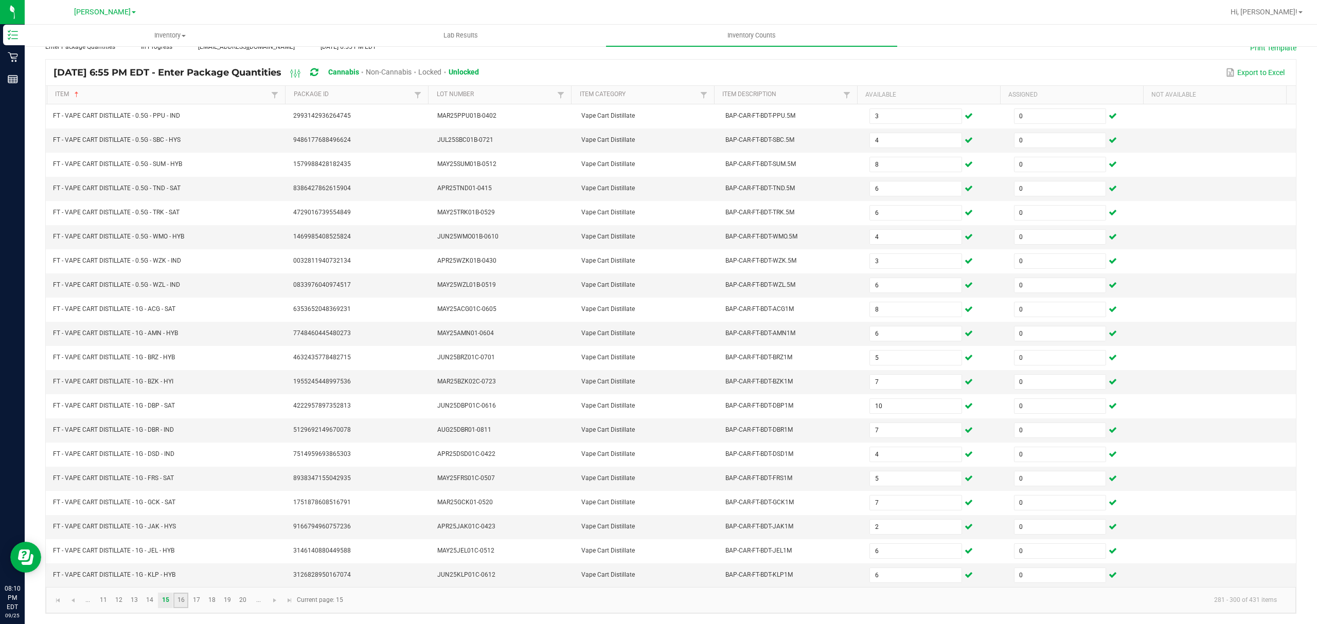
click at [179, 603] on link "16" at bounding box center [180, 600] width 15 height 15
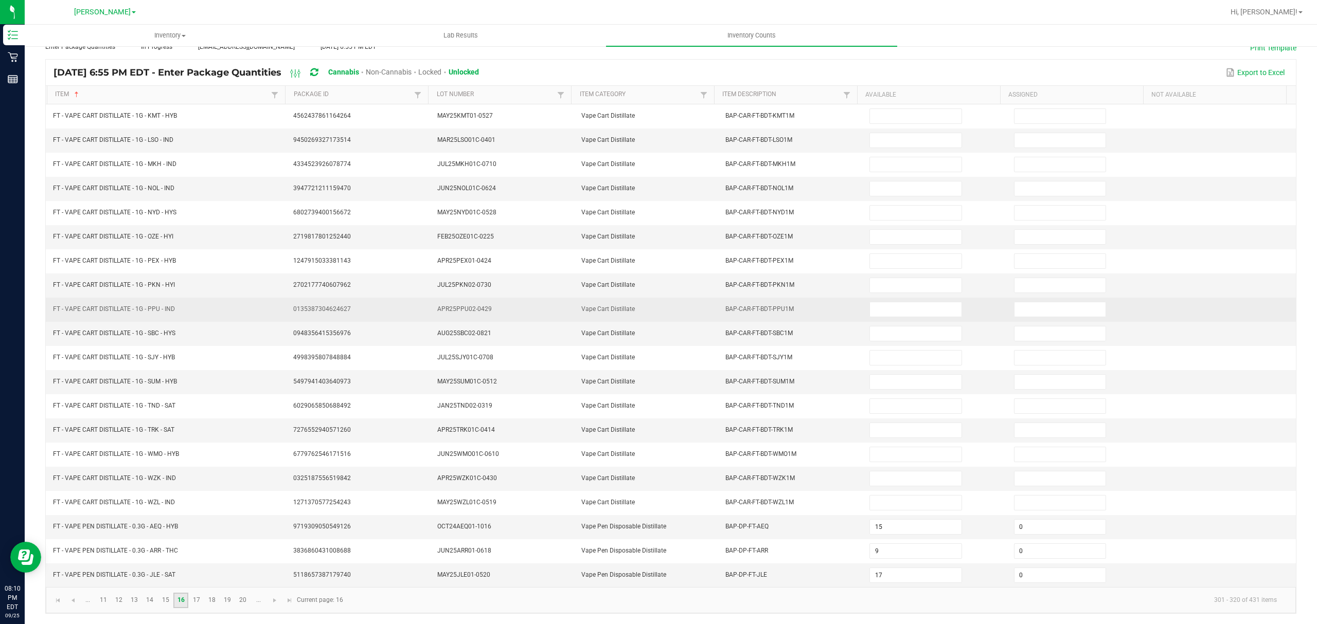
scroll to position [0, 0]
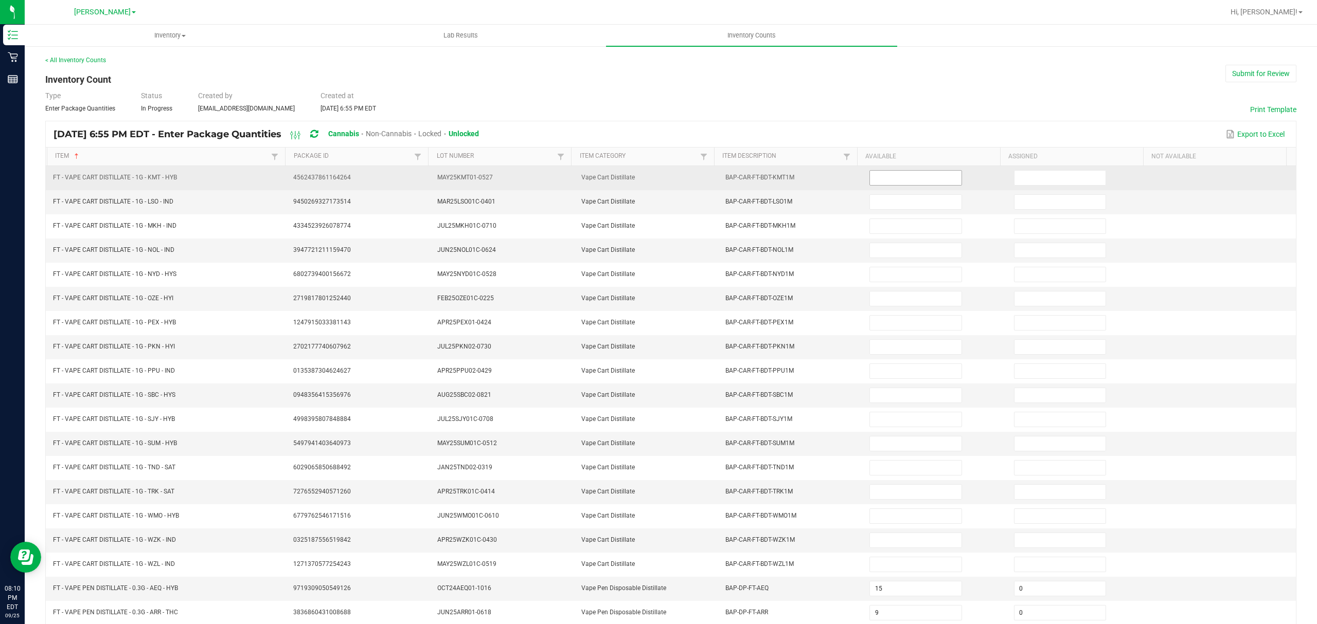
click at [877, 177] on input at bounding box center [915, 178] width 91 height 14
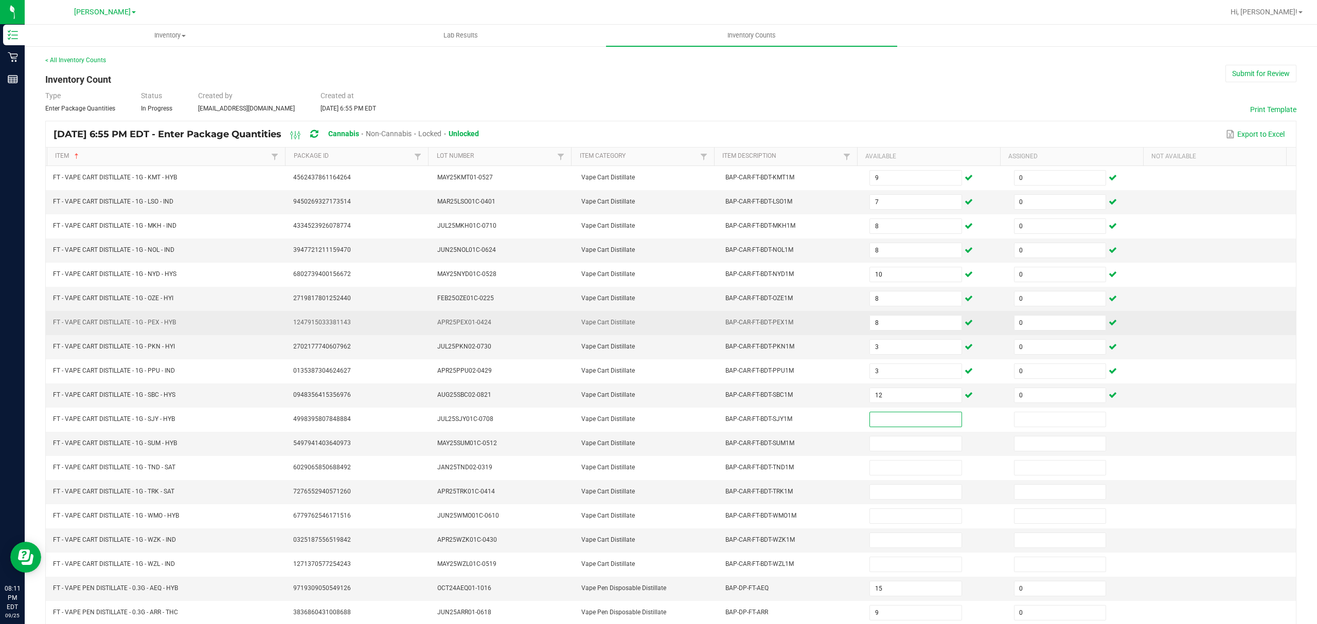
click at [1173, 329] on td at bounding box center [1224, 323] width 144 height 24
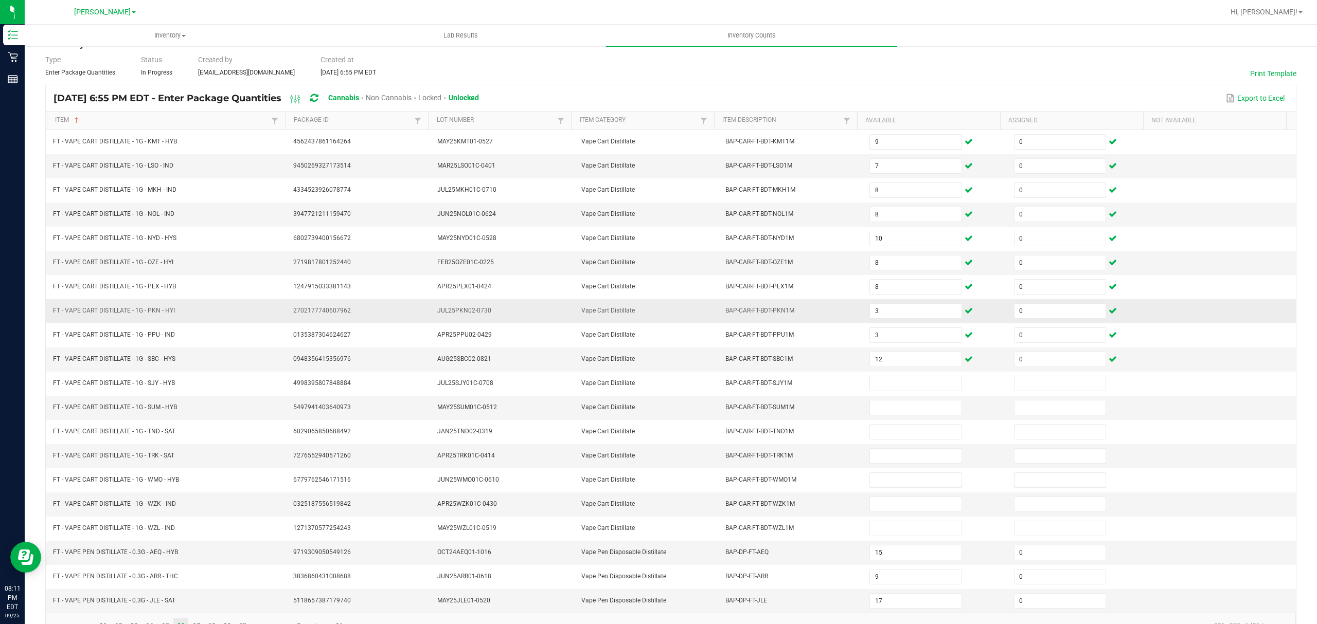
scroll to position [73, 0]
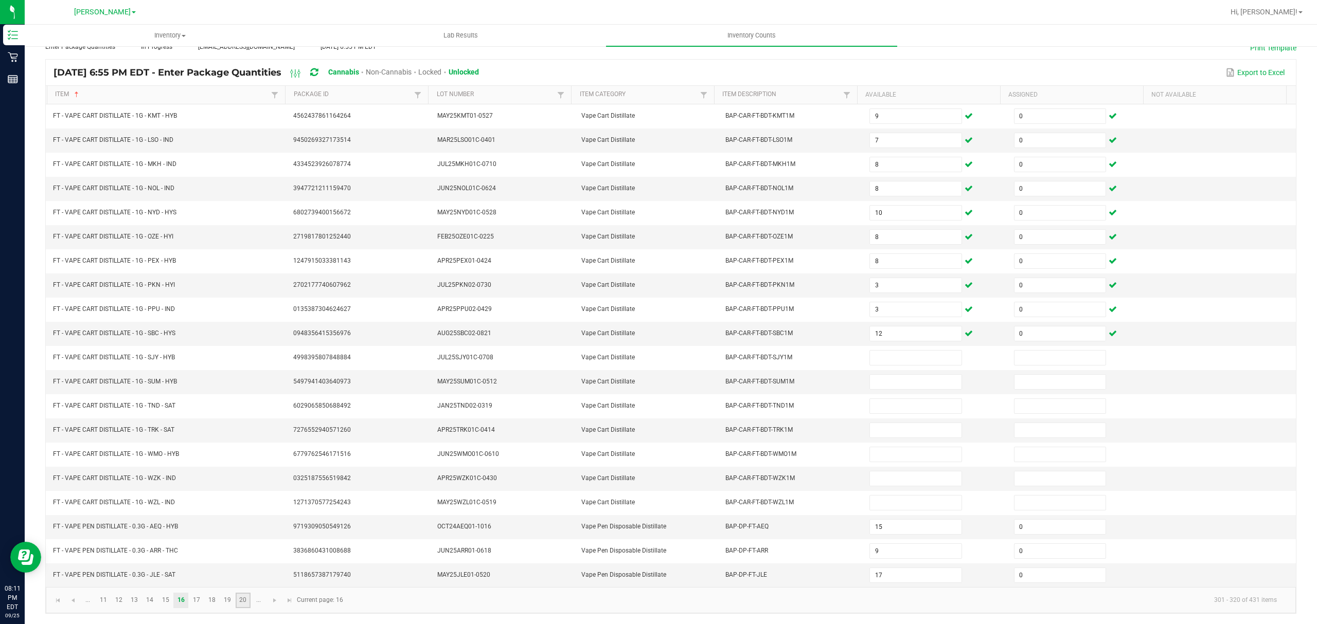
click at [250, 604] on link "20" at bounding box center [243, 600] width 15 height 15
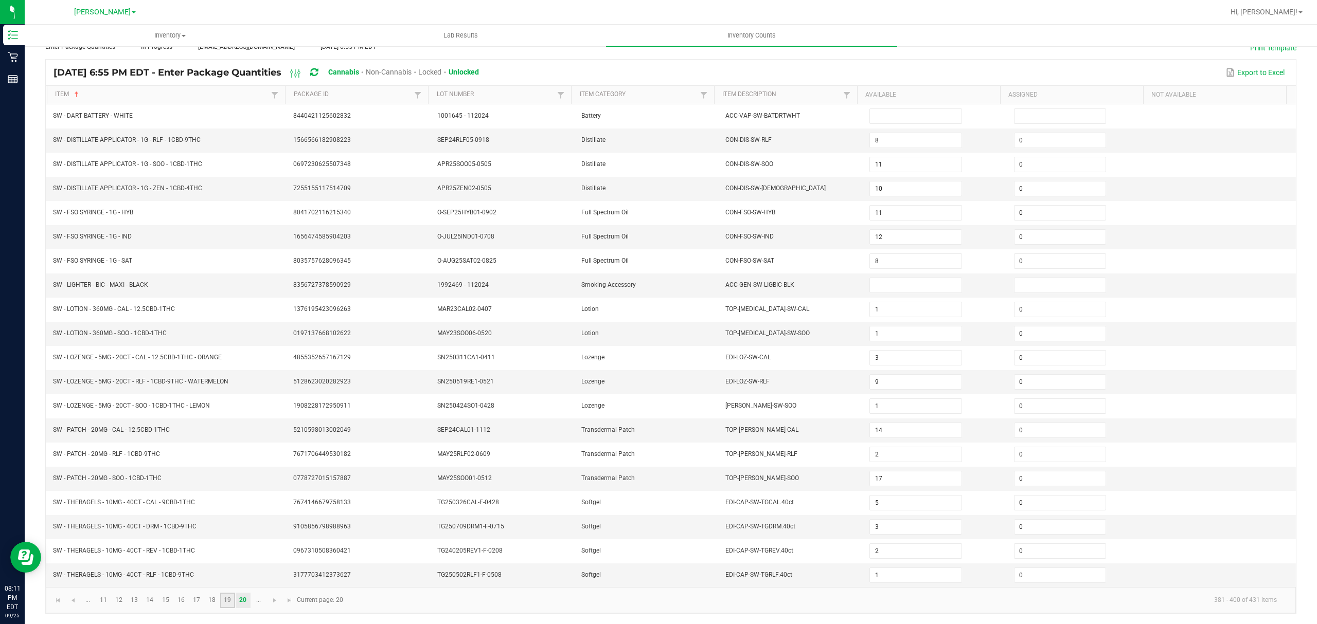
click at [231, 602] on link "19" at bounding box center [227, 600] width 15 height 15
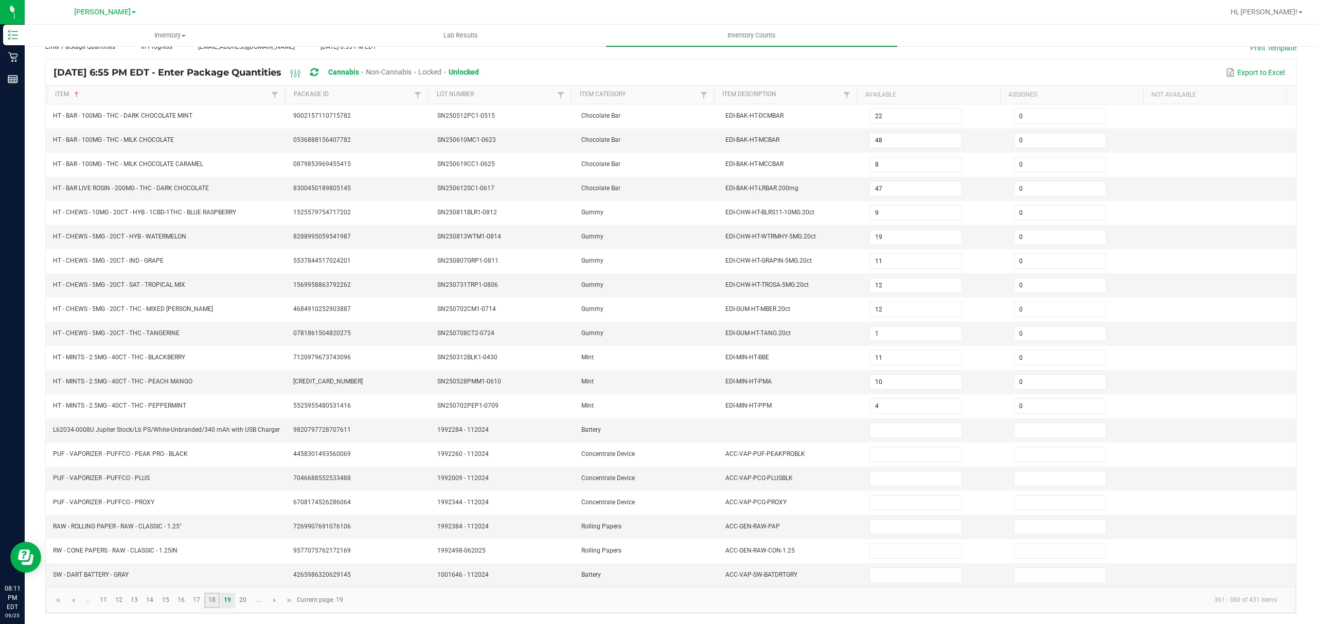
click at [210, 599] on link "18" at bounding box center [211, 600] width 15 height 15
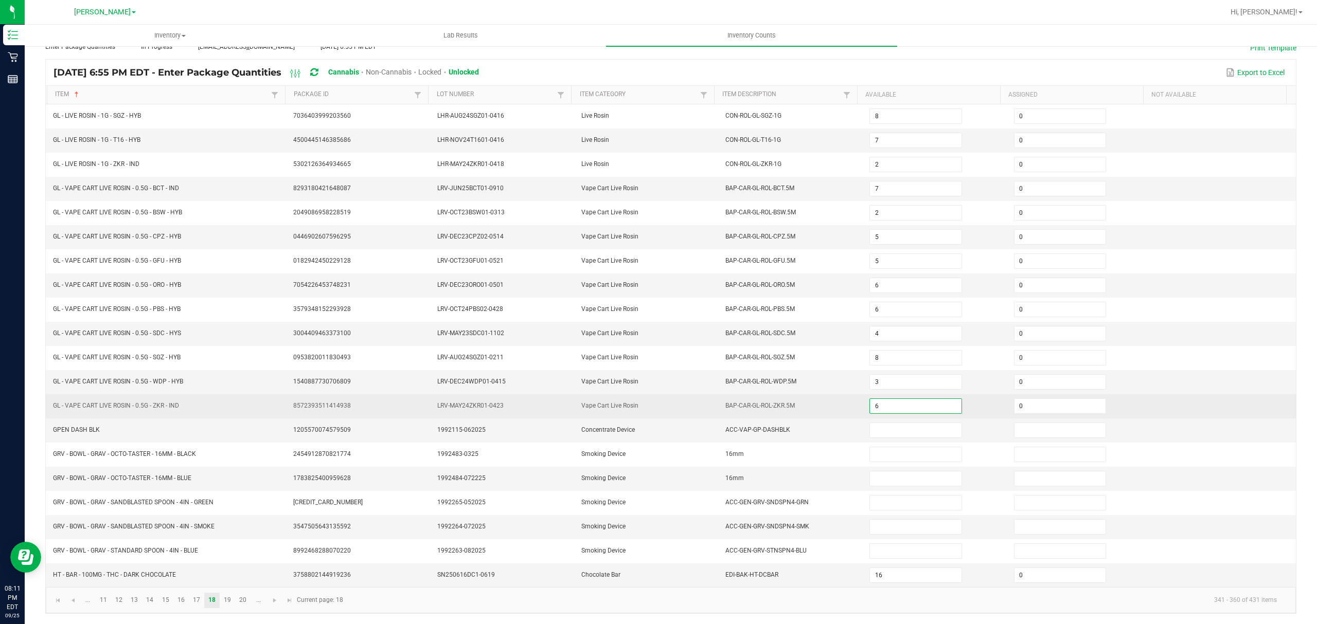
click at [889, 404] on input "6" at bounding box center [915, 406] width 91 height 14
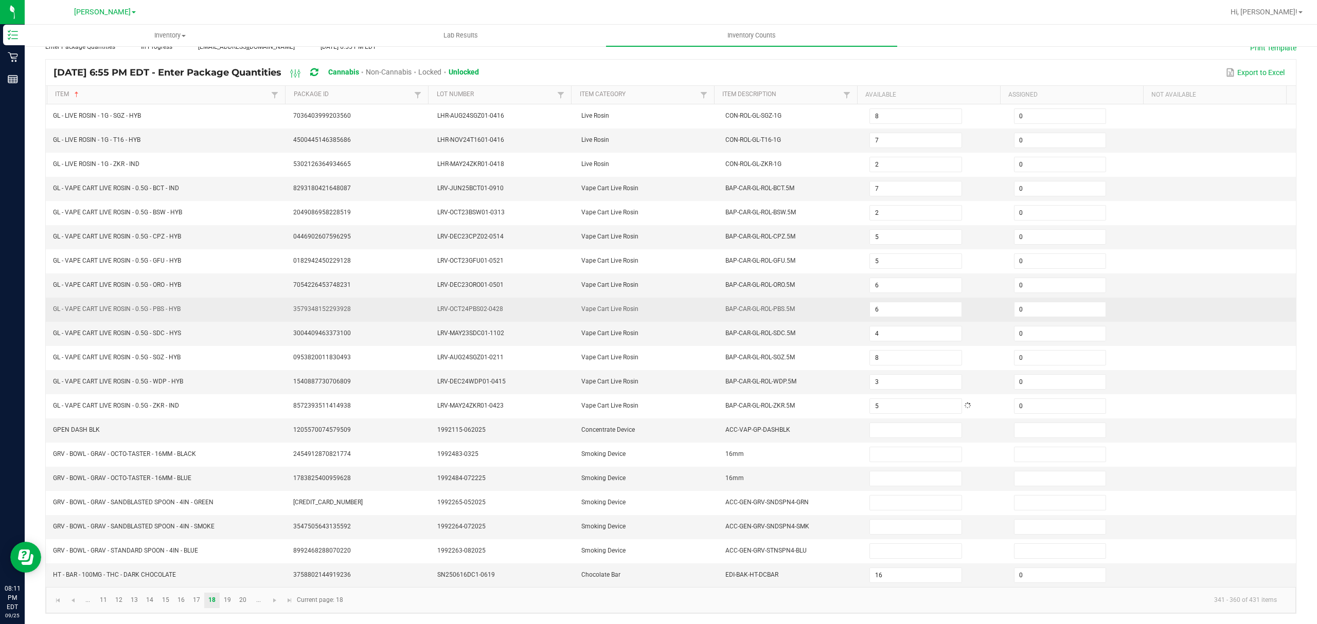
click at [1169, 299] on td at bounding box center [1224, 310] width 144 height 24
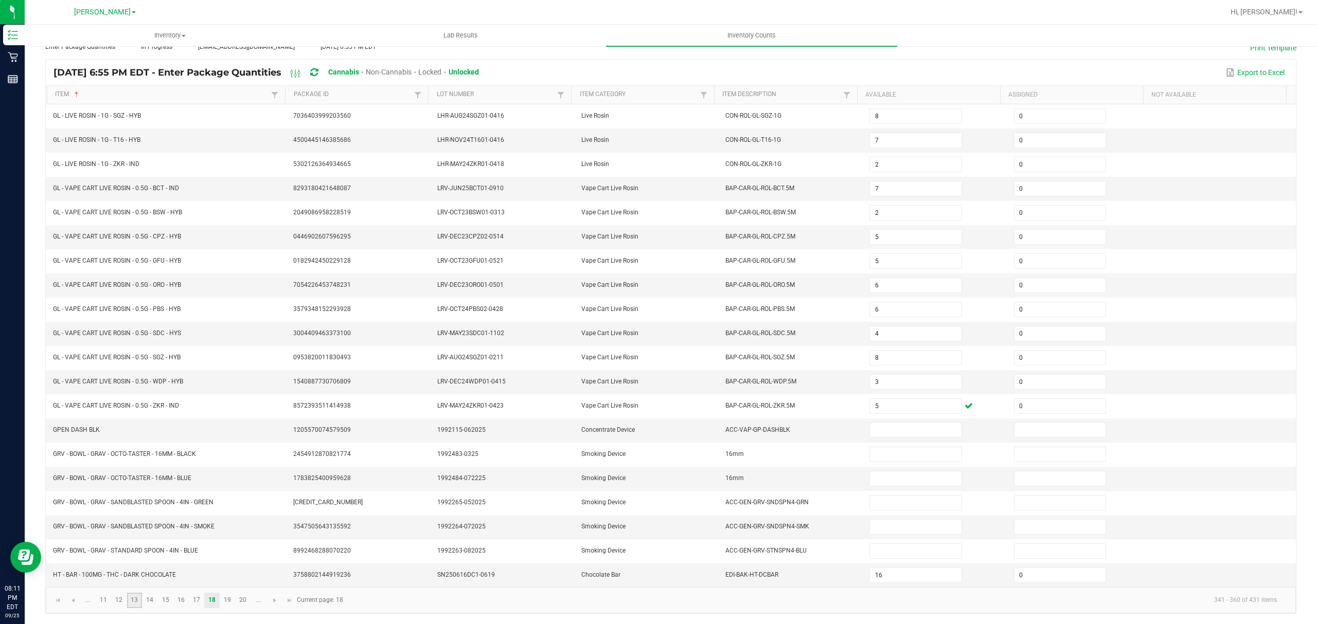
click at [127, 603] on link "13" at bounding box center [134, 600] width 15 height 15
click at [153, 603] on link "14" at bounding box center [149, 600] width 15 height 15
click at [169, 602] on link "15" at bounding box center [165, 600] width 15 height 15
click at [182, 603] on link "16" at bounding box center [180, 600] width 15 height 15
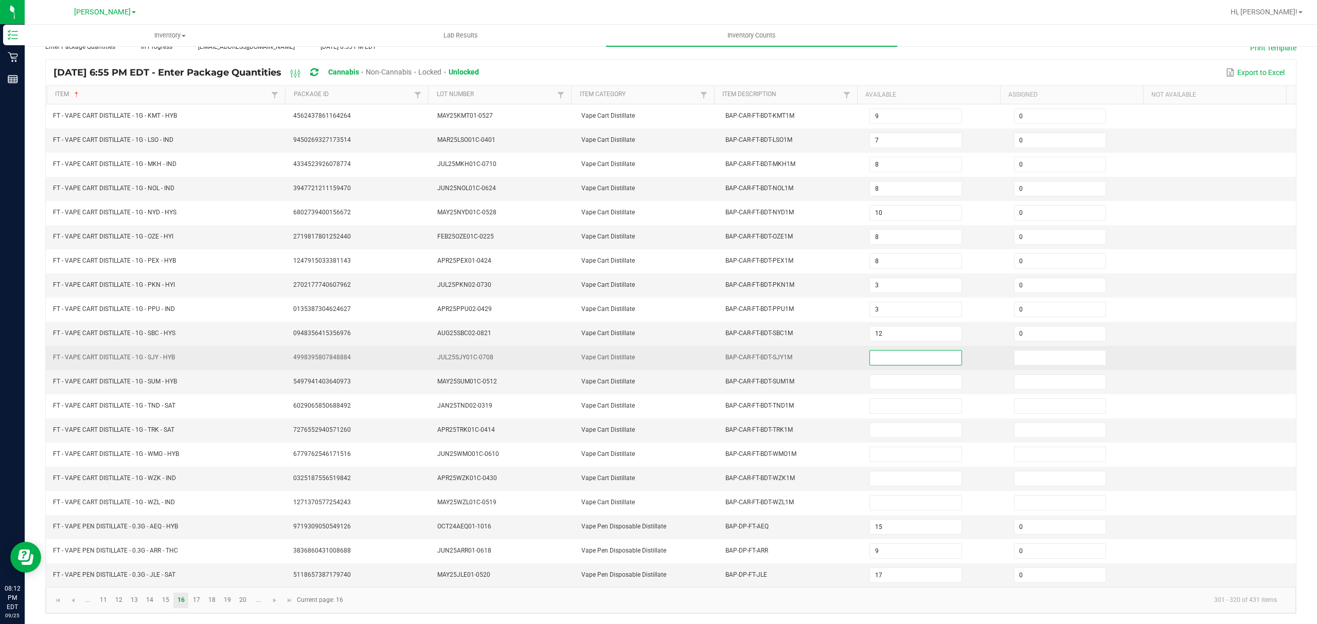
click at [889, 351] on input at bounding box center [915, 358] width 91 height 14
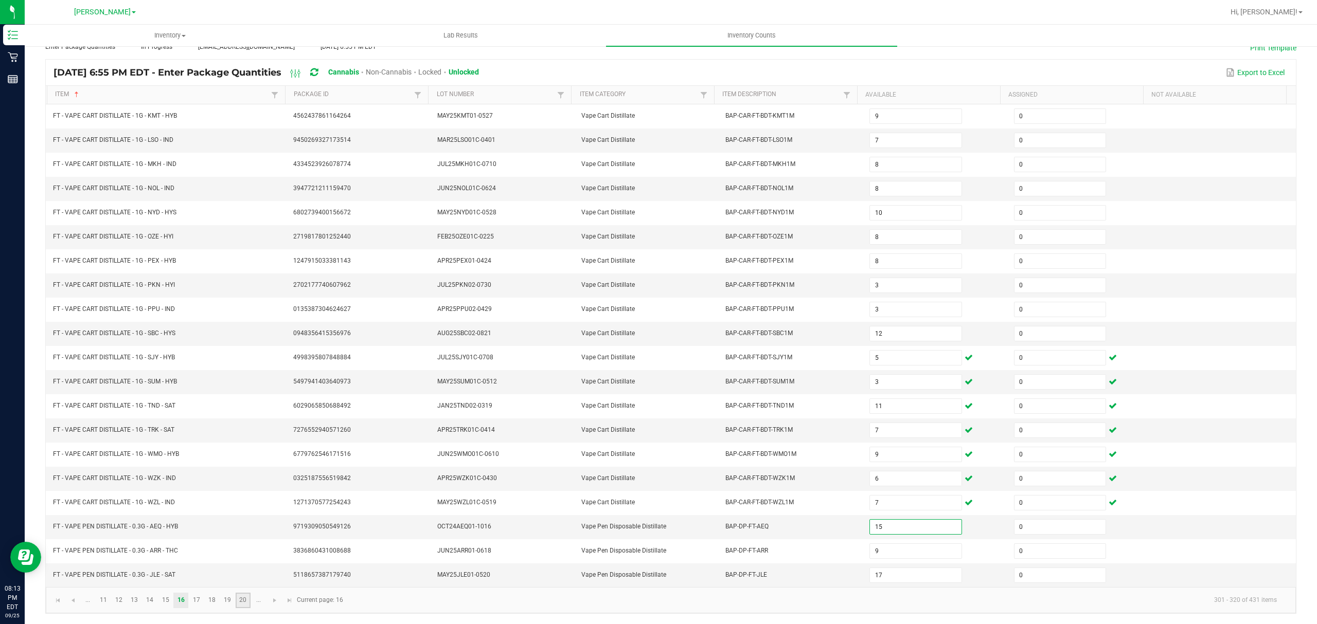
click at [243, 606] on link "20" at bounding box center [243, 600] width 15 height 15
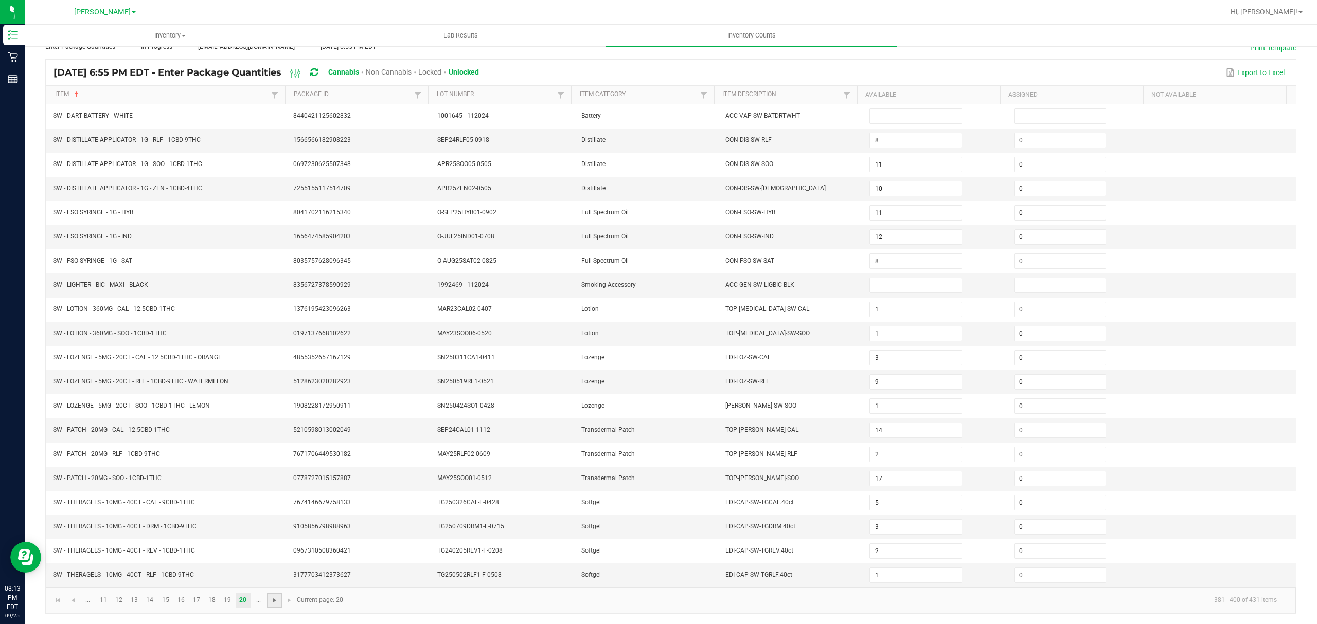
click at [275, 601] on span "Go to the next page" at bounding box center [275, 601] width 8 height 8
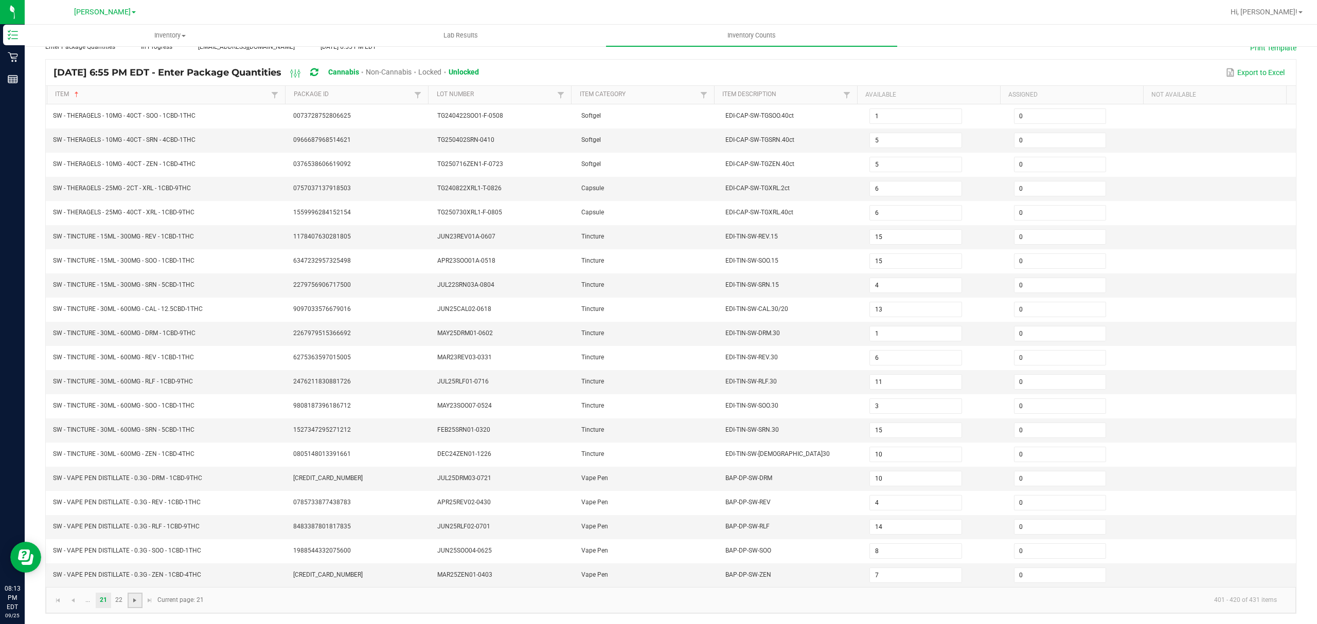
click at [131, 601] on span "Go to the next page" at bounding box center [135, 601] width 8 height 8
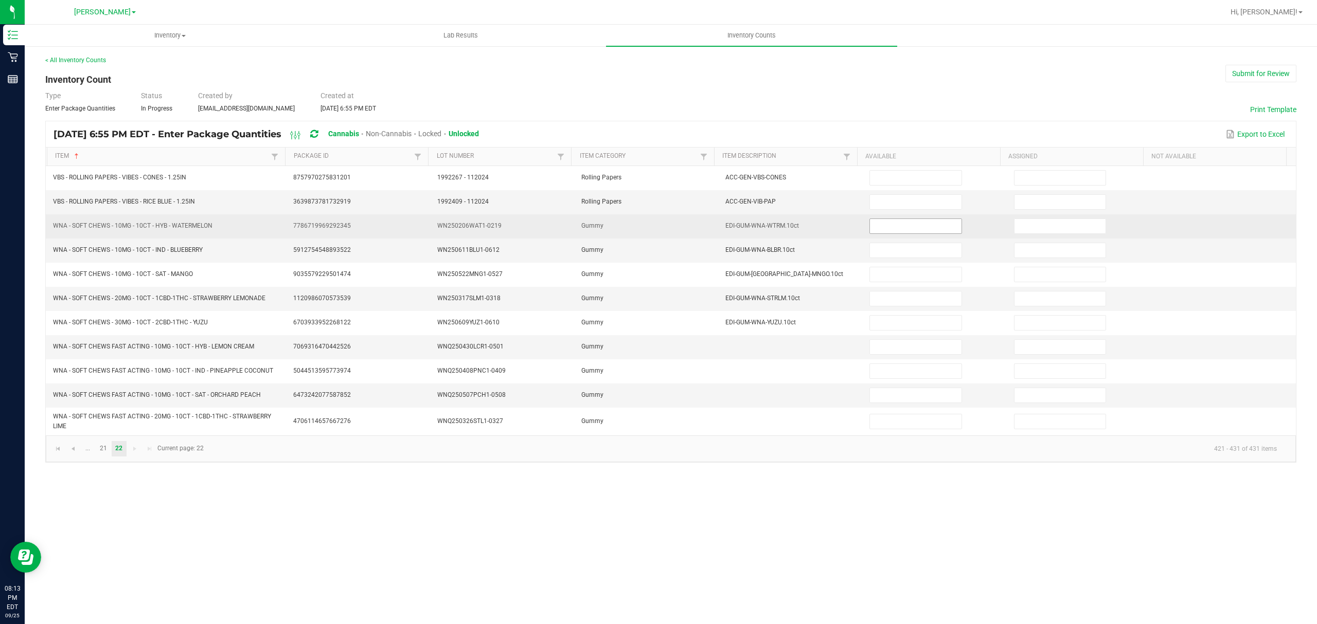
click at [894, 231] on input at bounding box center [915, 226] width 91 height 14
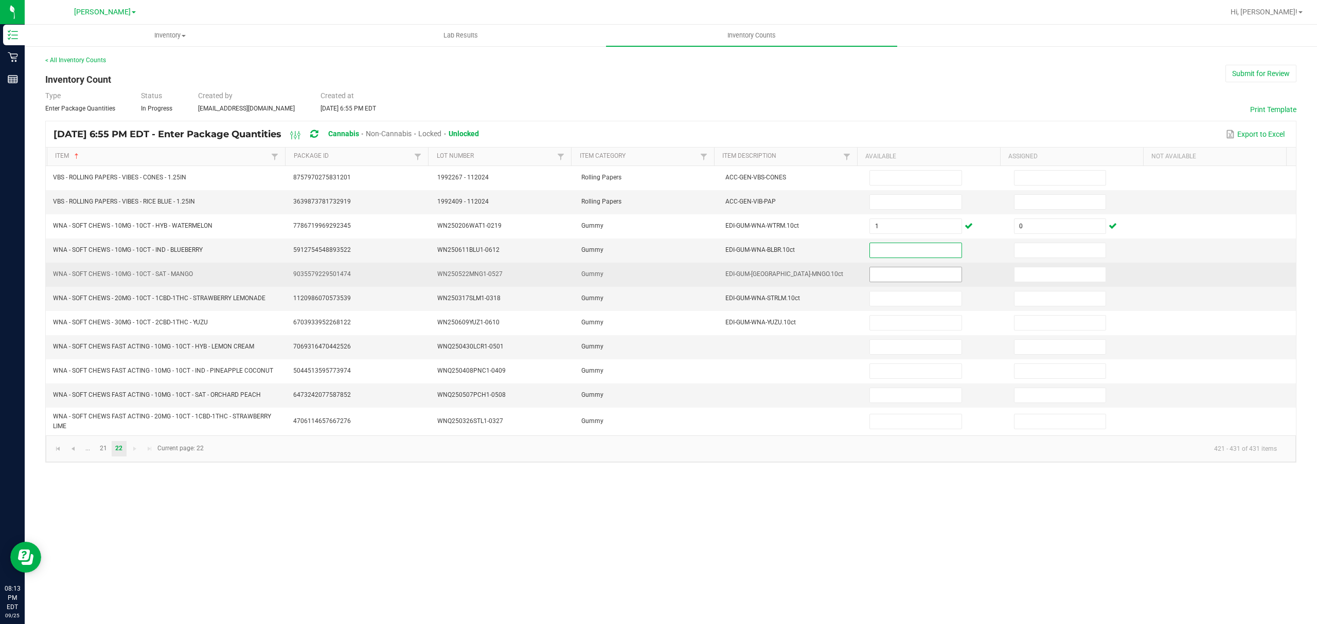
click at [886, 274] on input at bounding box center [915, 274] width 91 height 14
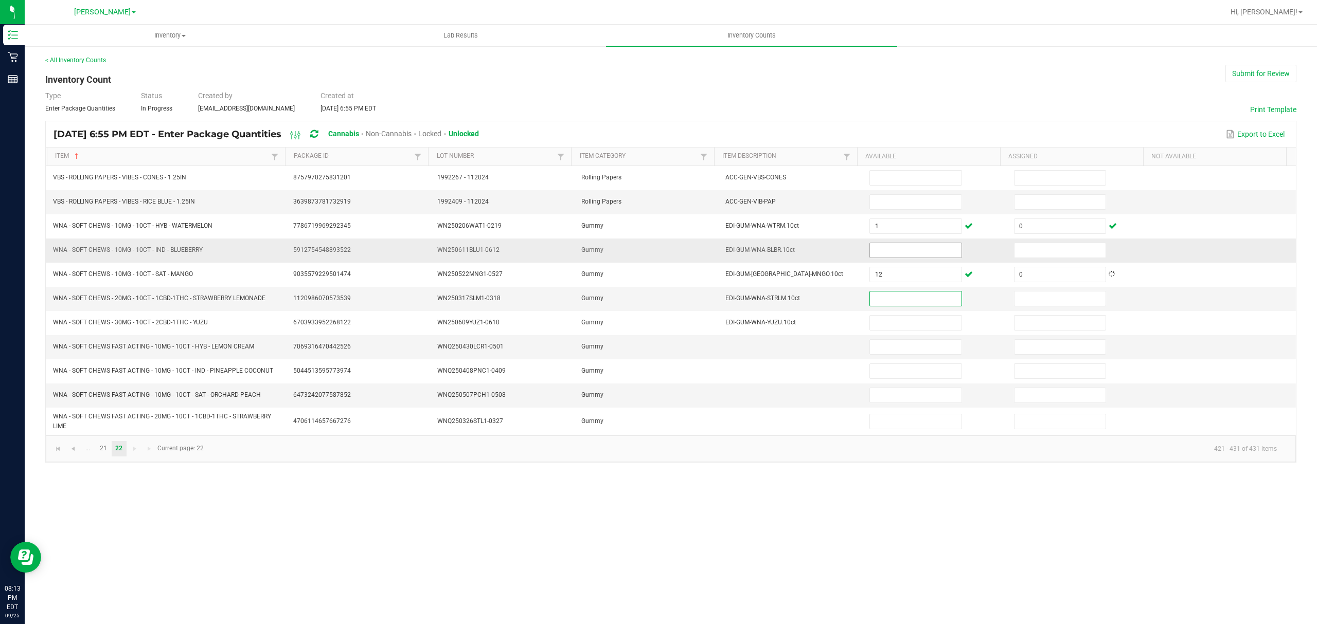
click at [881, 254] on input at bounding box center [915, 250] width 91 height 14
click at [898, 305] on input at bounding box center [915, 299] width 91 height 14
click at [872, 253] on input at bounding box center [915, 250] width 91 height 14
click at [103, 457] on link "21" at bounding box center [103, 448] width 15 height 15
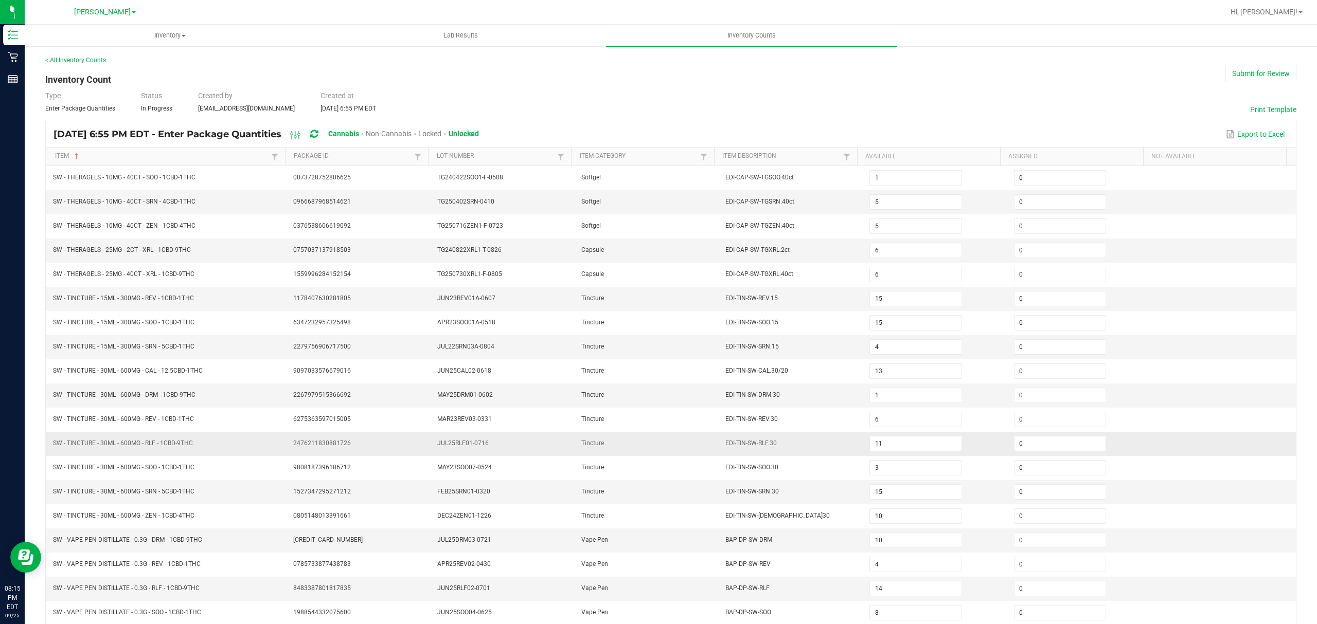
scroll to position [73, 0]
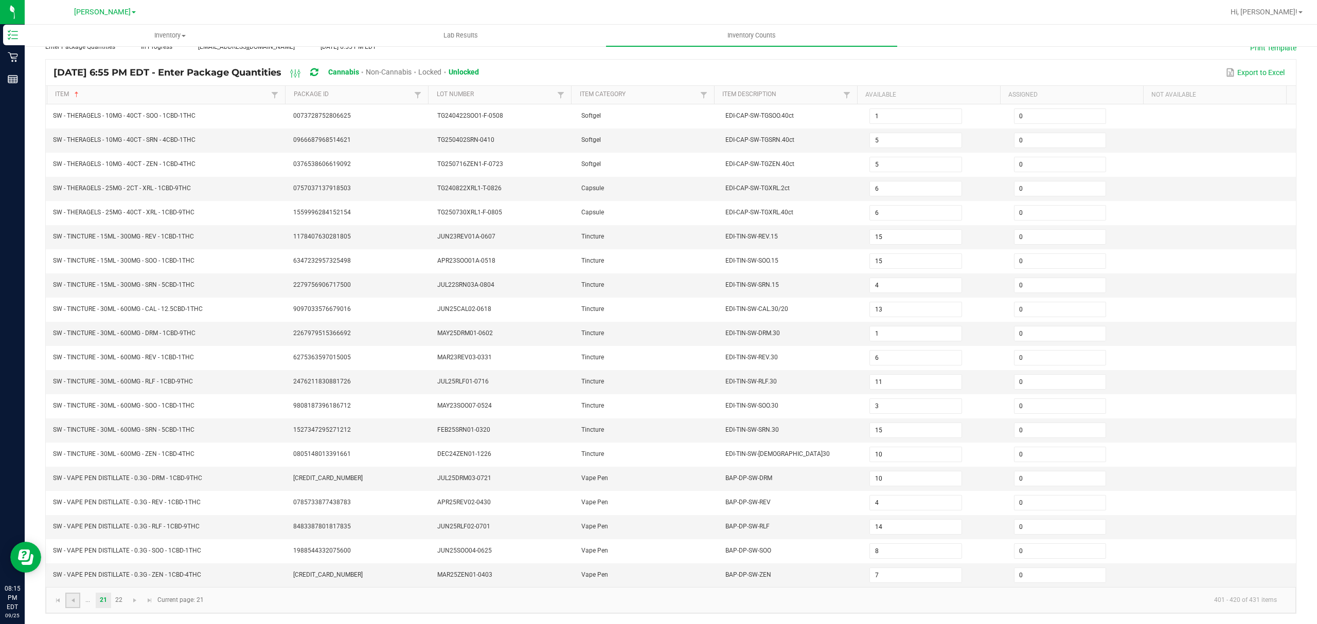
click at [67, 598] on link at bounding box center [72, 600] width 15 height 15
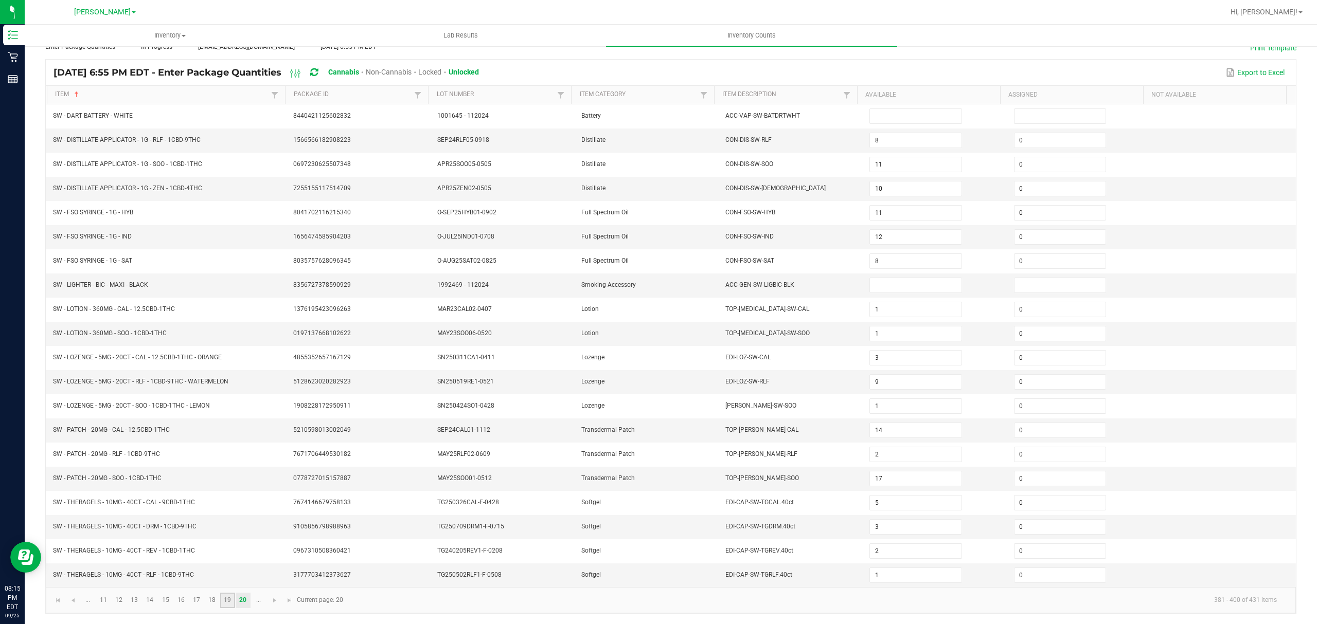
click at [224, 599] on link "19" at bounding box center [227, 600] width 15 height 15
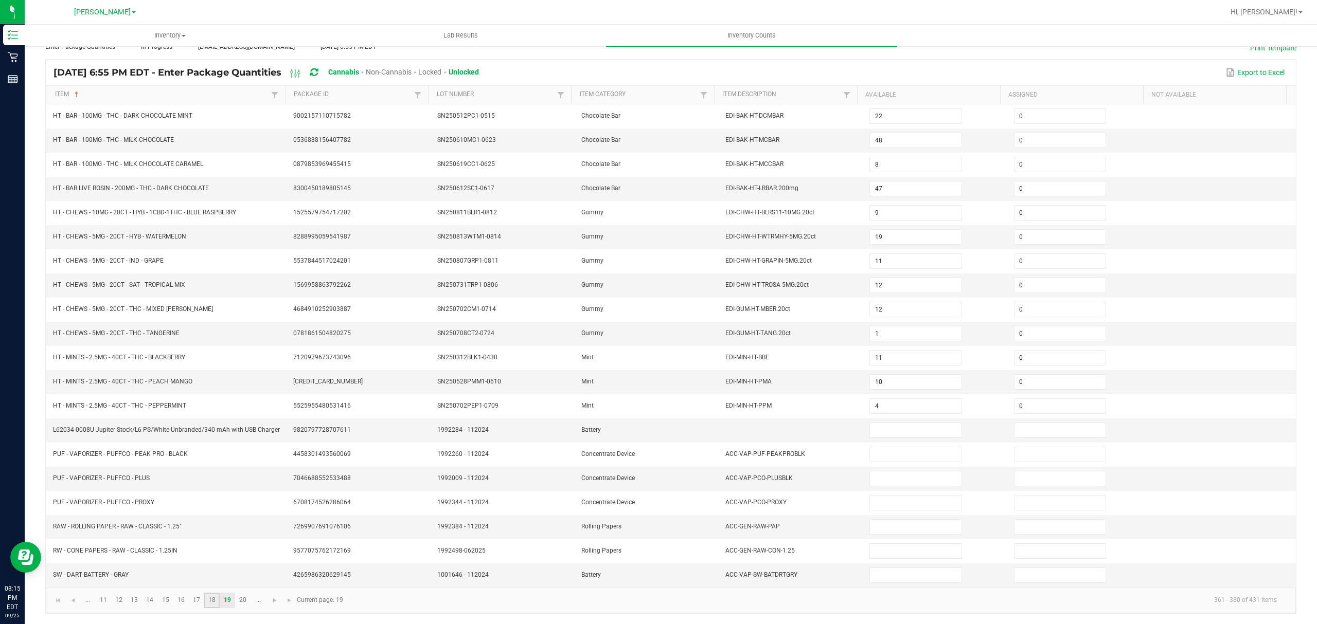
click at [214, 600] on link "18" at bounding box center [211, 600] width 15 height 15
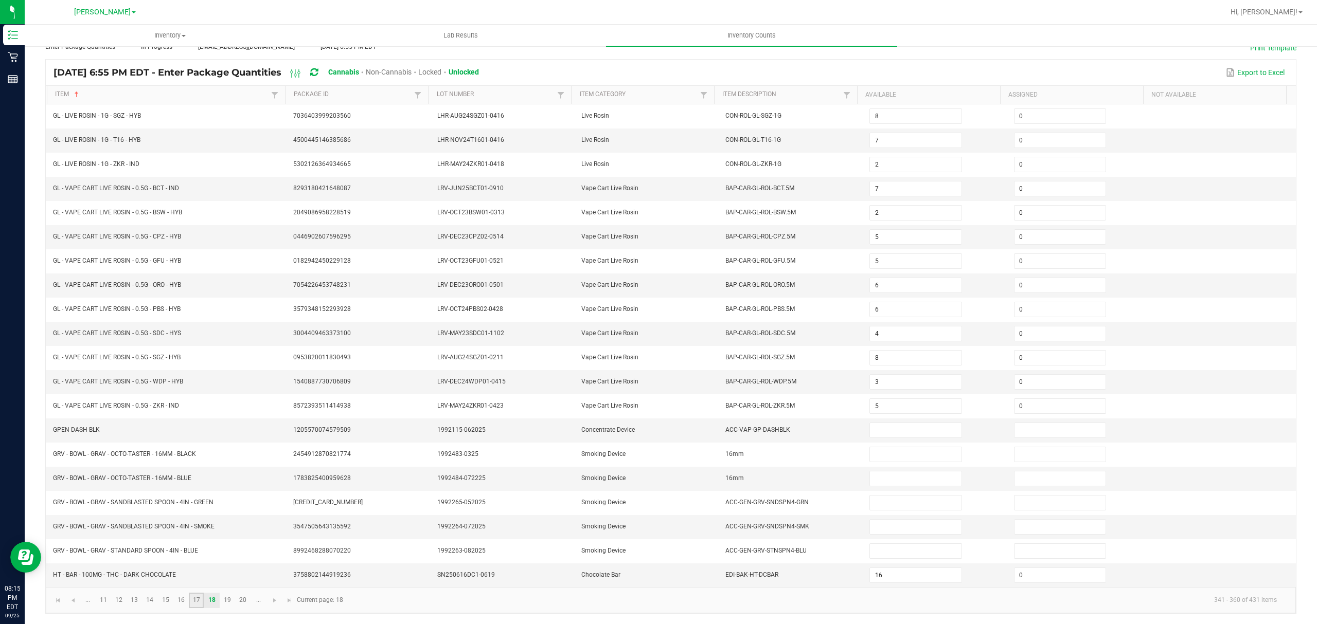
click at [198, 596] on link "17" at bounding box center [196, 600] width 15 height 15
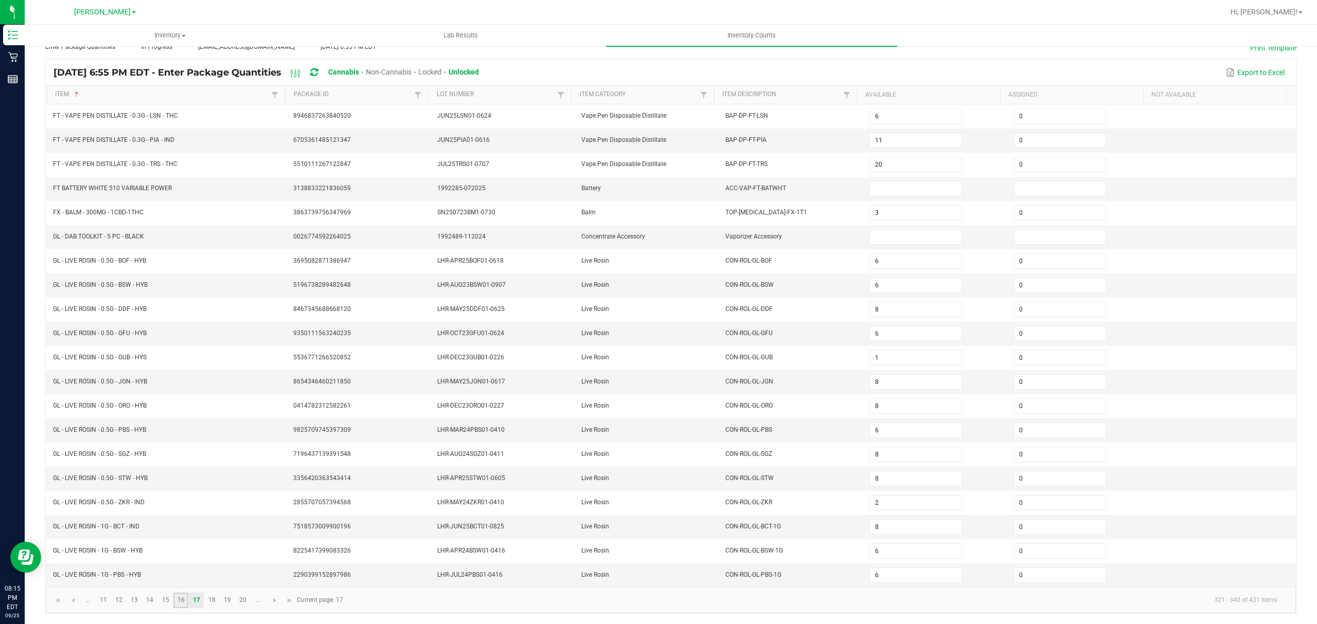
click at [181, 596] on link "16" at bounding box center [180, 600] width 15 height 15
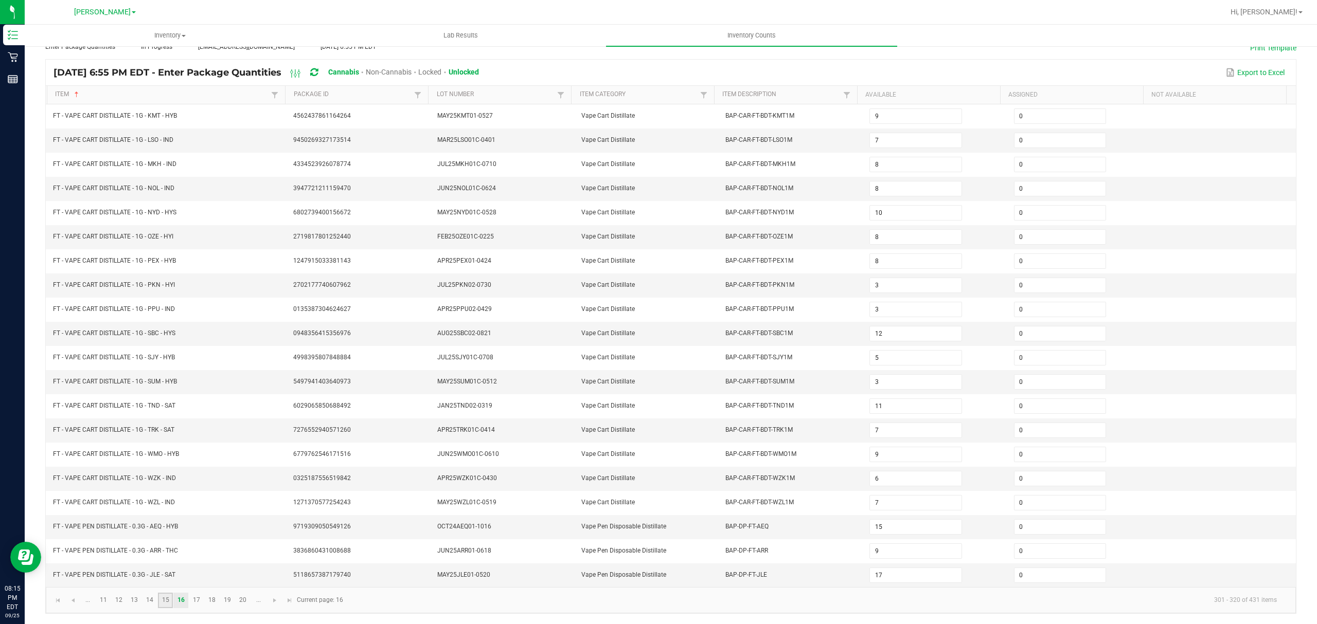
click at [162, 601] on link "15" at bounding box center [165, 600] width 15 height 15
click at [149, 599] on link "14" at bounding box center [149, 600] width 15 height 15
click at [132, 603] on link "13" at bounding box center [134, 600] width 15 height 15
click at [116, 605] on link "12" at bounding box center [119, 600] width 15 height 15
click at [105, 600] on link "11" at bounding box center [103, 600] width 15 height 15
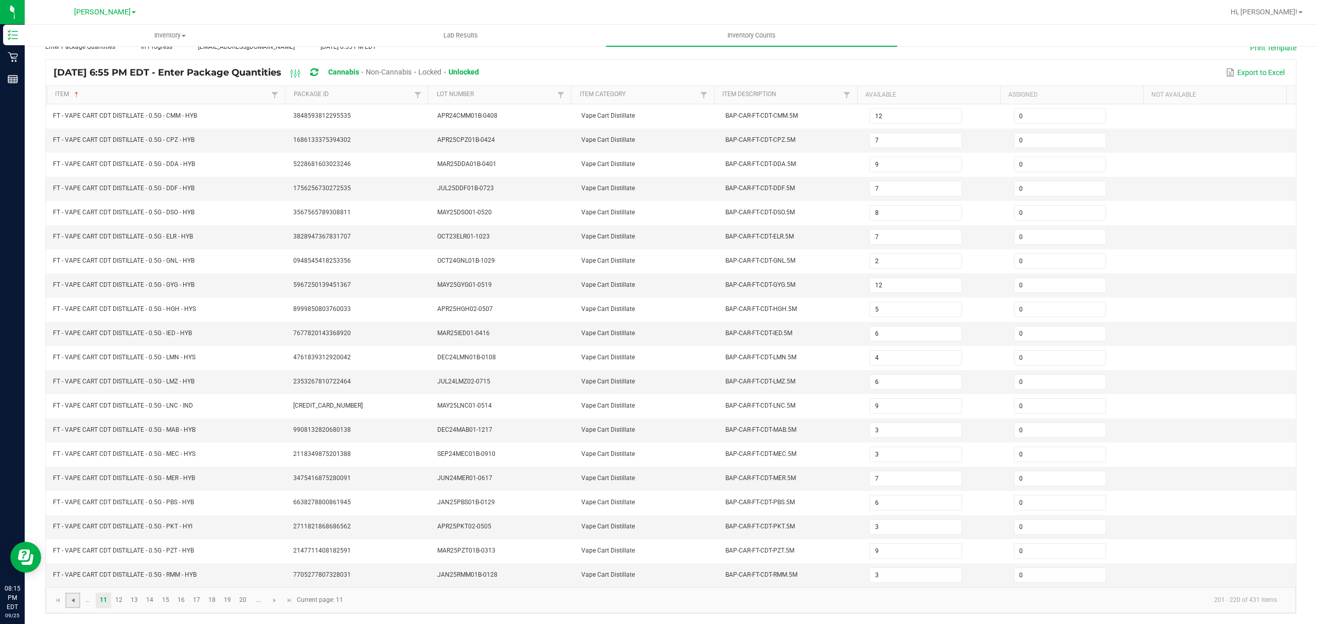
click at [71, 600] on span "Go to the previous page" at bounding box center [73, 601] width 8 height 8
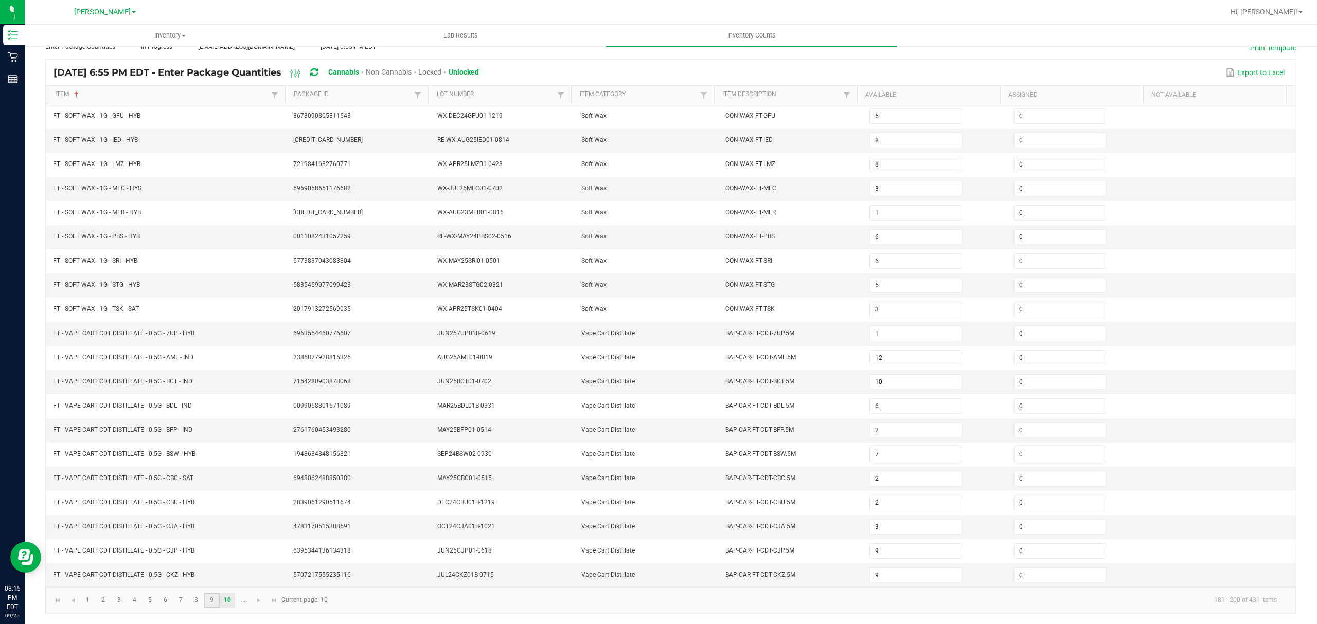
click at [210, 601] on link "9" at bounding box center [211, 600] width 15 height 15
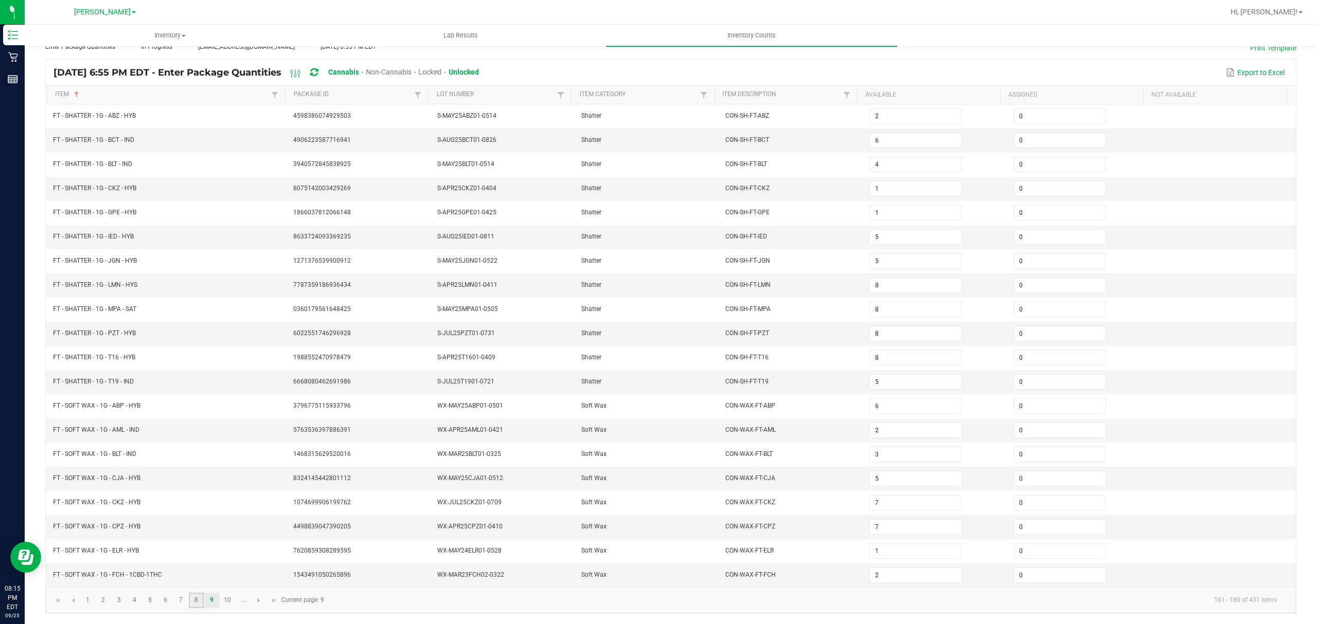
click at [196, 600] on link "8" at bounding box center [196, 600] width 15 height 15
click at [182, 599] on link "7" at bounding box center [180, 600] width 15 height 15
click at [167, 599] on link "6" at bounding box center [165, 600] width 15 height 15
click at [183, 601] on link "7" at bounding box center [180, 600] width 15 height 15
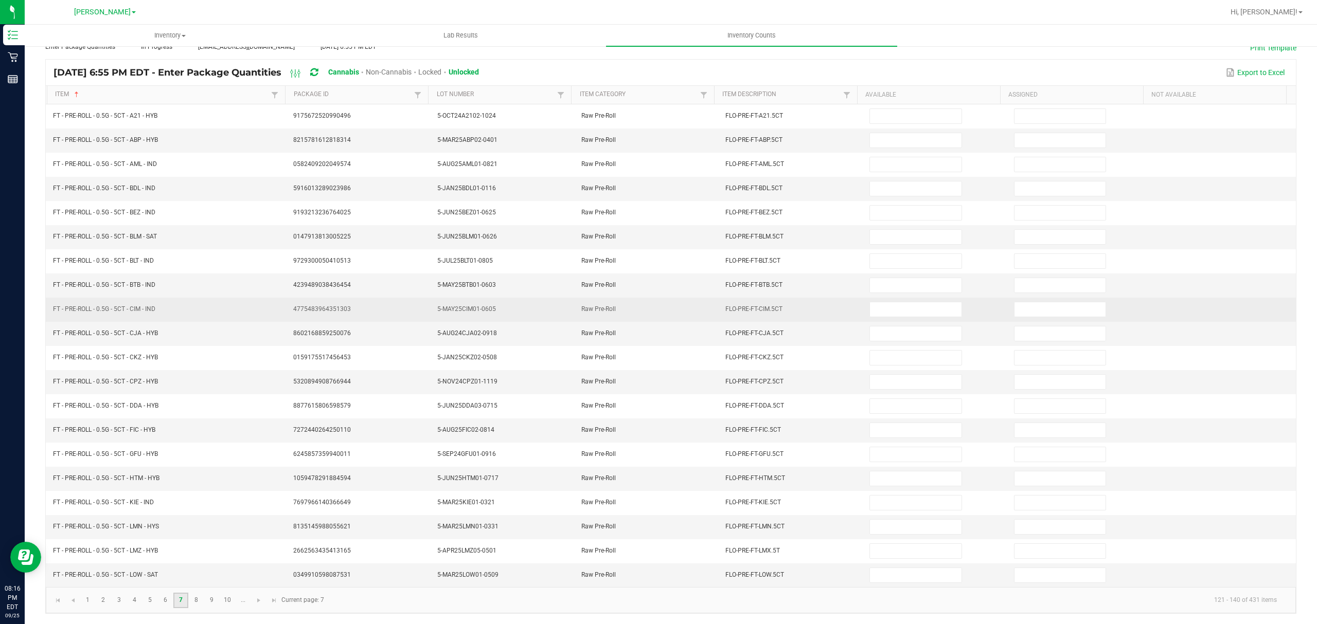
scroll to position [0, 0]
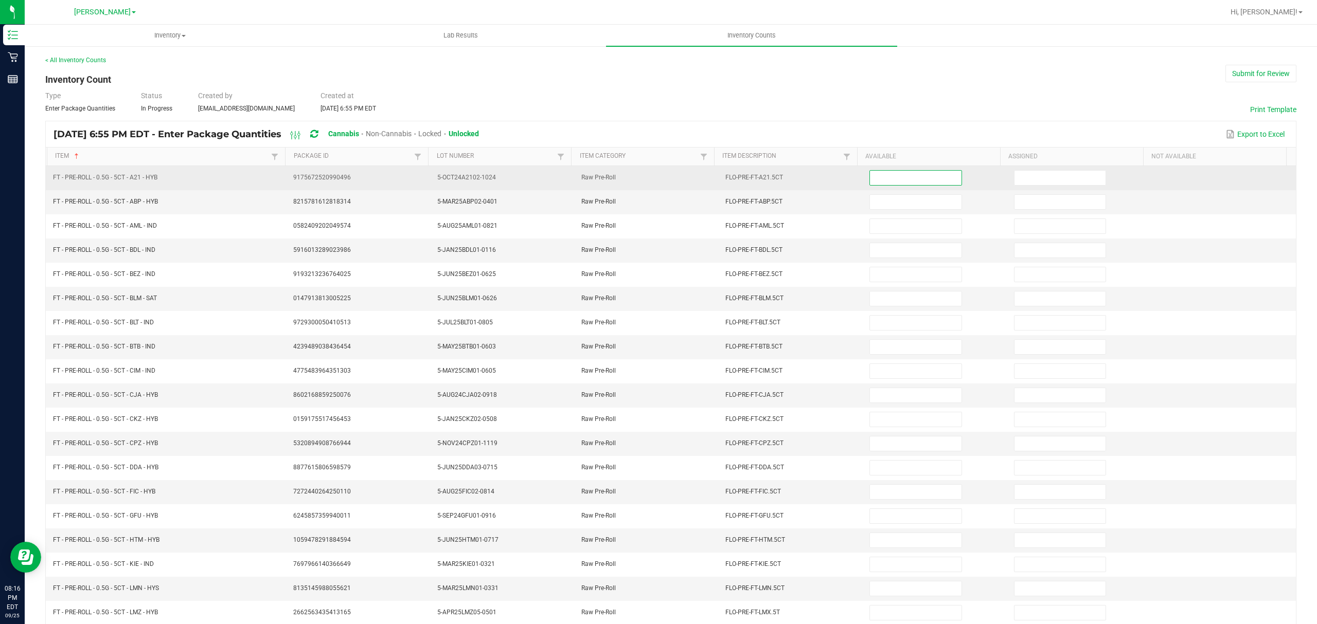
click at [932, 175] on input at bounding box center [915, 178] width 91 height 14
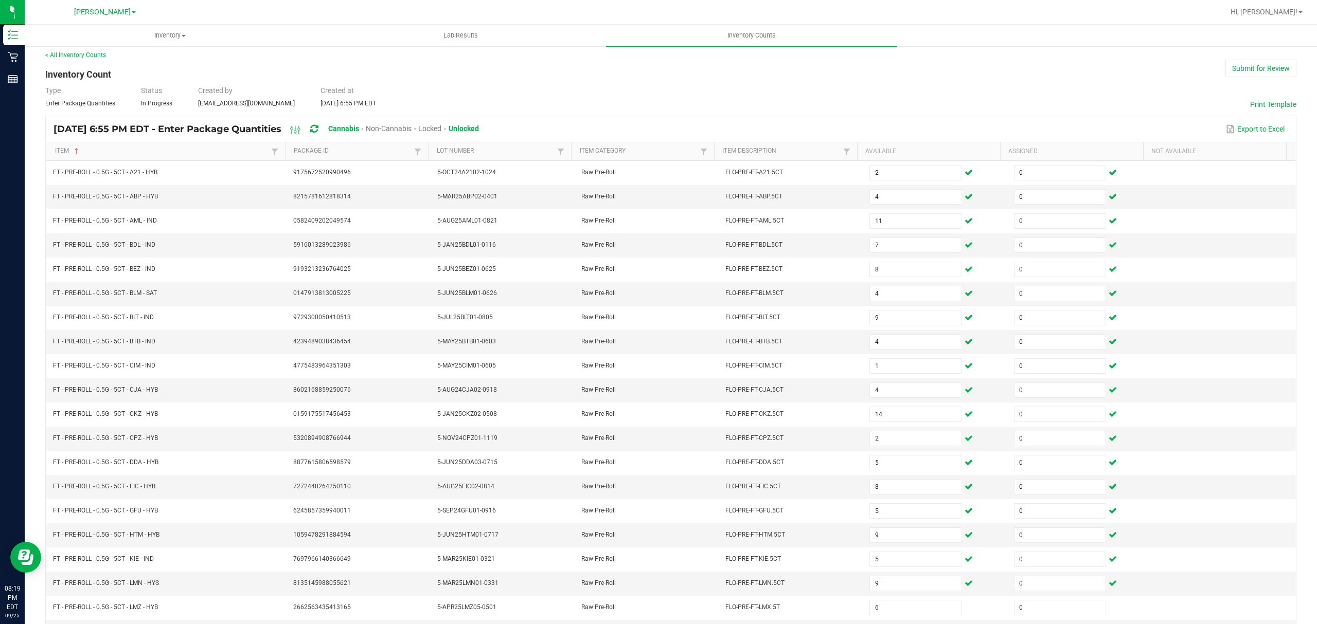
scroll to position [73, 0]
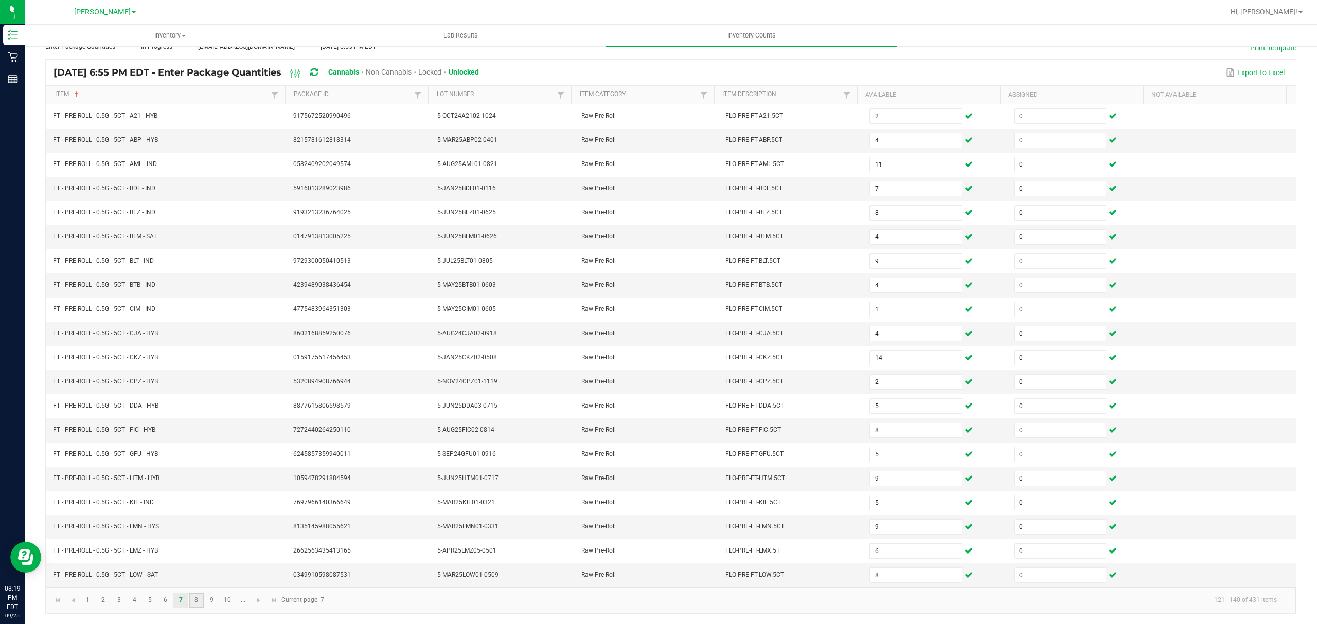
click at [199, 601] on link "8" at bounding box center [196, 600] width 15 height 15
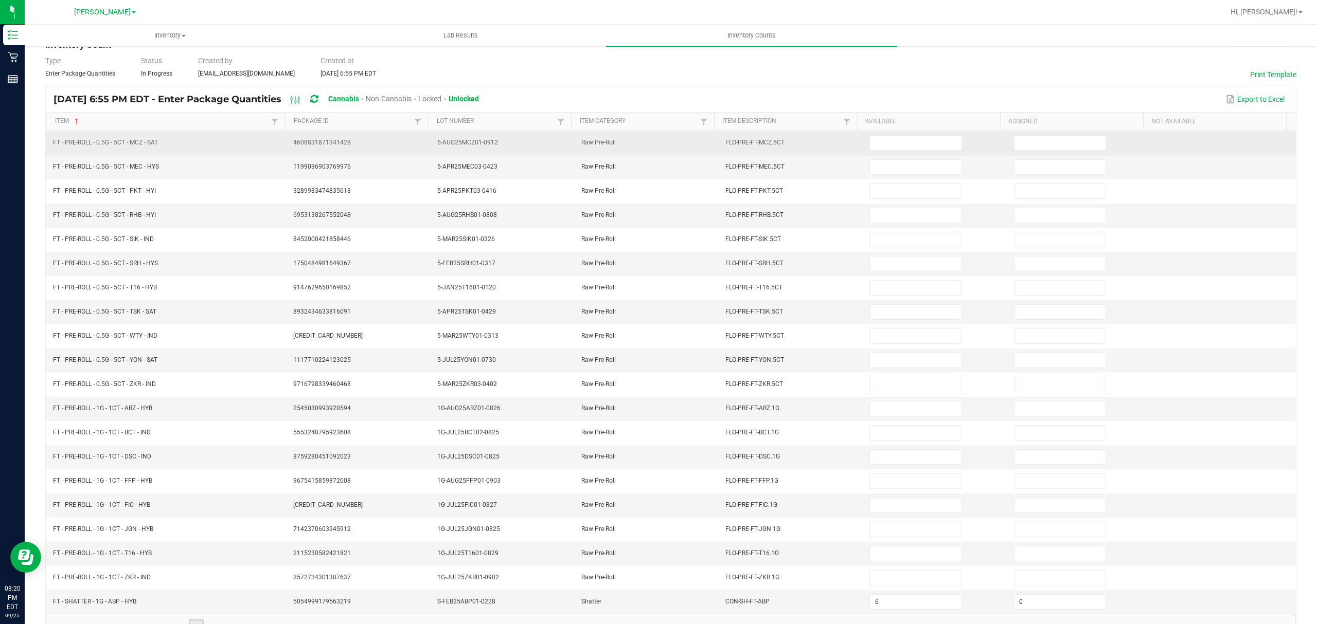
scroll to position [0, 0]
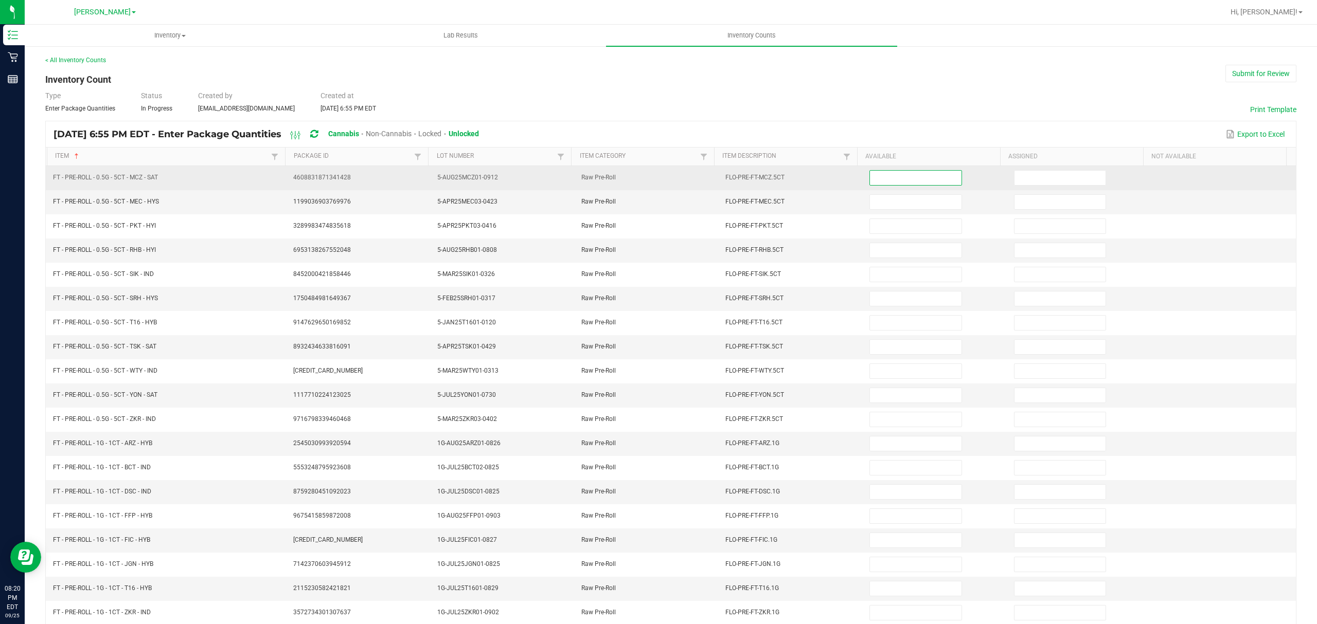
click at [872, 183] on input at bounding box center [915, 178] width 91 height 14
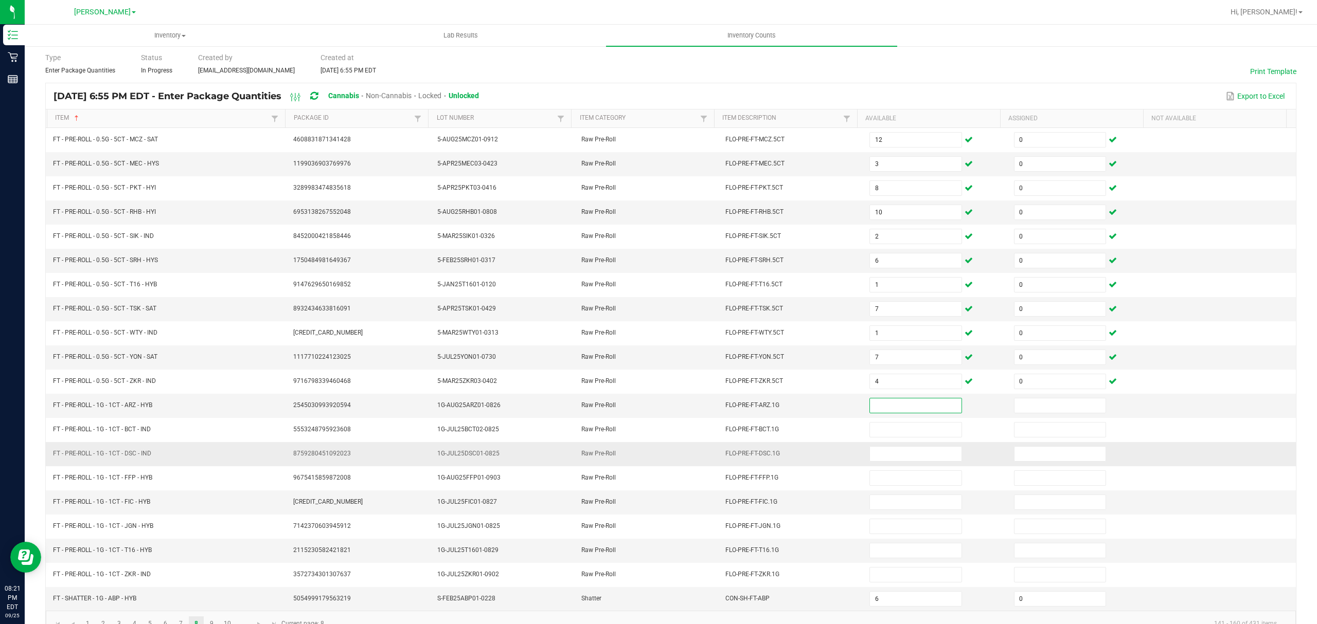
scroll to position [73, 0]
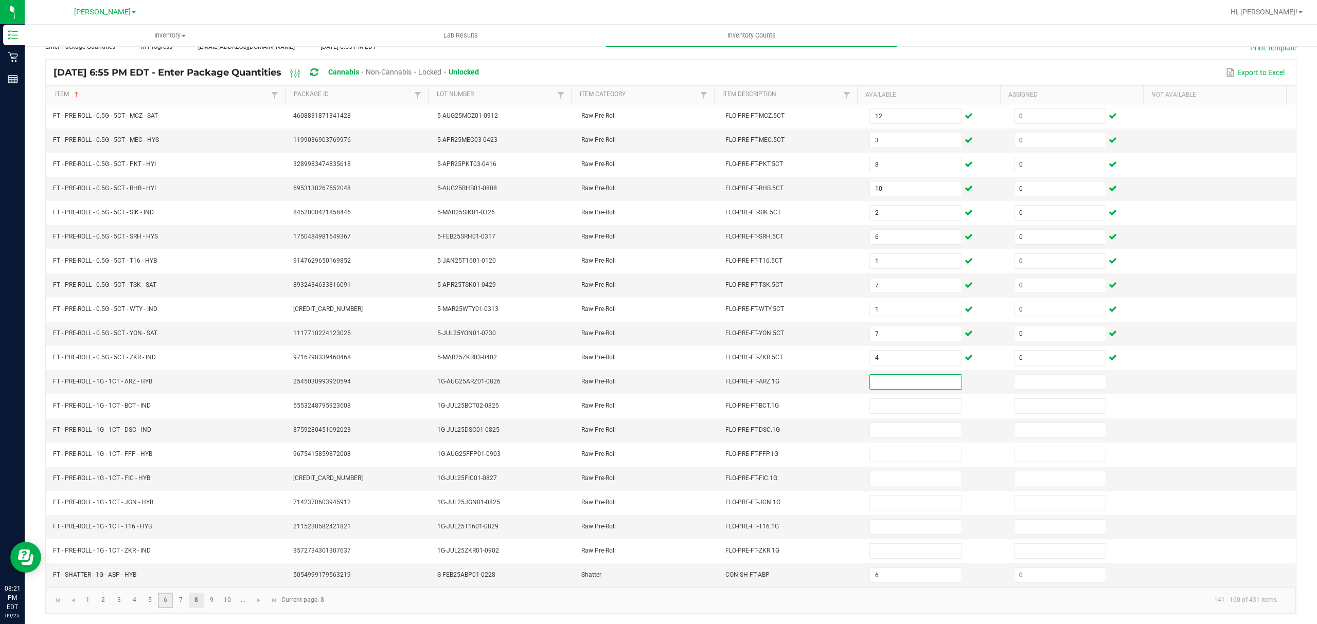
click at [160, 601] on link "6" at bounding box center [165, 600] width 15 height 15
click at [150, 595] on link "5" at bounding box center [149, 600] width 15 height 15
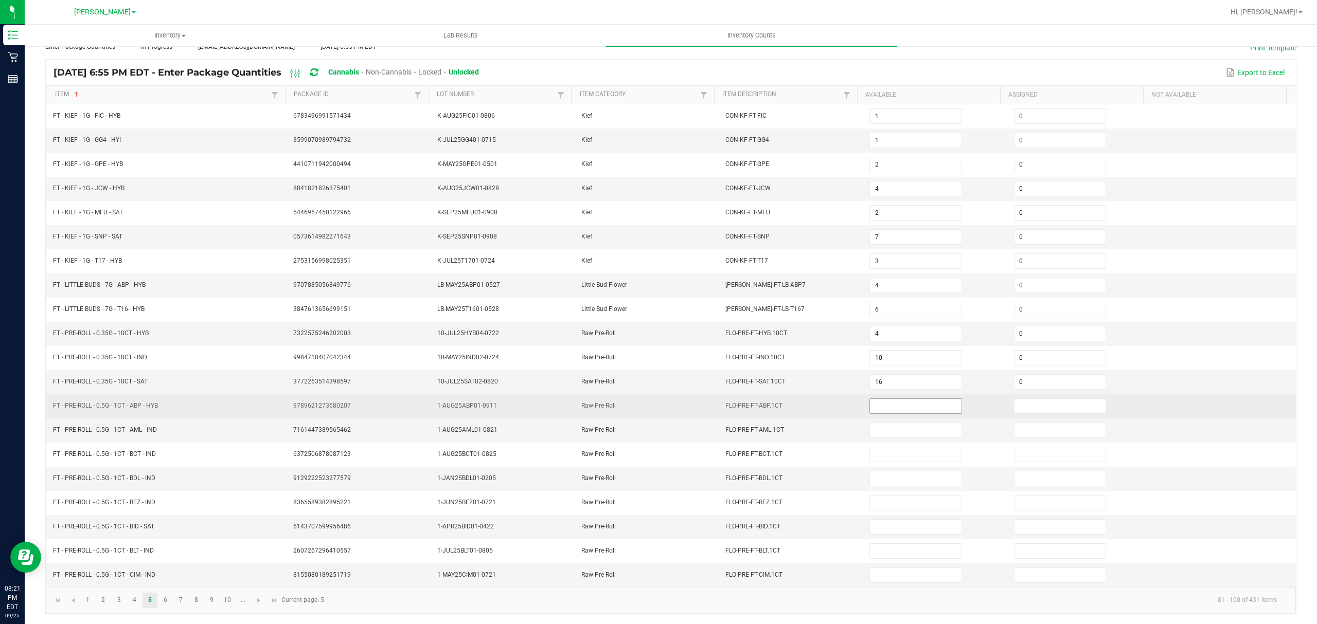
click at [918, 405] on input at bounding box center [915, 406] width 91 height 14
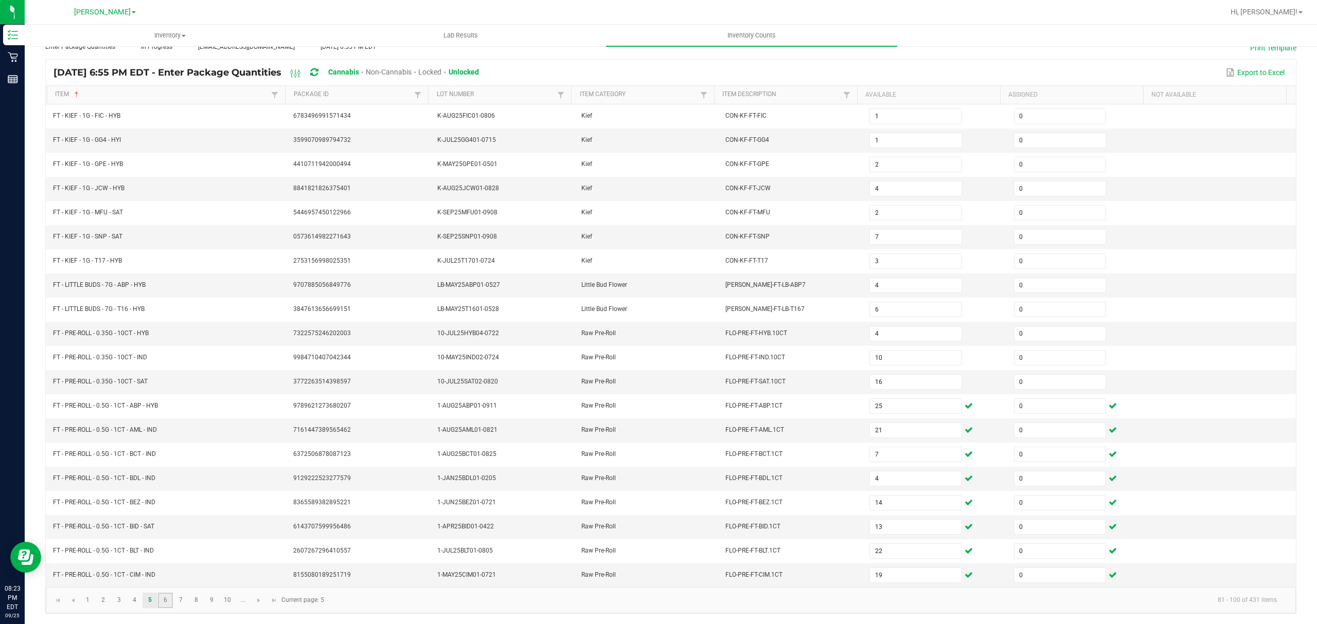
click at [167, 602] on link "6" at bounding box center [165, 600] width 15 height 15
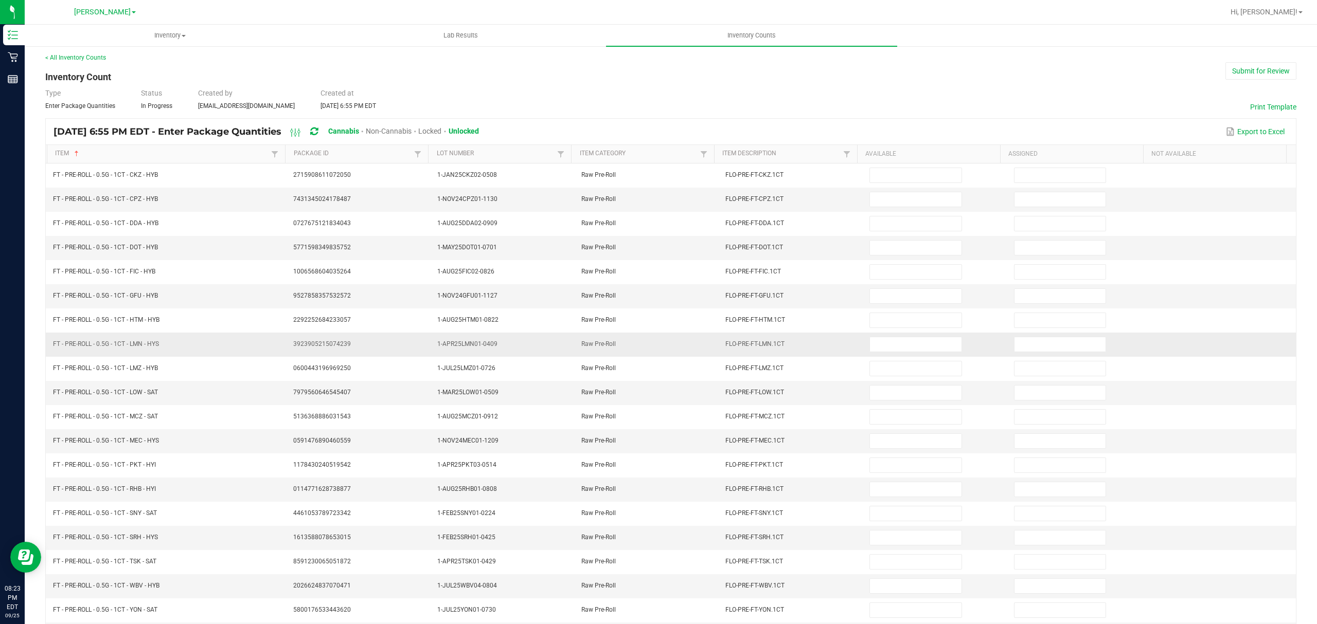
scroll to position [0, 0]
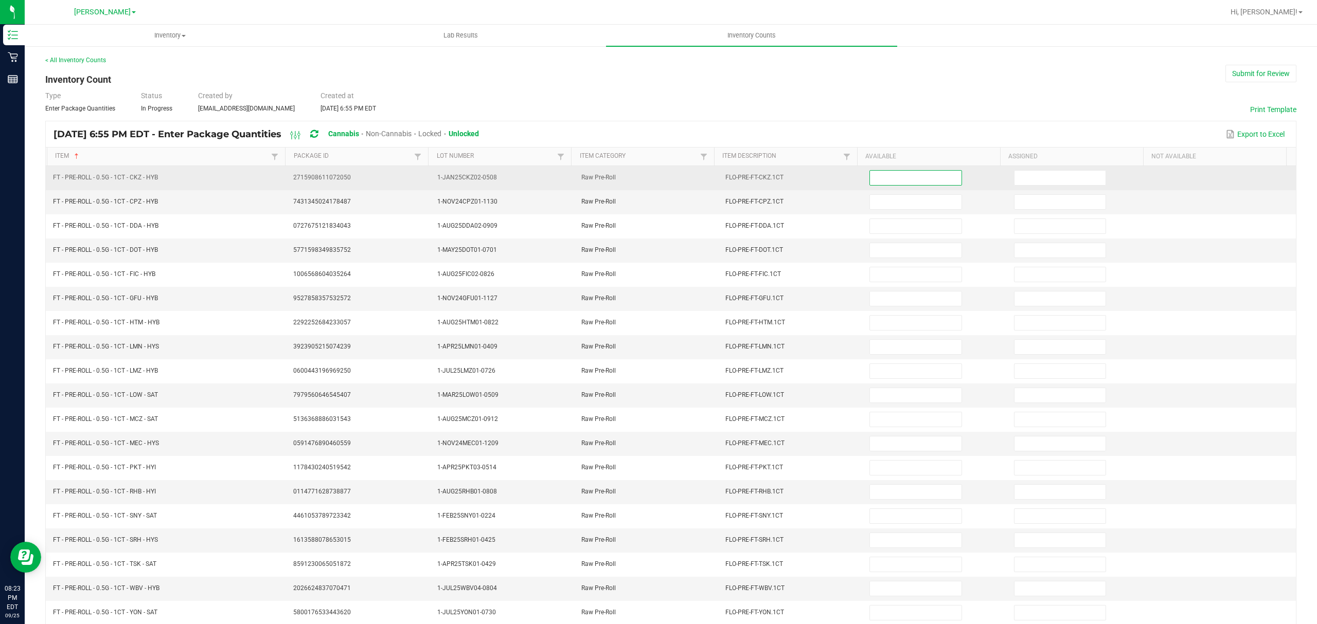
click at [891, 177] on input at bounding box center [915, 178] width 91 height 14
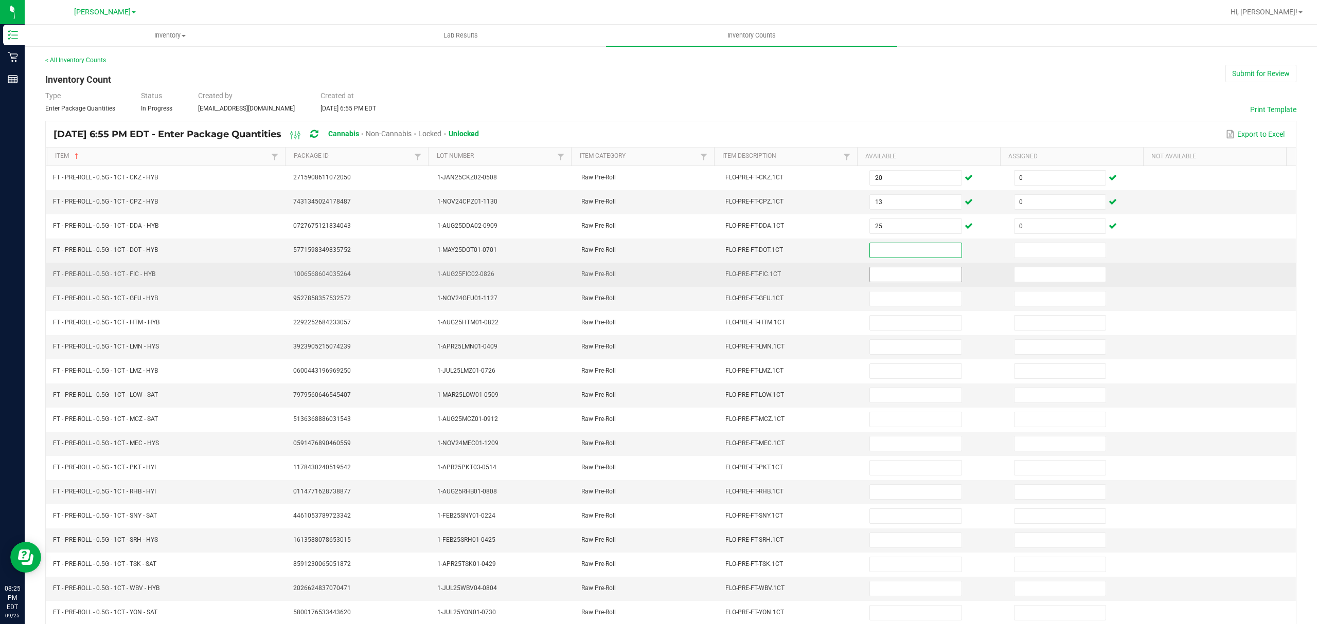
click at [873, 272] on input at bounding box center [915, 274] width 91 height 14
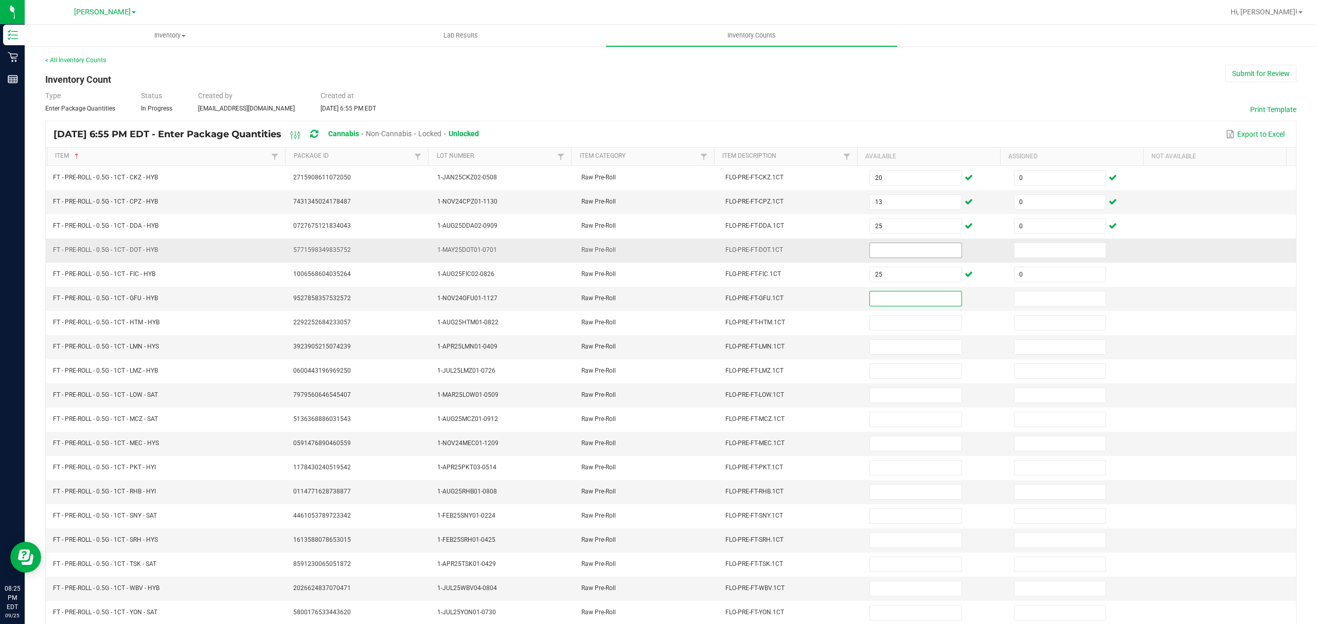
click at [871, 258] on input at bounding box center [915, 250] width 91 height 14
click at [1028, 408] on td "20" at bounding box center [1080, 396] width 144 height 24
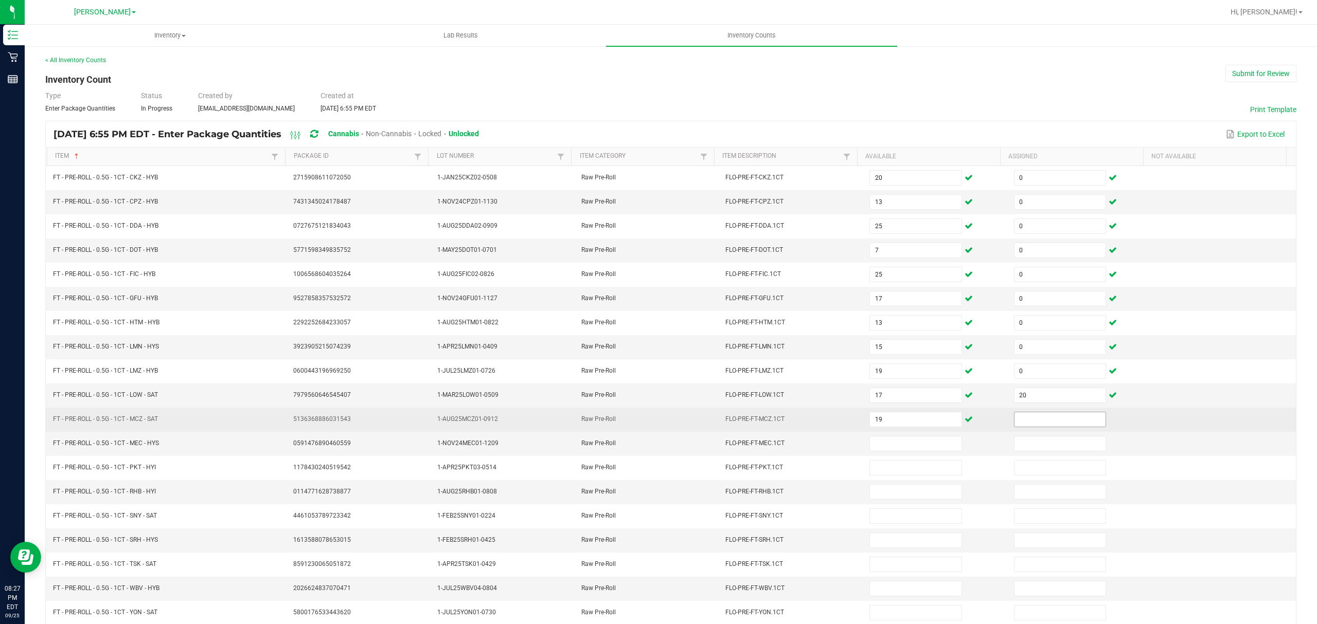
click at [1026, 424] on input at bounding box center [1059, 420] width 91 height 14
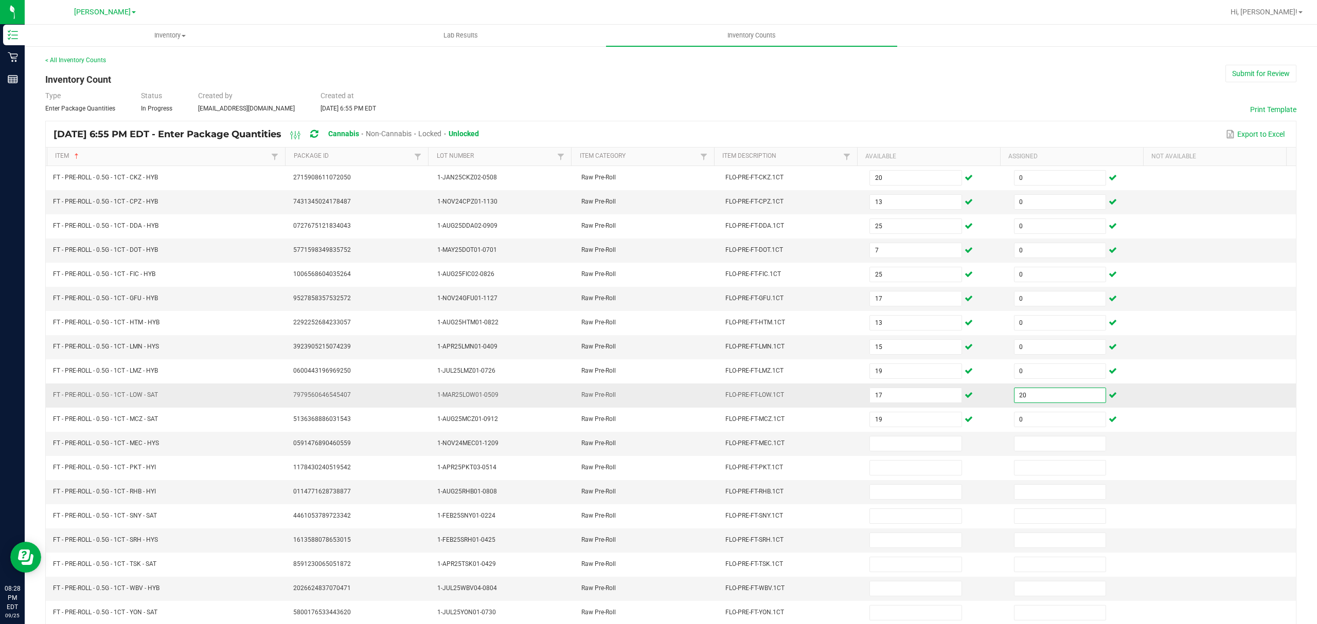
click at [1016, 403] on input "20" at bounding box center [1059, 395] width 91 height 14
click at [905, 451] on input at bounding box center [915, 444] width 91 height 14
click at [1034, 548] on input at bounding box center [1059, 540] width 91 height 14
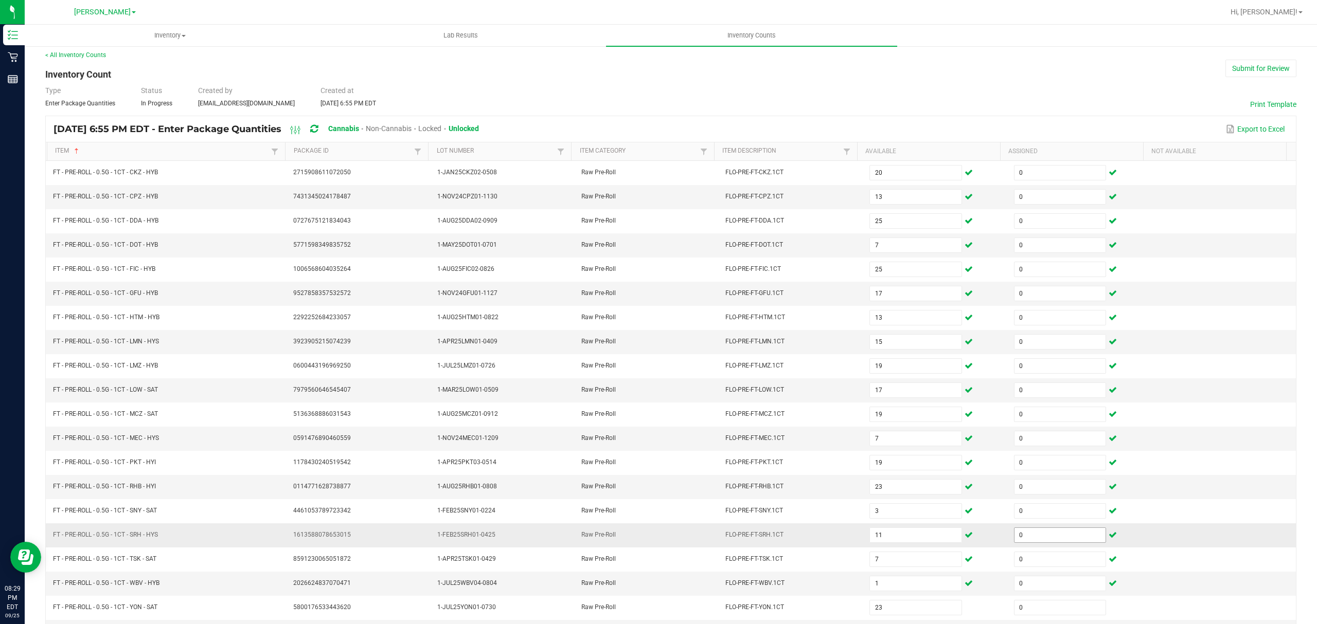
scroll to position [73, 0]
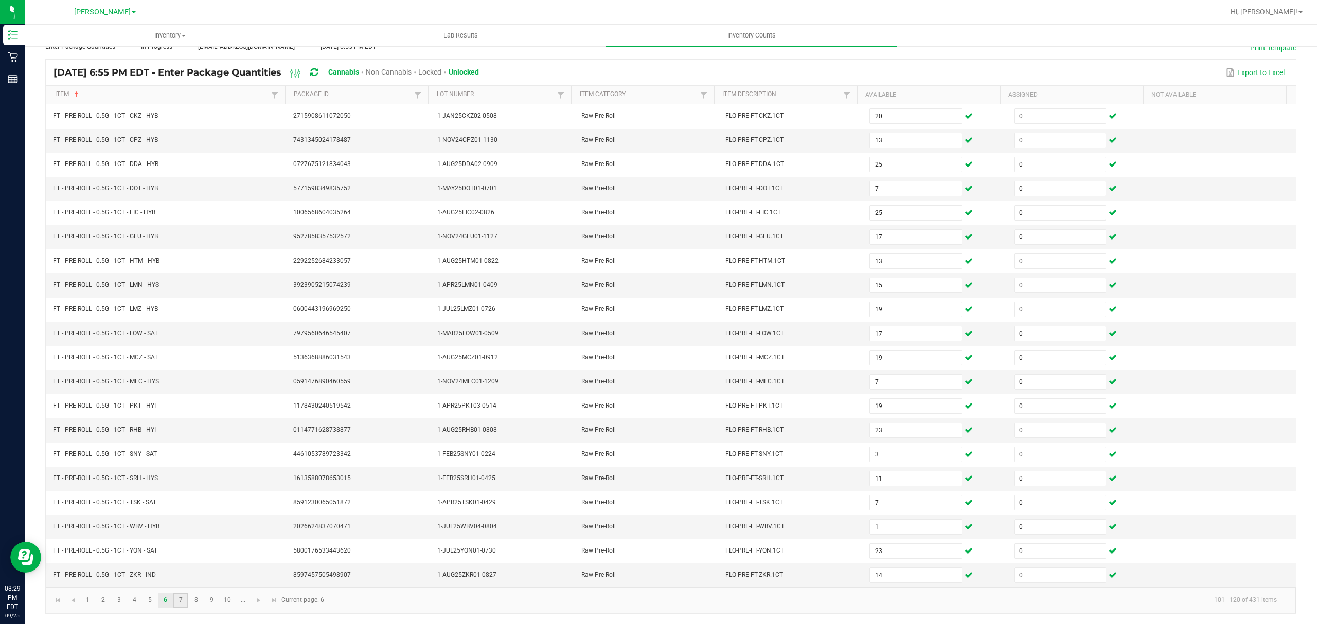
click at [182, 599] on link "7" at bounding box center [180, 600] width 15 height 15
click at [200, 596] on link "8" at bounding box center [196, 600] width 15 height 15
click at [872, 381] on input at bounding box center [915, 382] width 91 height 14
click at [105, 599] on link "2" at bounding box center [103, 600] width 15 height 15
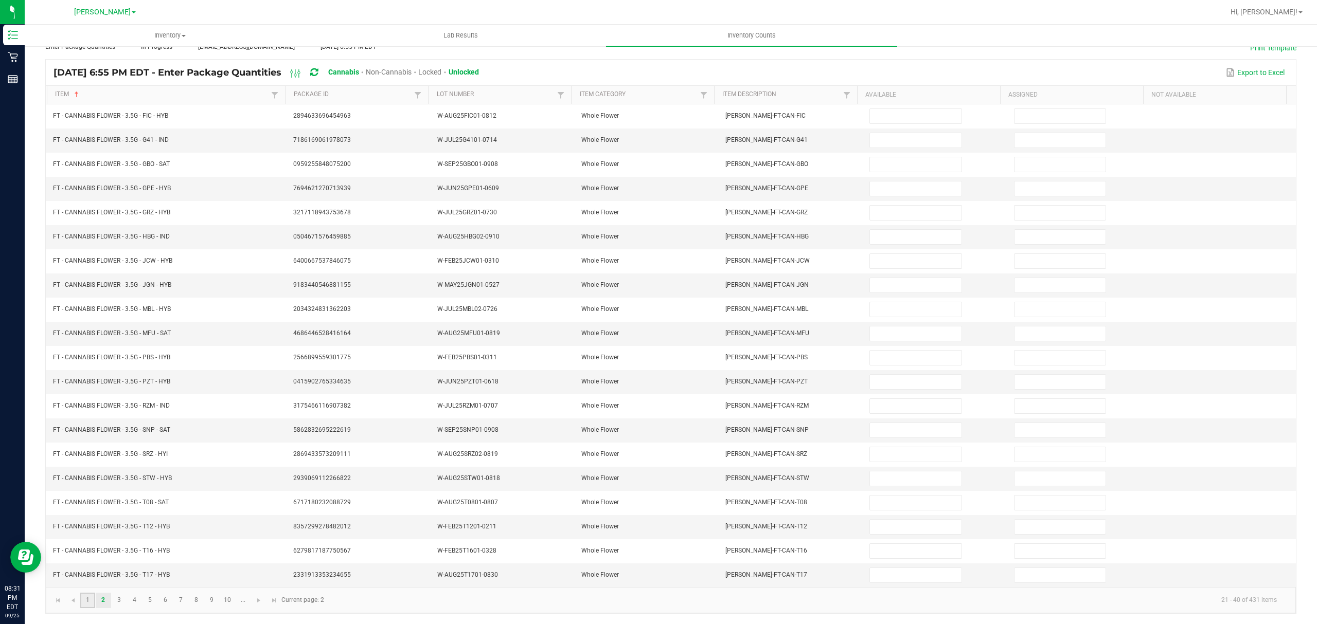
click at [85, 599] on link "1" at bounding box center [87, 600] width 15 height 15
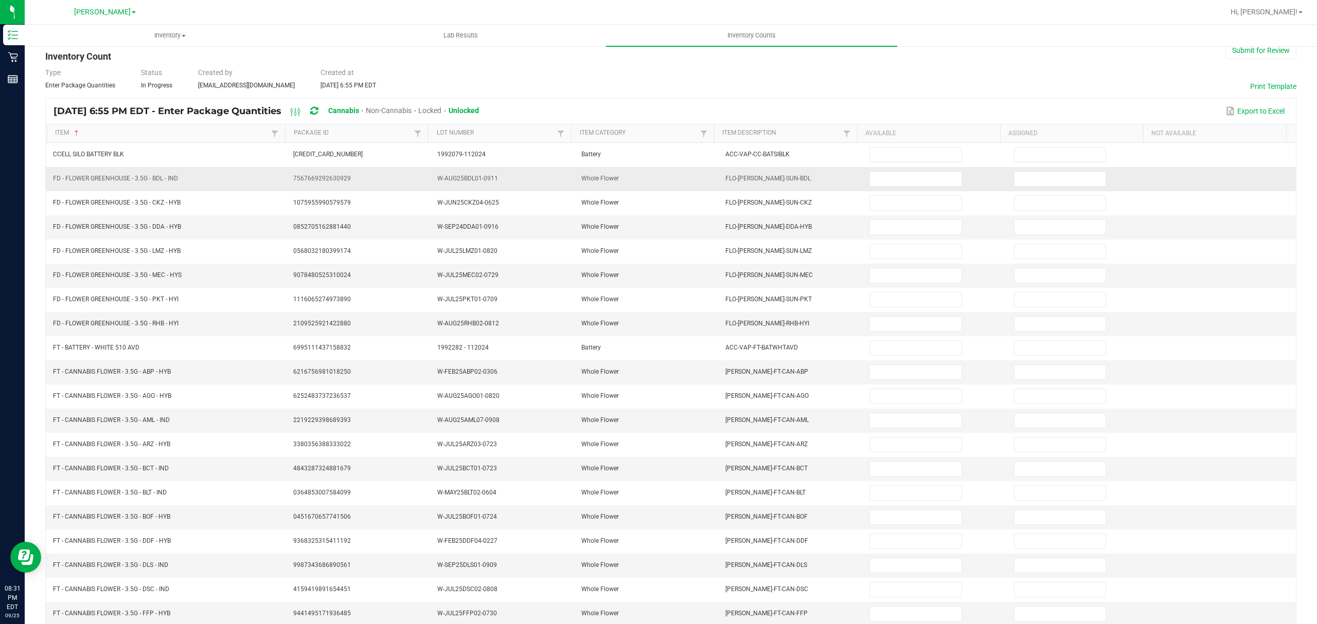
scroll to position [0, 0]
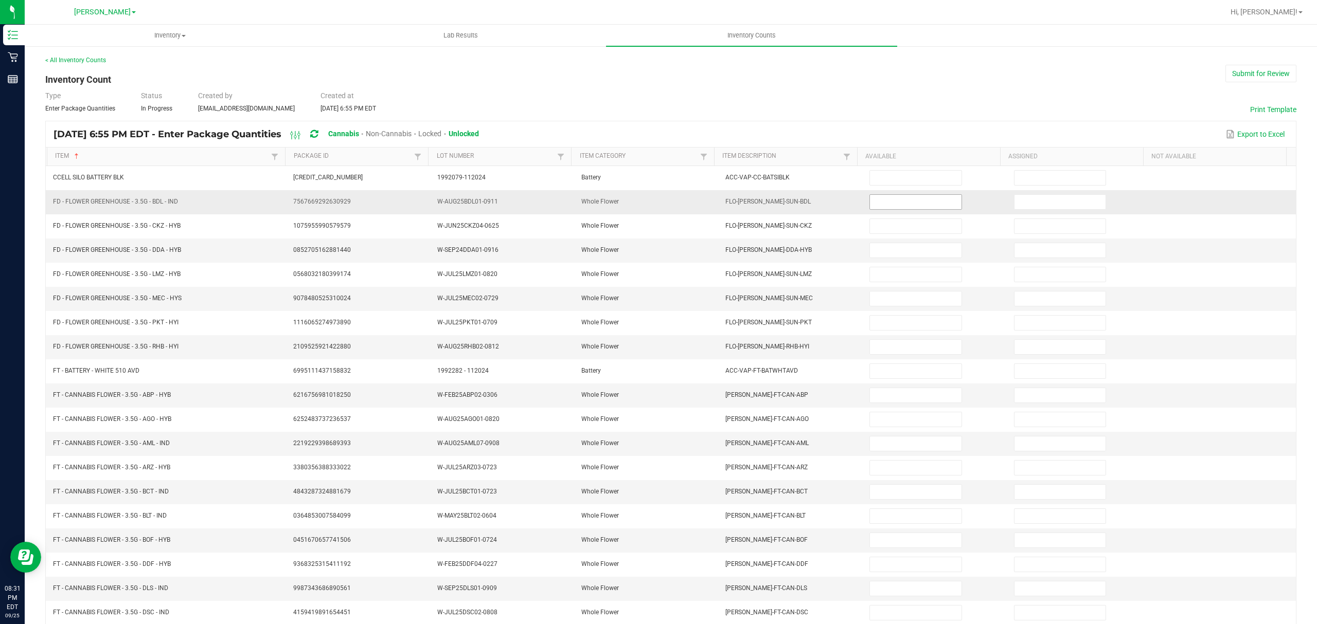
click at [889, 206] on input at bounding box center [915, 202] width 91 height 14
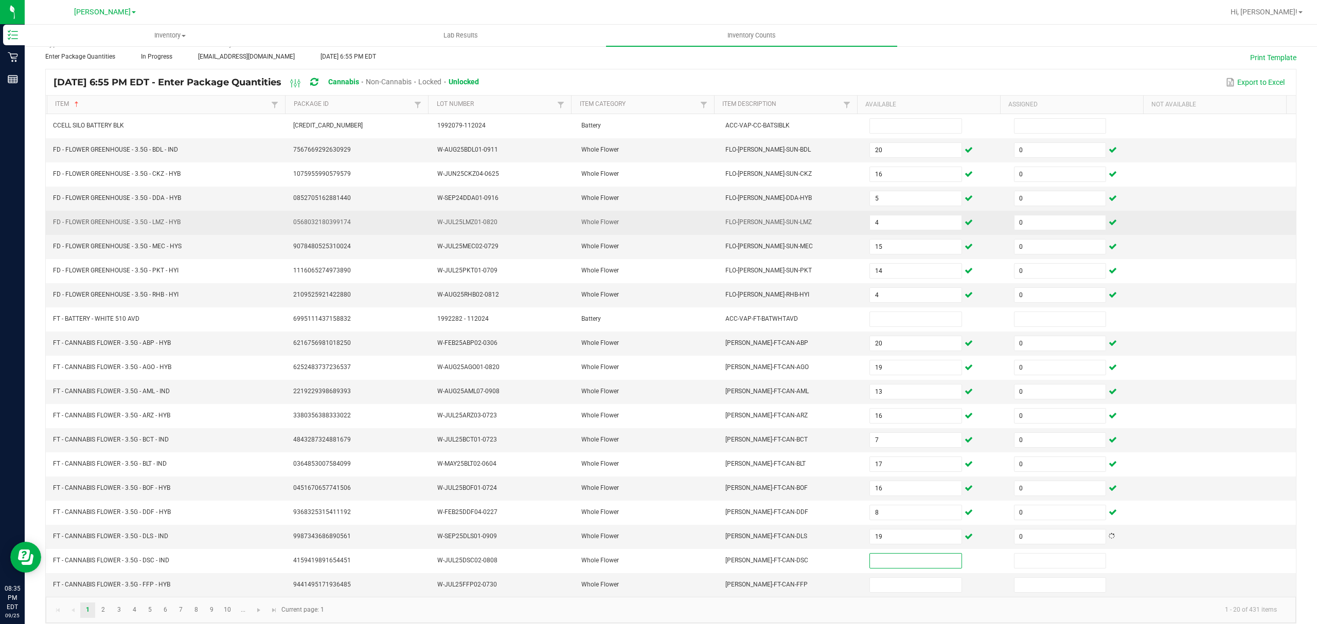
scroll to position [73, 0]
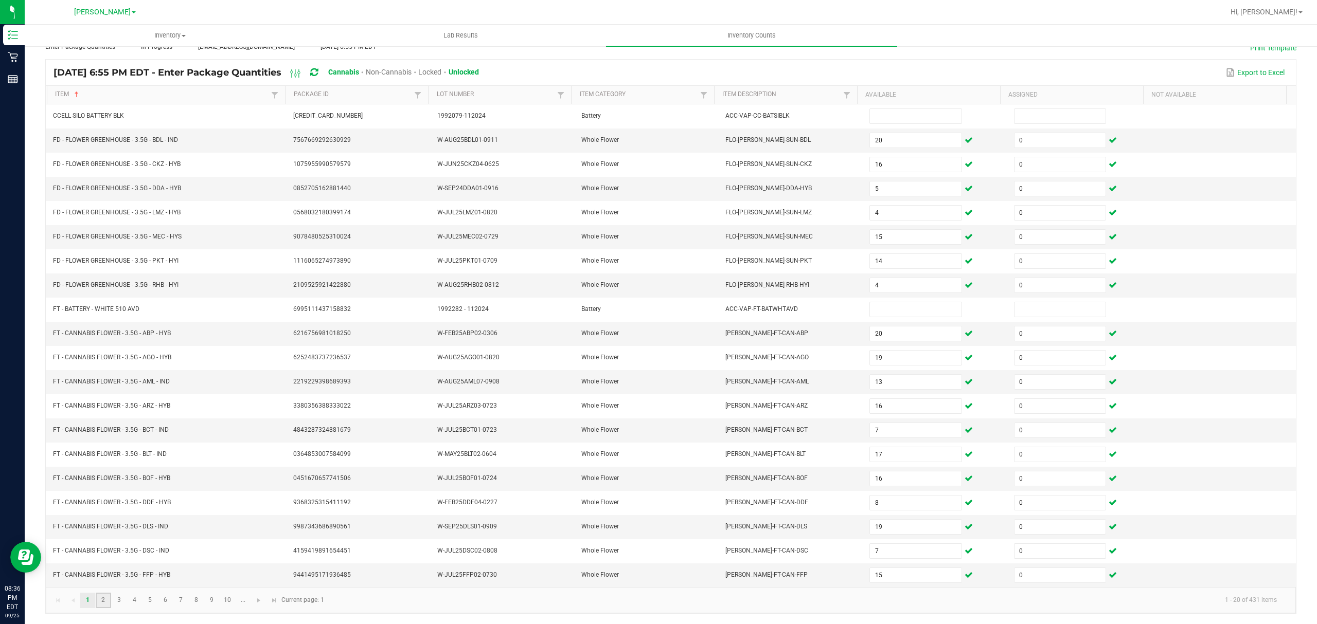
click at [105, 598] on link "2" at bounding box center [103, 600] width 15 height 15
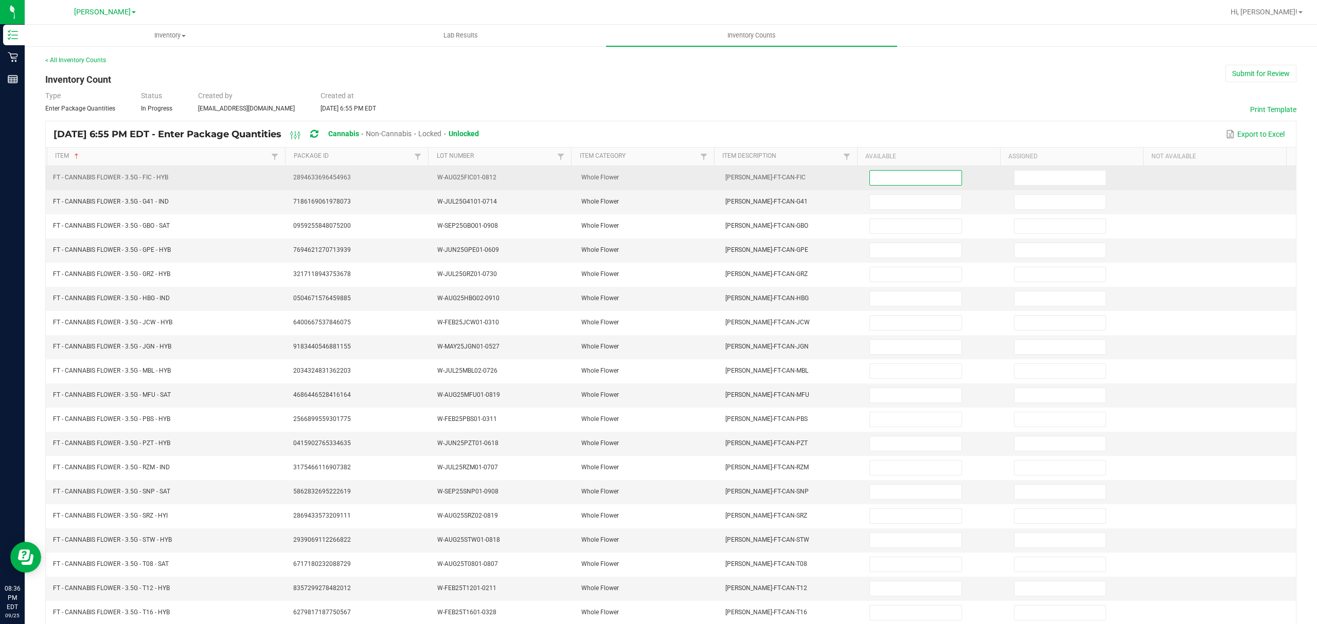
click at [870, 175] on input at bounding box center [915, 178] width 91 height 14
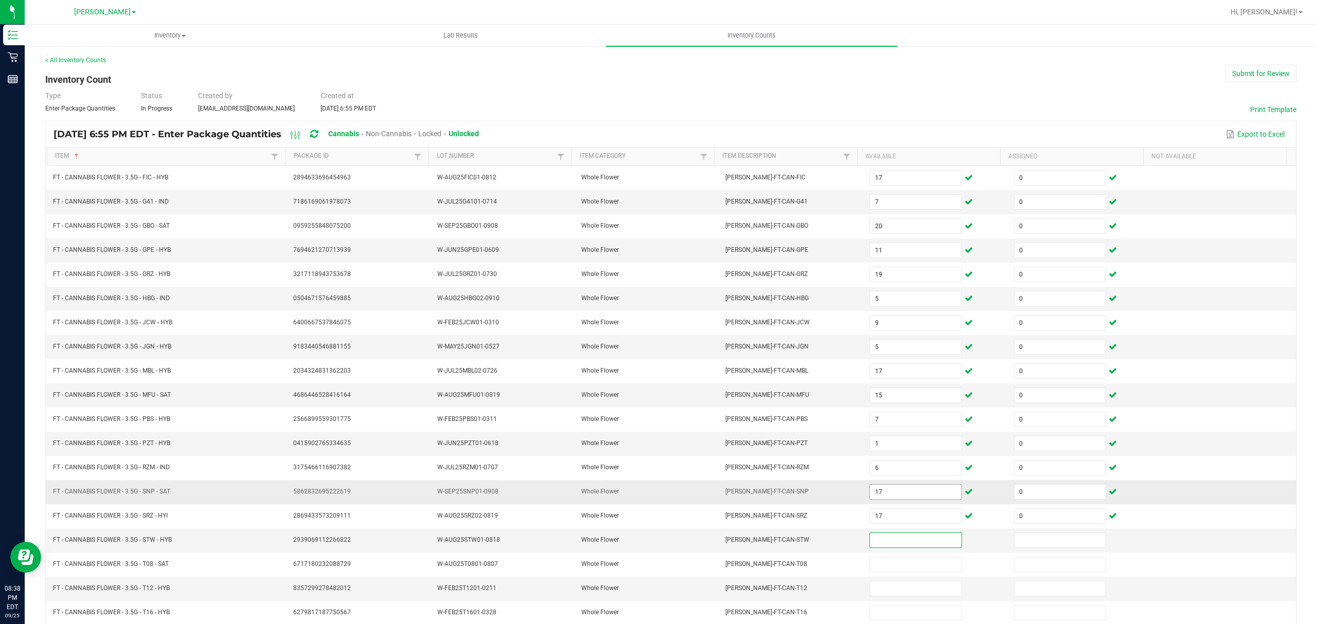
click at [875, 499] on input "17" at bounding box center [915, 492] width 91 height 14
click at [879, 540] on td at bounding box center [935, 541] width 144 height 24
click at [871, 546] on input at bounding box center [915, 540] width 91 height 14
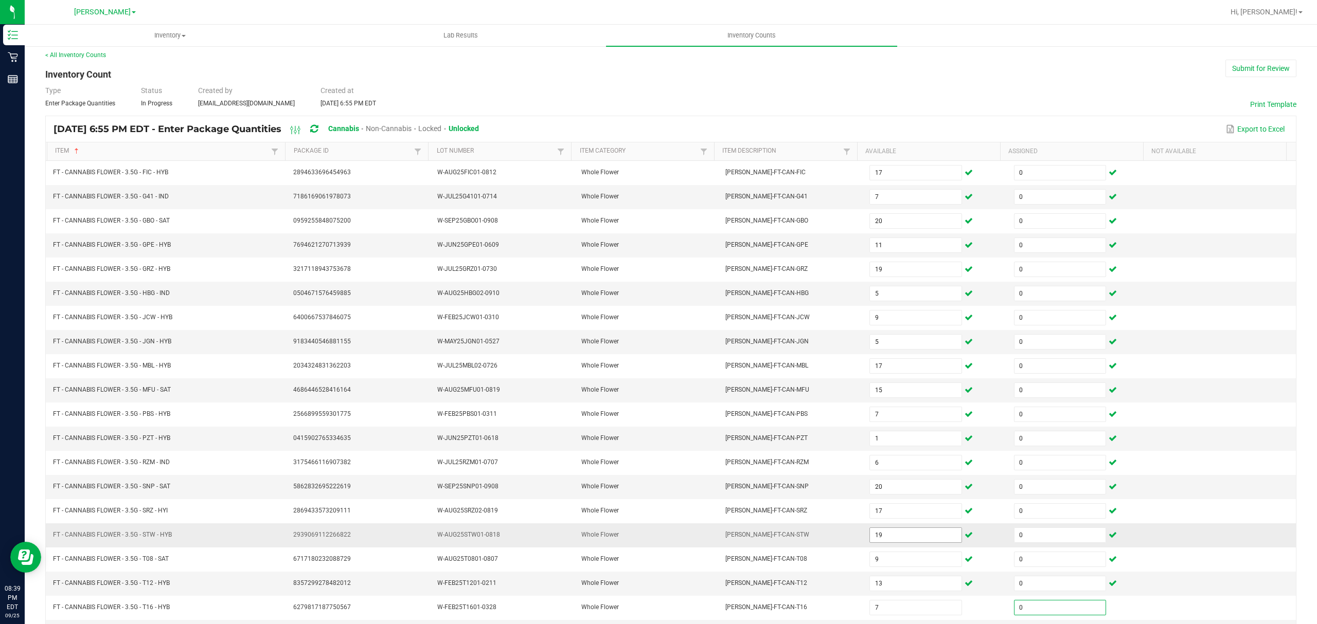
scroll to position [73, 0]
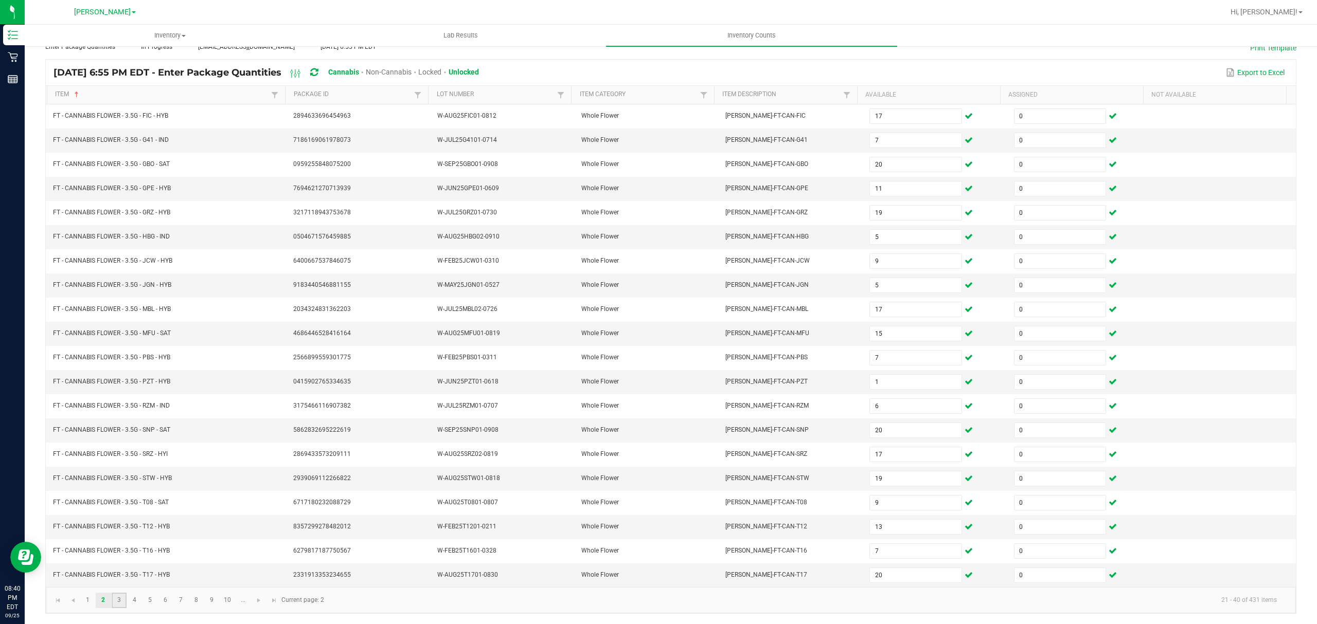
click at [120, 602] on link "3" at bounding box center [119, 600] width 15 height 15
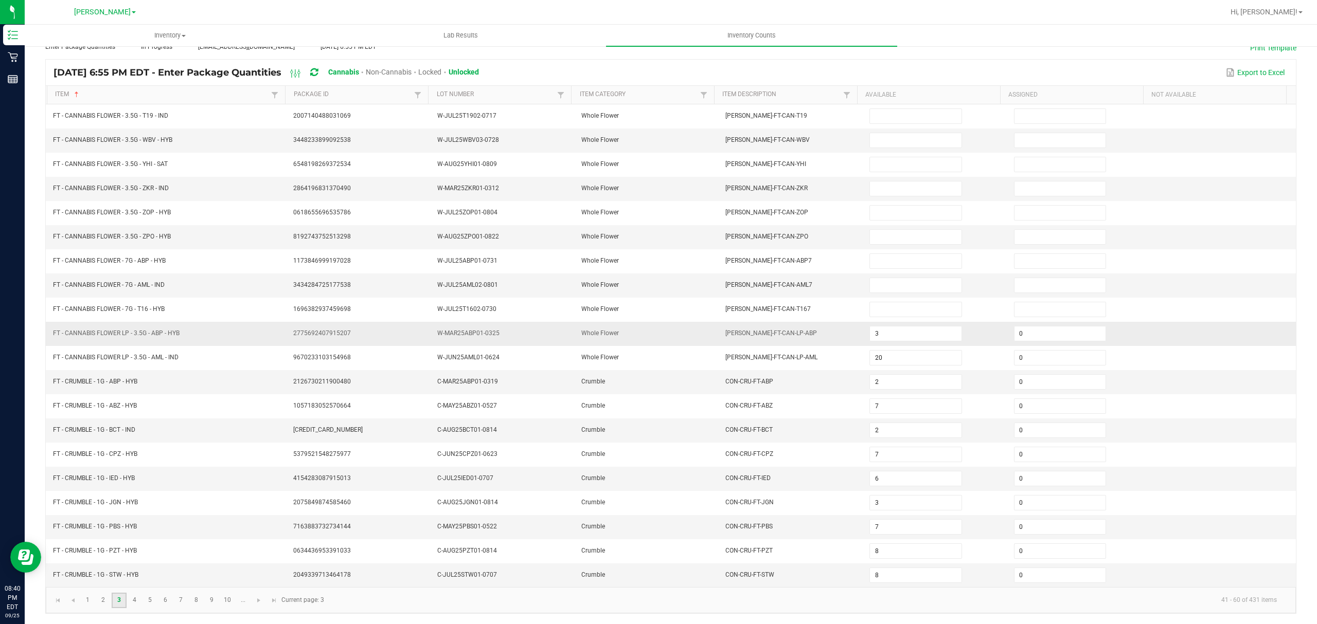
scroll to position [0, 0]
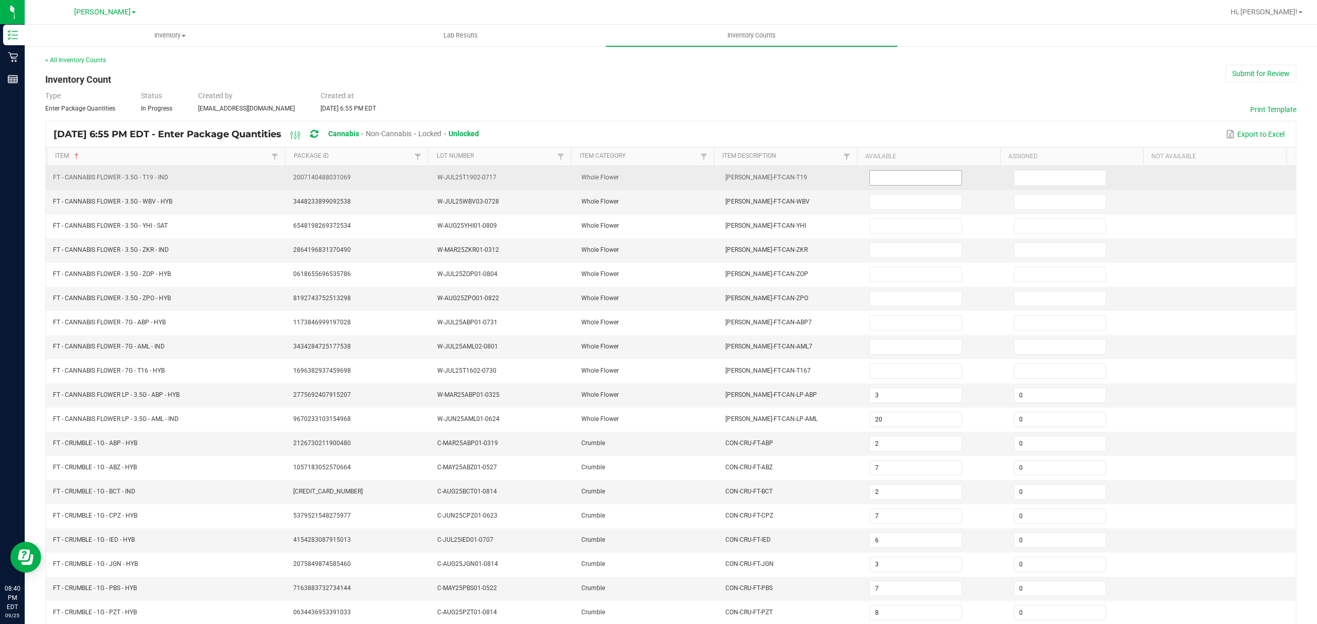
click at [885, 181] on input at bounding box center [915, 178] width 91 height 14
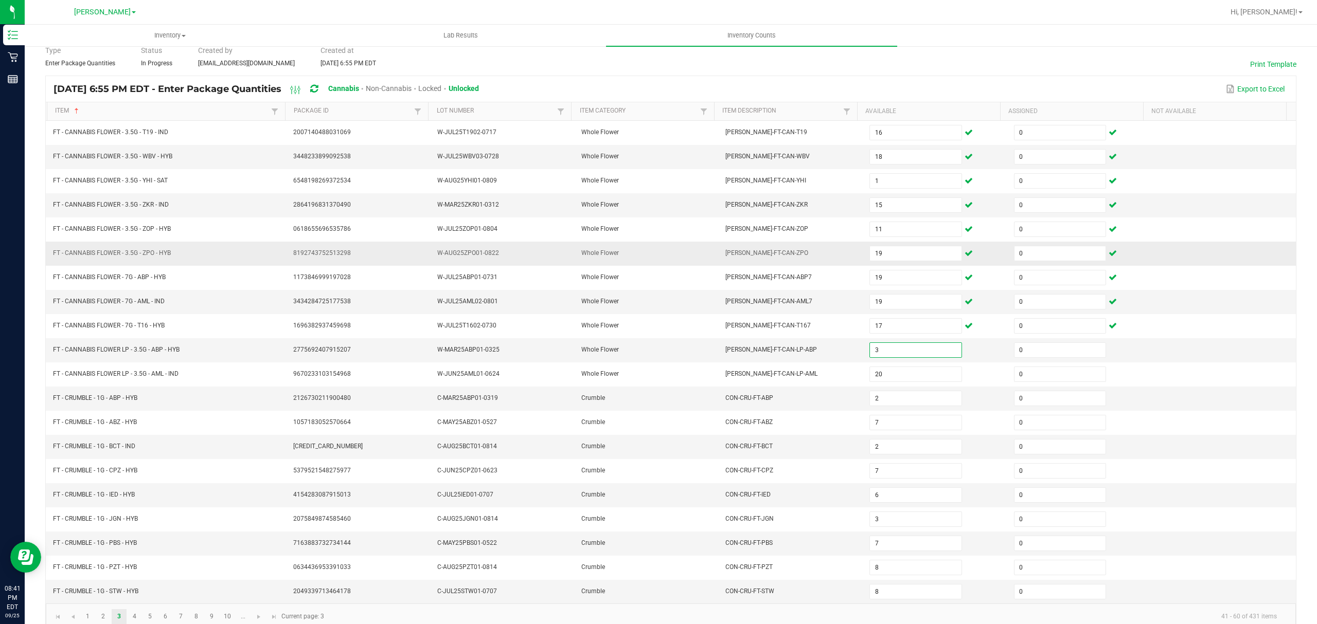
scroll to position [73, 0]
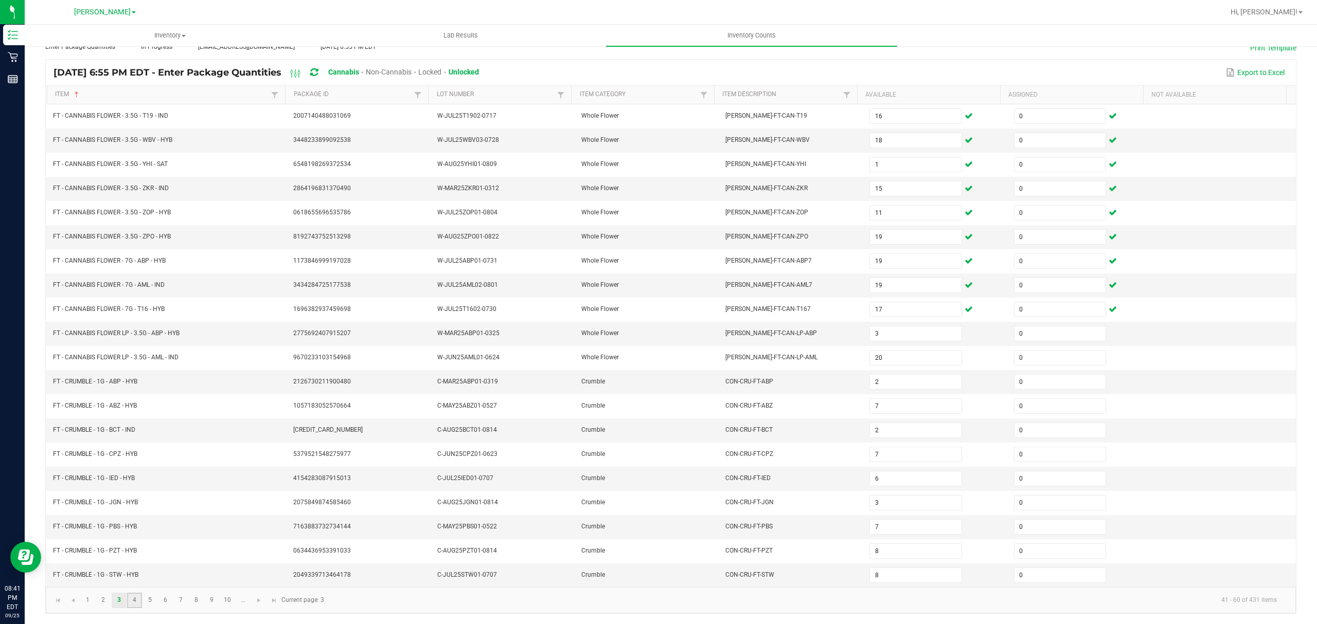
click at [134, 599] on link "4" at bounding box center [134, 600] width 15 height 15
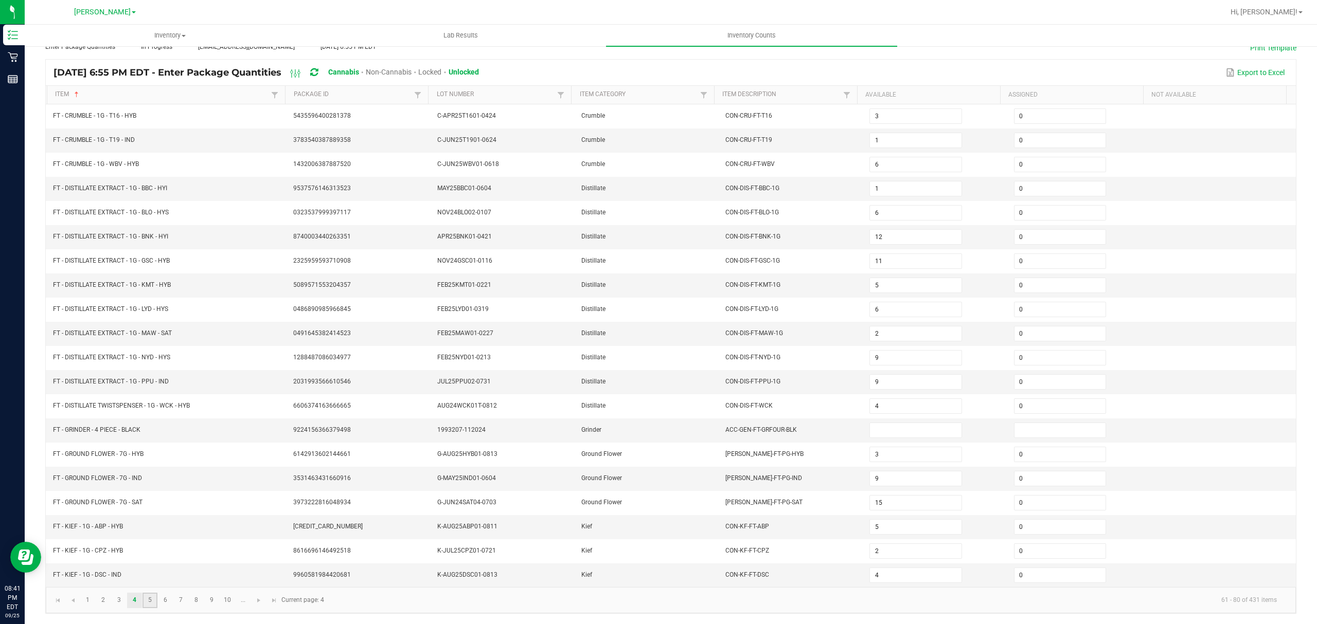
click at [151, 602] on link "5" at bounding box center [149, 600] width 15 height 15
click at [166, 600] on link "6" at bounding box center [165, 600] width 15 height 15
click at [181, 600] on link "7" at bounding box center [180, 600] width 15 height 15
click at [200, 597] on link "8" at bounding box center [196, 600] width 15 height 15
click at [212, 599] on link "9" at bounding box center [211, 600] width 15 height 15
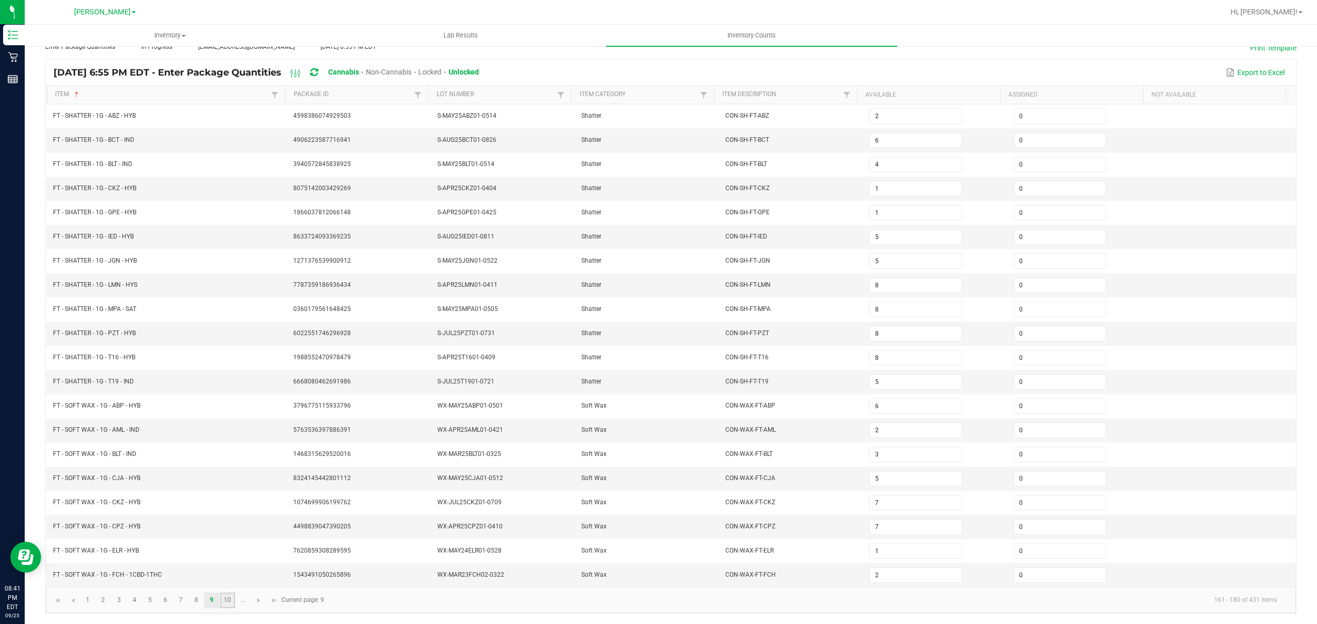
click at [230, 599] on link "10" at bounding box center [227, 600] width 15 height 15
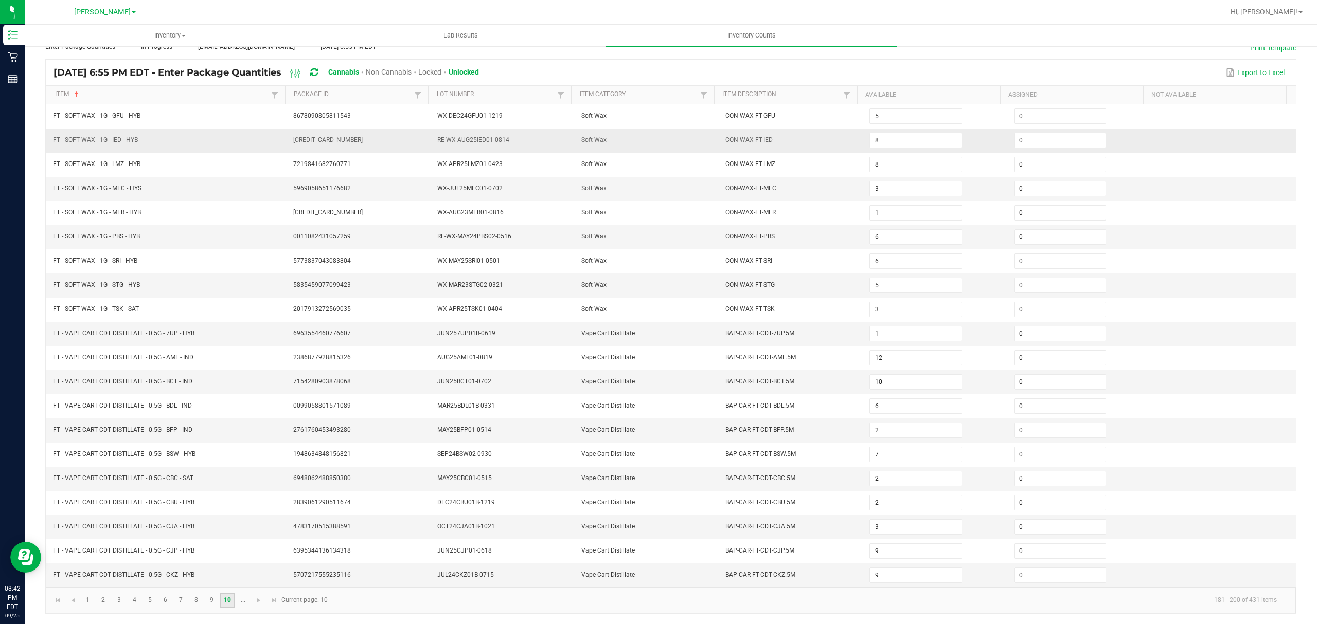
scroll to position [0, 0]
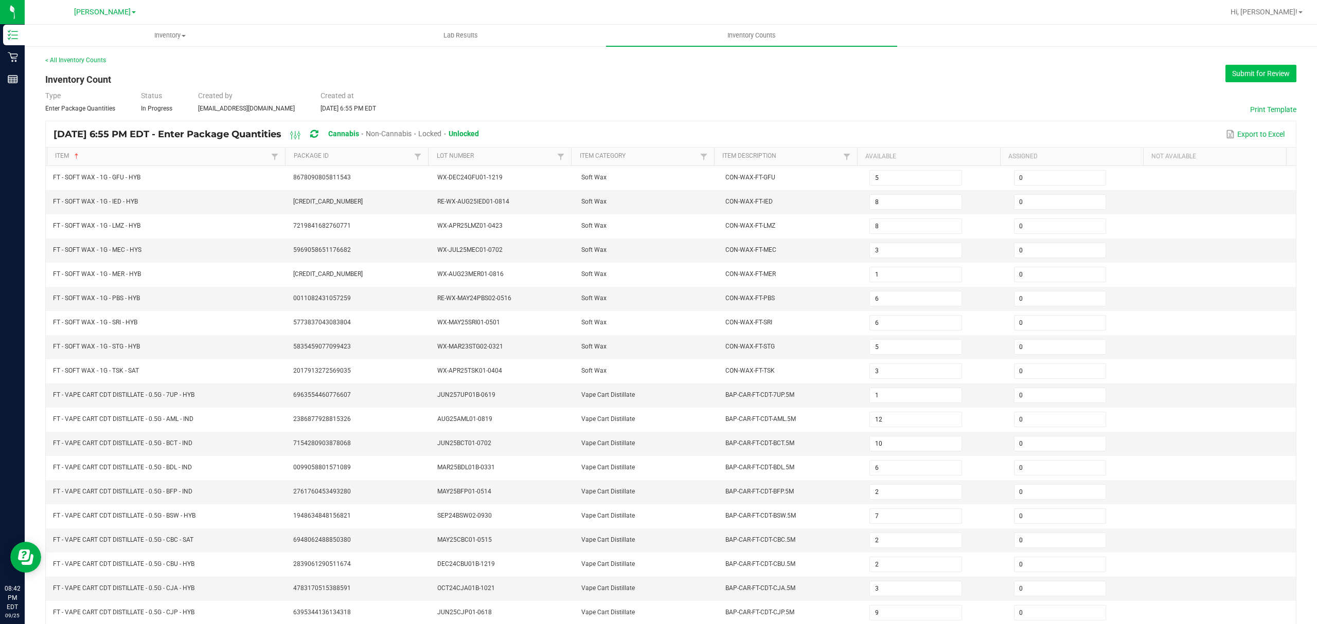
click at [1266, 69] on button "Submit for Review" at bounding box center [1260, 73] width 71 height 17
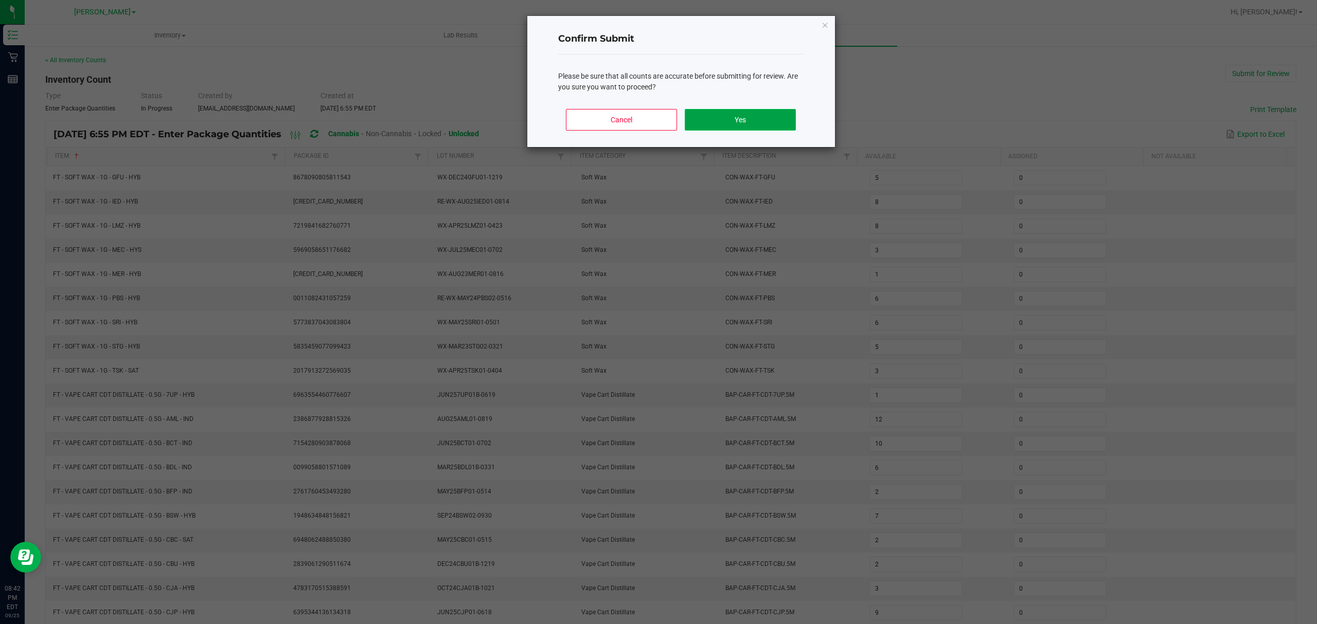
click at [735, 116] on button "Yes" at bounding box center [740, 120] width 111 height 22
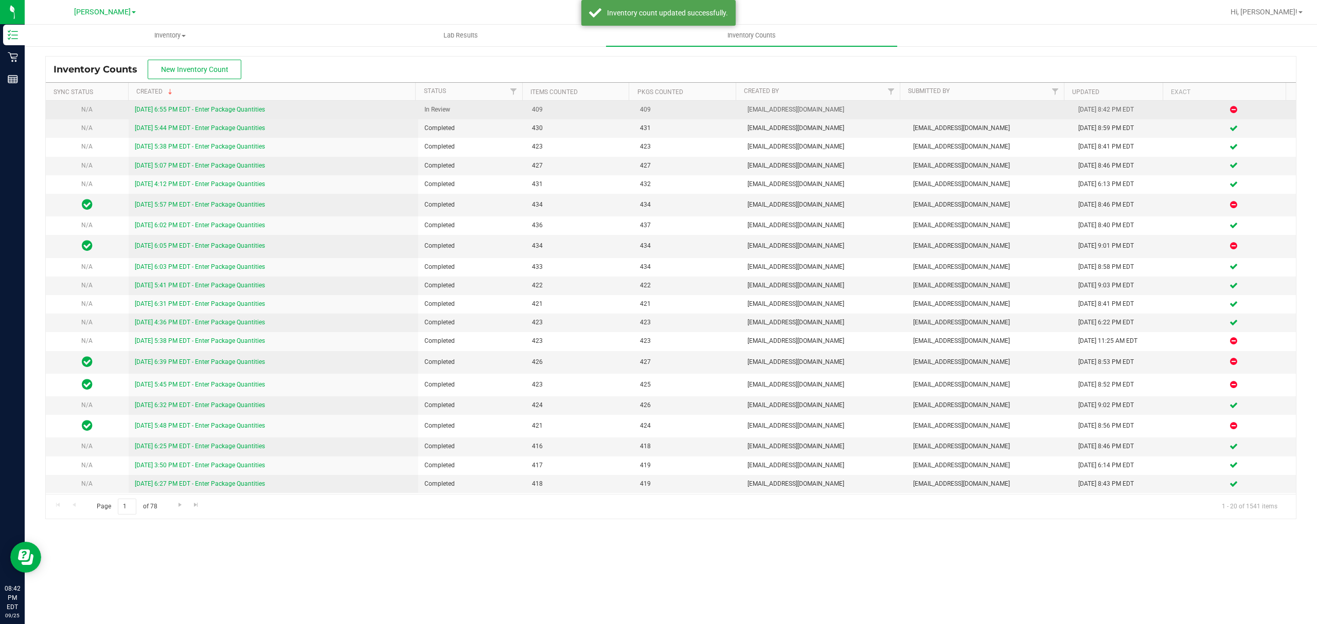
click at [193, 109] on link "[DATE] 6:55 PM EDT - Enter Package Quantities" at bounding box center [200, 109] width 130 height 7
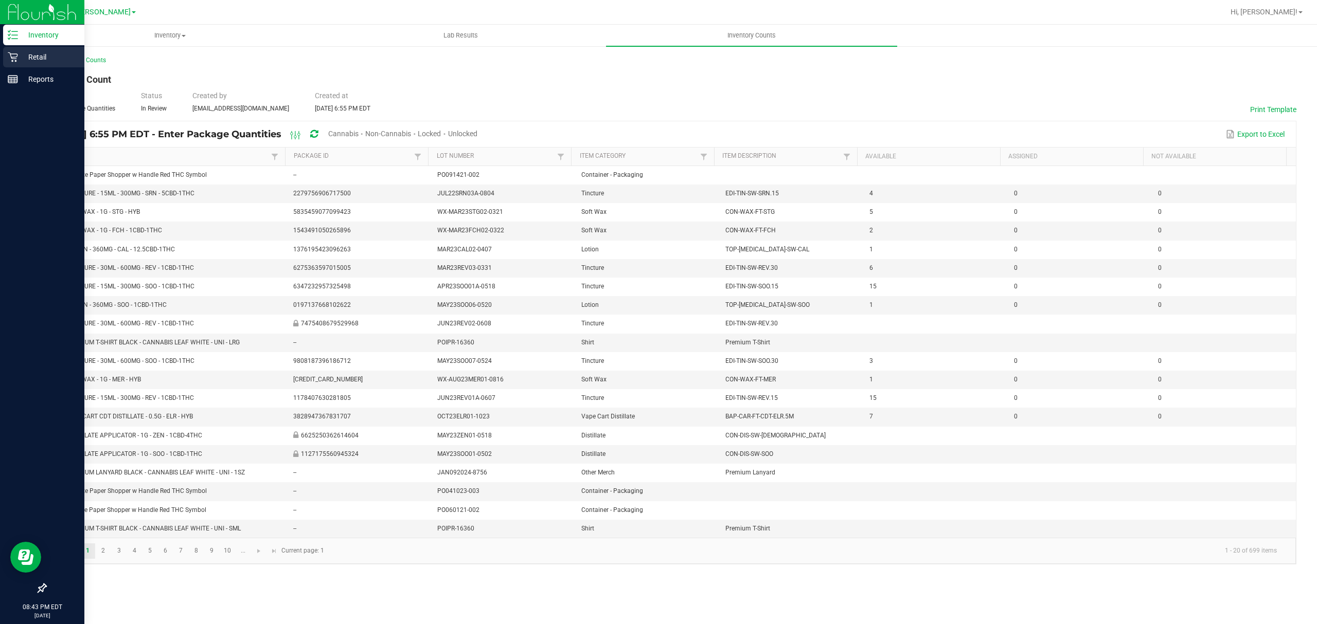
click at [36, 55] on p "Retail" at bounding box center [49, 57] width 62 height 12
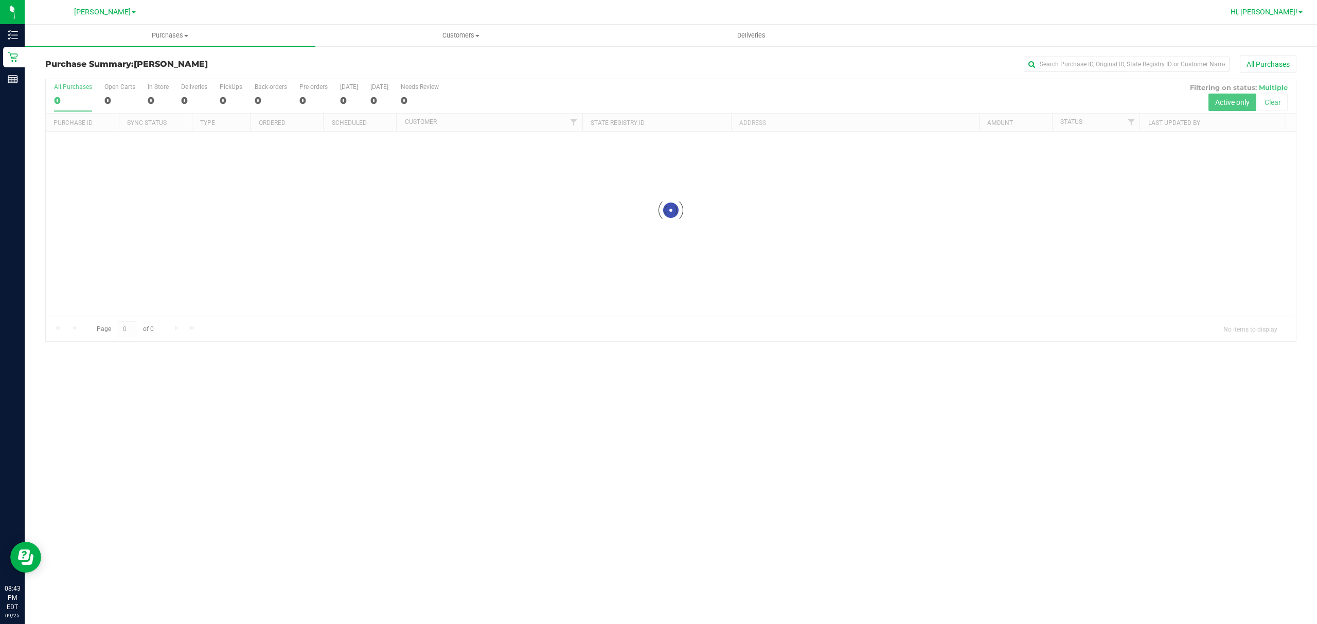
click at [1301, 11] on span at bounding box center [1300, 12] width 4 height 2
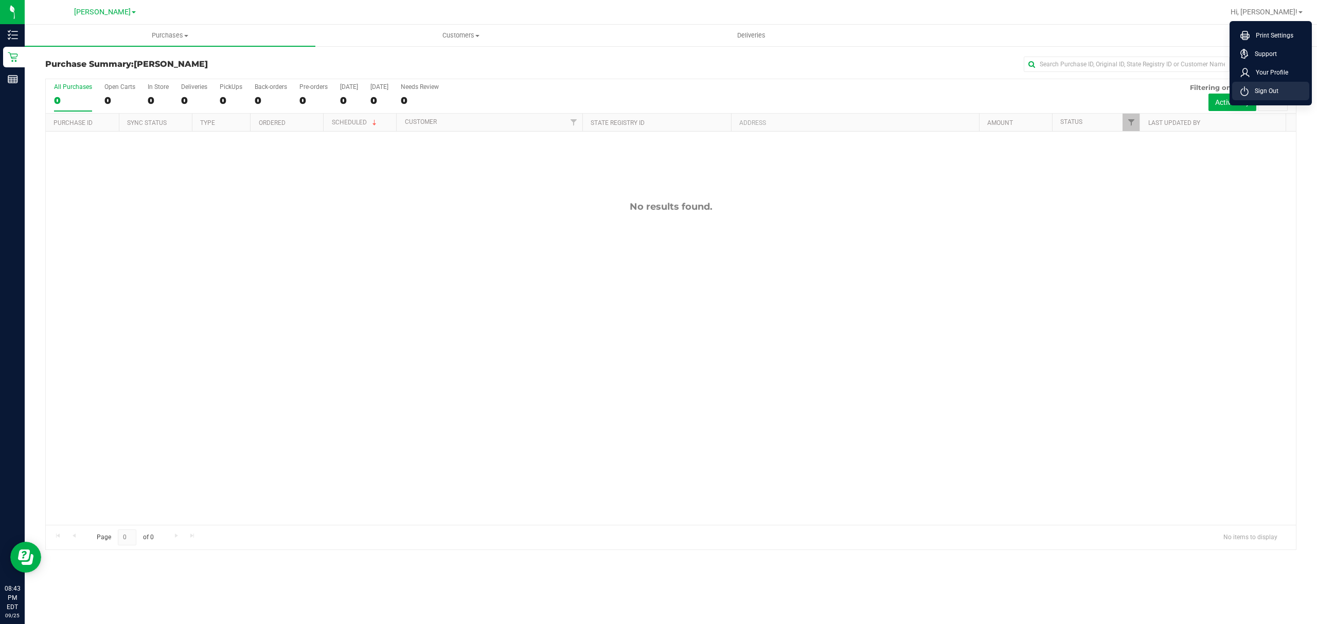
click at [1251, 92] on span "Sign Out" at bounding box center [1263, 91] width 30 height 10
